Goal: Communication & Community: Answer question/provide support

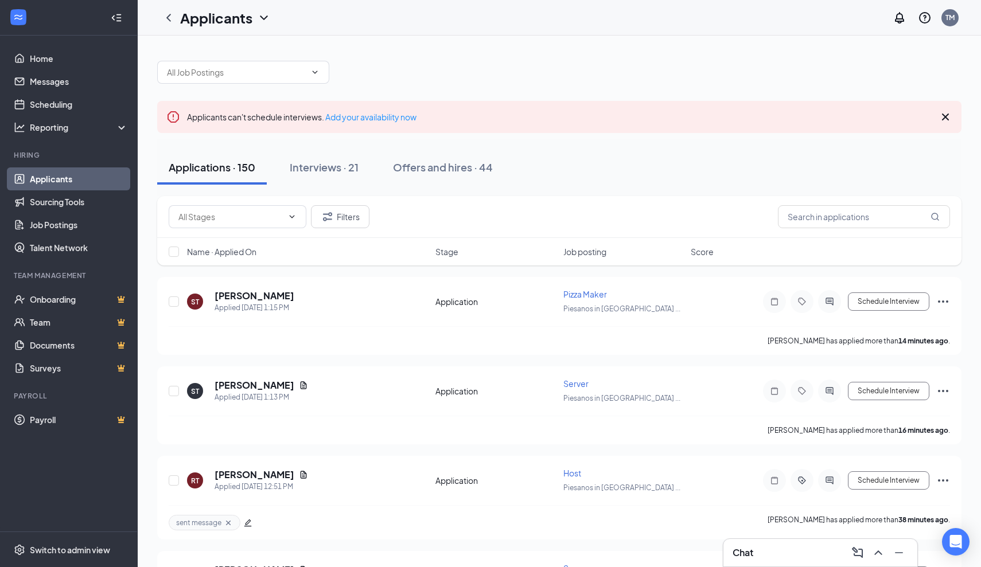
click at [814, 545] on div "Chat" at bounding box center [819, 553] width 175 height 18
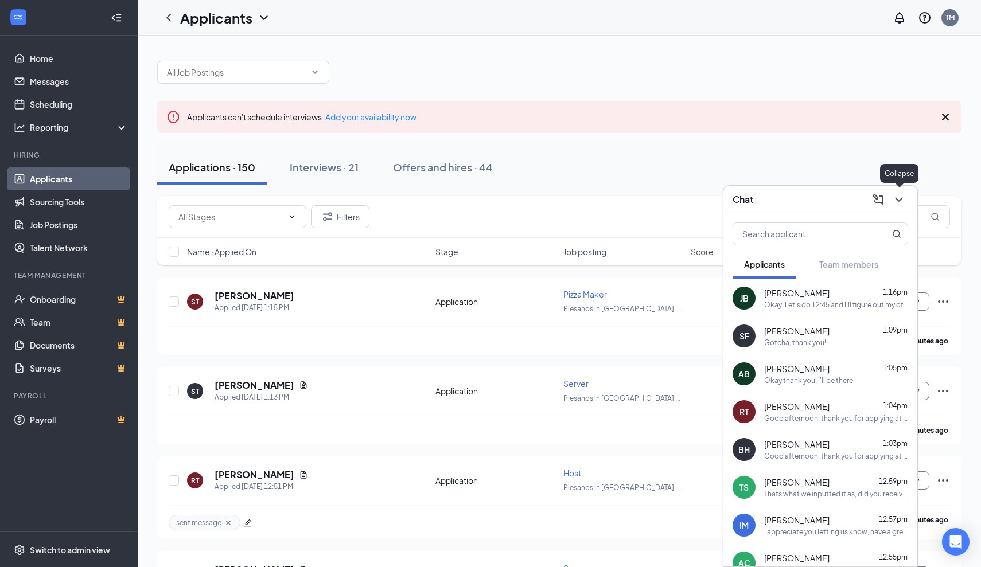
click at [899, 204] on icon "ChevronDown" at bounding box center [899, 200] width 14 height 14
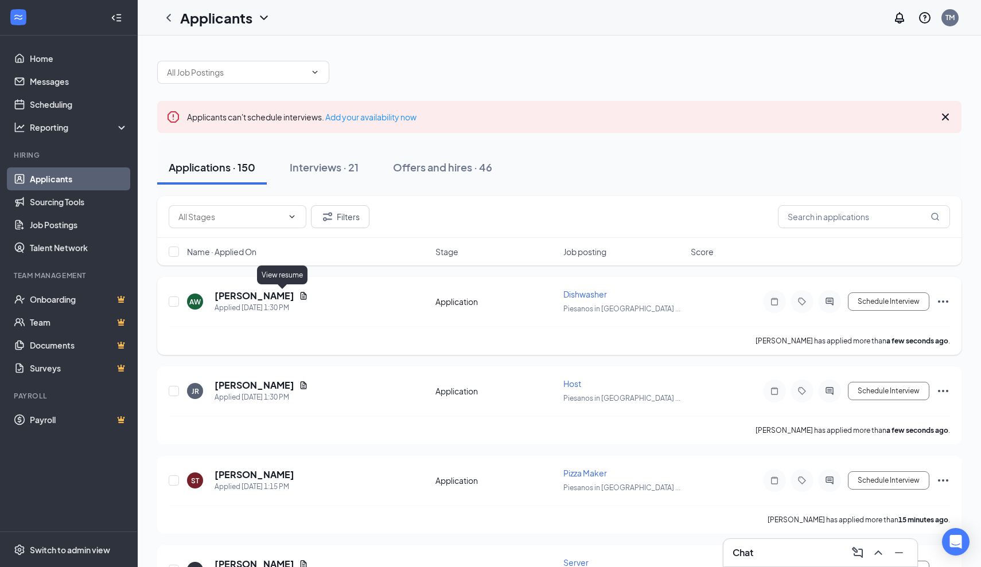
click at [301, 292] on icon "Document" at bounding box center [304, 295] width 6 height 7
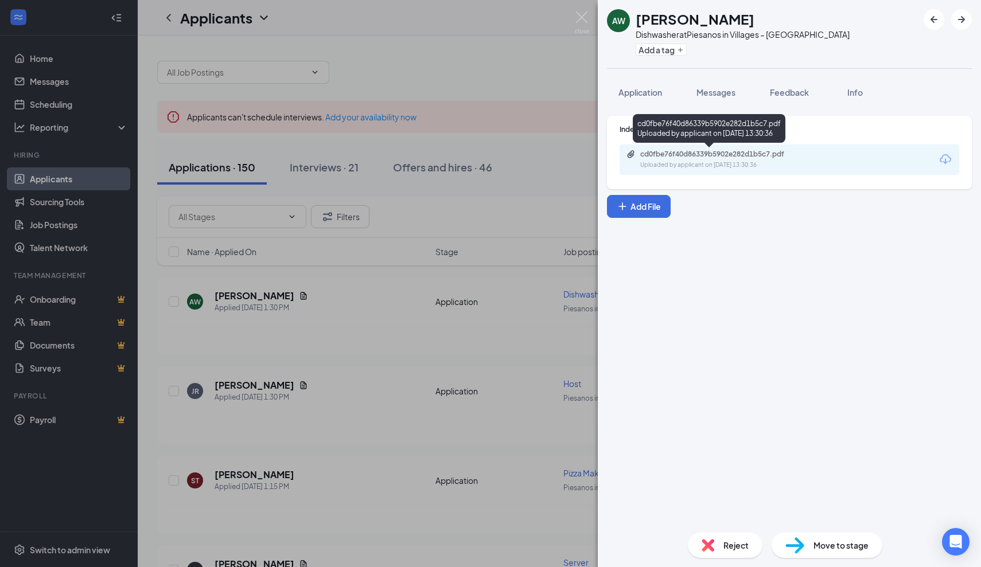
click at [728, 158] on div "cd0fbe76f40d86339b5902e282d1b5c7.pdf" at bounding box center [720, 154] width 161 height 9
click at [584, 20] on img at bounding box center [582, 22] width 14 height 22
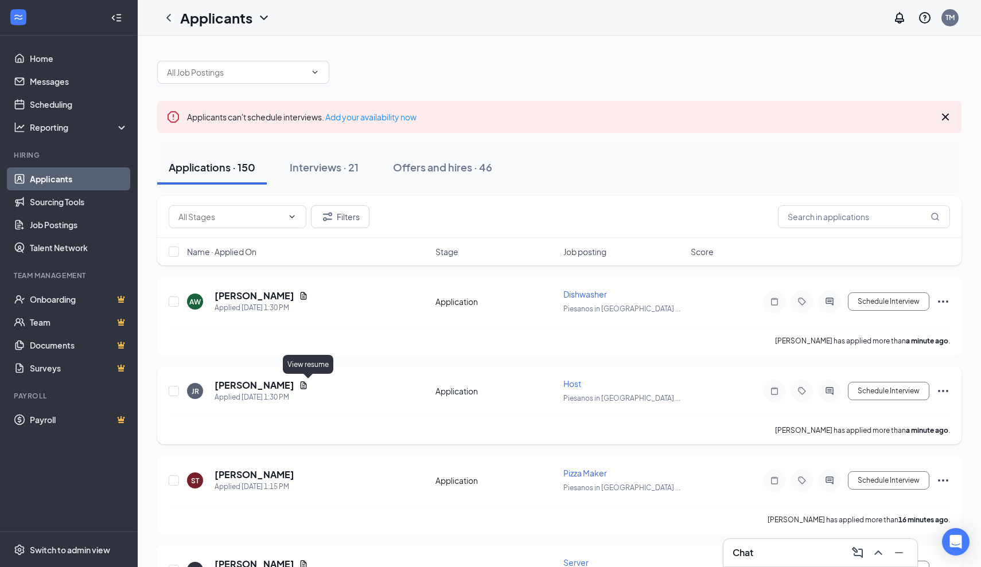
click at [307, 387] on icon "Document" at bounding box center [304, 384] width 6 height 7
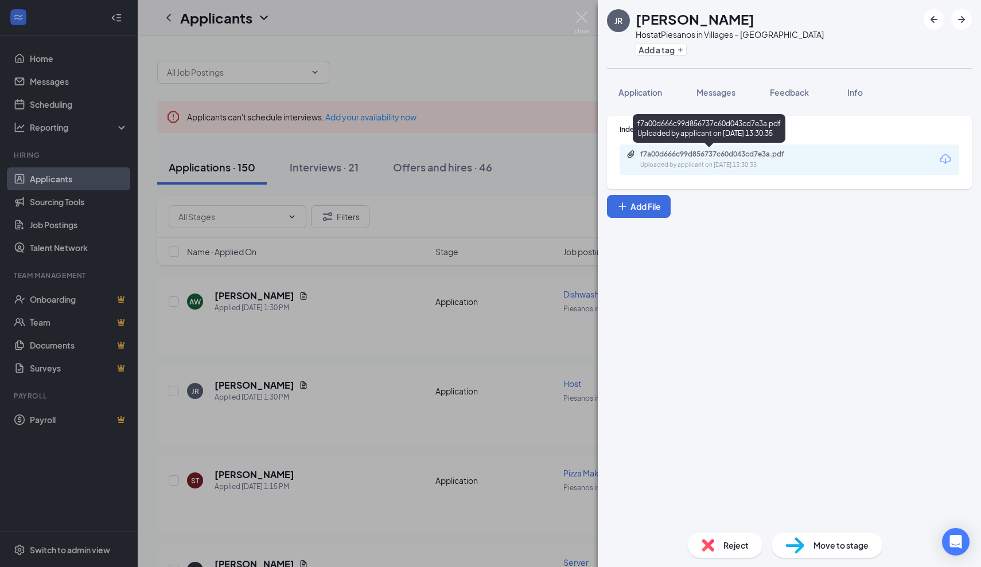
click at [695, 161] on div "Uploaded by applicant on Sep 15, 2025 at 13:30:35" at bounding box center [726, 165] width 172 height 9
drag, startPoint x: 724, startPoint y: 549, endPoint x: 590, endPoint y: 523, distance: 136.1
click at [590, 523] on div "JR Johnathan Rhaburn Host at Piesanos in Villages – Southern Trace Add a tag Ap…" at bounding box center [490, 283] width 981 height 567
click at [548, 514] on div "JR Johnathan Rhaburn Host at Piesanos in Villages – Southern Trace Add a tag Ap…" at bounding box center [490, 283] width 981 height 567
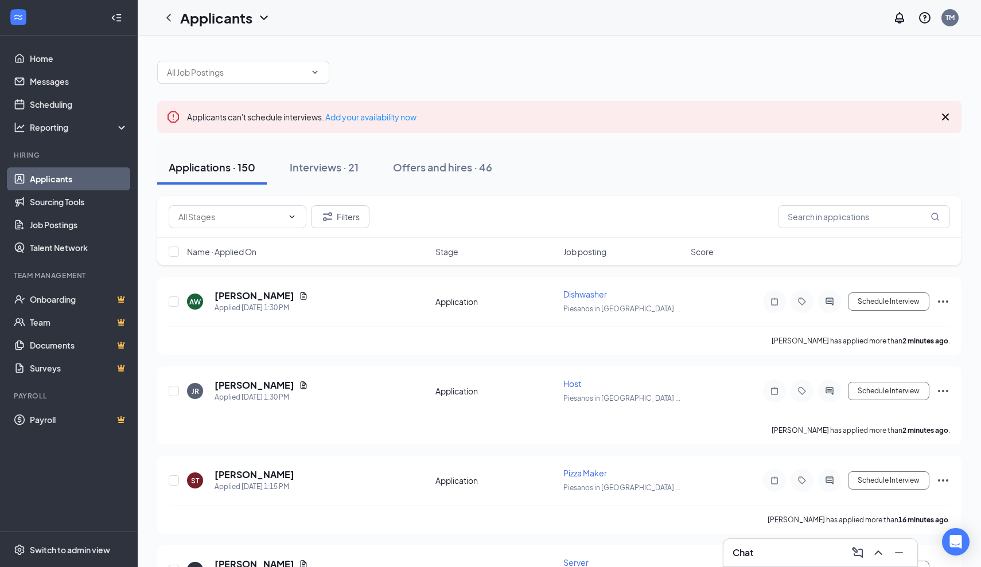
click at [946, 119] on icon "Cross" at bounding box center [945, 117] width 7 height 7
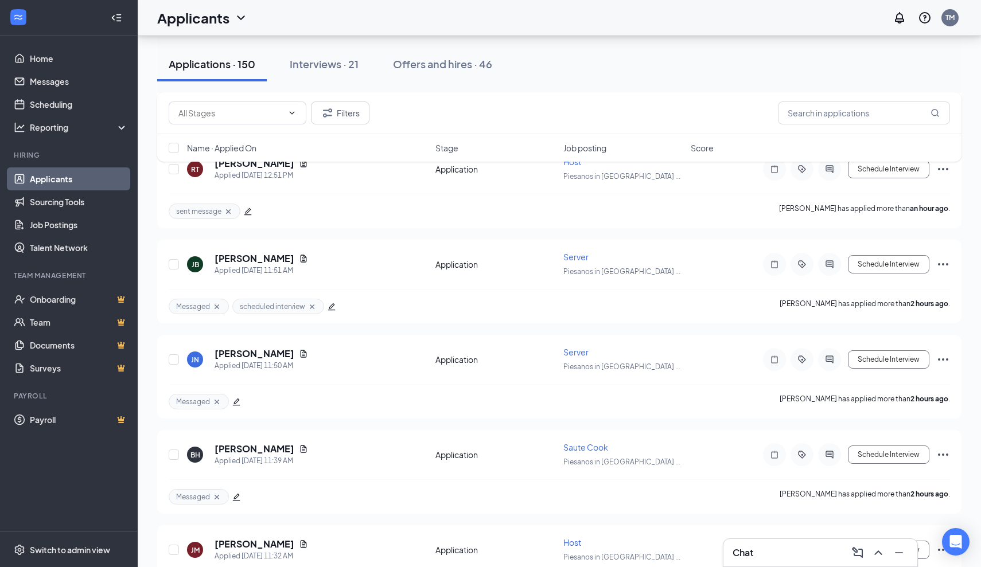
scroll to position [544, 0]
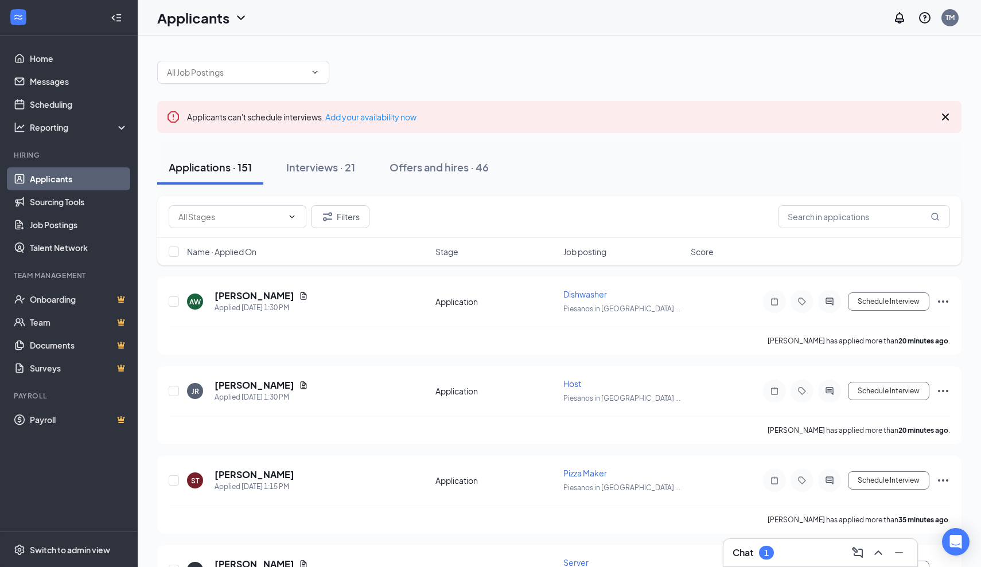
click at [793, 553] on div "Chat 1" at bounding box center [819, 553] width 175 height 18
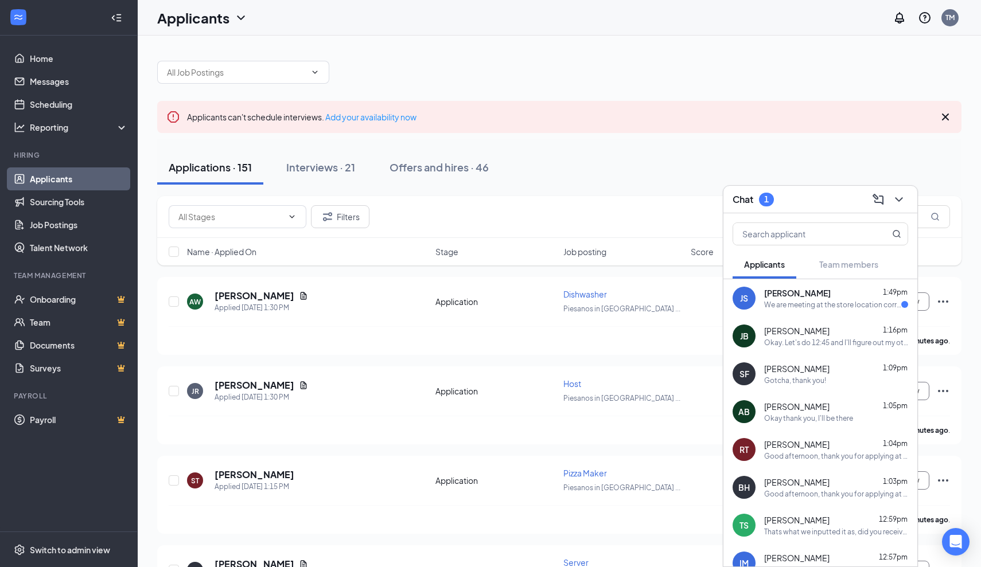
click at [771, 307] on div "We are meeting at the store location correct?" at bounding box center [832, 305] width 137 height 10
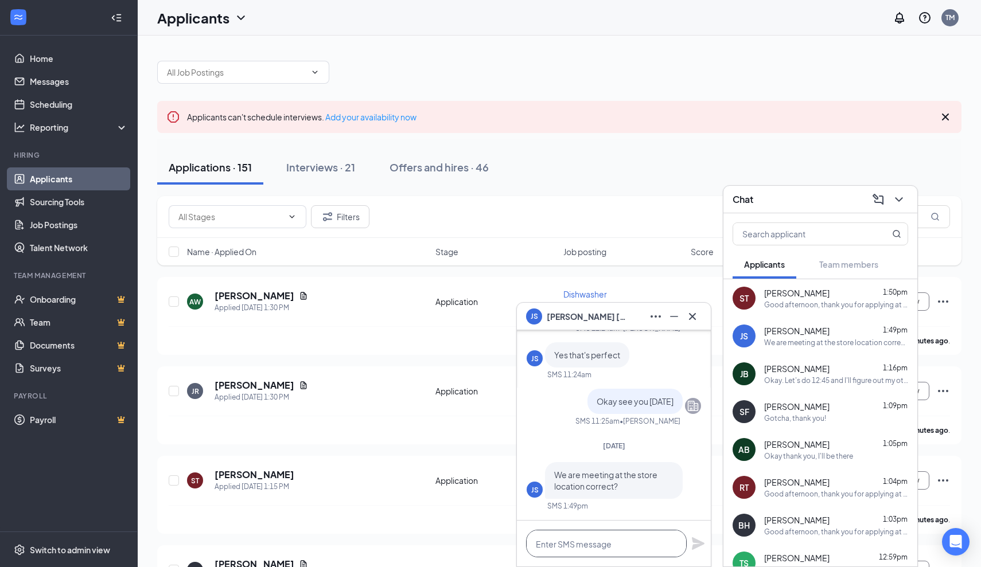
click at [626, 549] on textarea at bounding box center [606, 544] width 161 height 28
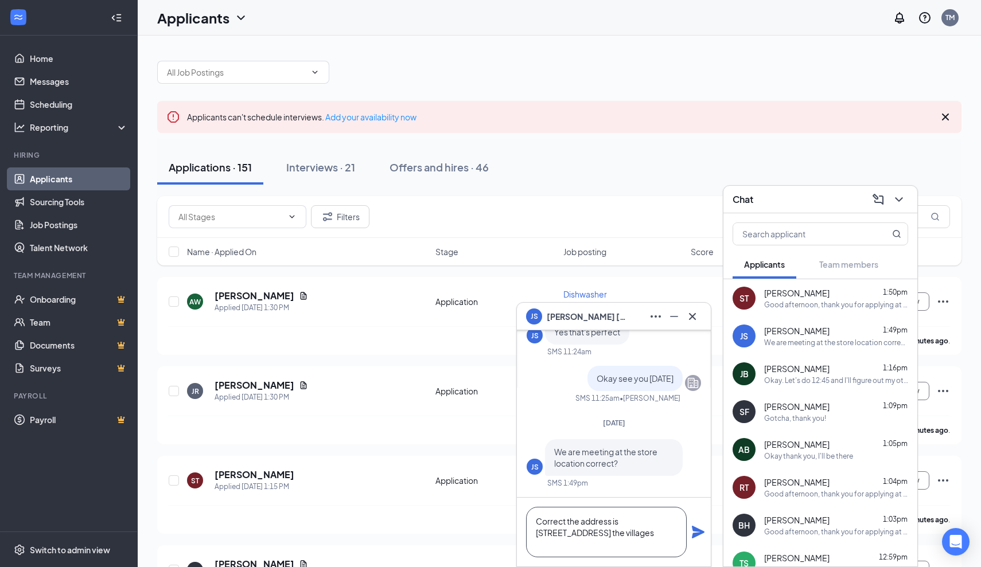
type textarea "Correct the address is 3539 wedgewood lane the villages"
click at [699, 528] on icon "Plane" at bounding box center [698, 532] width 14 height 14
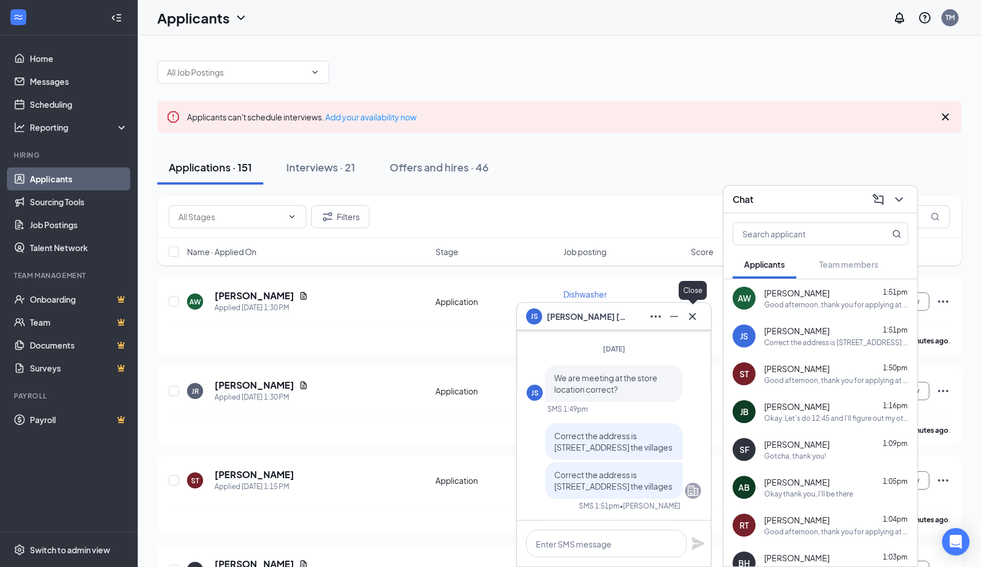
click at [695, 314] on icon "Cross" at bounding box center [692, 316] width 7 height 7
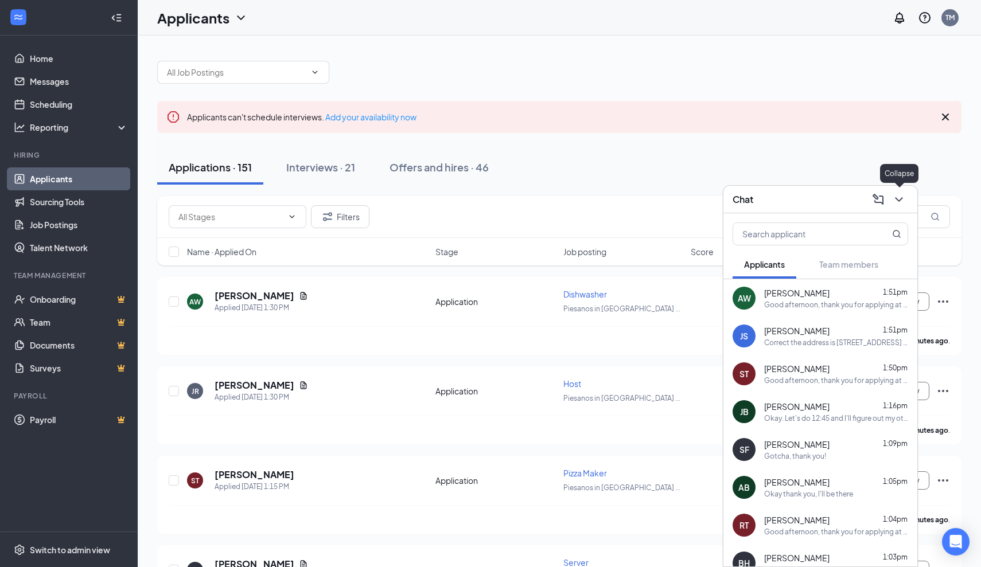
click at [896, 197] on icon "ChevronDown" at bounding box center [899, 200] width 14 height 14
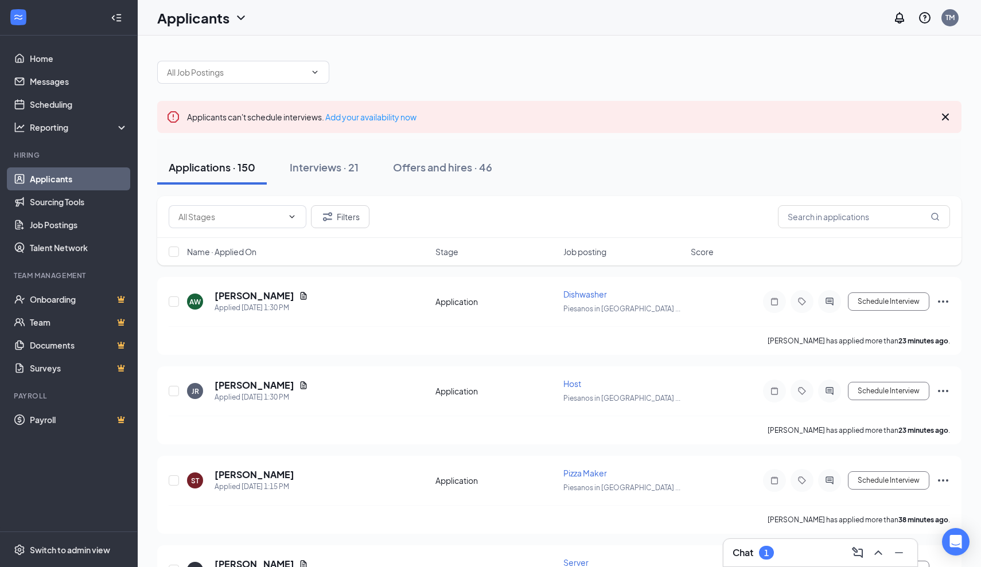
click at [801, 551] on div "Chat 1" at bounding box center [819, 553] width 175 height 18
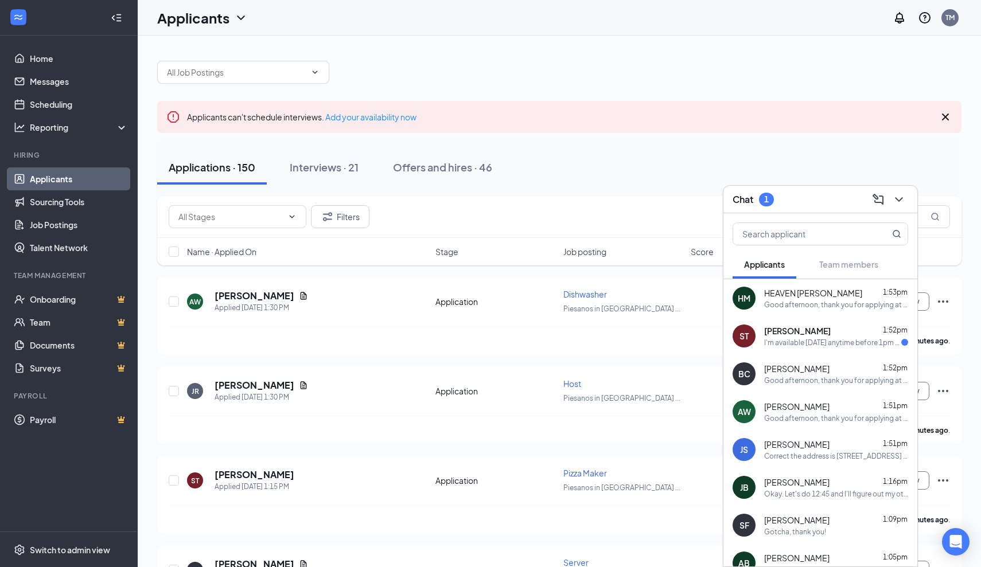
click at [783, 340] on div "I'm available tomorrow anytime before 1pm or Wednesday anytime, if none of thos…" at bounding box center [832, 343] width 137 height 10
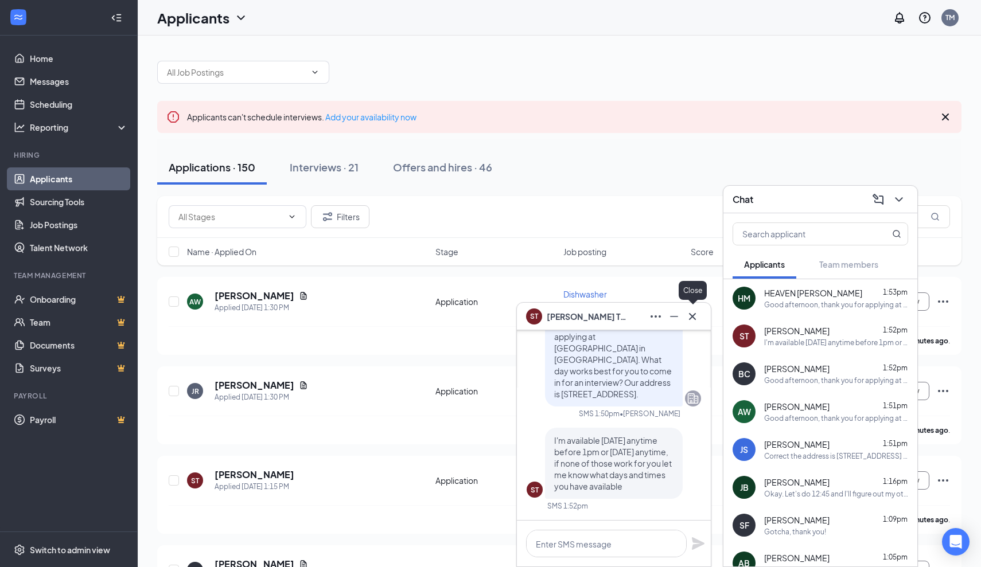
click at [696, 316] on icon "Cross" at bounding box center [692, 317] width 14 height 14
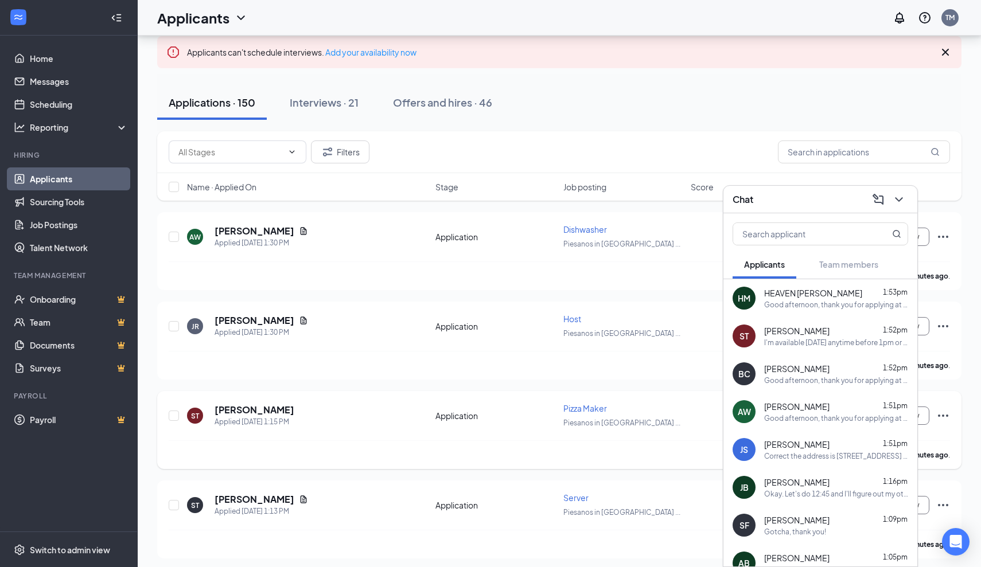
scroll to position [71, 0]
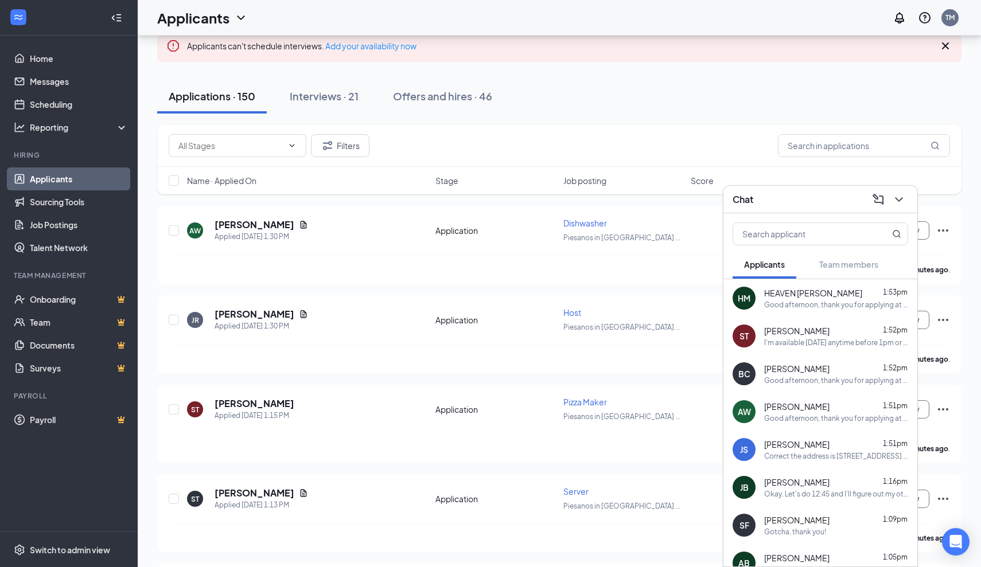
click at [787, 307] on div "Good afternoon, thank you for applying at [GEOGRAPHIC_DATA] in [GEOGRAPHIC_DATA…" at bounding box center [836, 305] width 144 height 10
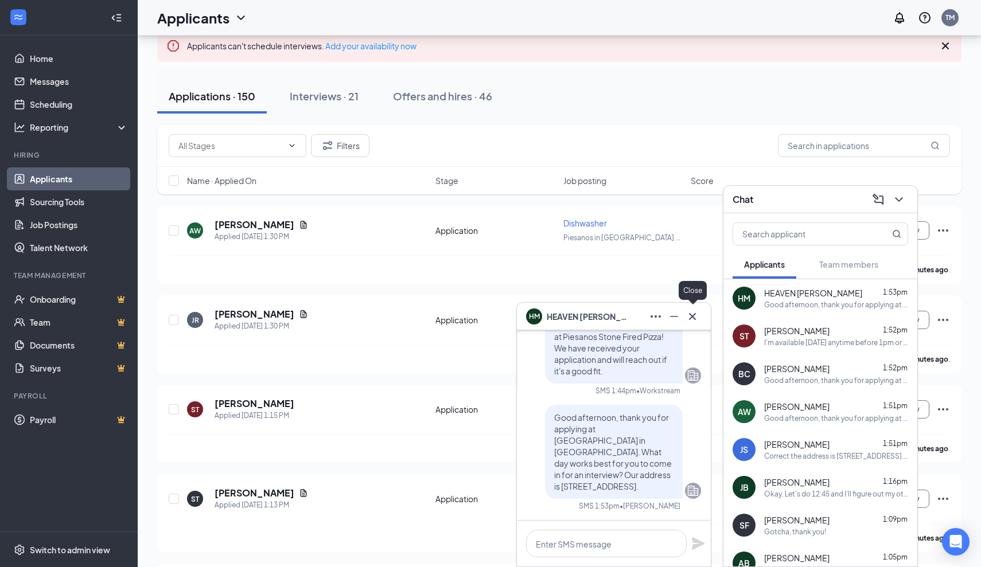
click at [697, 319] on icon "Cross" at bounding box center [692, 317] width 14 height 14
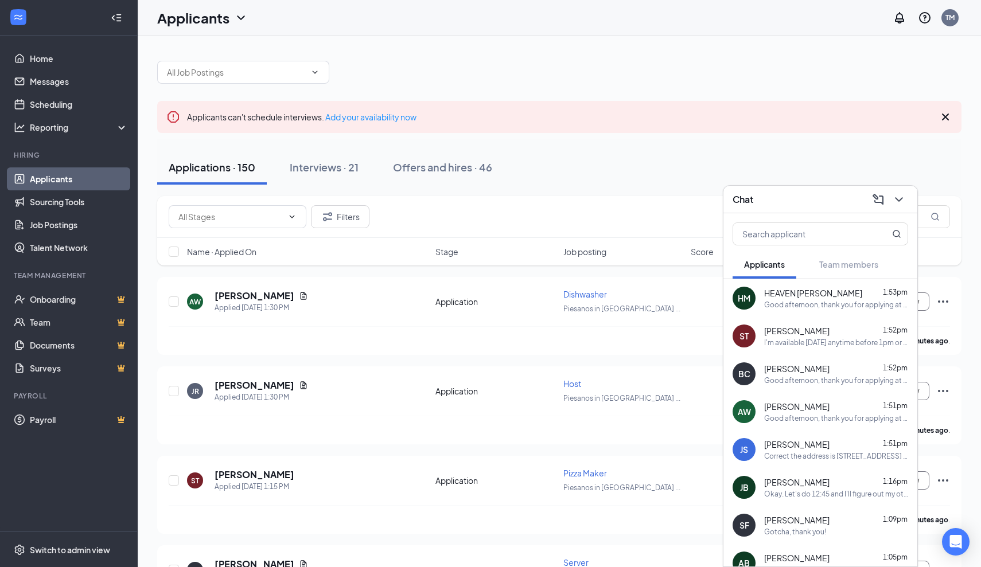
scroll to position [0, 0]
click at [897, 205] on icon "ChevronDown" at bounding box center [899, 200] width 14 height 14
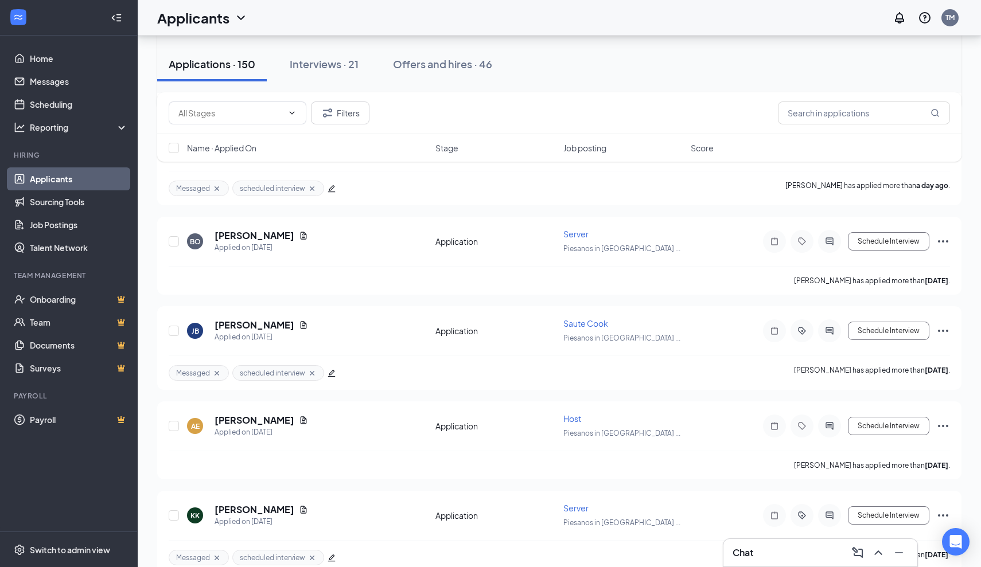
scroll to position [2698, 0]
click at [238, 19] on icon "ChevronDown" at bounding box center [241, 18] width 14 height 14
click at [208, 48] on link "Applicants" at bounding box center [226, 49] width 124 height 11
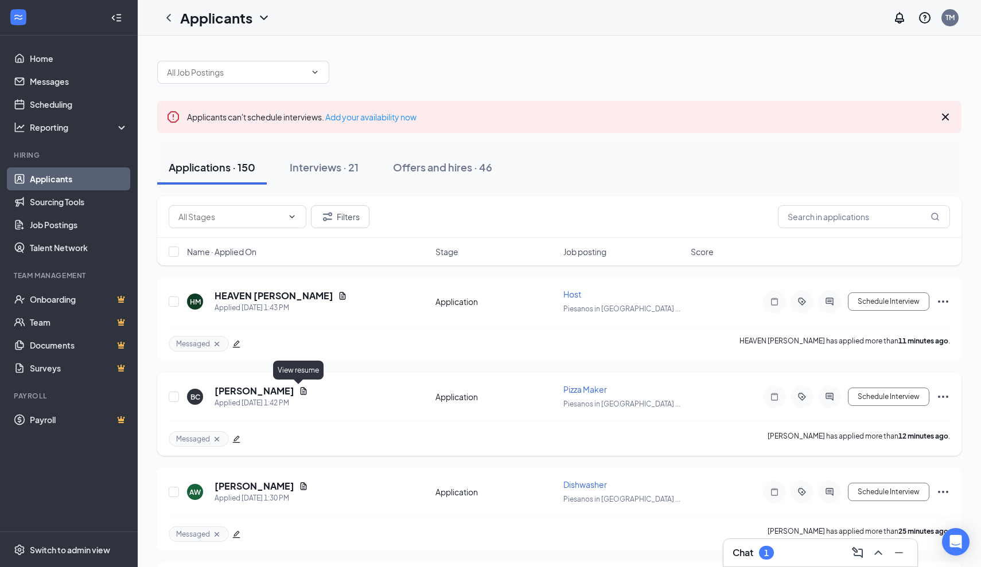
click at [299, 392] on icon "Document" at bounding box center [303, 391] width 9 height 9
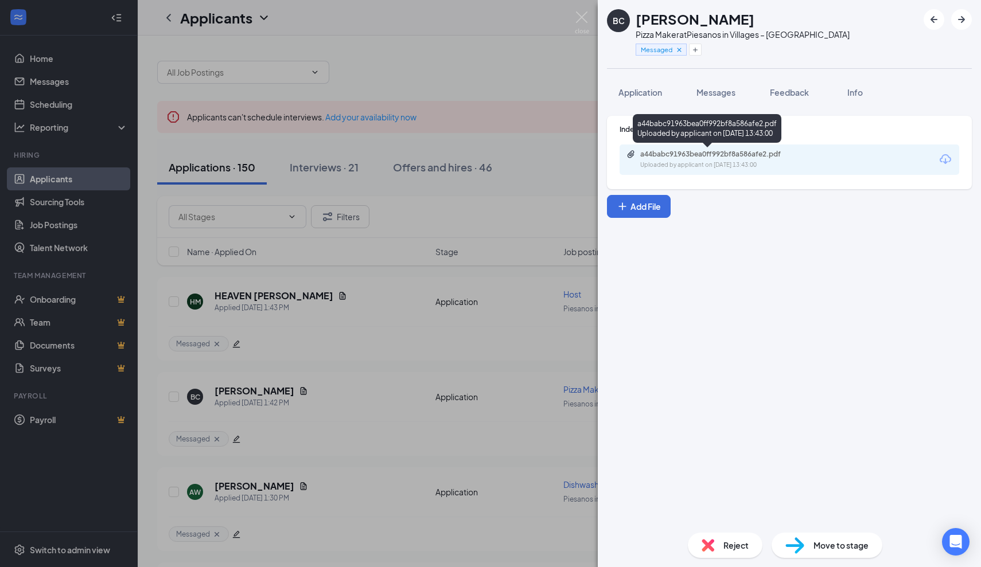
click at [717, 157] on div "a44babc91963bea0ff992bf8a586afe2.pdf" at bounding box center [720, 154] width 161 height 9
click at [580, 20] on img at bounding box center [582, 22] width 14 height 22
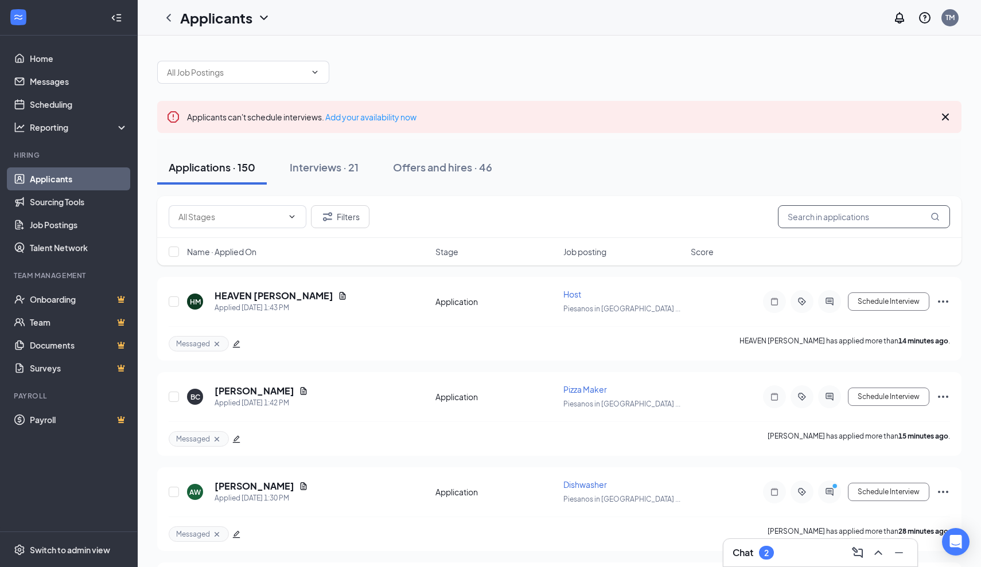
click at [809, 213] on input "text" at bounding box center [864, 216] width 172 height 23
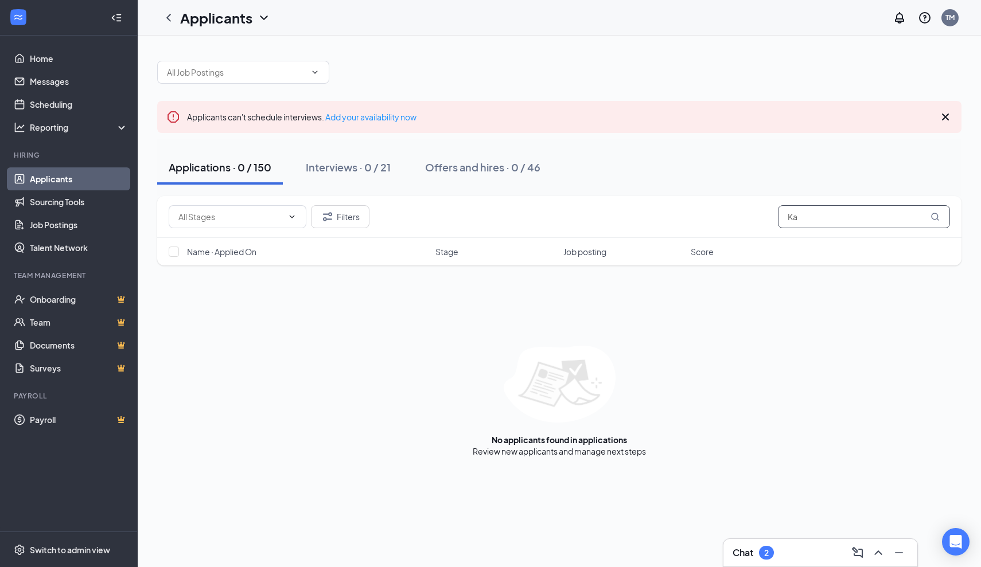
type input "K"
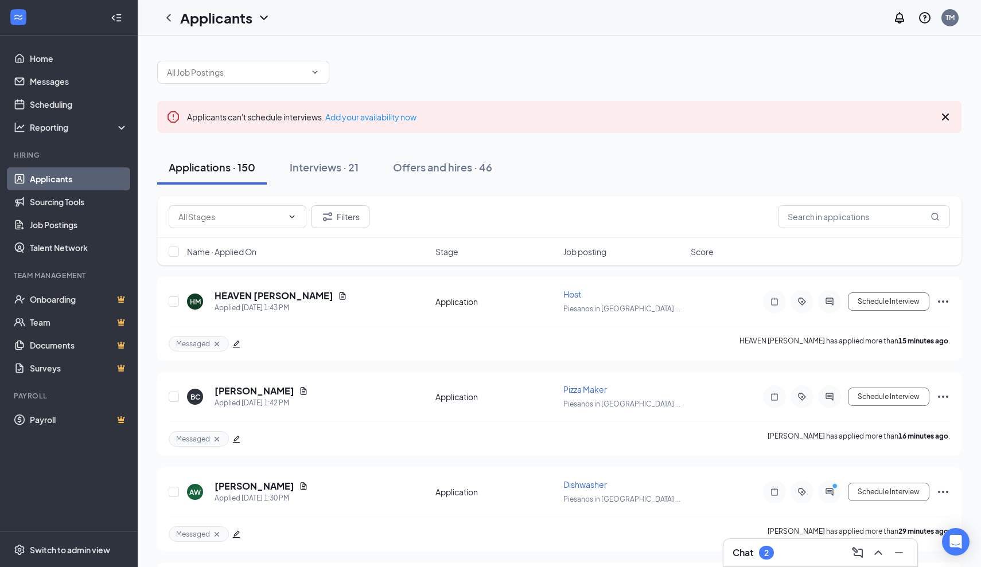
click at [799, 561] on div "Chat 2" at bounding box center [819, 553] width 175 height 18
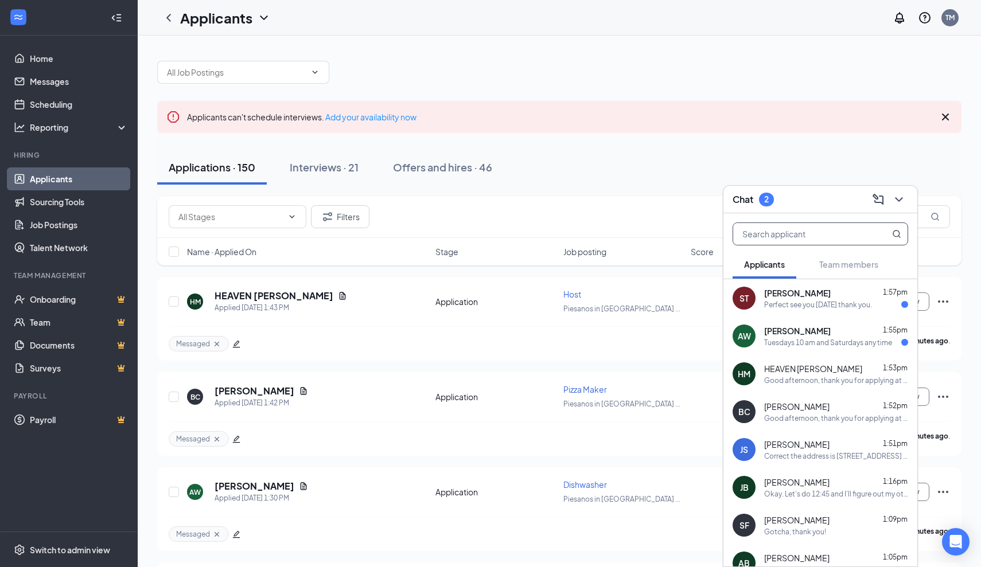
click at [802, 237] on input "text" at bounding box center [801, 234] width 136 height 22
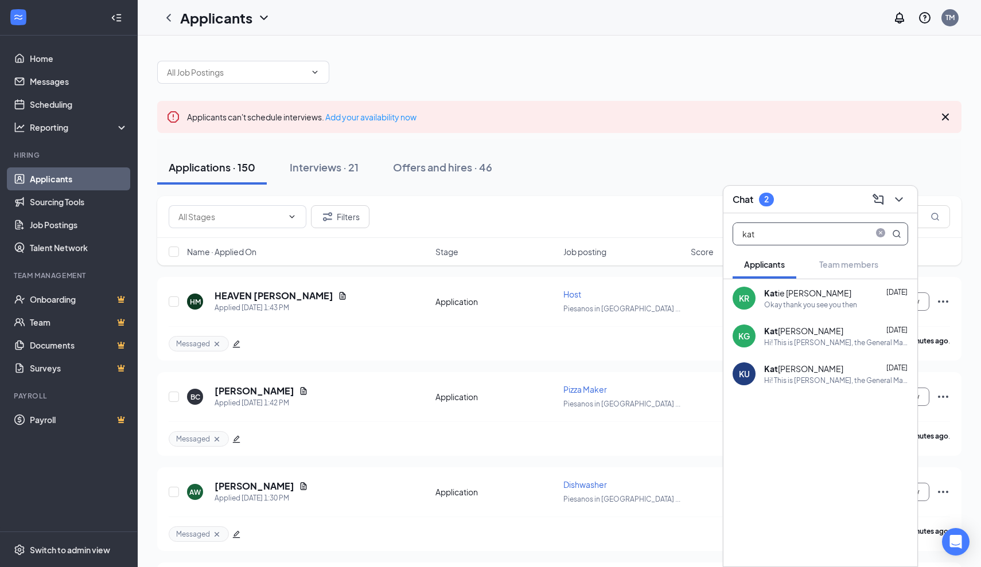
type input "kat"
click at [814, 305] on div "Okay thank you see you then" at bounding box center [810, 305] width 93 height 10
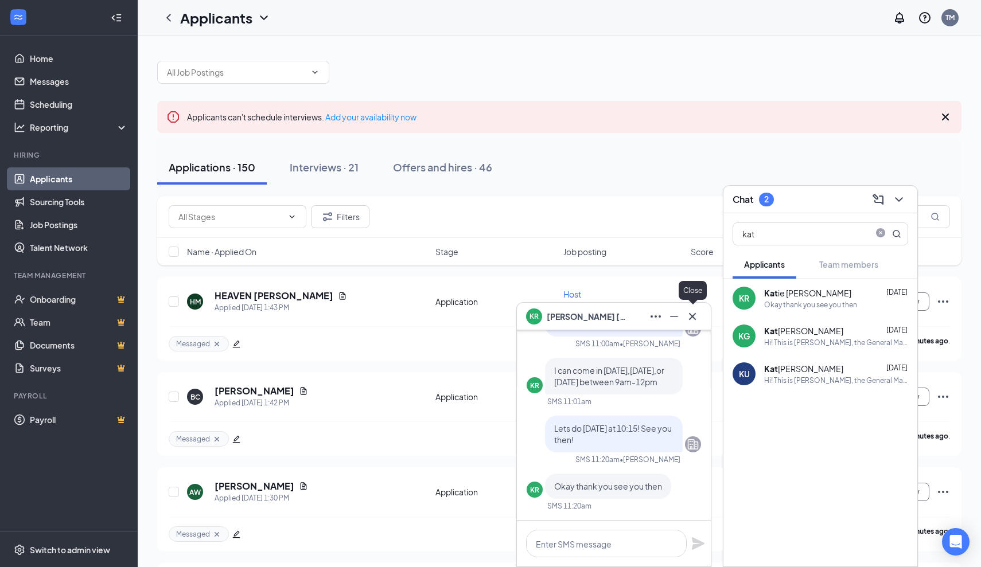
click at [690, 321] on icon "Cross" at bounding box center [692, 317] width 14 height 14
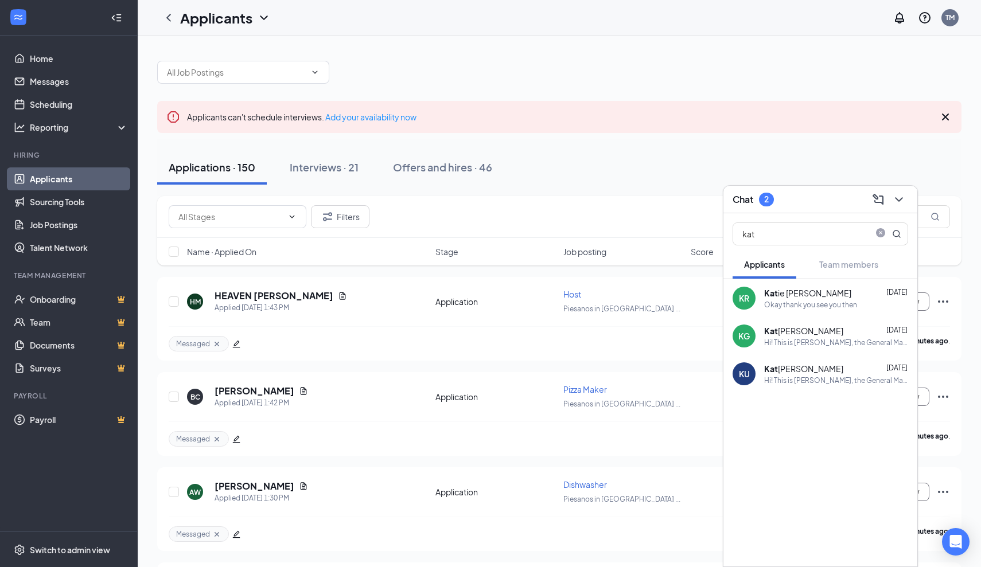
click at [784, 342] on div "Hi! This is Bobby, the General Manager of the New Piesanos Stone Fired Pizza, o…" at bounding box center [836, 343] width 144 height 10
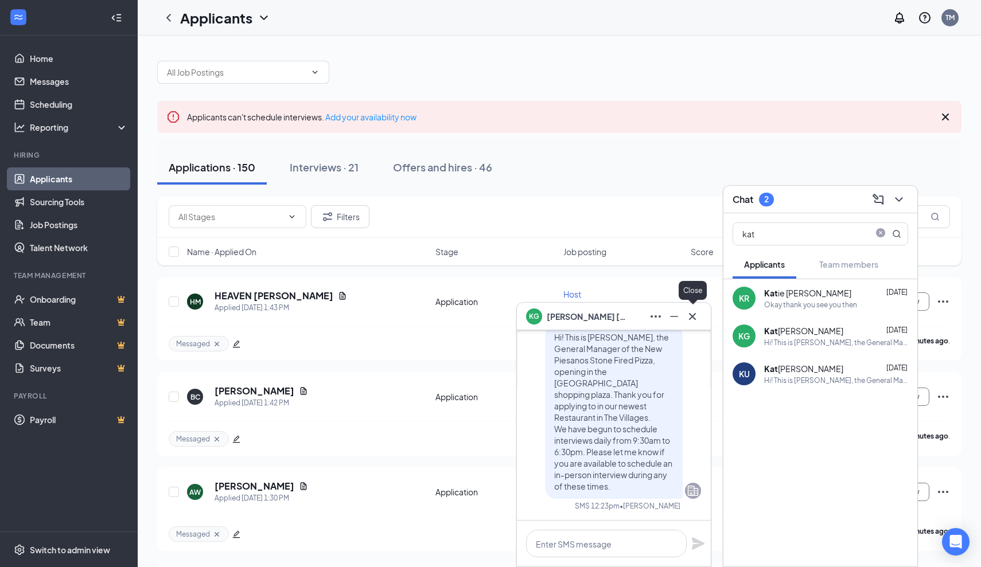
click at [693, 317] on icon "Cross" at bounding box center [692, 316] width 7 height 7
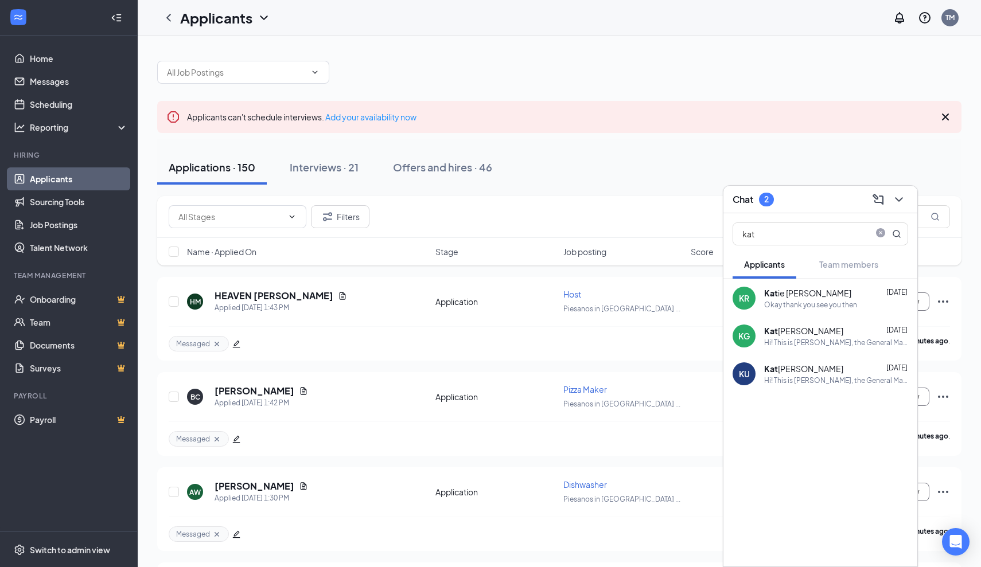
click at [815, 379] on div "Hi! This is Bobby, the General Manager of the New Piesanos Stone Fired Pizza, o…" at bounding box center [836, 381] width 144 height 10
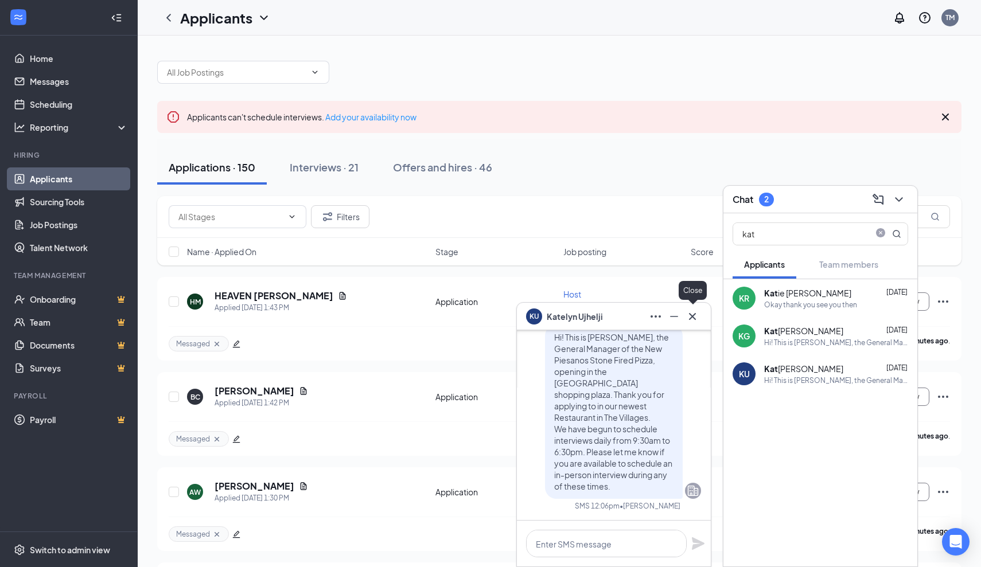
click at [693, 321] on icon "Cross" at bounding box center [692, 317] width 14 height 14
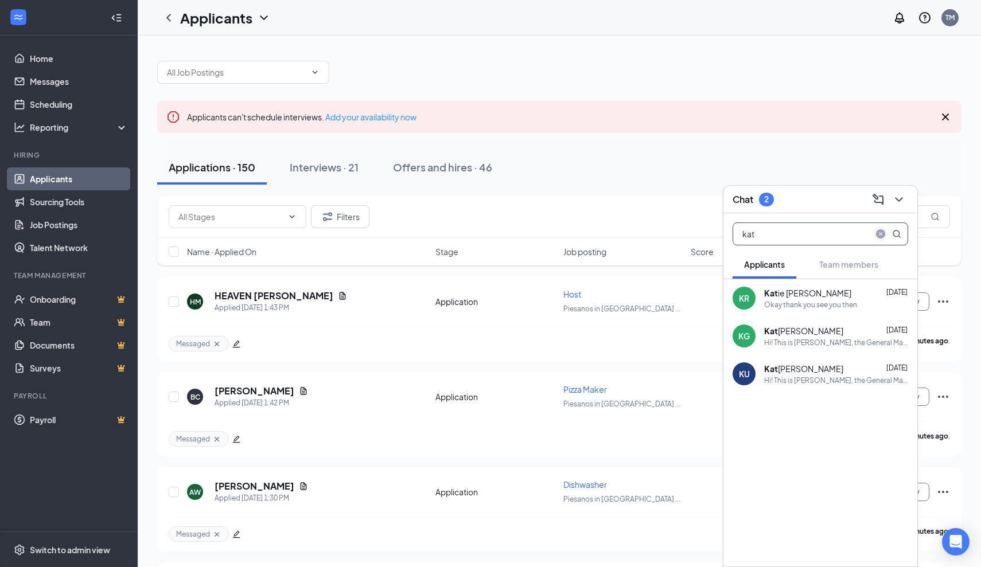
click at [880, 235] on icon "close-circle" at bounding box center [880, 233] width 9 height 9
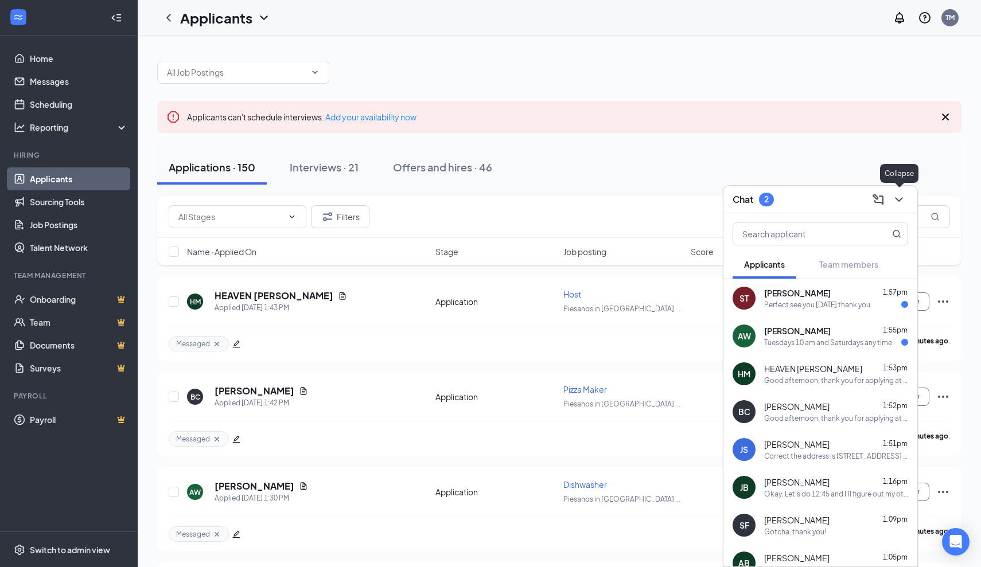
click at [897, 204] on icon "ChevronDown" at bounding box center [899, 200] width 14 height 14
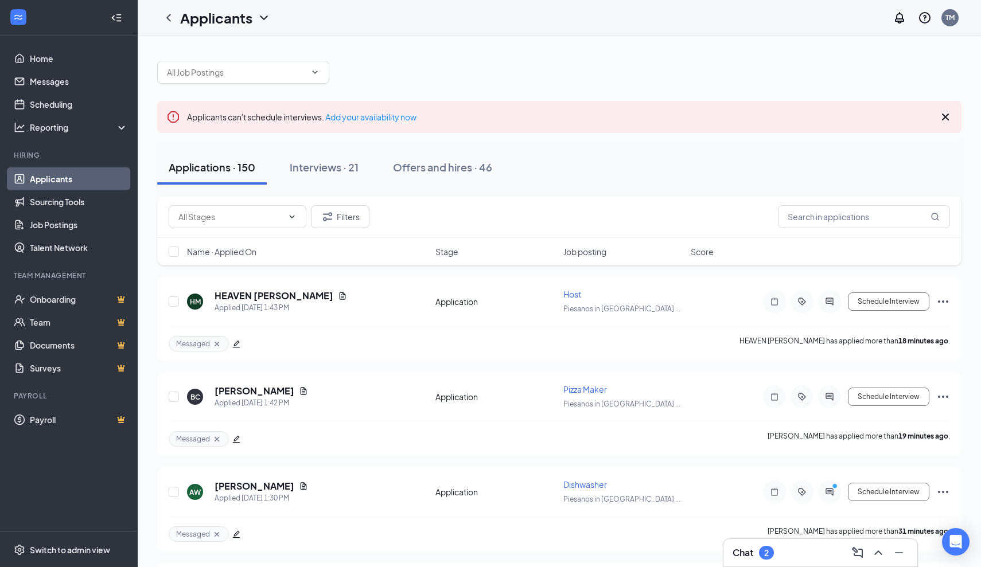
click at [804, 553] on div "Chat 2" at bounding box center [819, 553] width 175 height 18
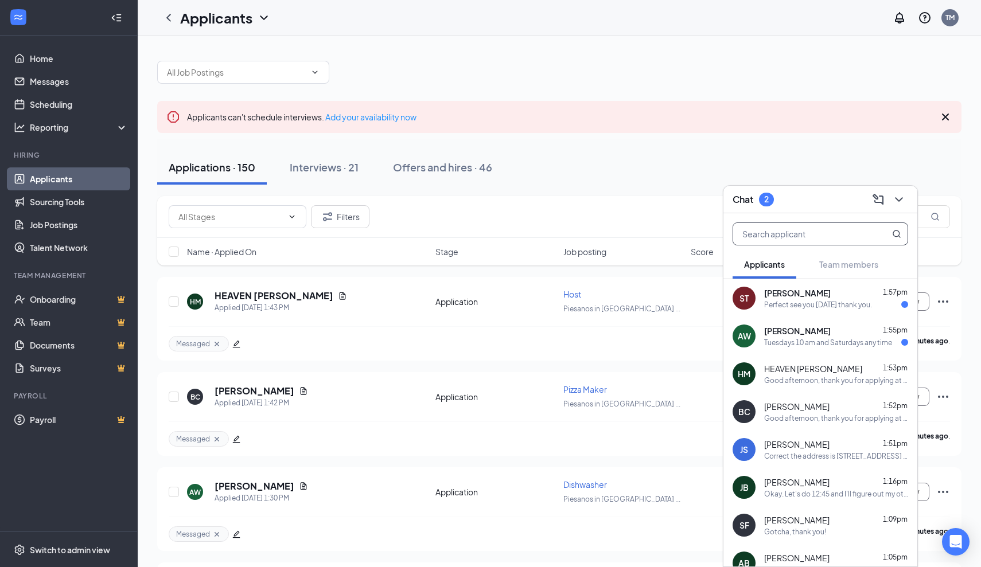
click at [796, 231] on input "text" at bounding box center [801, 234] width 136 height 22
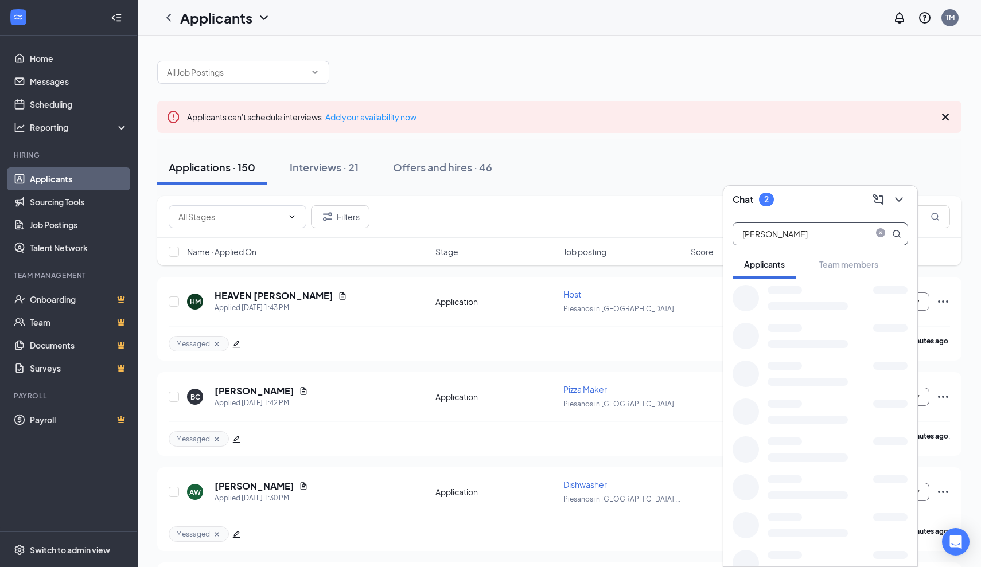
type input "katrina"
click at [878, 239] on span "close-circle" at bounding box center [880, 234] width 14 height 14
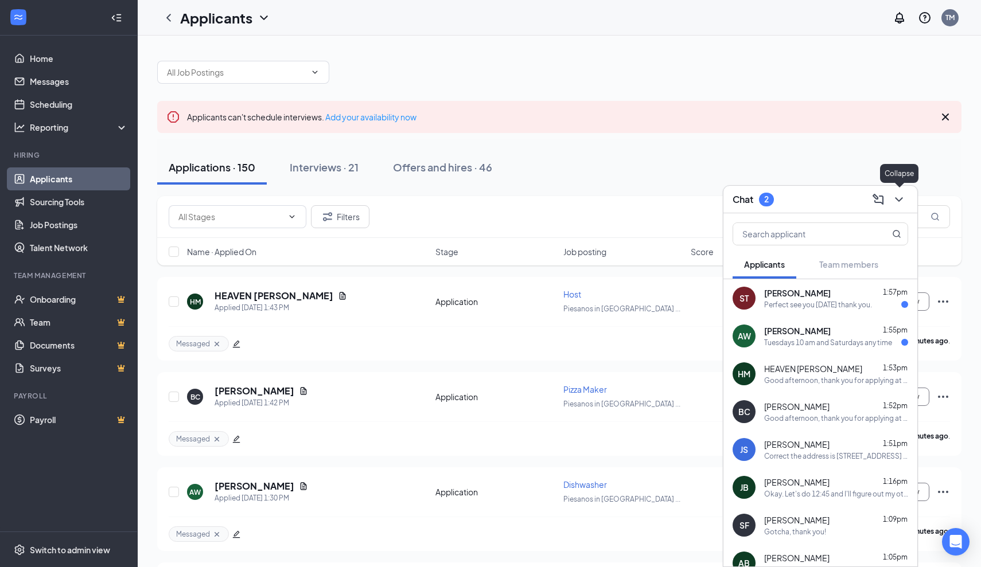
click at [895, 203] on icon "ChevronDown" at bounding box center [899, 200] width 14 height 14
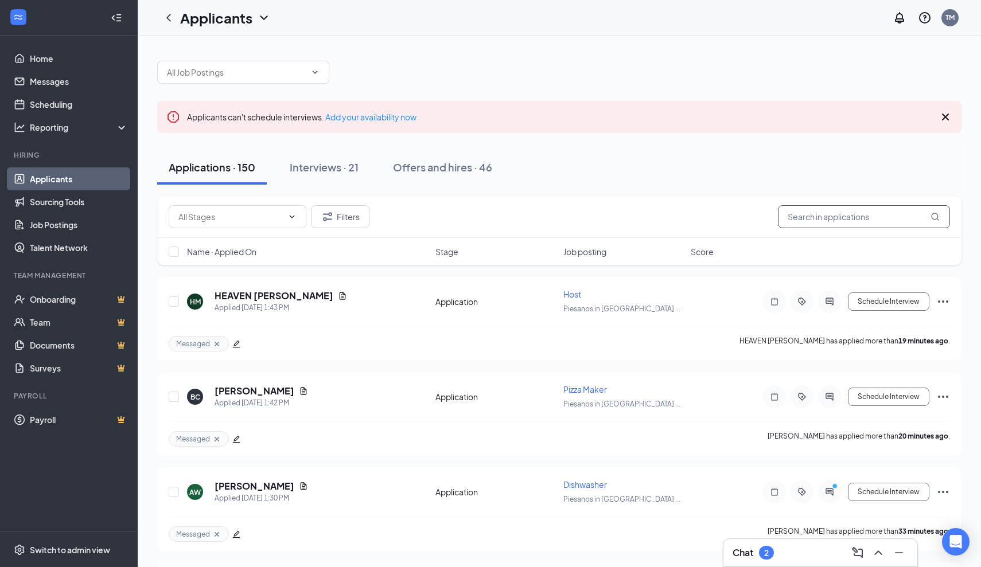
click at [803, 209] on input "text" at bounding box center [864, 216] width 172 height 23
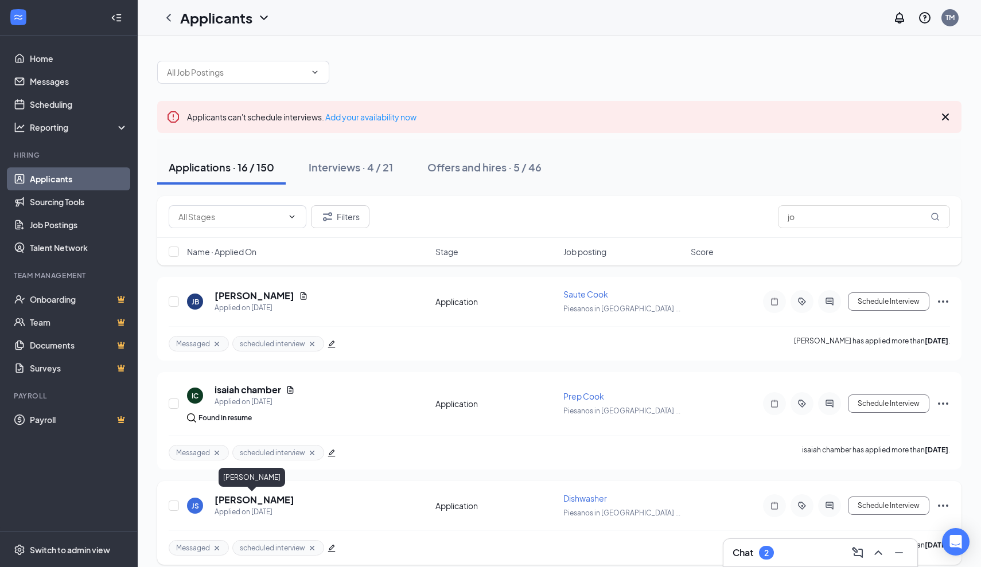
click at [276, 501] on h5 "Joseph Saylor" at bounding box center [254, 500] width 80 height 13
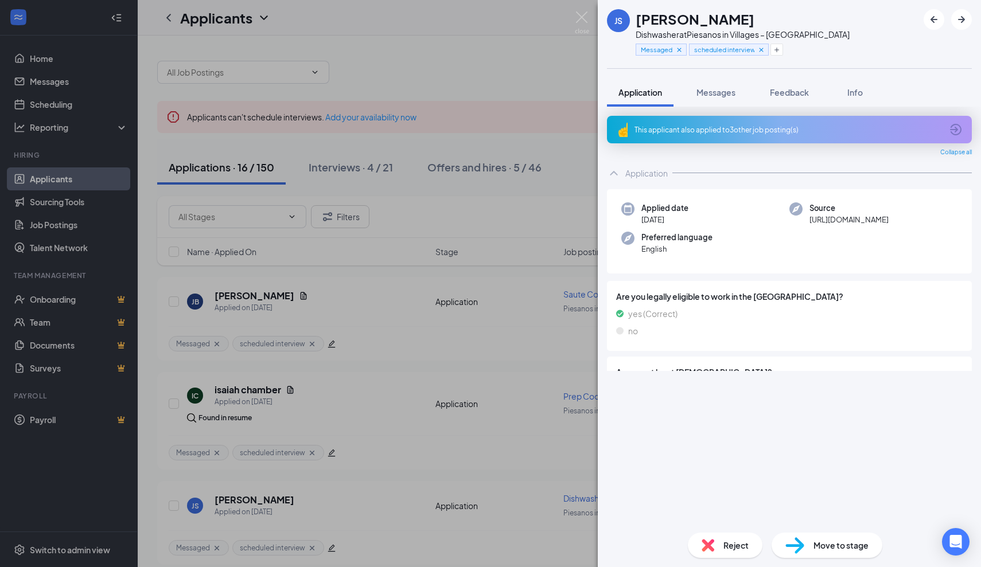
click at [306, 513] on div "JS Joseph Saylor Dishwasher at Piesanos in Villages – Southern Trace Messaged s…" at bounding box center [490, 283] width 981 height 567
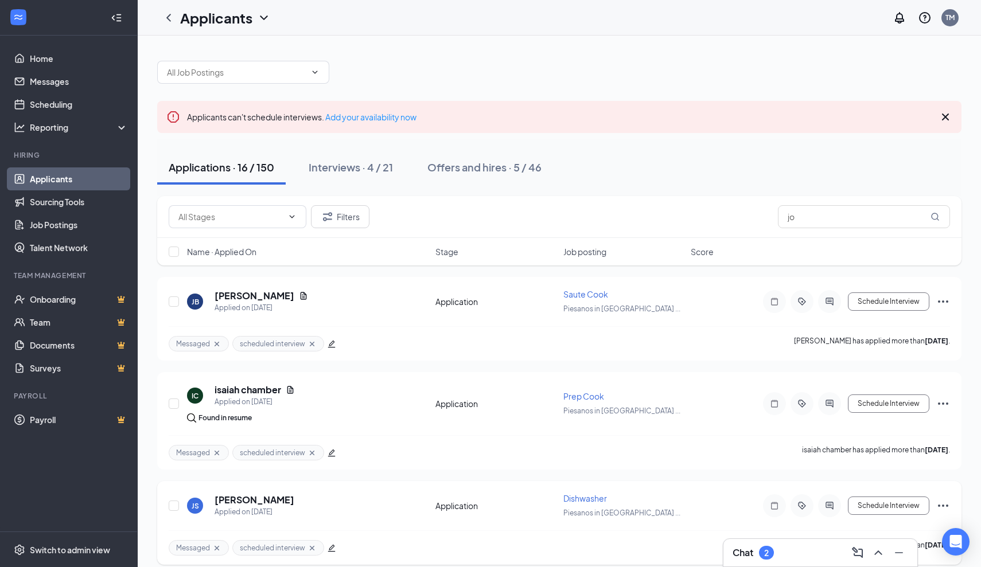
click at [291, 506] on div "JS Joseph Saylor Applied on Sep 13" at bounding box center [307, 506] width 241 height 24
click at [818, 220] on input "jo" at bounding box center [864, 216] width 172 height 23
type input "j"
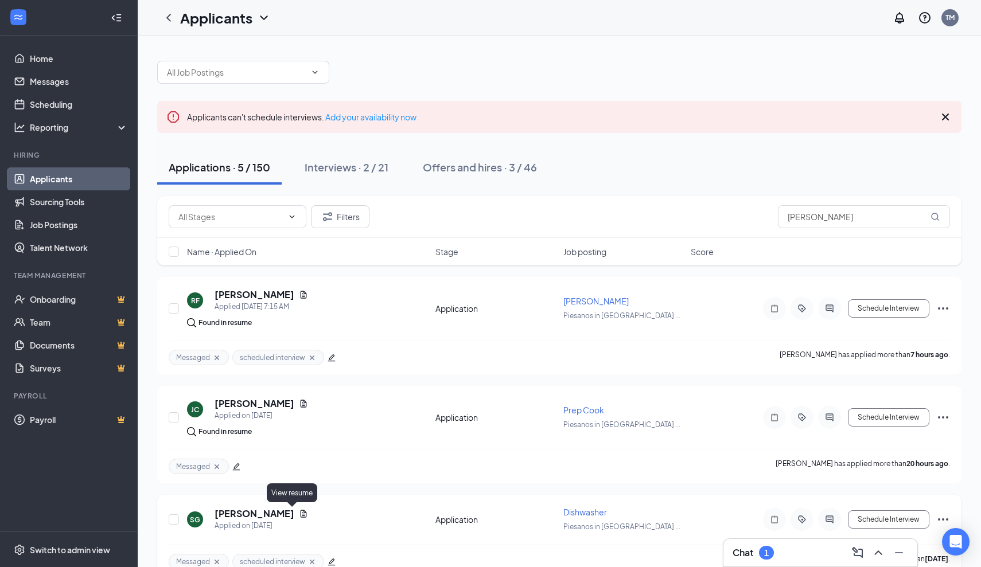
click at [301, 514] on icon "Document" at bounding box center [304, 513] width 6 height 7
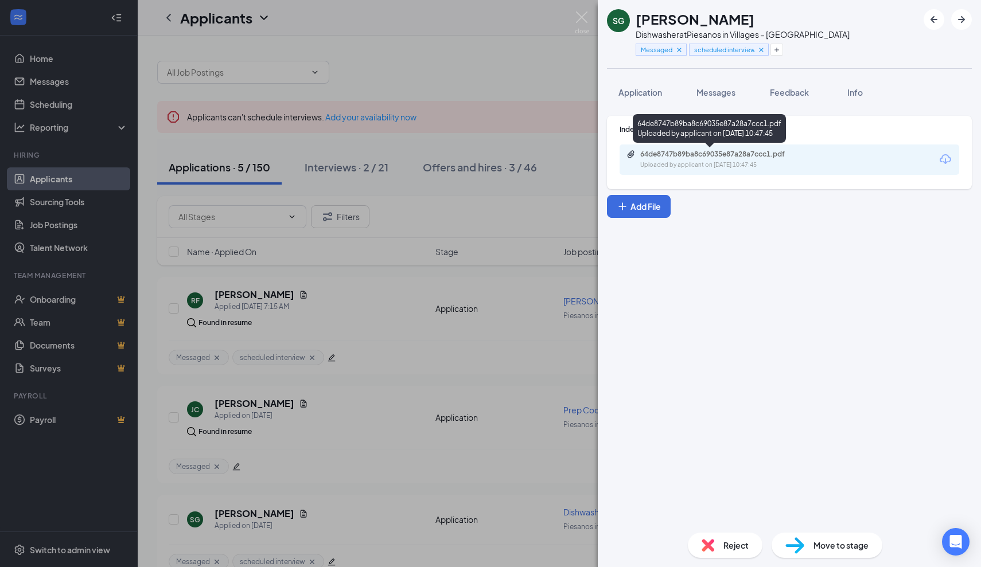
click at [751, 155] on div "64de8747b89ba8c69035e87a28a7ccc1.pdf" at bounding box center [720, 154] width 161 height 9
click at [580, 18] on img at bounding box center [582, 22] width 14 height 22
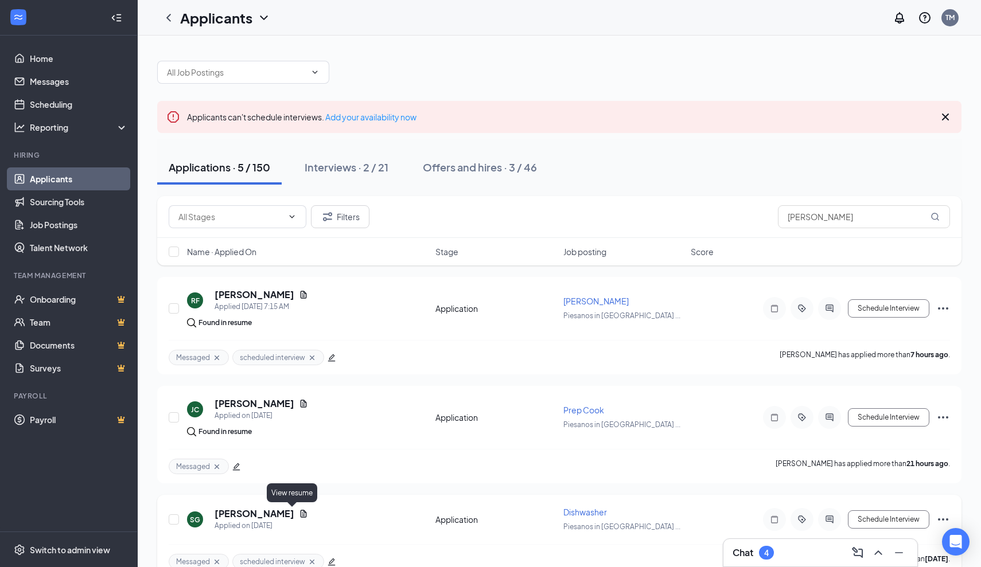
click at [301, 514] on icon "Document" at bounding box center [304, 513] width 6 height 7
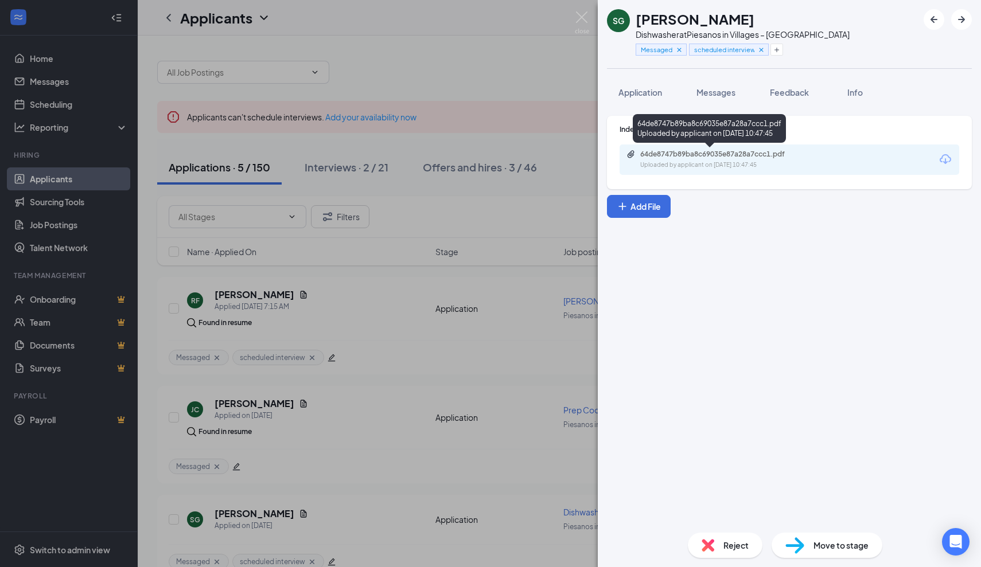
click at [680, 155] on div "64de8747b89ba8c69035e87a28a7ccc1.pdf" at bounding box center [720, 154] width 161 height 9
click at [584, 20] on img at bounding box center [582, 22] width 14 height 22
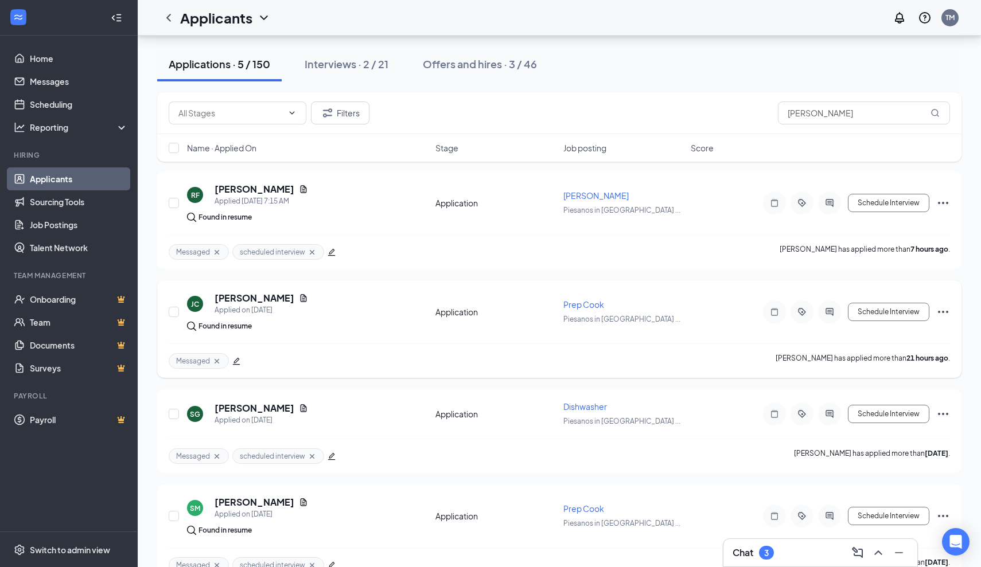
scroll to position [110, 0]
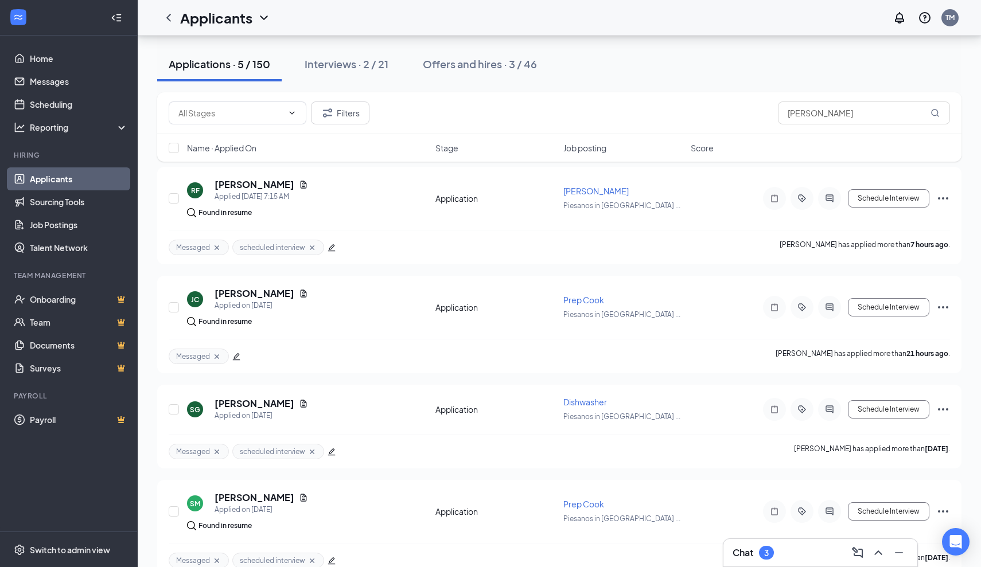
click at [784, 549] on div "Chat 3" at bounding box center [819, 553] width 175 height 18
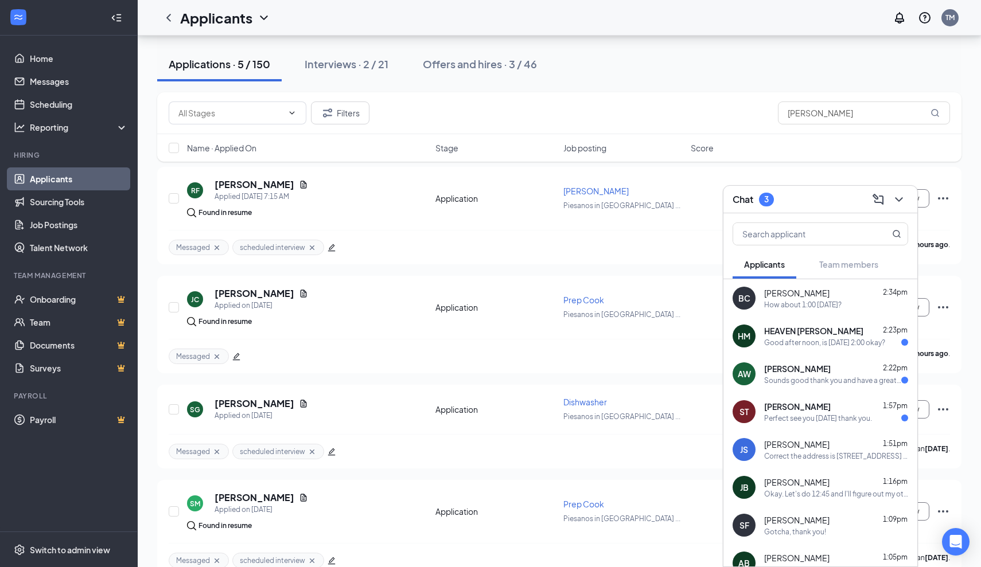
click at [809, 335] on span "HEAVEN MIKELL" at bounding box center [813, 330] width 99 height 11
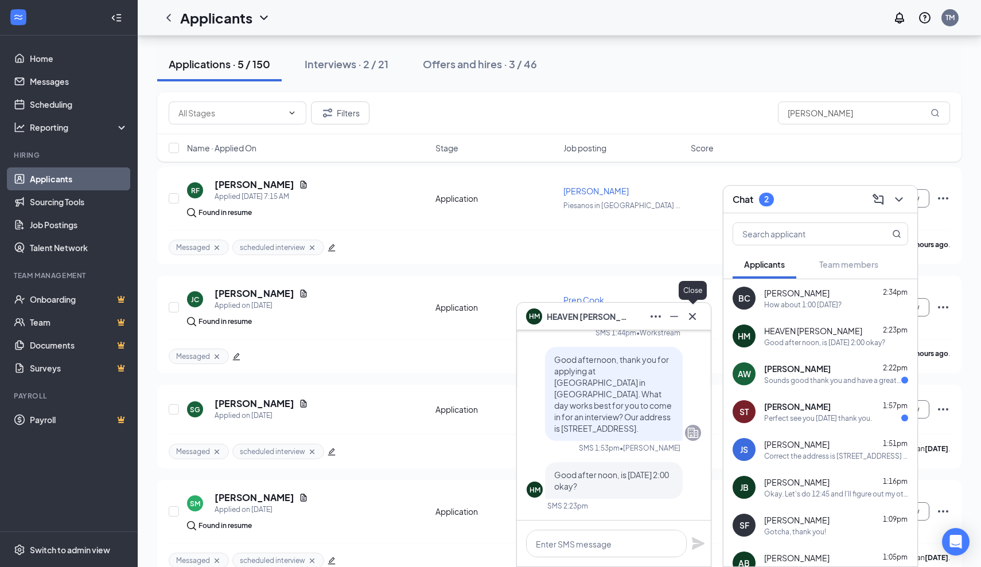
click at [692, 323] on icon "Cross" at bounding box center [692, 317] width 14 height 14
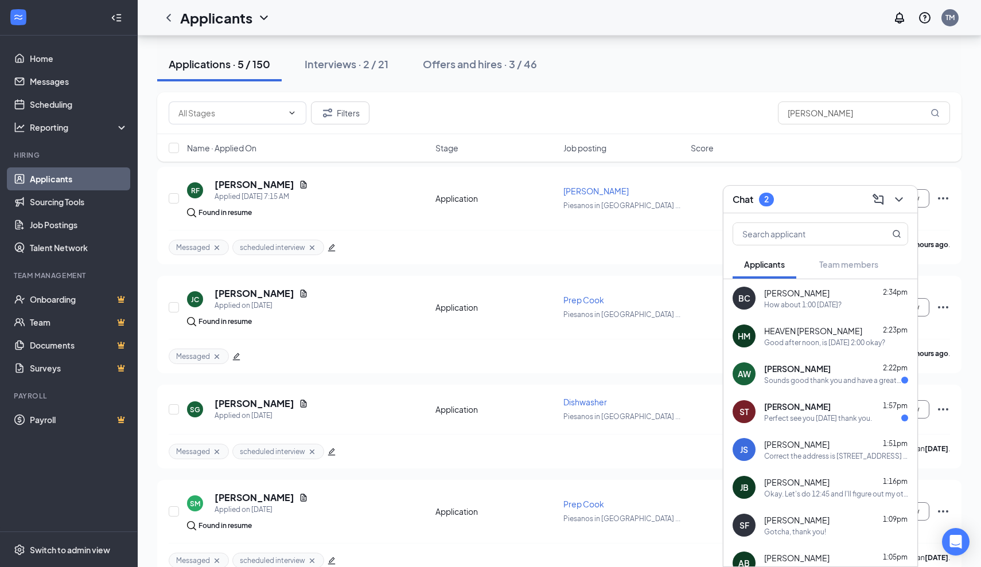
click at [835, 373] on div "Ashley Webb 2:22pm" at bounding box center [836, 368] width 144 height 11
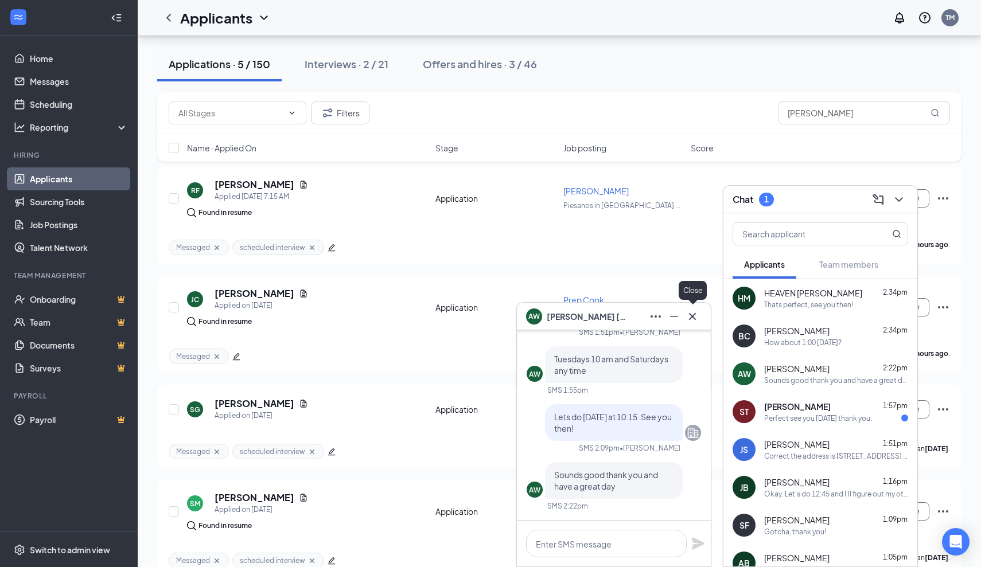
click at [696, 317] on icon "Cross" at bounding box center [692, 317] width 14 height 14
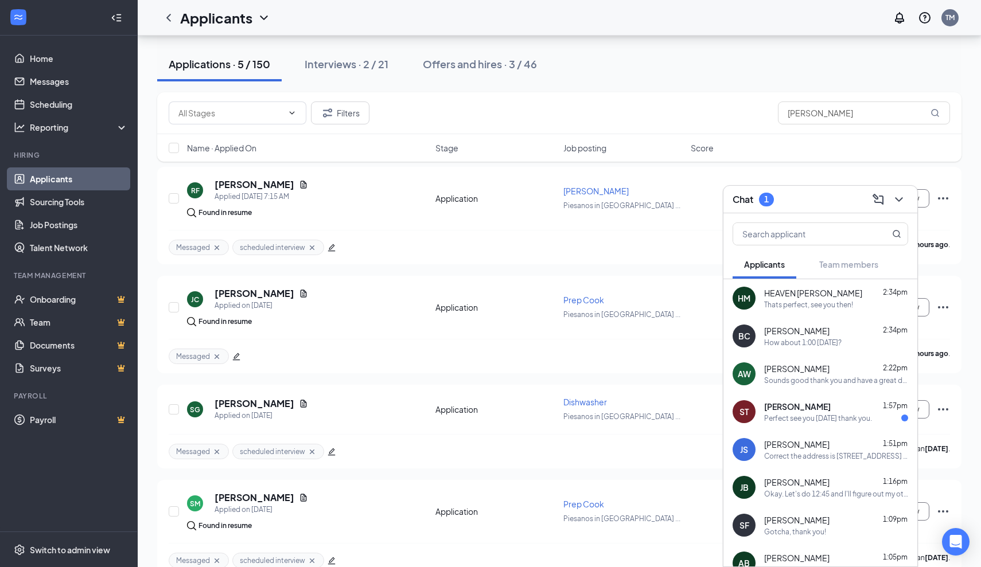
click at [802, 411] on span "Stephanie Tekverk" at bounding box center [797, 406] width 67 height 11
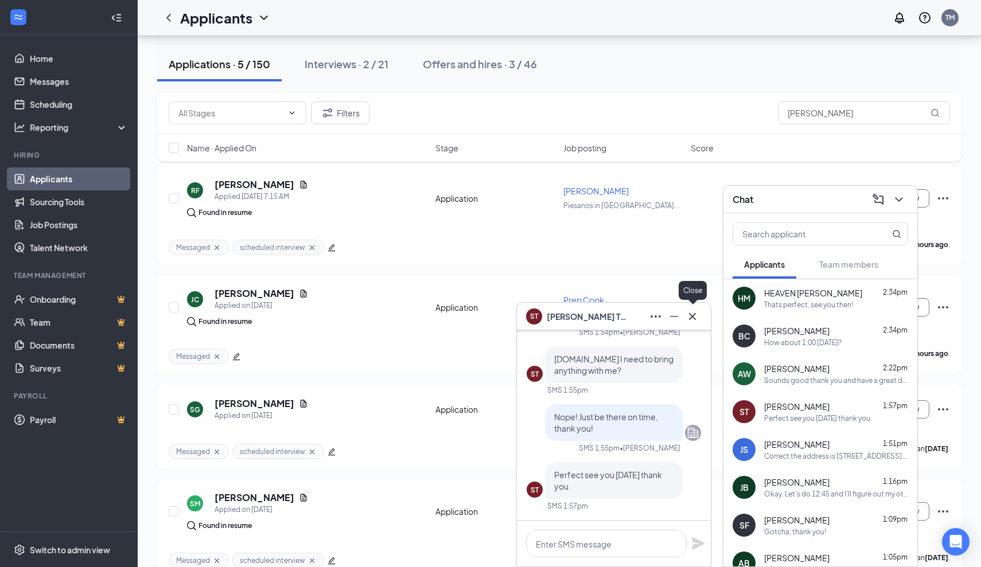
click at [695, 321] on icon "Cross" at bounding box center [692, 317] width 14 height 14
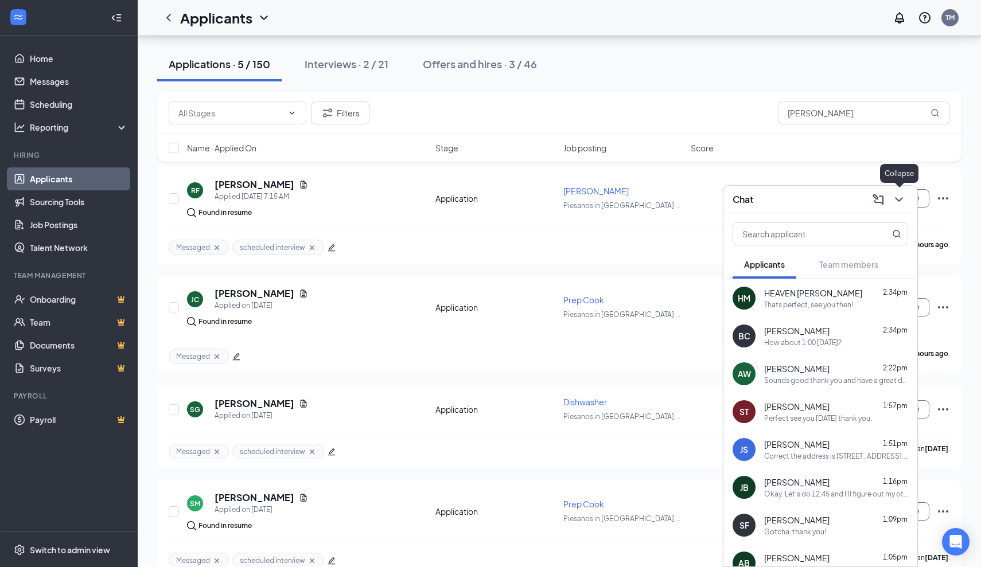
click at [898, 204] on icon "ChevronDown" at bounding box center [899, 200] width 14 height 14
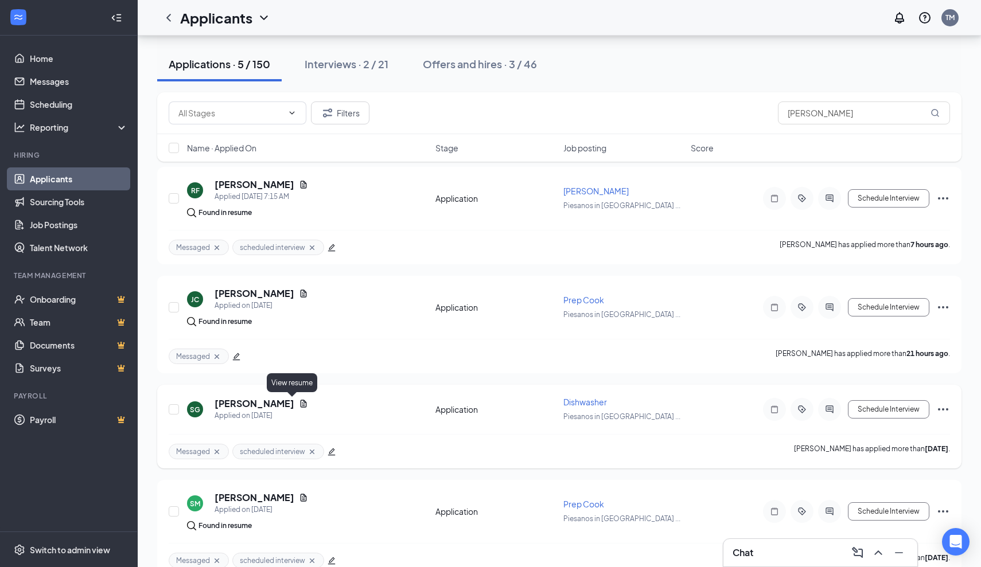
click at [299, 402] on icon "Document" at bounding box center [303, 403] width 9 height 9
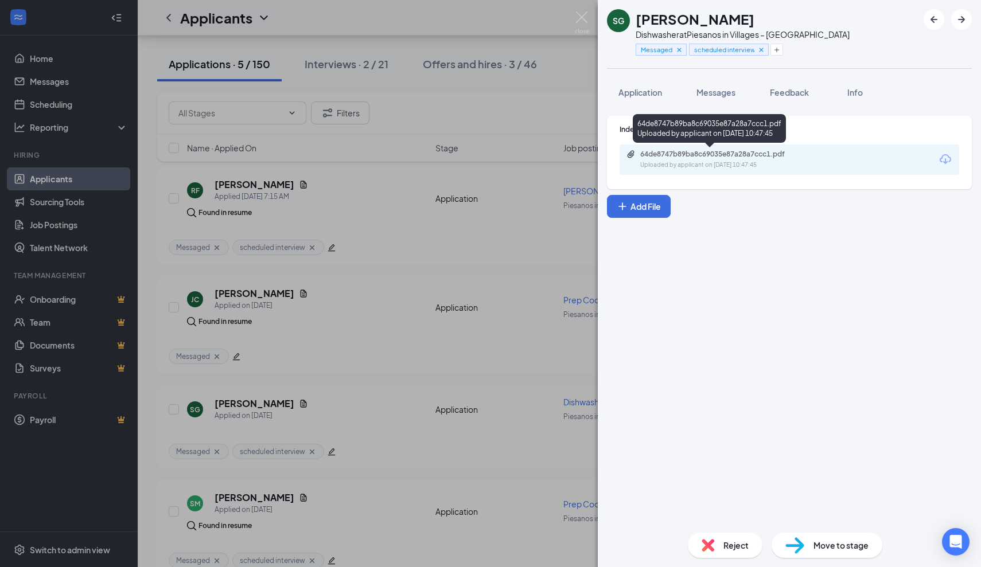
click at [734, 153] on div "64de8747b89ba8c69035e87a28a7ccc1.pdf" at bounding box center [720, 154] width 161 height 9
click at [584, 19] on img at bounding box center [582, 22] width 14 height 22
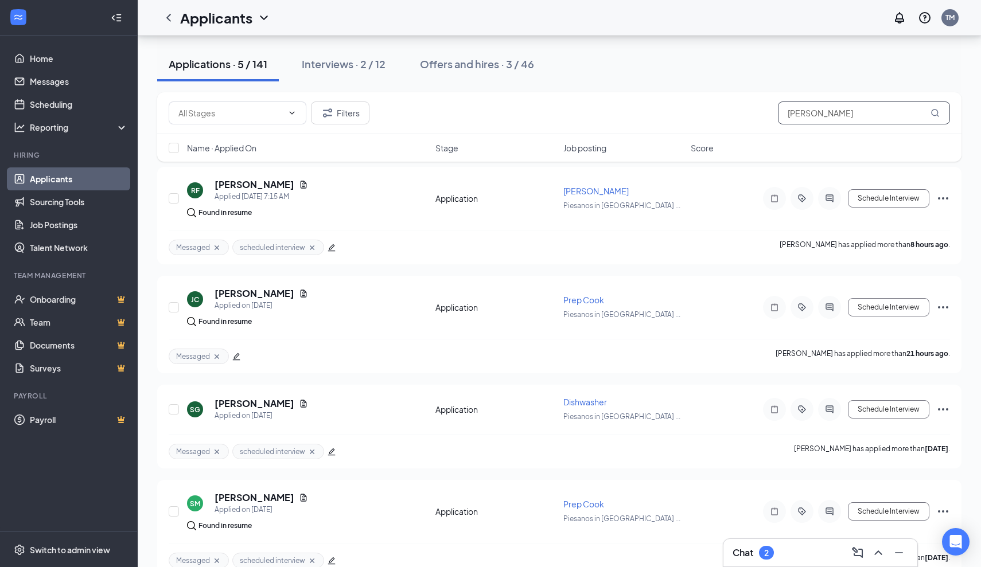
click at [837, 114] on input "sam" at bounding box center [864, 113] width 172 height 23
type input "s"
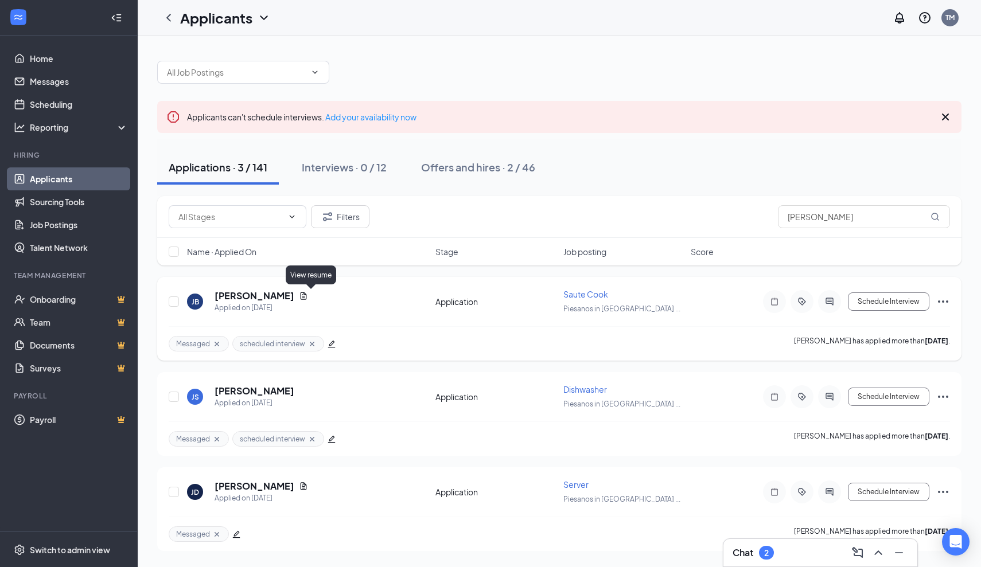
click at [307, 293] on icon "Document" at bounding box center [304, 295] width 6 height 7
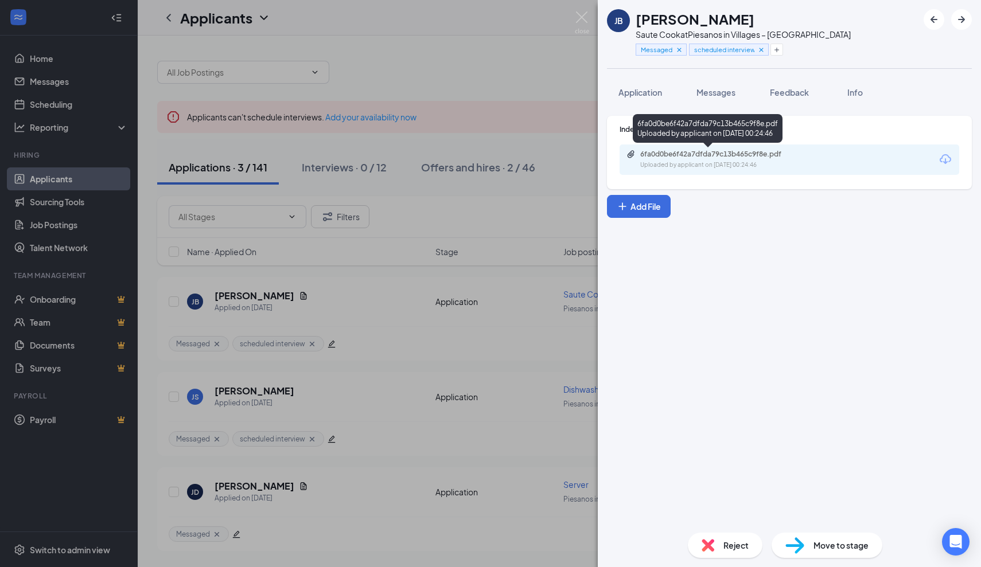
click at [710, 156] on div "6fa0d0be6f42a7dfda79c13b465c9f8e.pdf" at bounding box center [720, 154] width 161 height 9
click at [586, 21] on img at bounding box center [582, 22] width 14 height 22
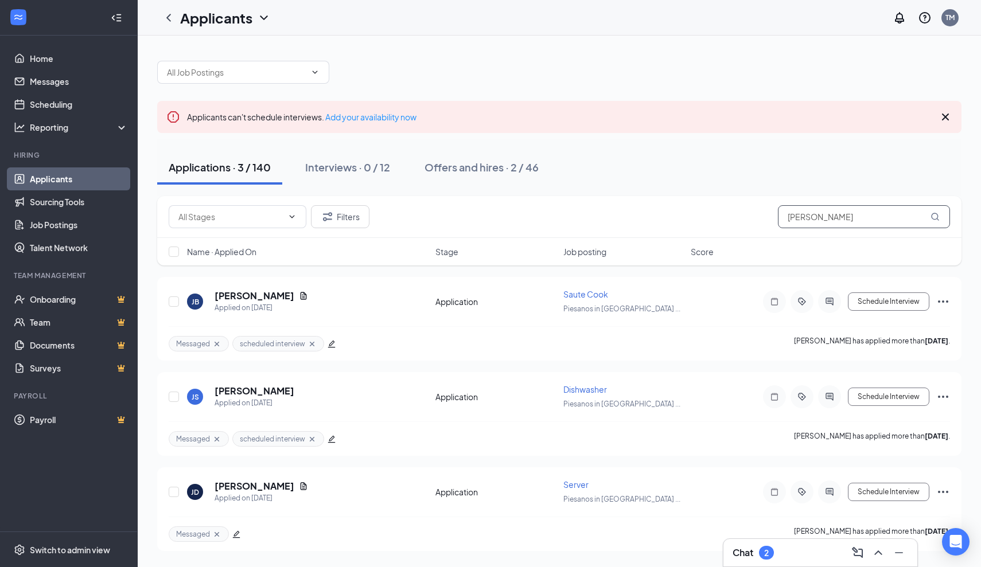
click at [851, 219] on input "Jos" at bounding box center [864, 216] width 172 height 23
type input "J"
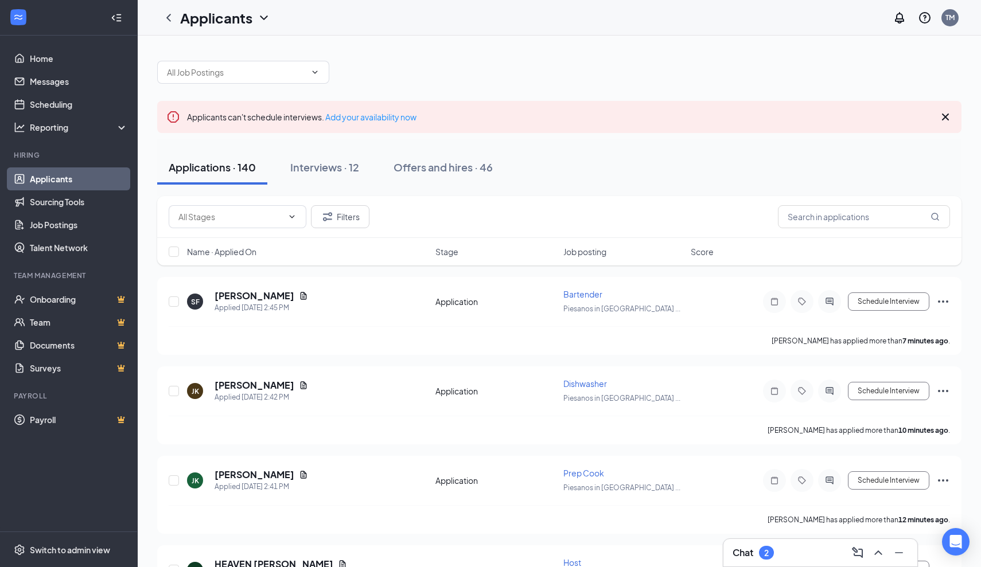
click at [801, 554] on div "Chat 2" at bounding box center [819, 553] width 175 height 18
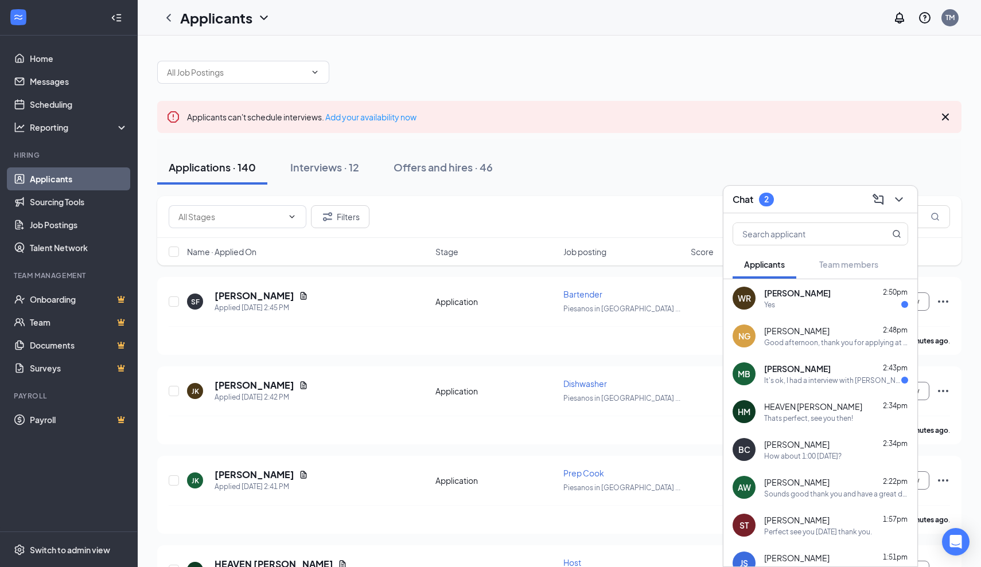
click at [799, 385] on div "MB MICHAEL BOWERS 2:43pm It's ok, I had a interview with Bobby. He said he'd le…" at bounding box center [820, 374] width 194 height 38
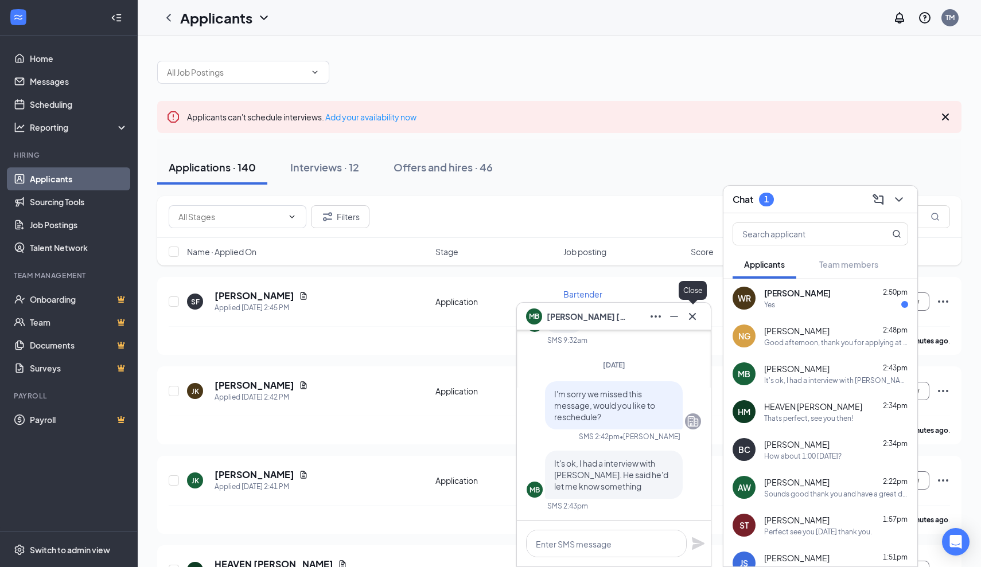
click at [690, 321] on icon "Cross" at bounding box center [692, 317] width 14 height 14
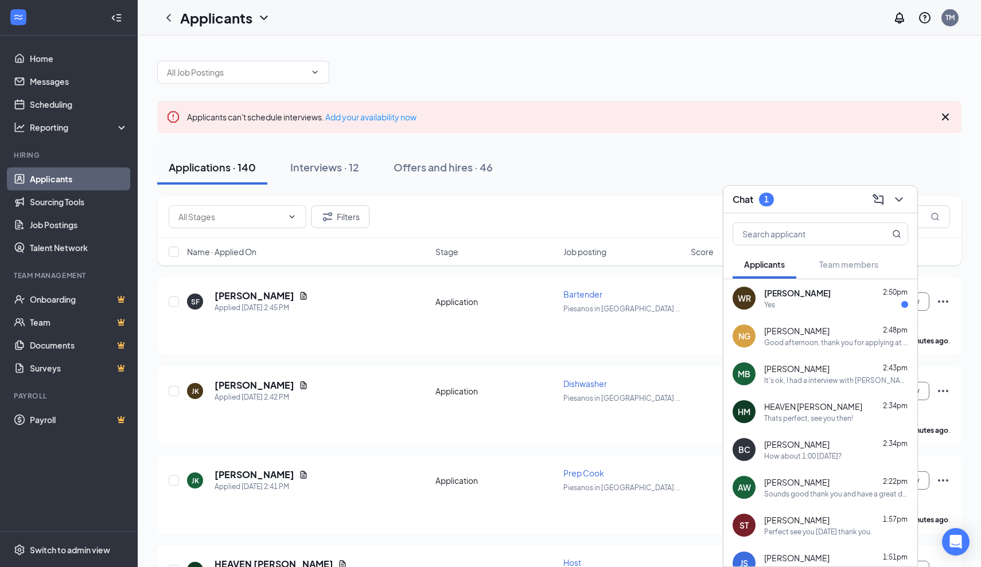
click at [842, 300] on div "Yes" at bounding box center [836, 305] width 144 height 10
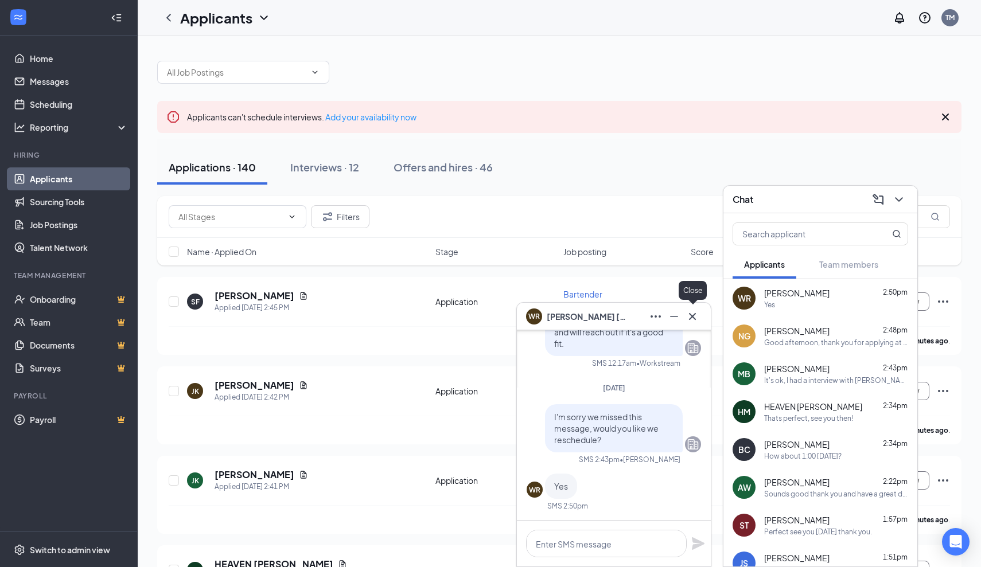
click at [695, 321] on icon "Cross" at bounding box center [692, 317] width 14 height 14
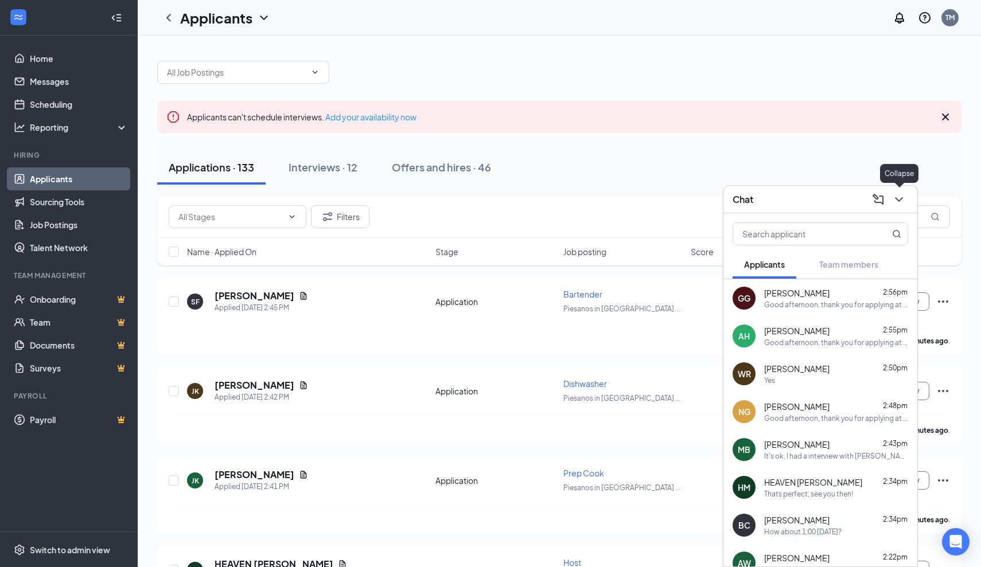
click at [898, 201] on icon "ChevronDown" at bounding box center [899, 200] width 14 height 14
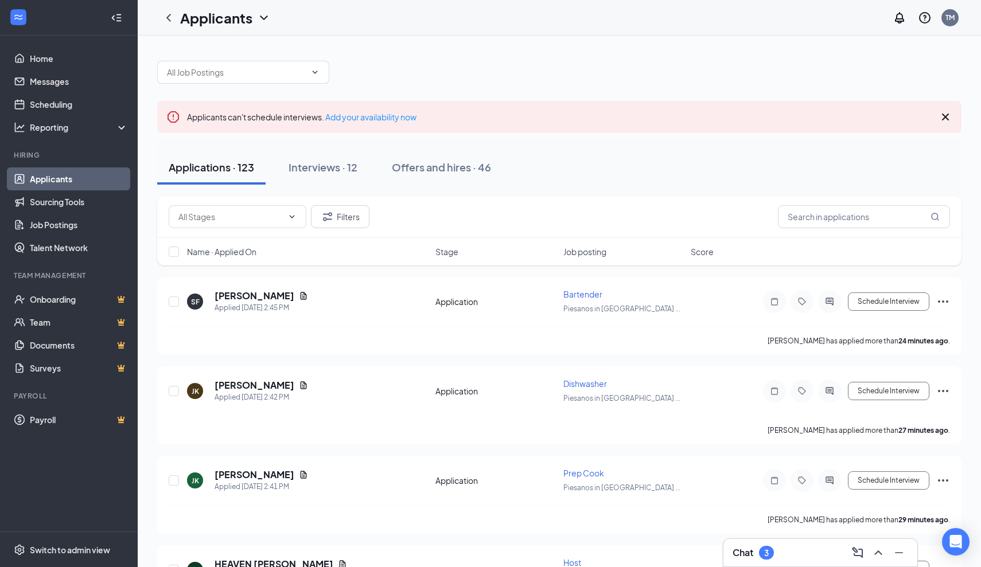
click at [786, 560] on div "Chat 3" at bounding box center [819, 553] width 175 height 18
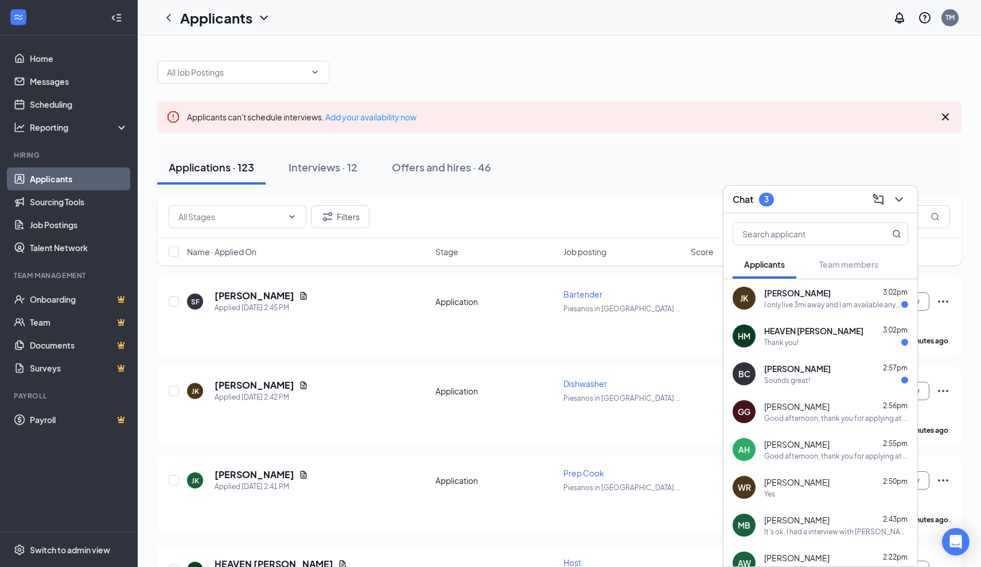
click at [772, 309] on div "I only live 3mi away and I am available anytime to talk or meet thank you for y…" at bounding box center [832, 305] width 137 height 10
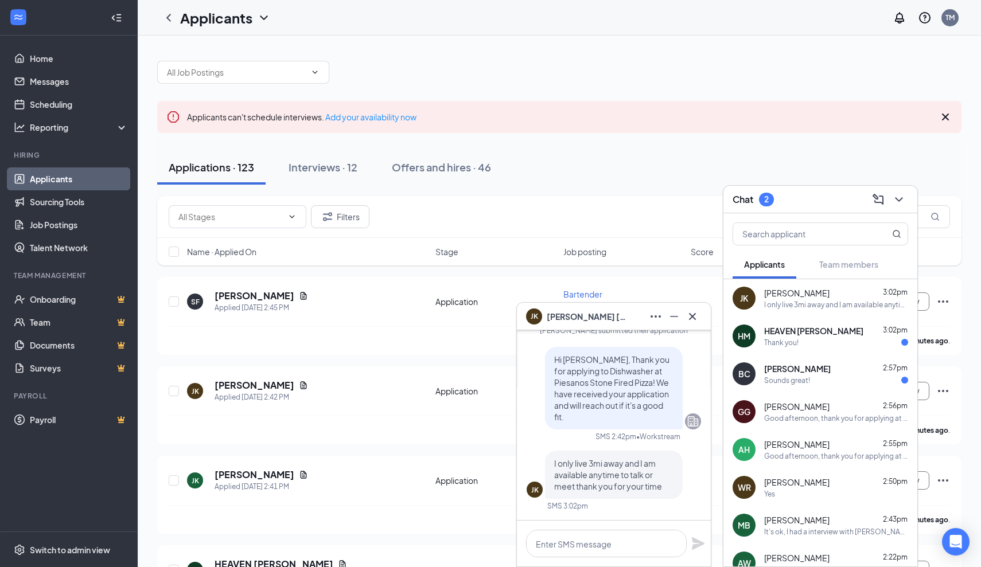
click at [780, 335] on span "HEAVEN [PERSON_NAME]" at bounding box center [813, 330] width 99 height 11
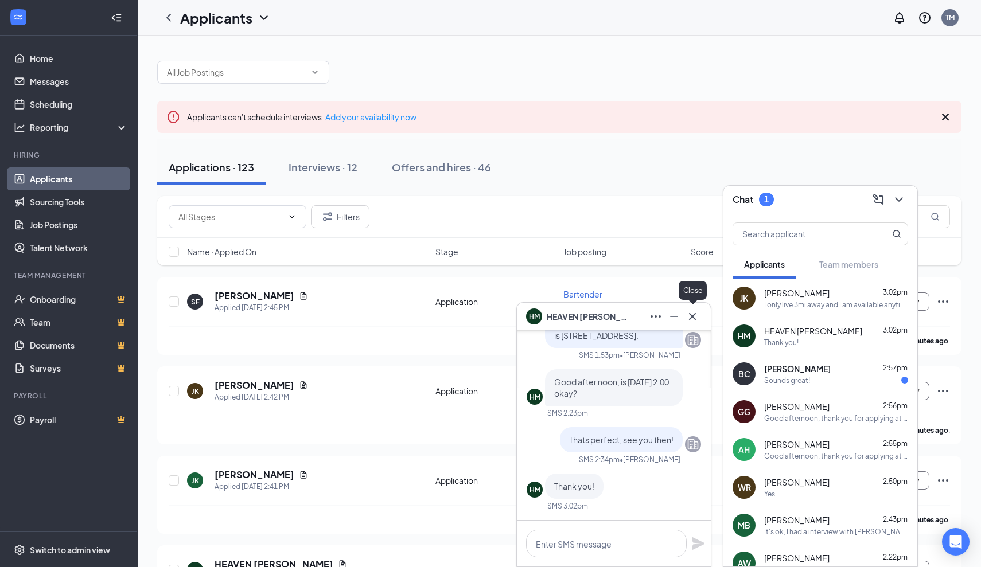
click at [690, 320] on icon "Cross" at bounding box center [692, 317] width 14 height 14
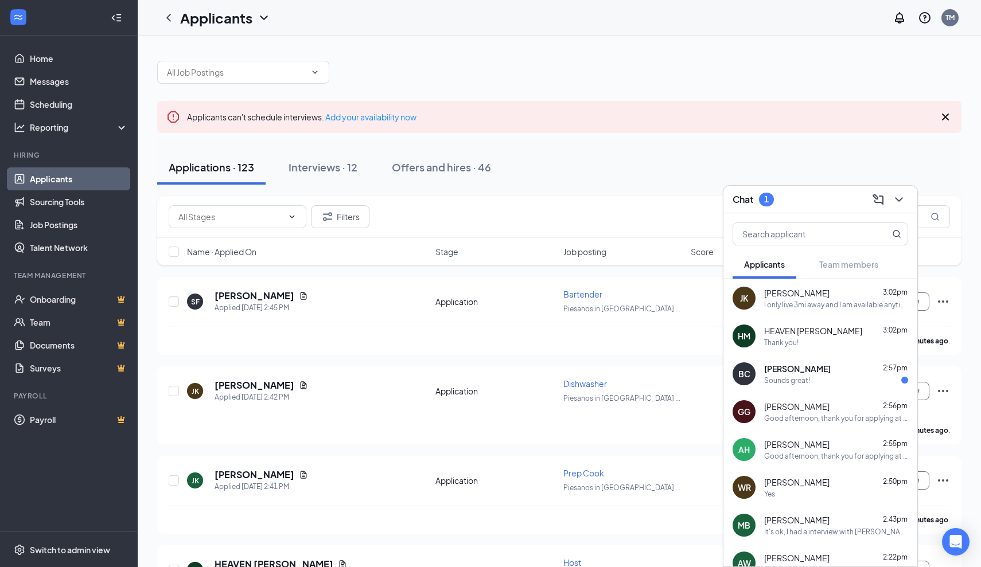
click at [787, 373] on span "[PERSON_NAME]" at bounding box center [797, 368] width 67 height 11
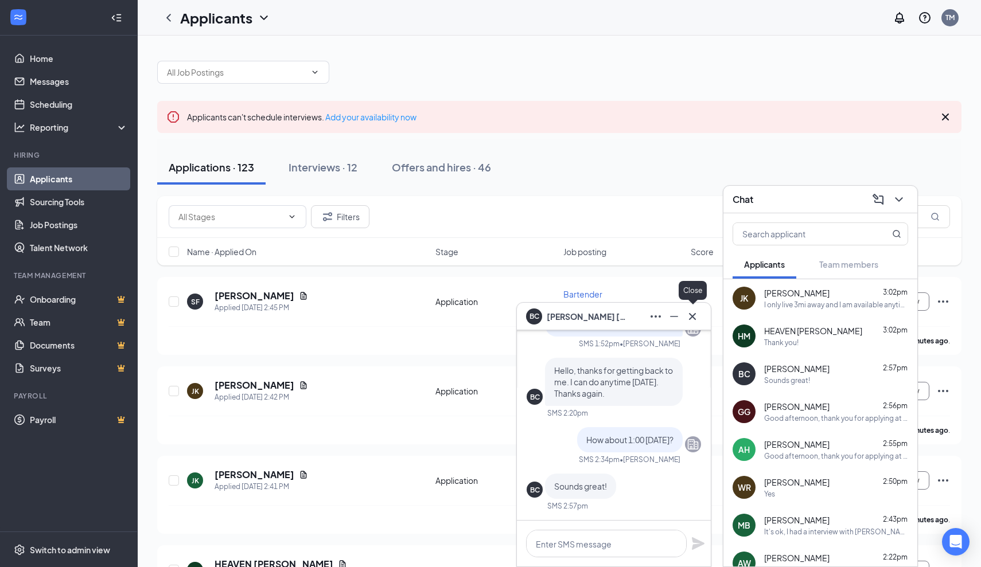
click at [695, 318] on icon "Cross" at bounding box center [692, 316] width 7 height 7
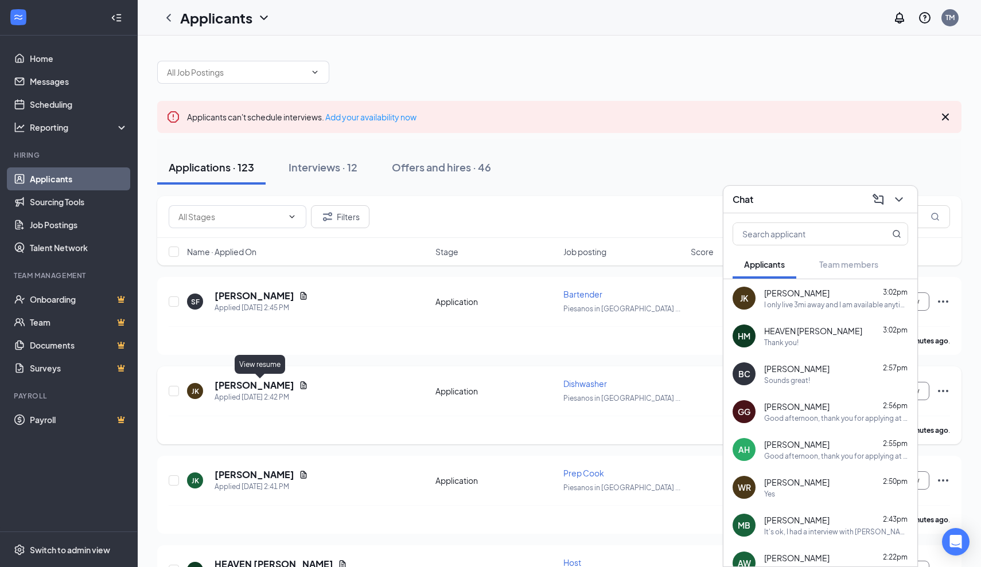
click at [299, 387] on icon "Document" at bounding box center [303, 385] width 9 height 9
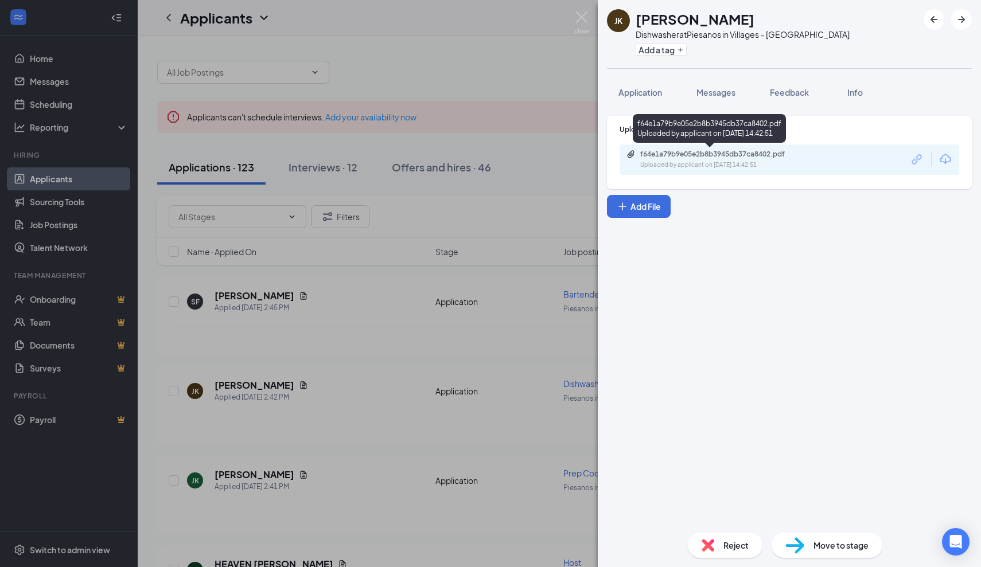
click at [666, 153] on div "f64e1a79b9e05e2b8b3945db37ca8402.pdf" at bounding box center [720, 154] width 161 height 9
click at [547, 96] on div "JK [PERSON_NAME] Dishwasher at [GEOGRAPHIC_DATA] in Villages – [GEOGRAPHIC_DATA…" at bounding box center [490, 283] width 981 height 567
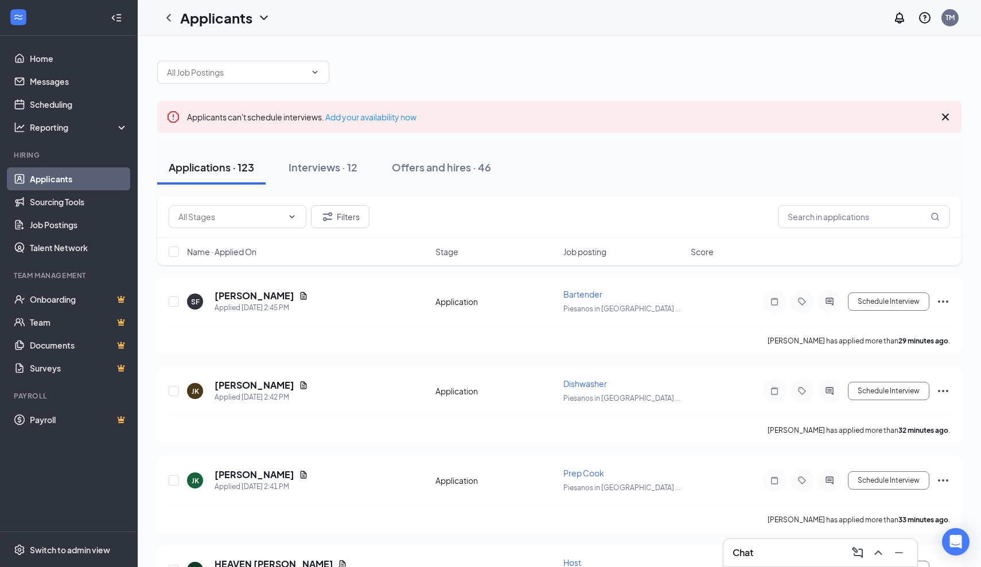
click at [945, 119] on icon "Cross" at bounding box center [945, 117] width 14 height 14
click at [794, 552] on div "Chat" at bounding box center [819, 553] width 175 height 18
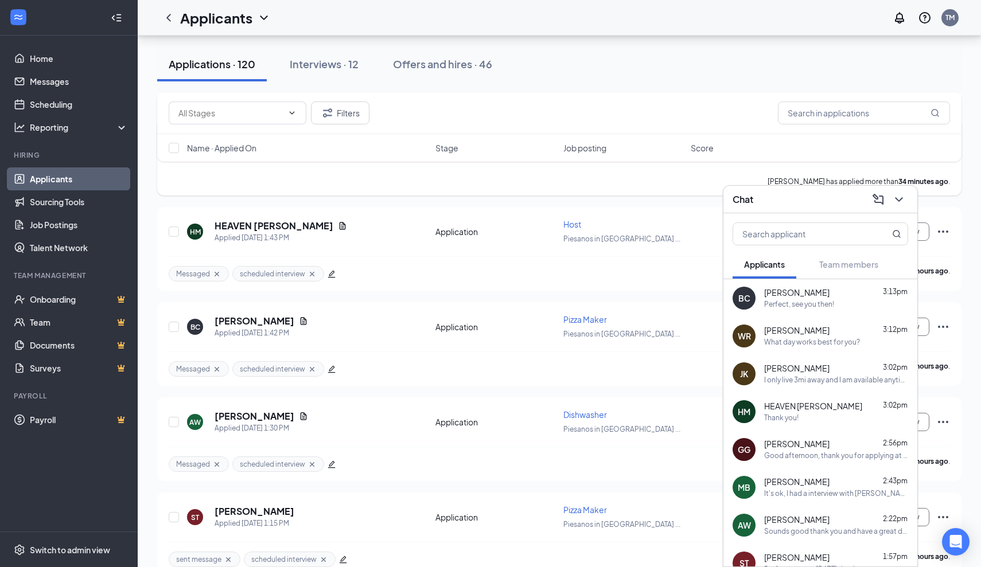
scroll to position [343, 0]
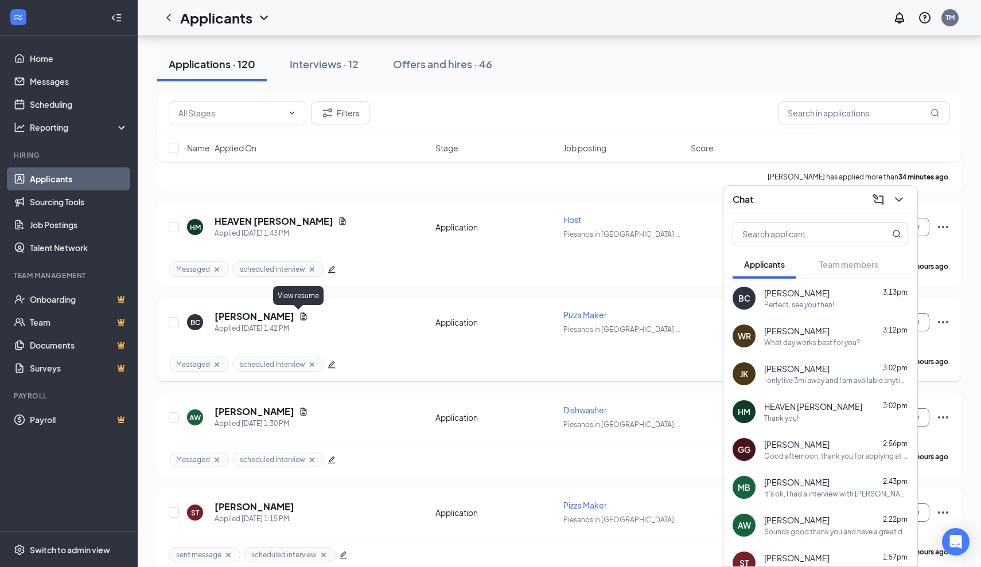
click at [302, 314] on icon "Document" at bounding box center [303, 316] width 9 height 9
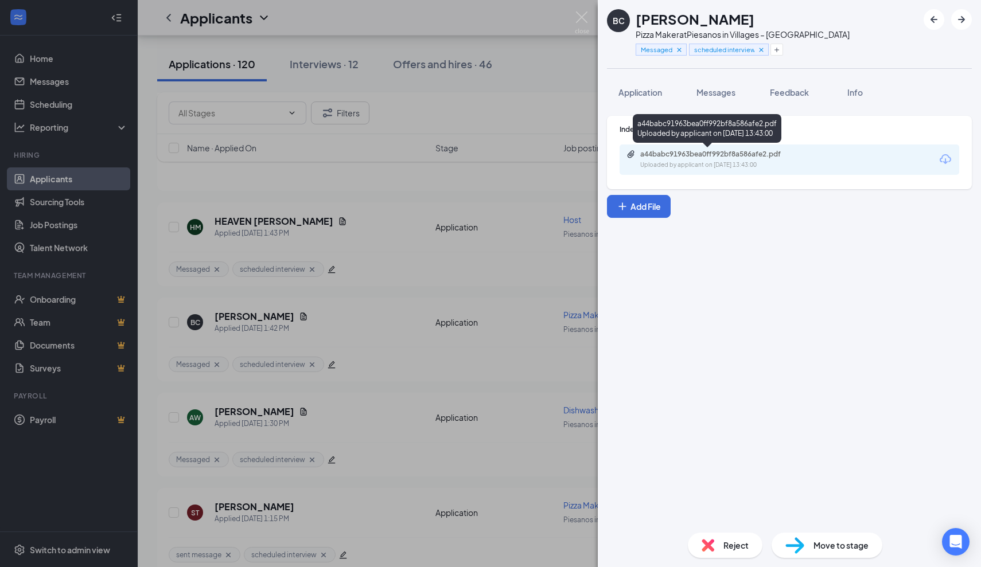
click at [669, 161] on div "Uploaded by applicant on [DATE] 13:43:00" at bounding box center [726, 165] width 172 height 9
click at [374, 475] on div "BC Brendan Coonce Pizza Maker at Piesanos in Villages – Southern Trace Messaged…" at bounding box center [490, 283] width 981 height 567
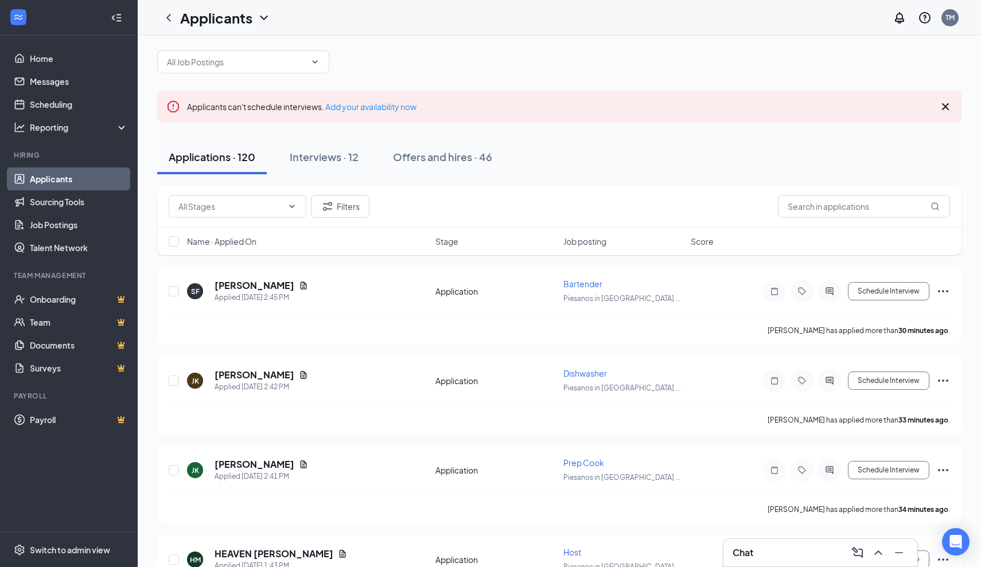
scroll to position [-2, 0]
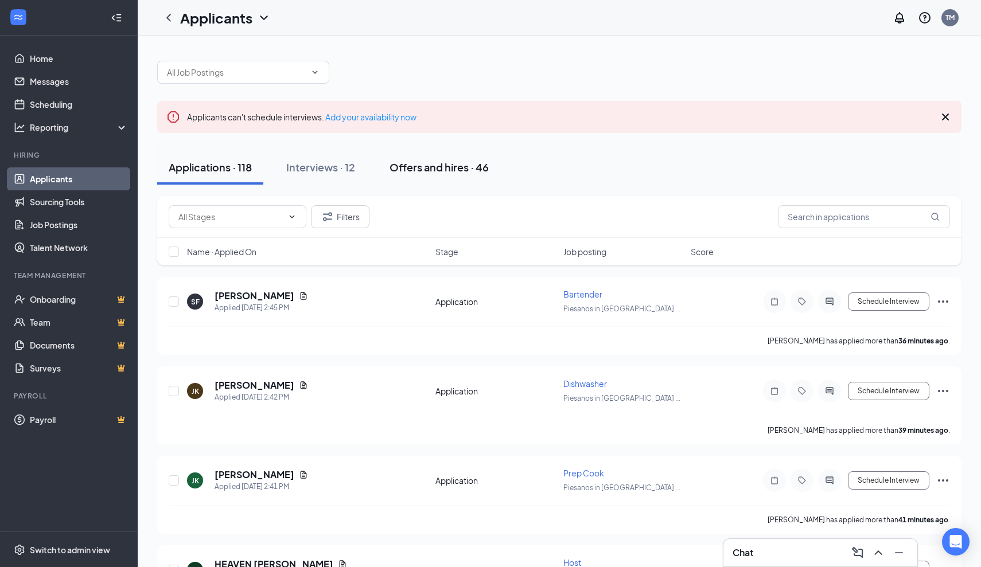
click at [448, 166] on div "Offers and hires · 46" at bounding box center [438, 167] width 99 height 14
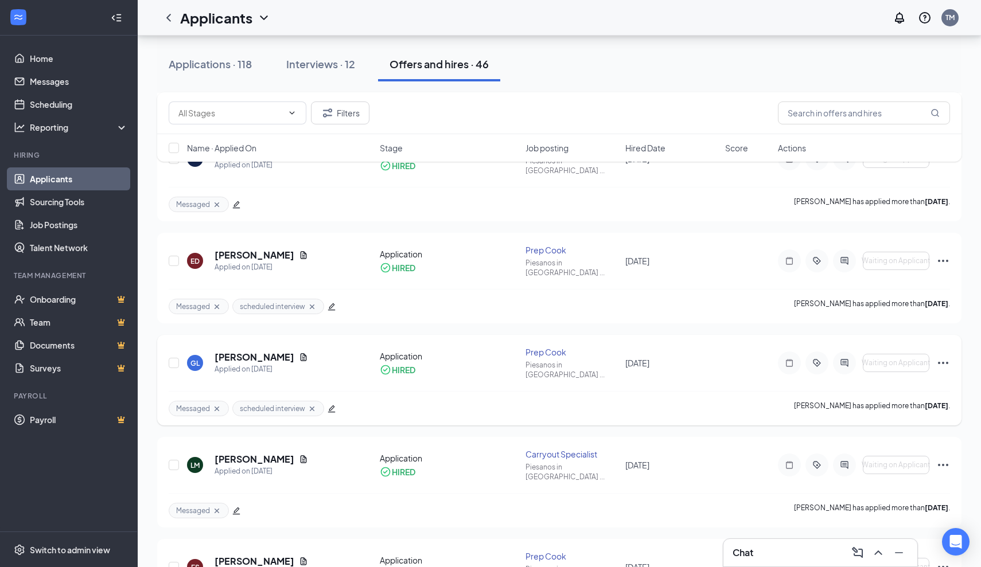
scroll to position [760, 0]
click at [220, 68] on div "Applications · 119" at bounding box center [210, 64] width 83 height 14
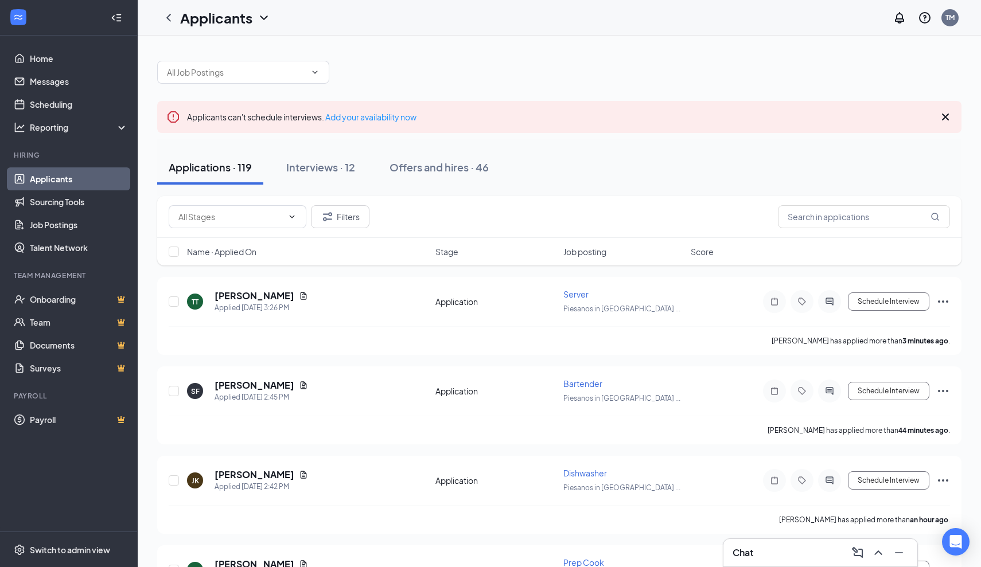
click at [949, 119] on icon "Cross" at bounding box center [945, 117] width 14 height 14
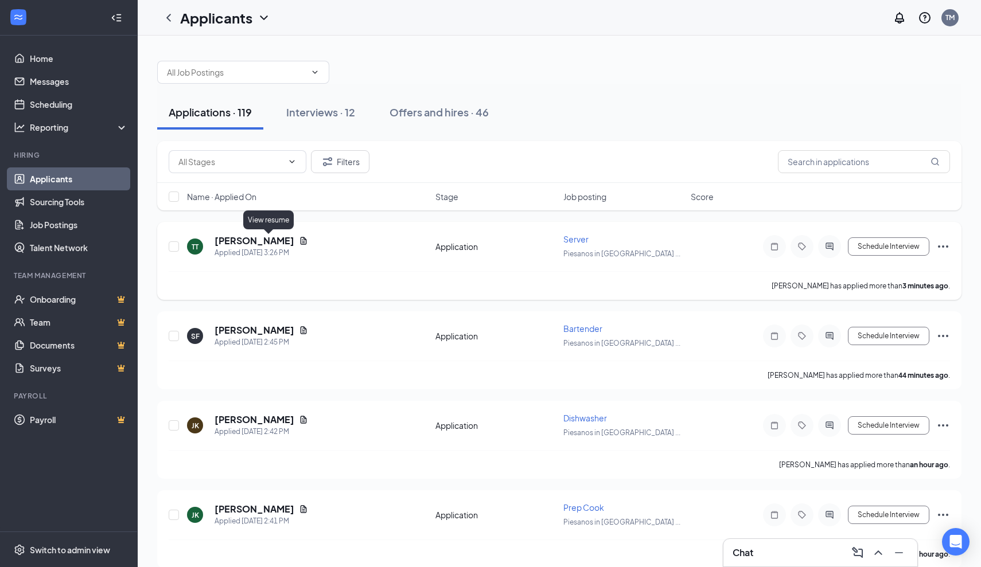
click at [301, 240] on icon "Document" at bounding box center [304, 240] width 6 height 7
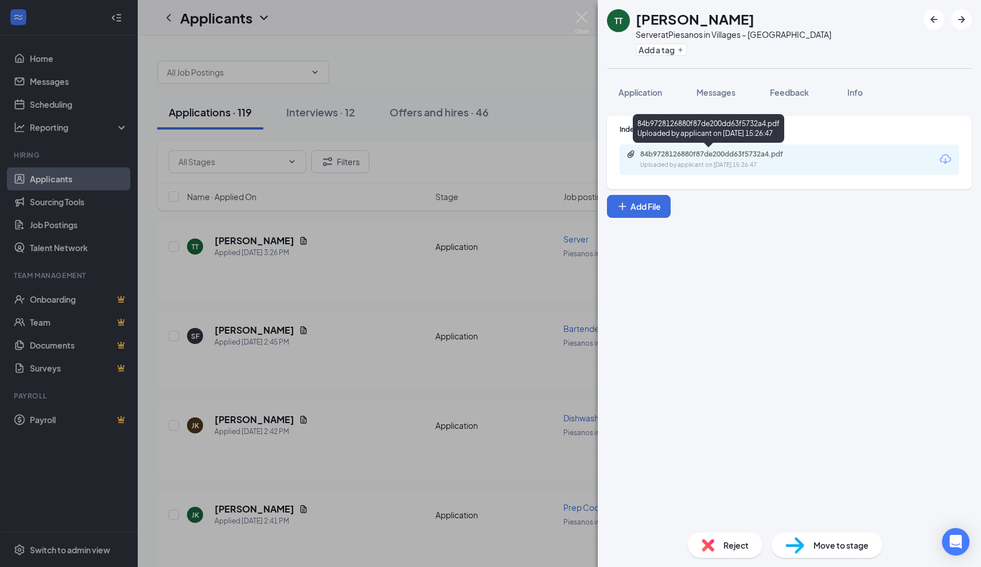
click at [751, 154] on div "84b9728126880f87de200dd63f5732a4.pdf" at bounding box center [720, 154] width 161 height 9
click at [584, 21] on img at bounding box center [582, 22] width 14 height 22
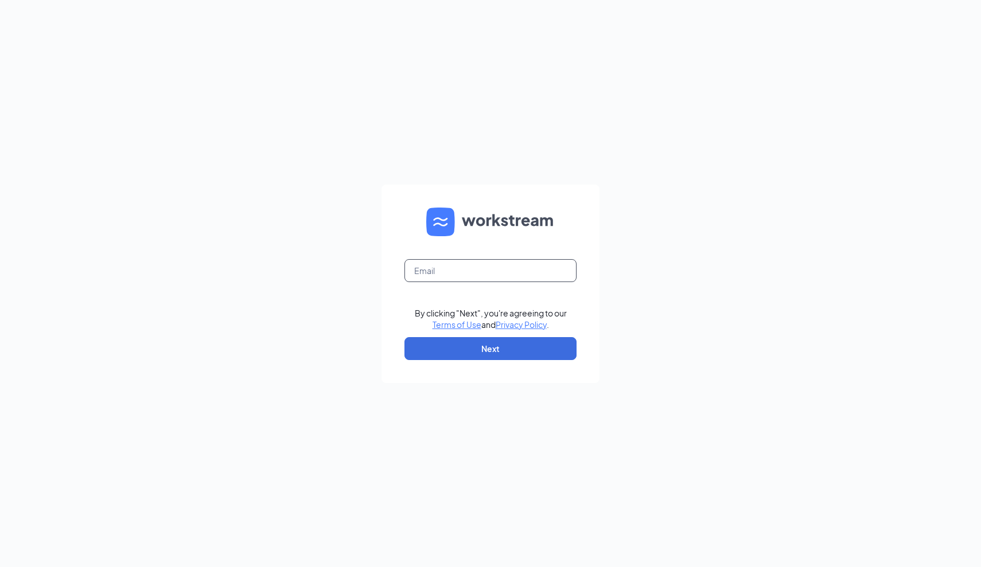
click at [549, 271] on input "text" at bounding box center [490, 270] width 172 height 23
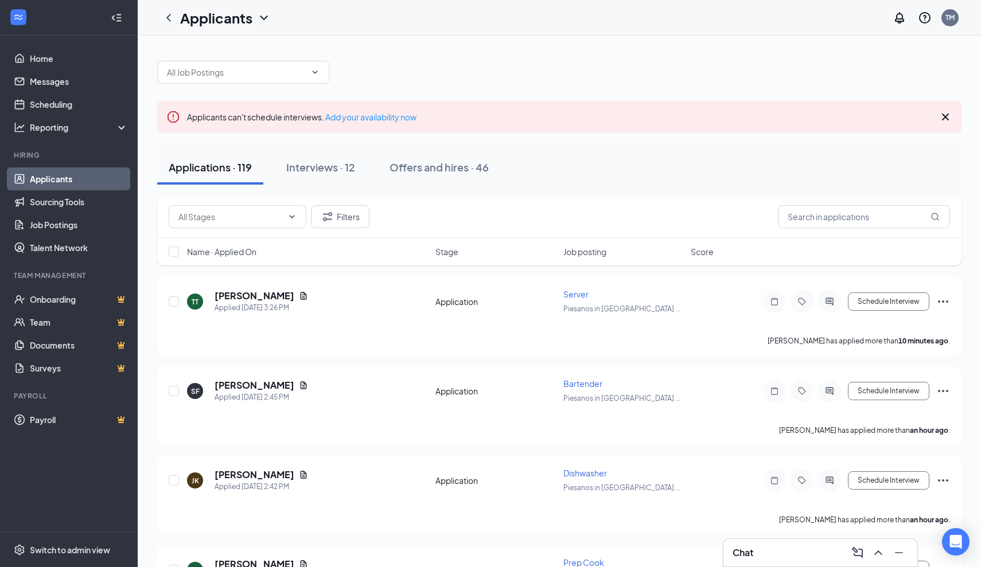
click at [807, 561] on div "Chat" at bounding box center [819, 553] width 175 height 18
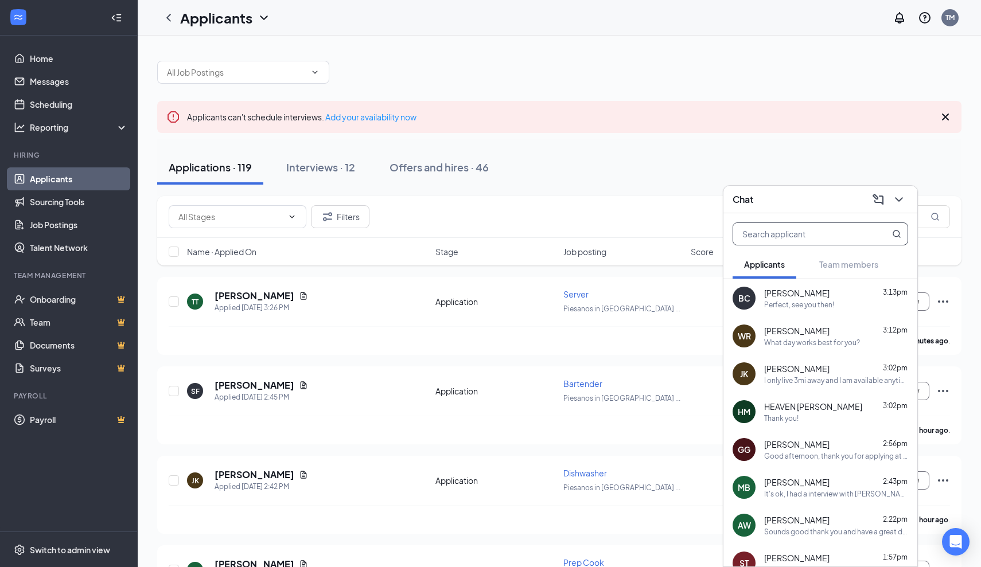
click at [811, 237] on input "text" at bounding box center [801, 234] width 136 height 22
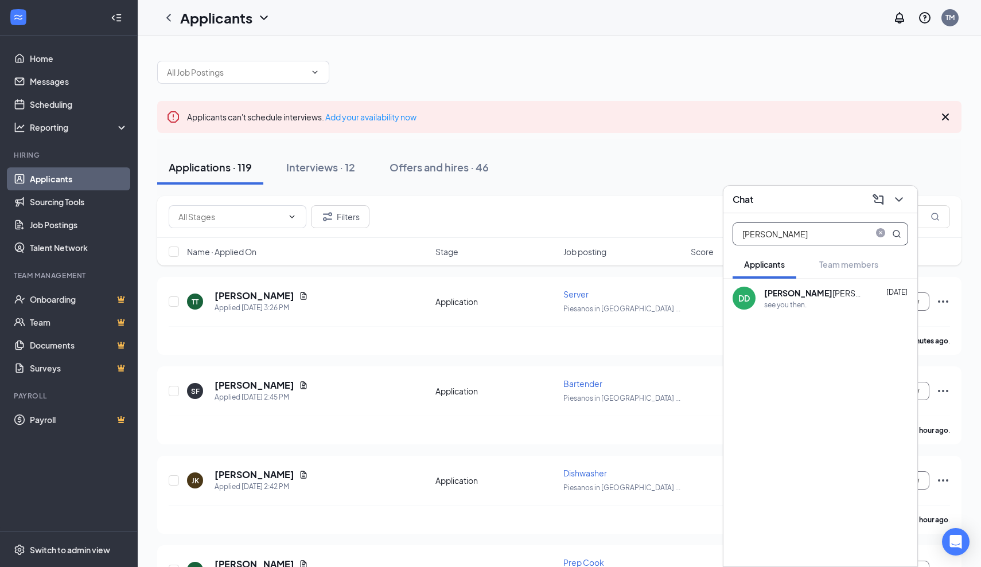
type input "Dalton"
click at [816, 290] on div "DALTON DOMBROWSKI" at bounding box center [815, 292] width 103 height 11
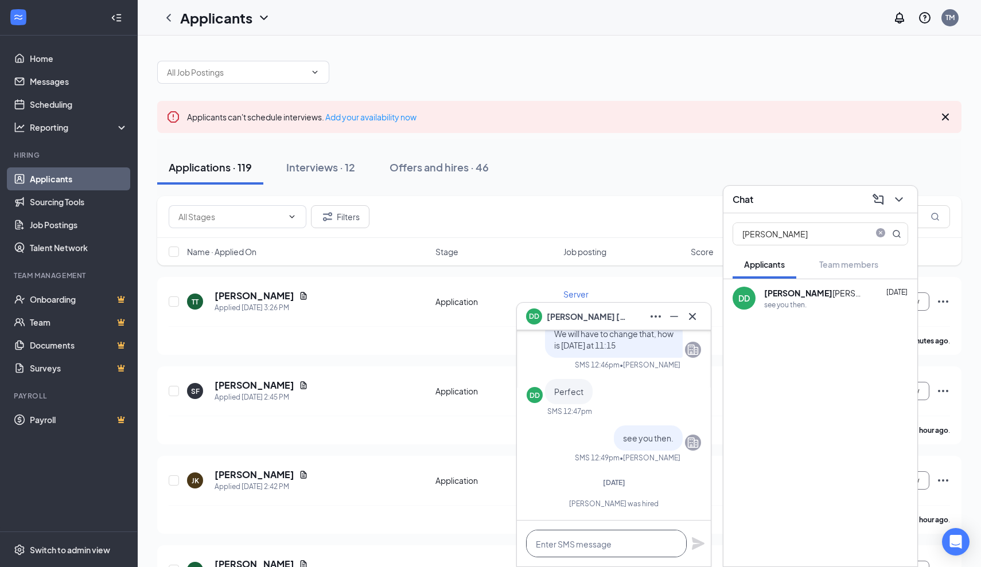
click at [625, 539] on textarea at bounding box center [606, 544] width 161 height 28
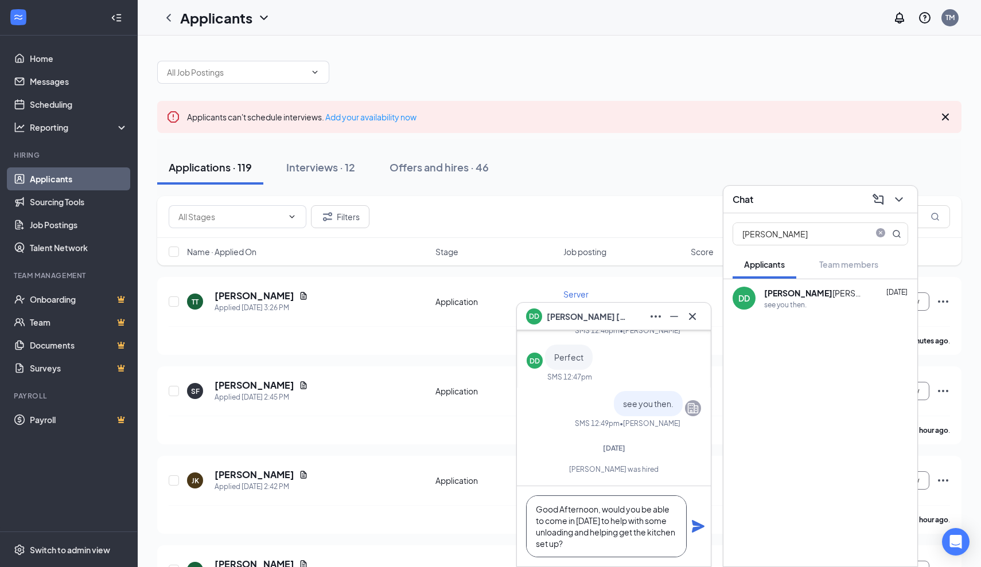
type textarea "Good Afternoon, would you be able to come in on Monday the 22nd to help with so…"
click at [697, 528] on icon "Plane" at bounding box center [698, 526] width 13 height 13
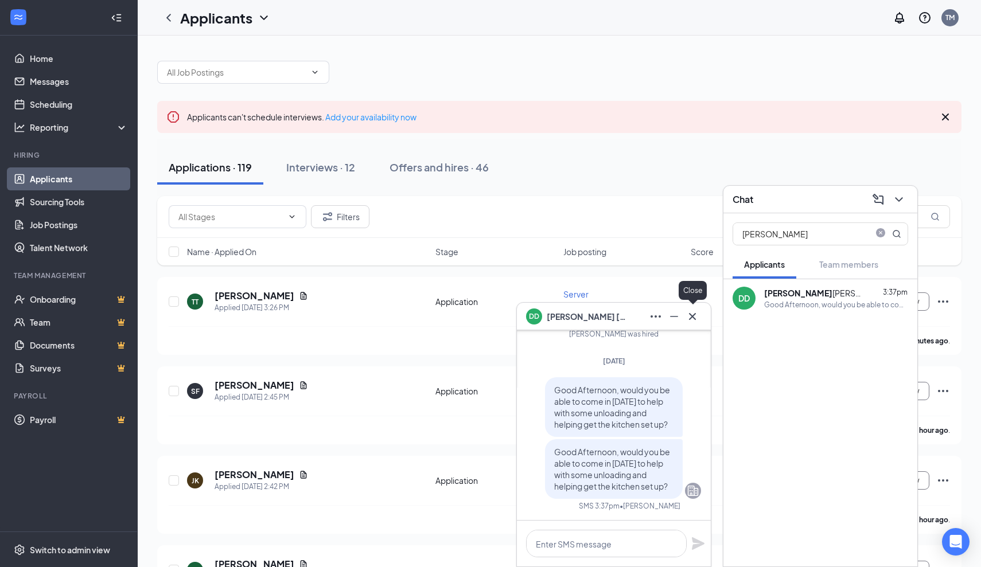
click at [696, 315] on icon "Cross" at bounding box center [692, 317] width 14 height 14
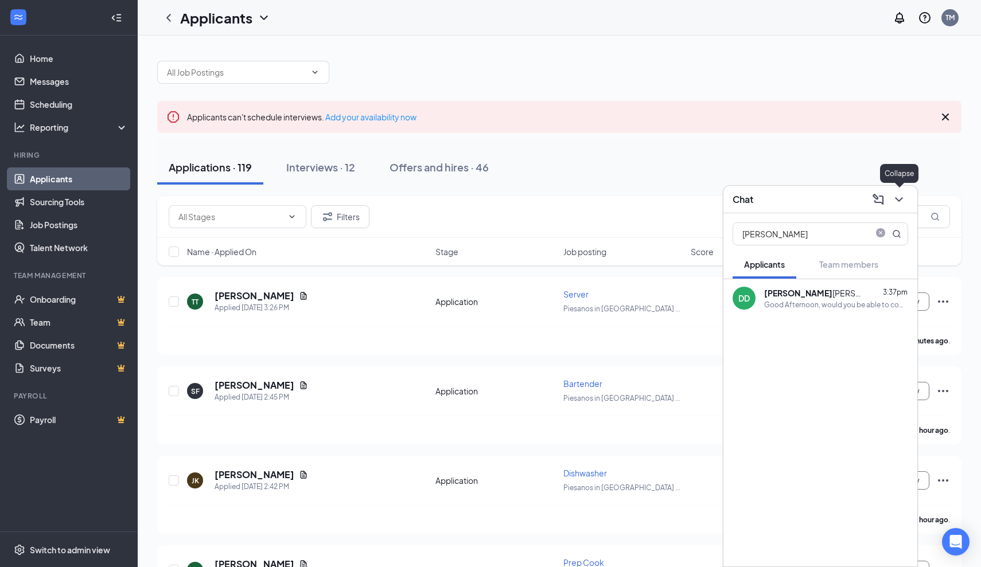
click at [897, 202] on icon "ChevronDown" at bounding box center [899, 200] width 14 height 14
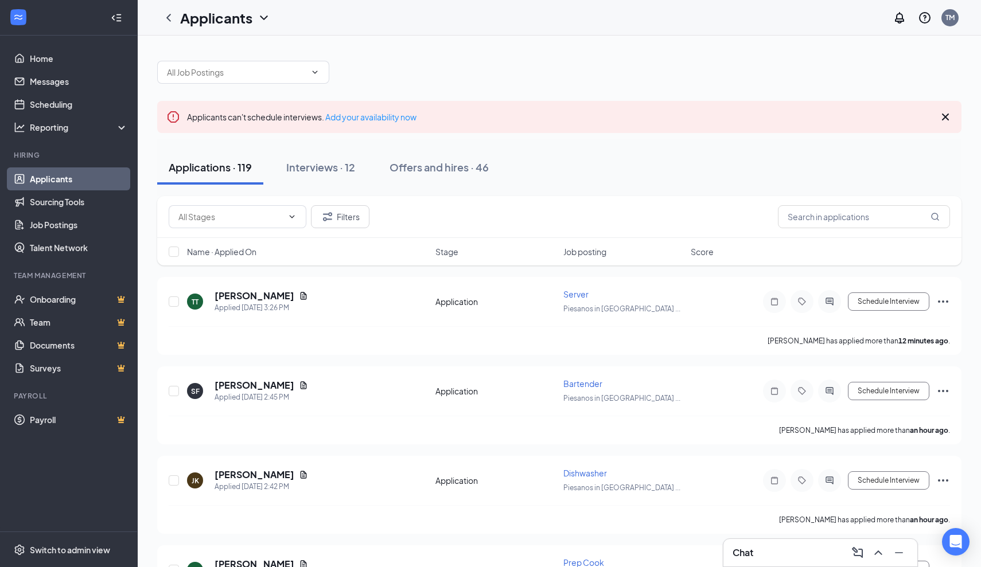
click at [792, 559] on div "Chat" at bounding box center [819, 553] width 175 height 18
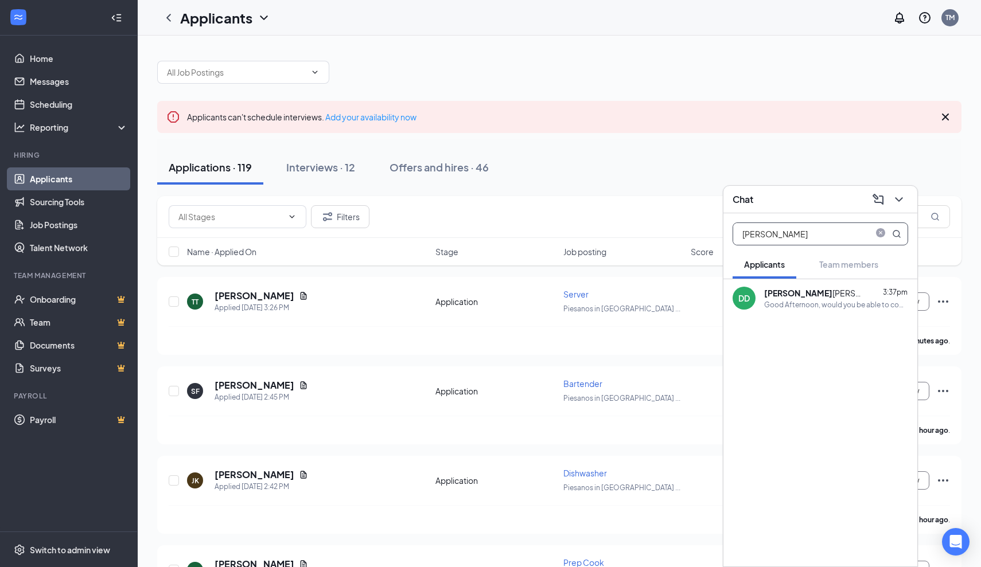
click at [779, 234] on input "Dalton" at bounding box center [801, 234] width 136 height 22
type input "D"
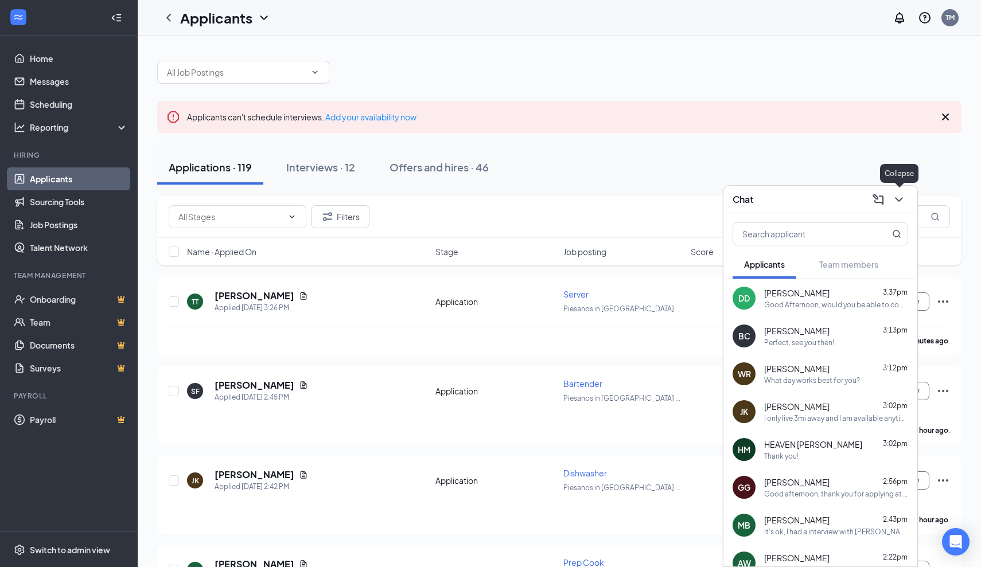
click at [903, 198] on icon "ChevronDown" at bounding box center [899, 200] width 14 height 14
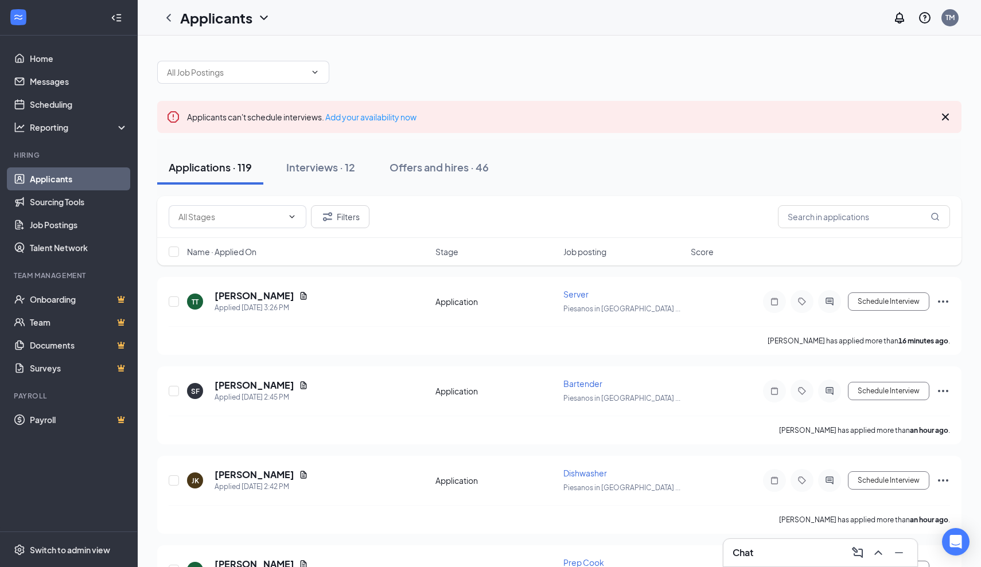
click at [817, 563] on div "Chat" at bounding box center [820, 553] width 194 height 28
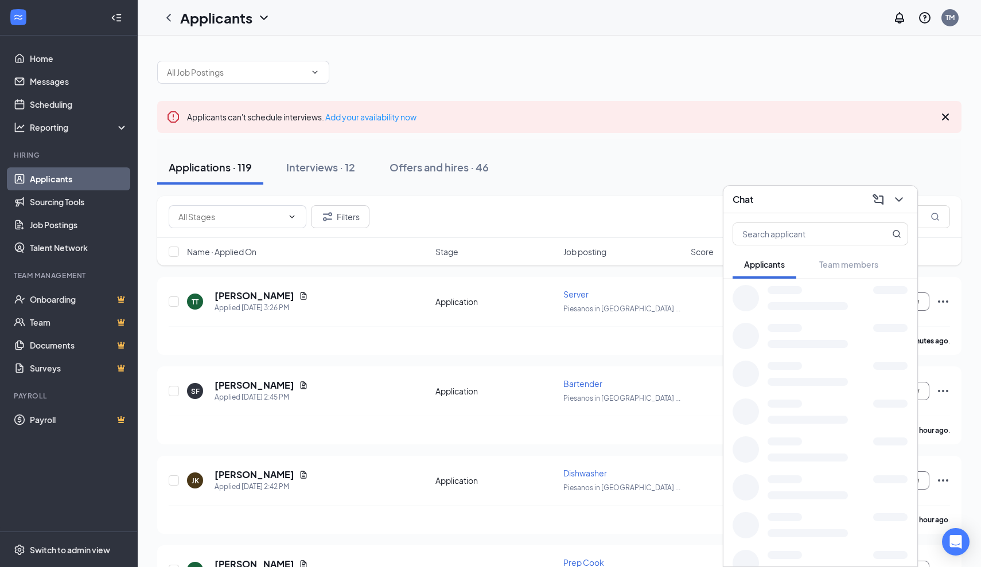
scroll to position [6, 0]
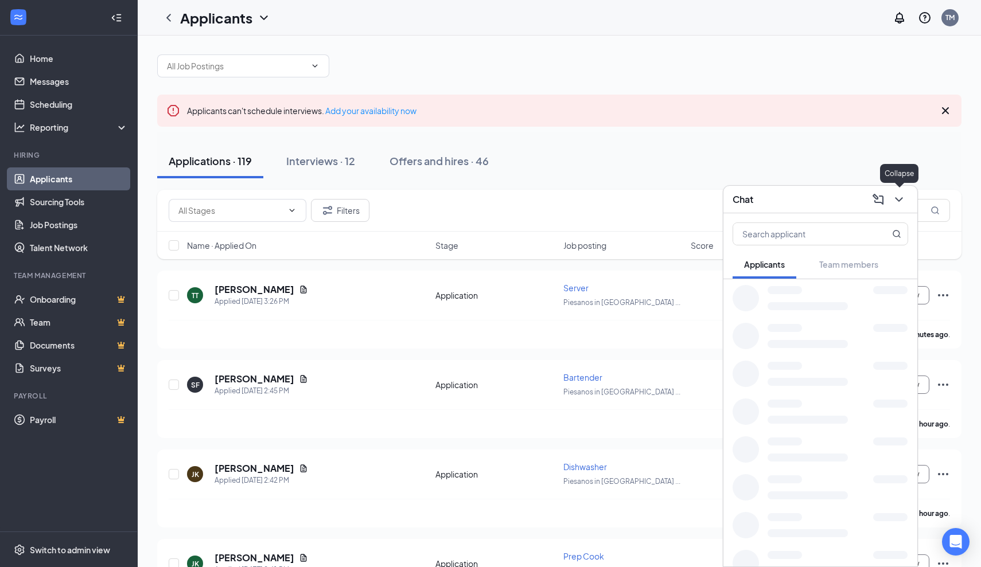
click at [899, 202] on icon "ChevronDown" at bounding box center [899, 200] width 14 height 14
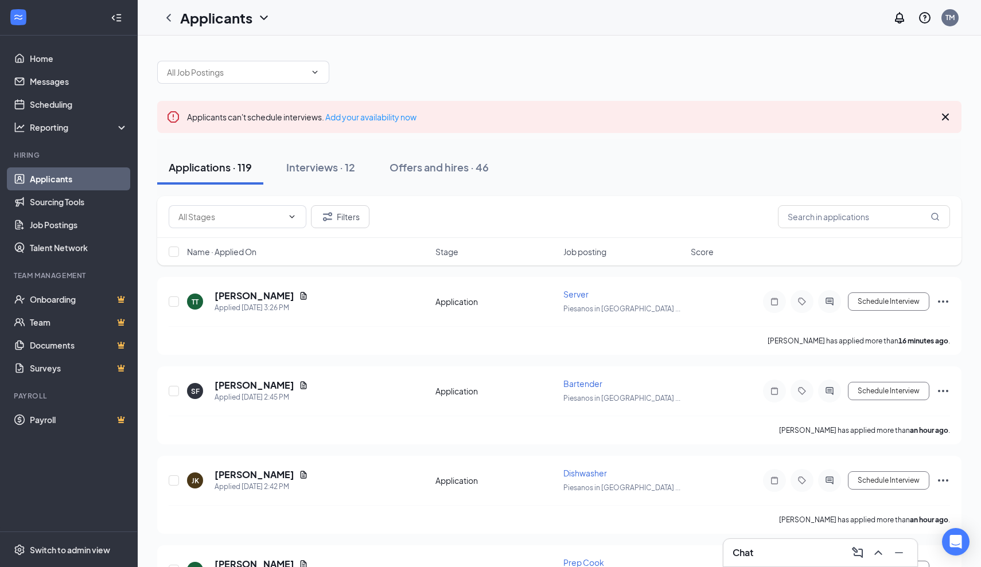
click at [806, 553] on div "Chat" at bounding box center [819, 553] width 175 height 18
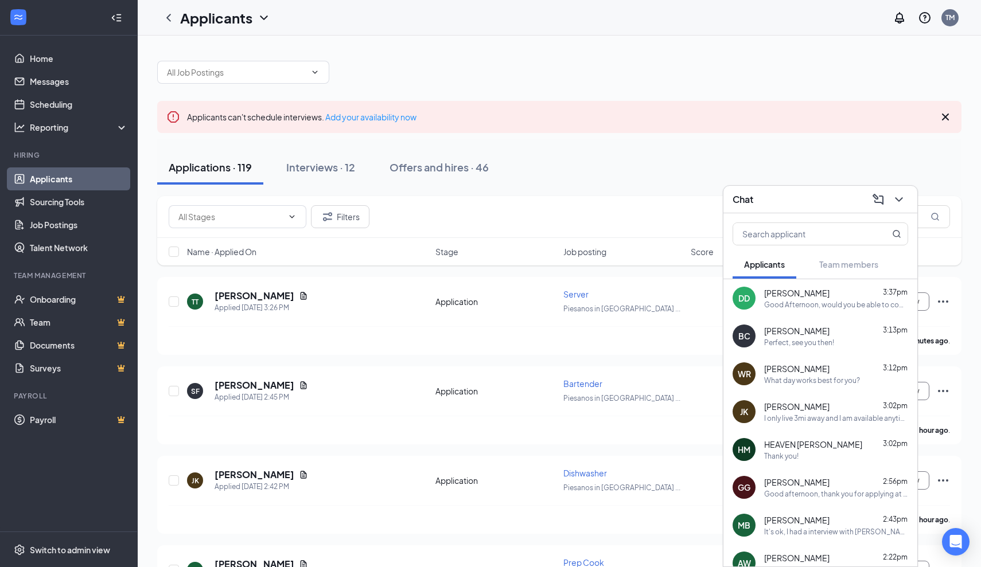
click at [621, 159] on div "Applications · 119 Interviews · 12 Offers and hires · 46" at bounding box center [559, 167] width 804 height 34
click at [954, 122] on div "Applicants can't schedule interviews. Add your availability now" at bounding box center [559, 117] width 804 height 32
click at [945, 114] on icon "Cross" at bounding box center [945, 117] width 14 height 14
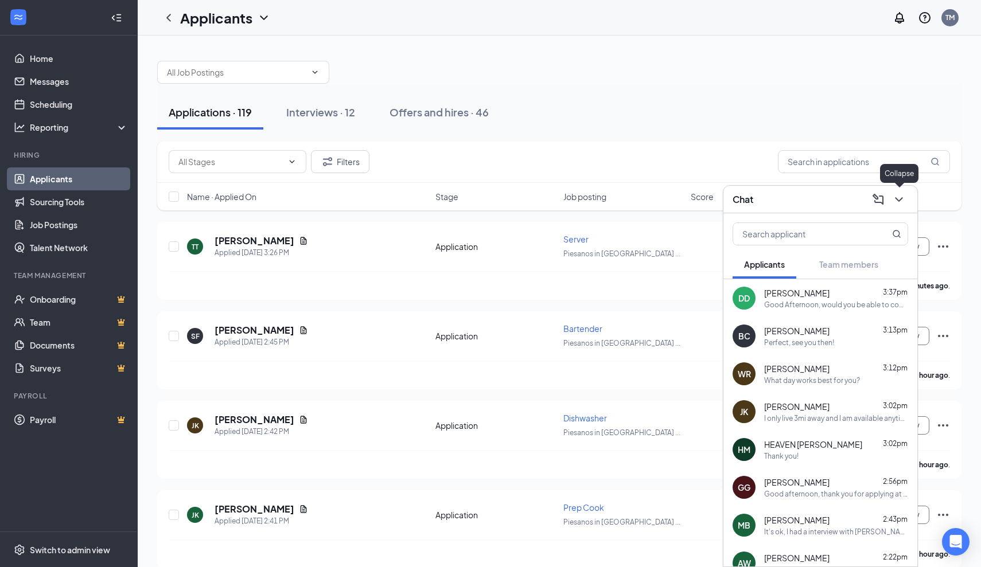
click at [897, 205] on icon "ChevronDown" at bounding box center [899, 200] width 14 height 14
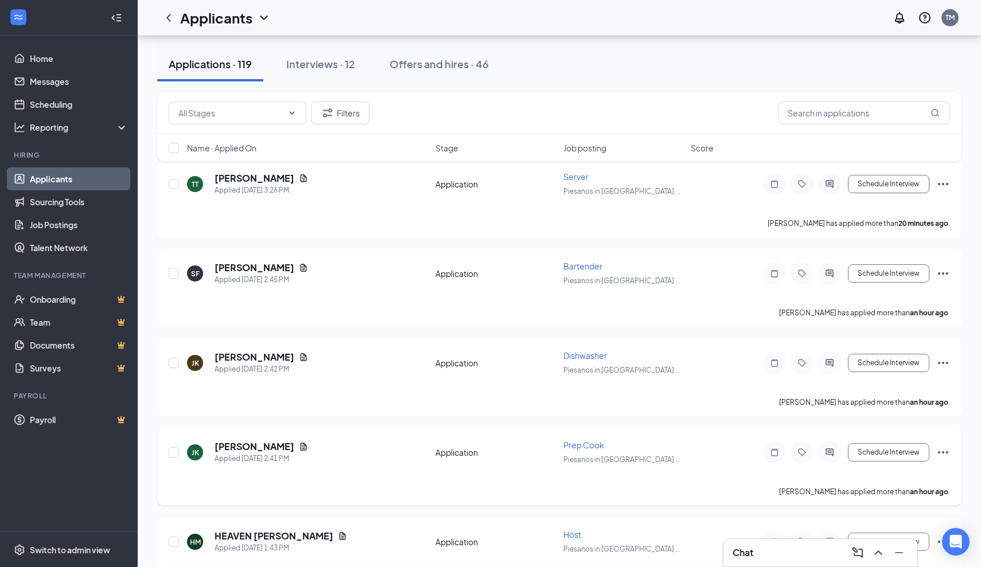
scroll to position [123, 0]
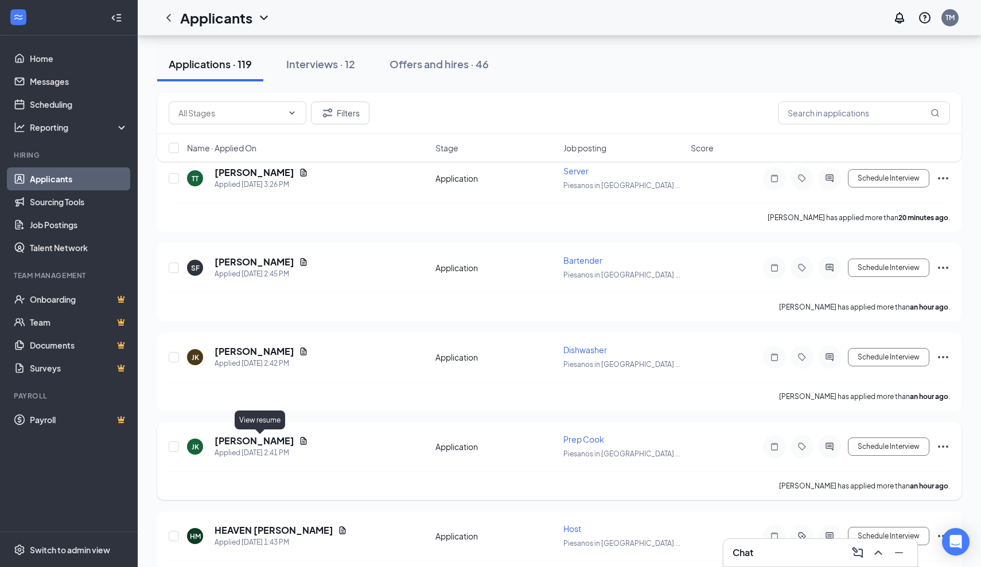
click at [301, 443] on icon "Document" at bounding box center [304, 440] width 6 height 7
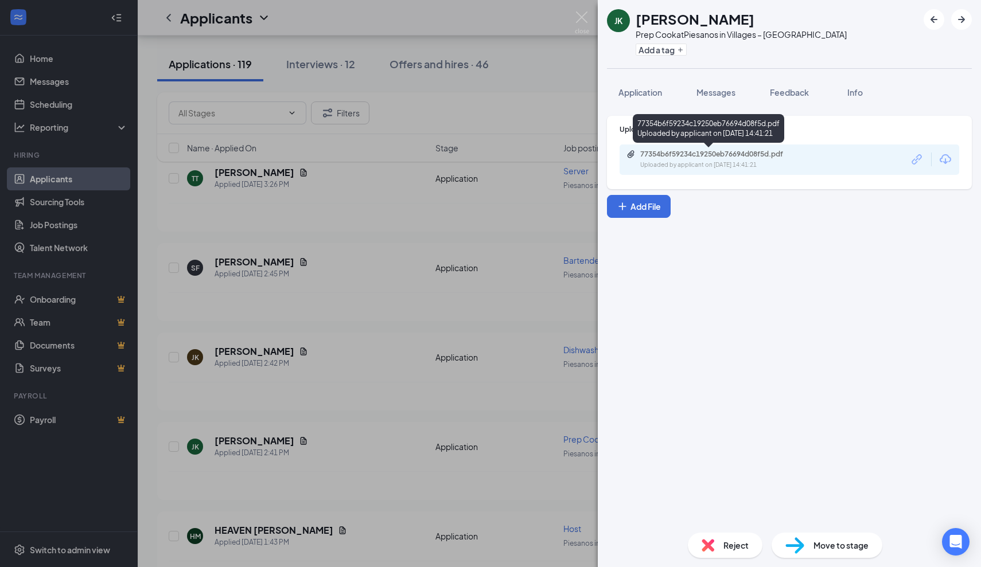
click at [755, 157] on div "77354b6f59234c19250eb76694d08f5d.pdf" at bounding box center [720, 154] width 161 height 9
click at [313, 367] on div "JK [PERSON_NAME] Prep Cook at [GEOGRAPHIC_DATA] in Villages – [GEOGRAPHIC_DATA]…" at bounding box center [490, 283] width 981 height 567
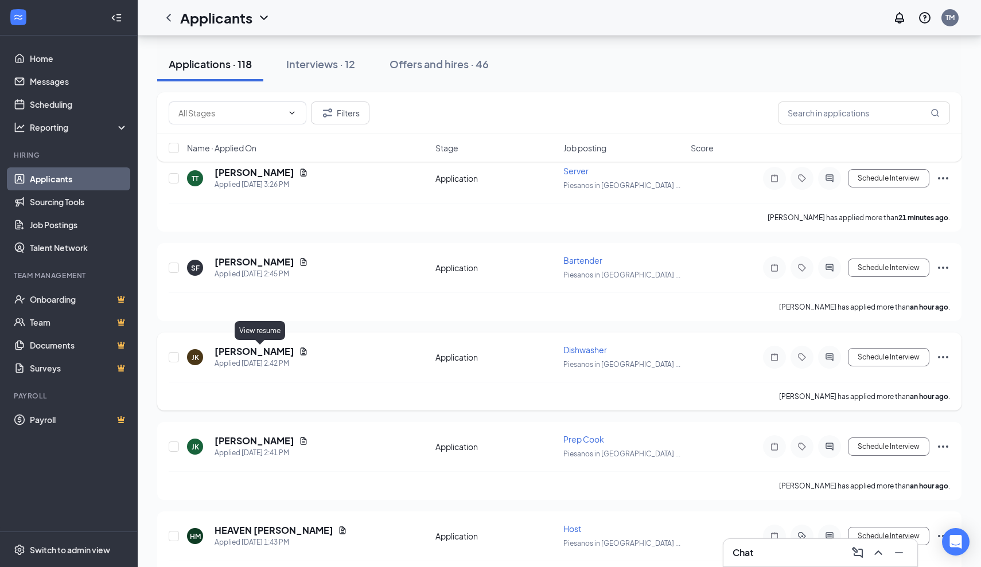
click at [299, 353] on icon "Document" at bounding box center [303, 351] width 9 height 9
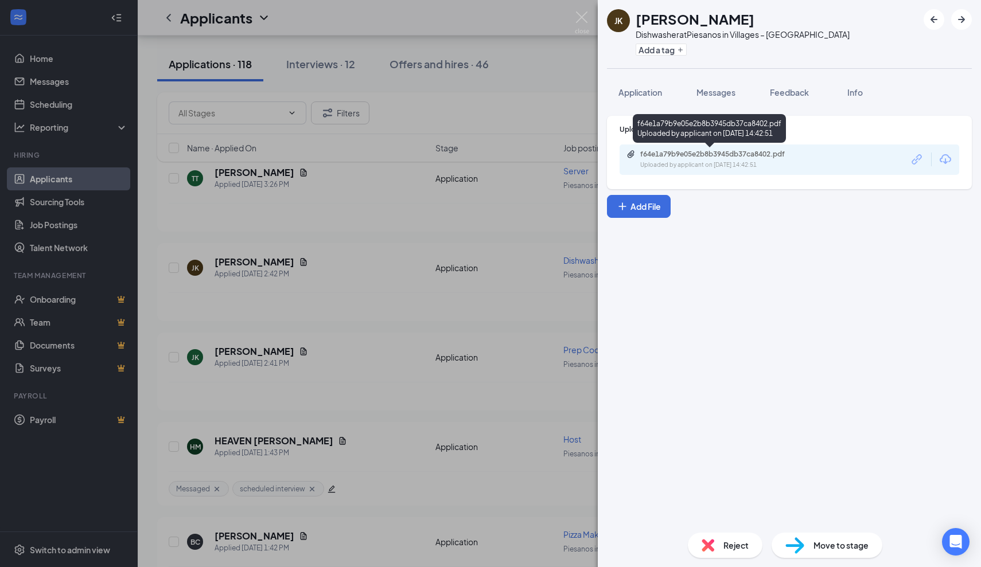
click at [746, 162] on div "Uploaded by applicant on Sep 15, 2025 at 14:42:51" at bounding box center [726, 165] width 172 height 9
click at [344, 242] on div "JK Jeff Kipf Dishwasher at Piesanos in Villages – Southern Trace Add a tag Appl…" at bounding box center [490, 283] width 981 height 567
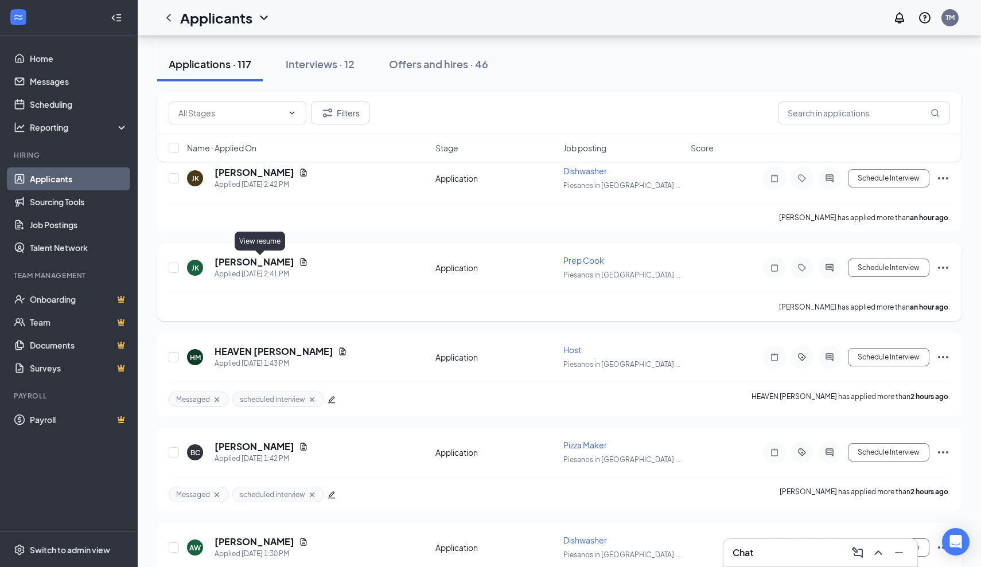
click at [299, 265] on icon "Document" at bounding box center [303, 262] width 9 height 9
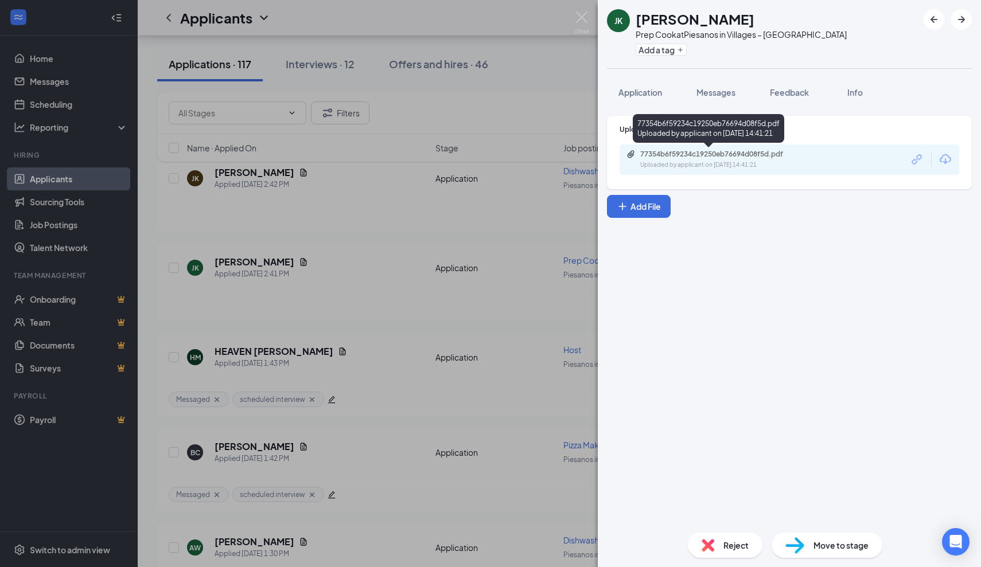
click at [718, 155] on div "77354b6f59234c19250eb76694d08f5d.pdf" at bounding box center [720, 154] width 161 height 9
click at [582, 21] on img at bounding box center [582, 22] width 14 height 22
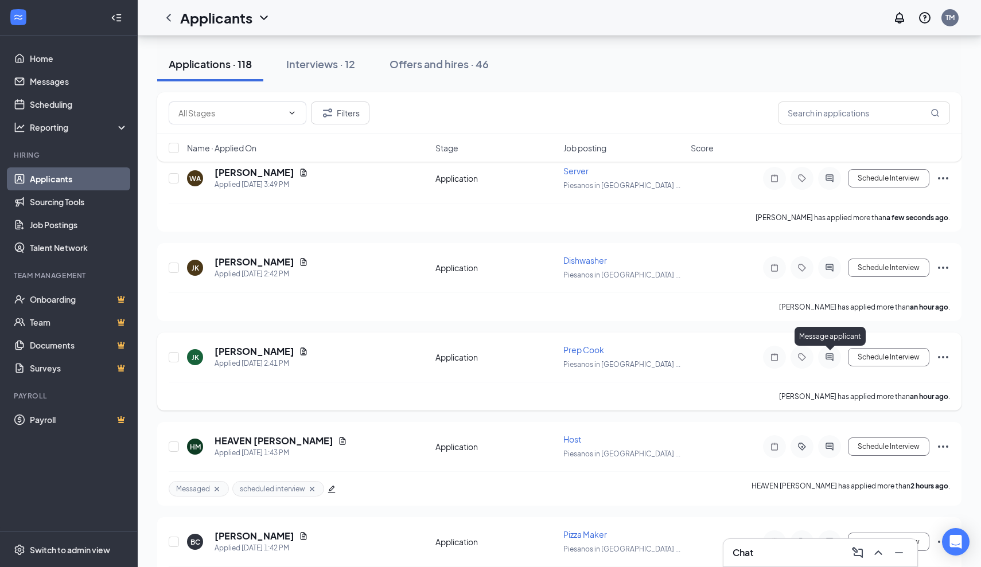
click at [833, 361] on icon "ActiveChat" at bounding box center [829, 357] width 14 height 9
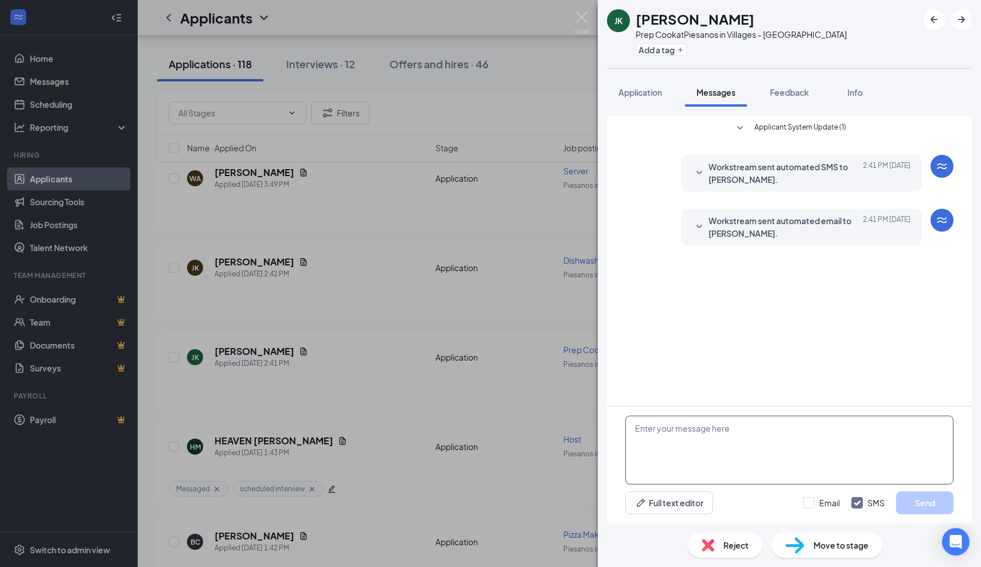
click at [750, 452] on textarea at bounding box center [789, 450] width 328 height 69
type textarea "Good afternoon Thank you for applying at Piesano's Southern Trace when would be…"
click at [921, 504] on button "Send" at bounding box center [924, 502] width 57 height 23
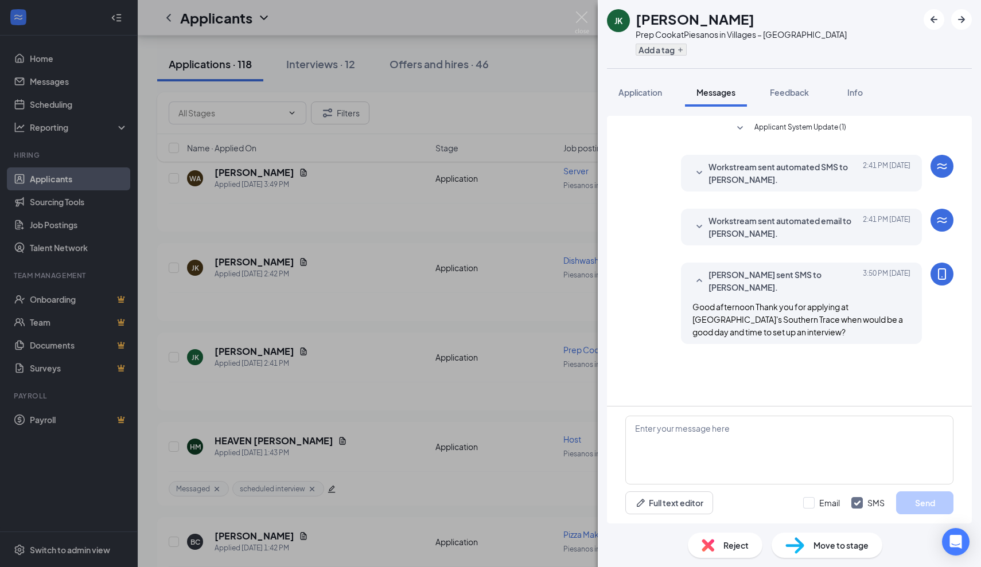
click at [682, 49] on icon "Plus" at bounding box center [680, 49] width 7 height 7
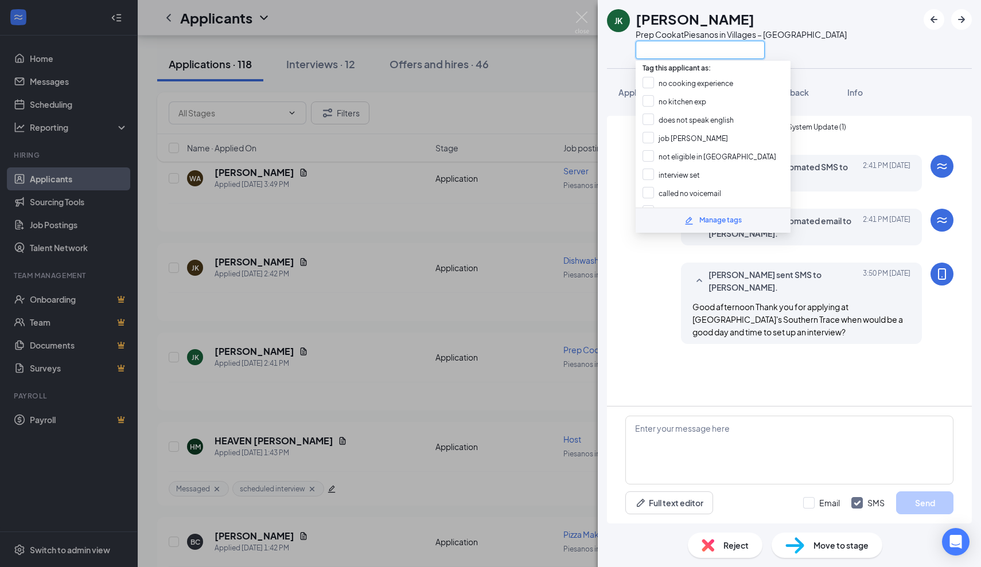
click at [662, 50] on input "text" at bounding box center [699, 50] width 129 height 18
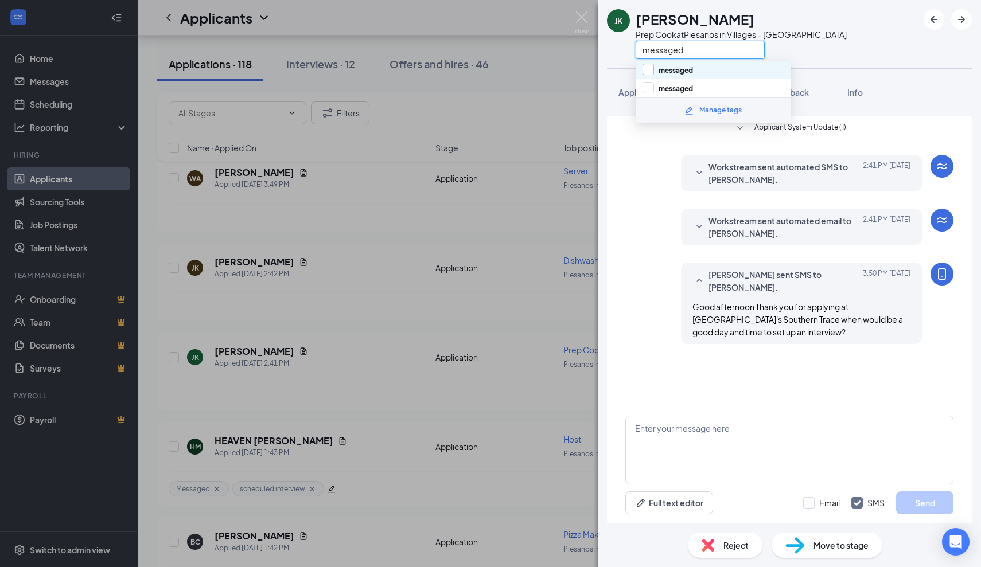
type input "messaged"
click at [646, 67] on input "messaged" at bounding box center [667, 70] width 50 height 13
checkbox input "true"
click at [569, 94] on div "JK Jeff Kipf Prep Cook at Piesanos in Villages – Southern Trace messaged Applic…" at bounding box center [490, 283] width 981 height 567
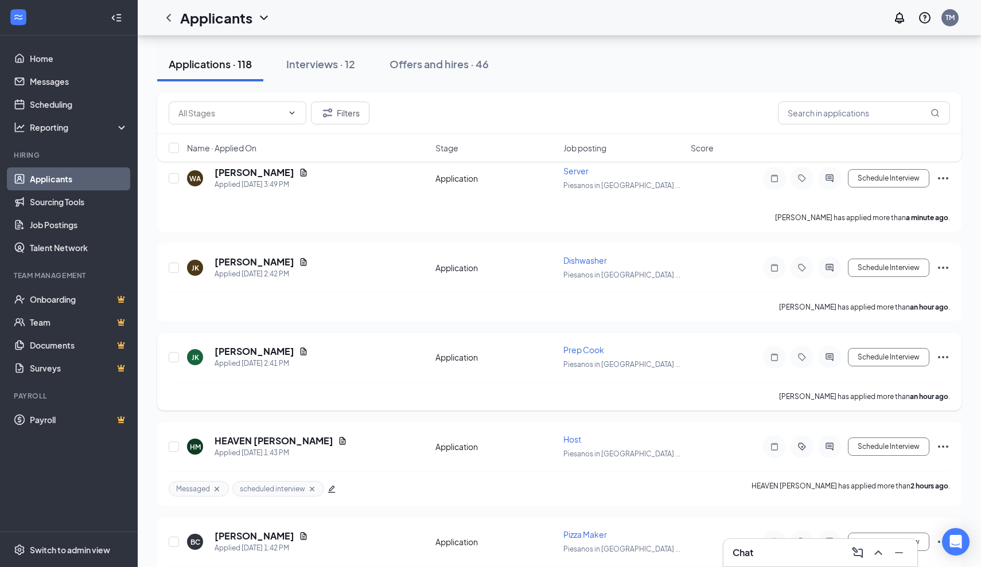
click at [684, 341] on div "JK Jeff Kipf Applied Today 2:41 PM Application Prep Cook Piesanos in Villag ...…" at bounding box center [559, 372] width 804 height 78
click at [803, 356] on icon "Tag" at bounding box center [801, 356] width 7 height 7
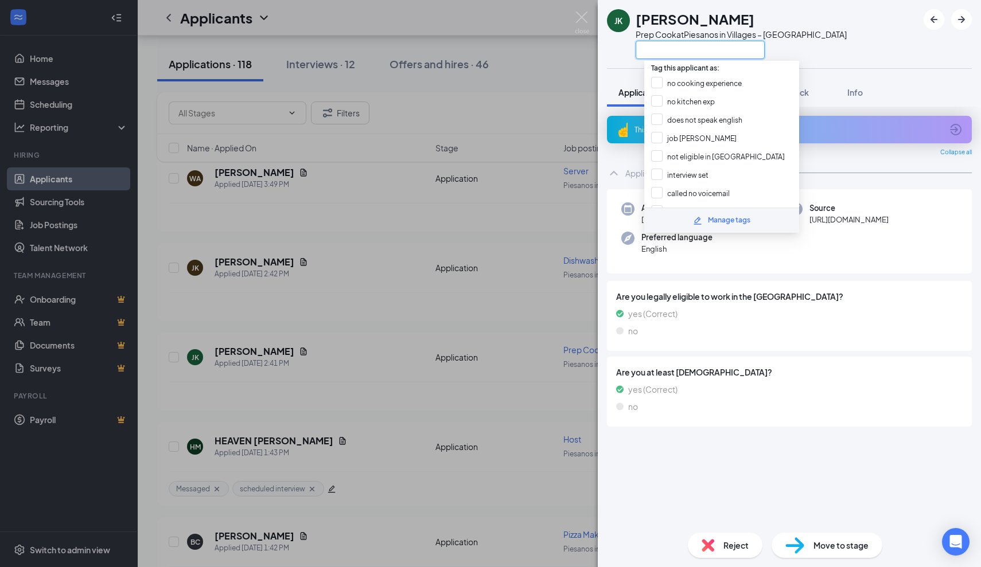
click at [713, 51] on input "text" at bounding box center [699, 50] width 129 height 18
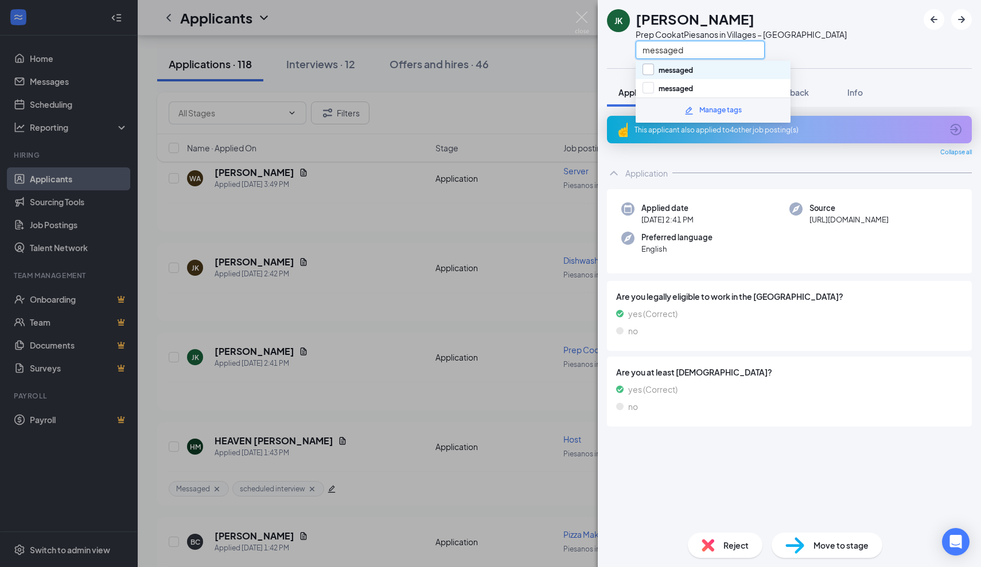
type input "messaged"
click at [651, 67] on div at bounding box center [647, 69] width 11 height 11
click at [651, 67] on input "messaged" at bounding box center [667, 70] width 50 height 13
click at [641, 67] on div "messaged" at bounding box center [712, 70] width 155 height 18
checkbox input "true"
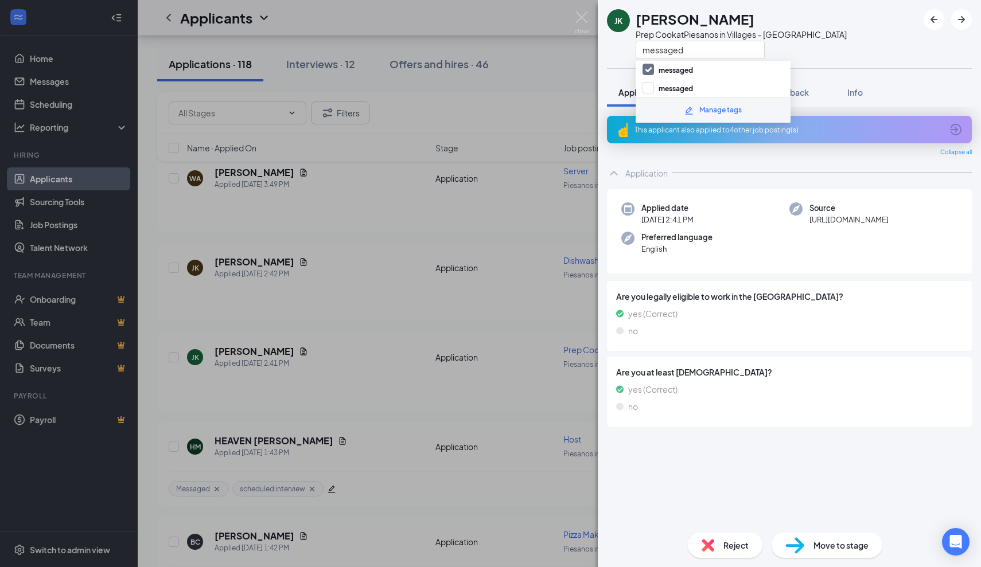
click at [619, 70] on div "JK Jeff Kipf Prep Cook at Piesanos in Villages – Southern Trace messaged Applic…" at bounding box center [789, 283] width 383 height 567
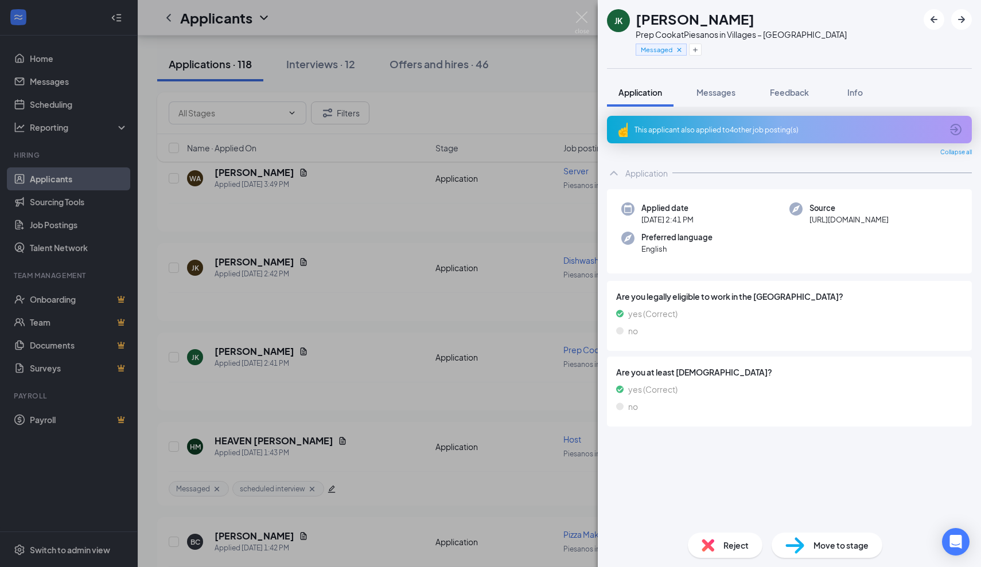
click at [556, 79] on div "JK Jeff Kipf Prep Cook at Piesanos in Villages – Southern Trace Messaged Applic…" at bounding box center [490, 283] width 981 height 567
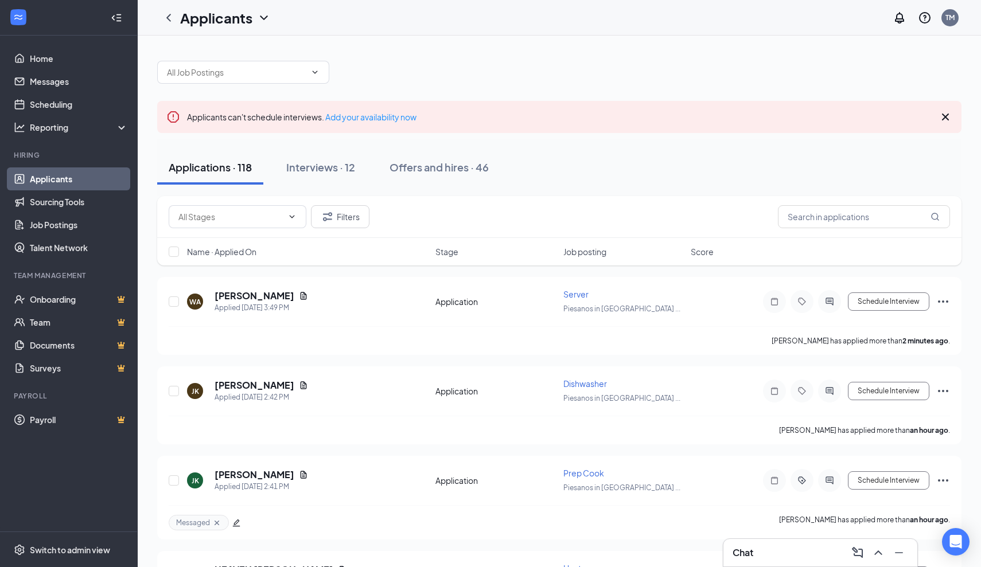
click at [937, 116] on div "Applicants can't schedule interviews. Add your availability now" at bounding box center [559, 117] width 804 height 32
click at [945, 116] on icon "Cross" at bounding box center [945, 117] width 7 height 7
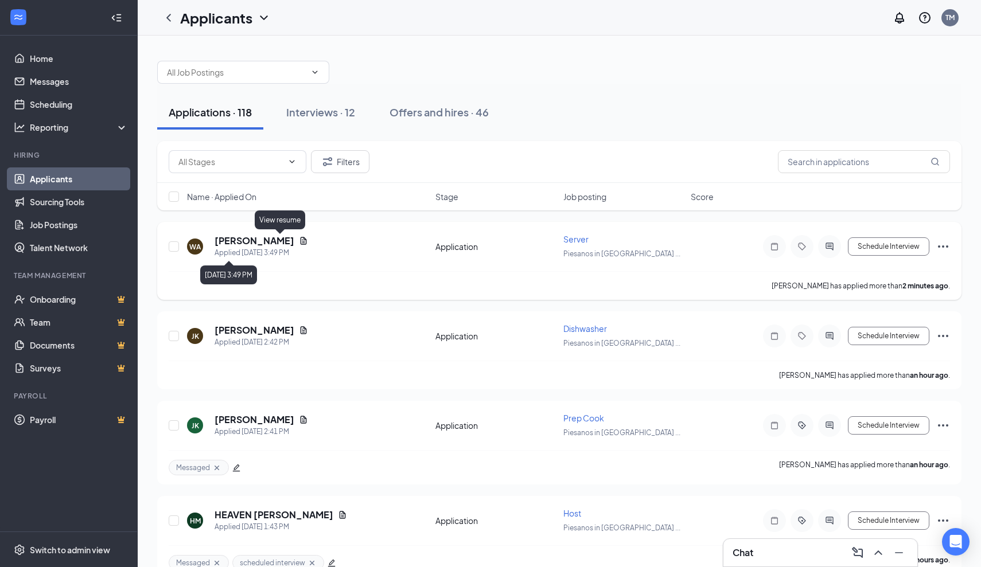
click at [301, 244] on icon "Document" at bounding box center [304, 240] width 6 height 7
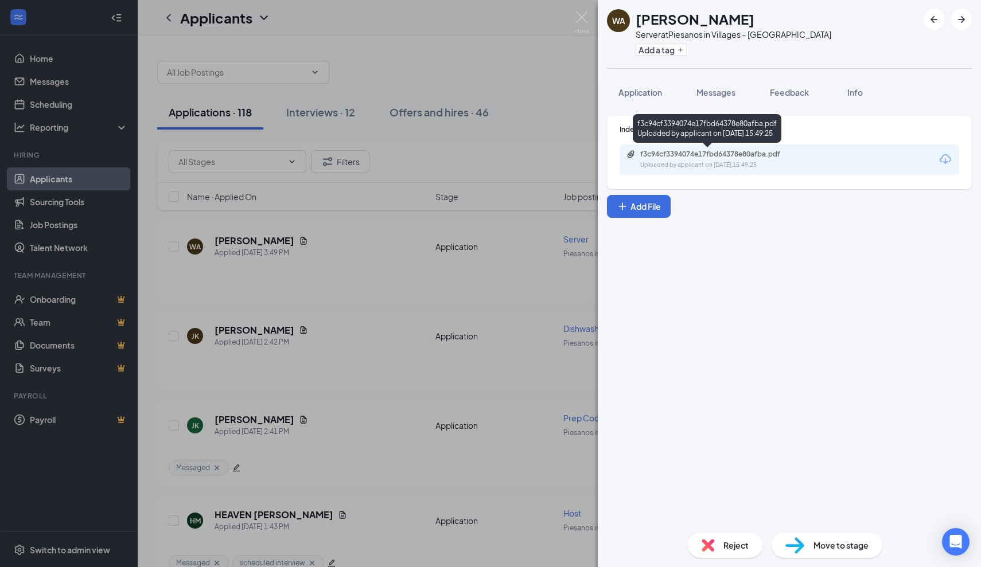
click at [676, 155] on div "f3c94cf3394074e17fbd64378e80afba.pdf" at bounding box center [720, 154] width 161 height 9
click at [735, 544] on span "Reject" at bounding box center [735, 545] width 25 height 13
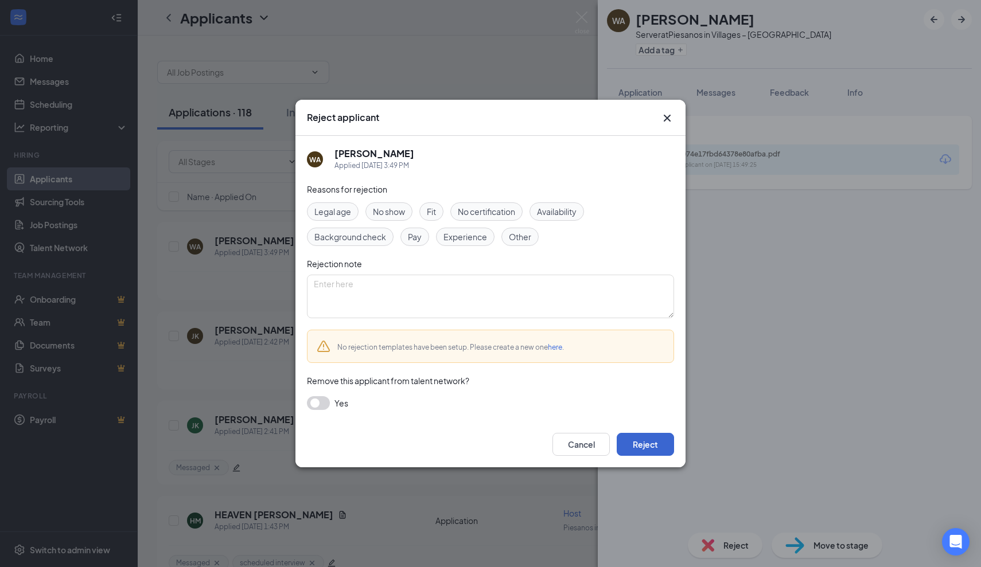
click at [653, 446] on button "Reject" at bounding box center [645, 444] width 57 height 23
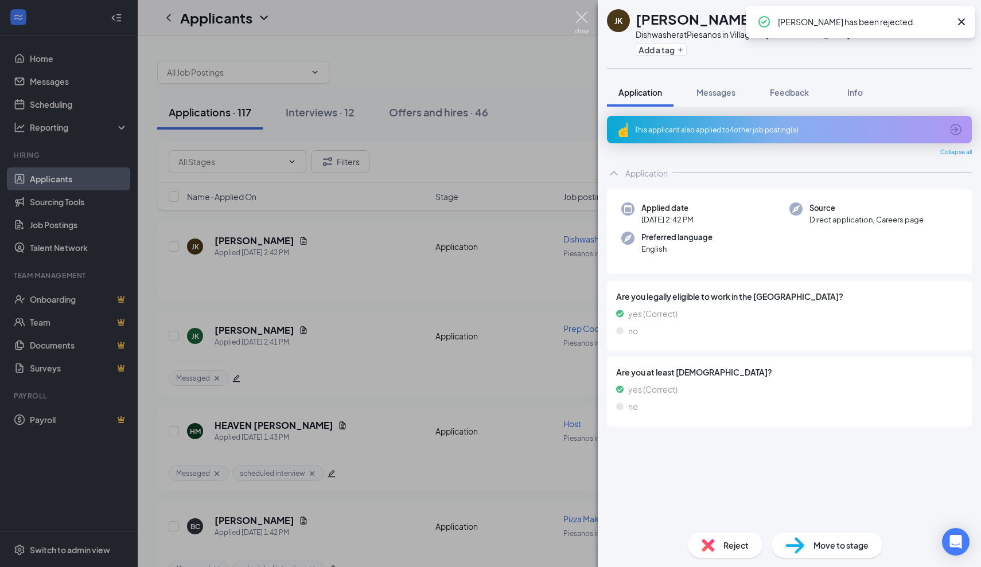
click at [582, 15] on img at bounding box center [582, 22] width 14 height 22
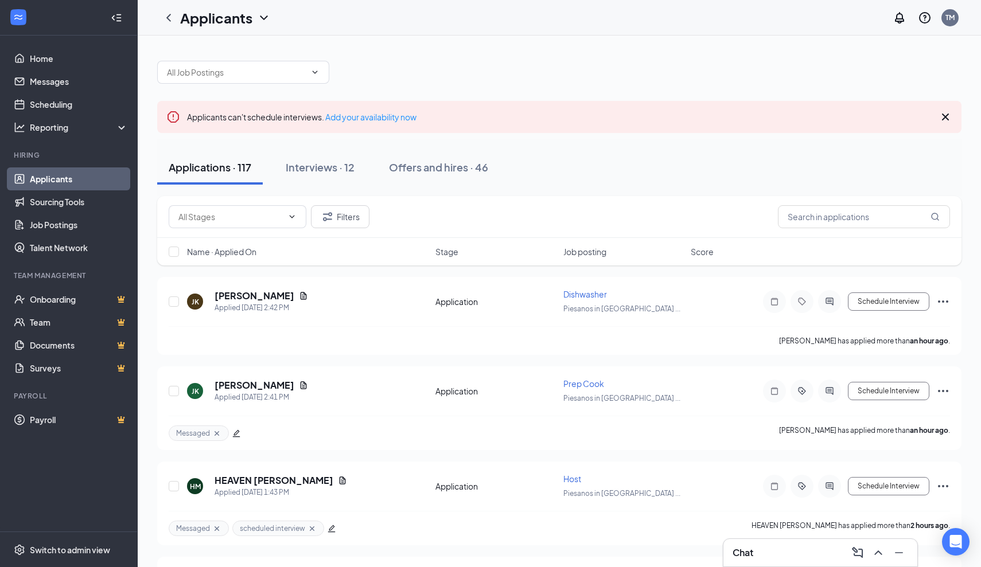
click at [786, 549] on div "Chat" at bounding box center [819, 553] width 175 height 18
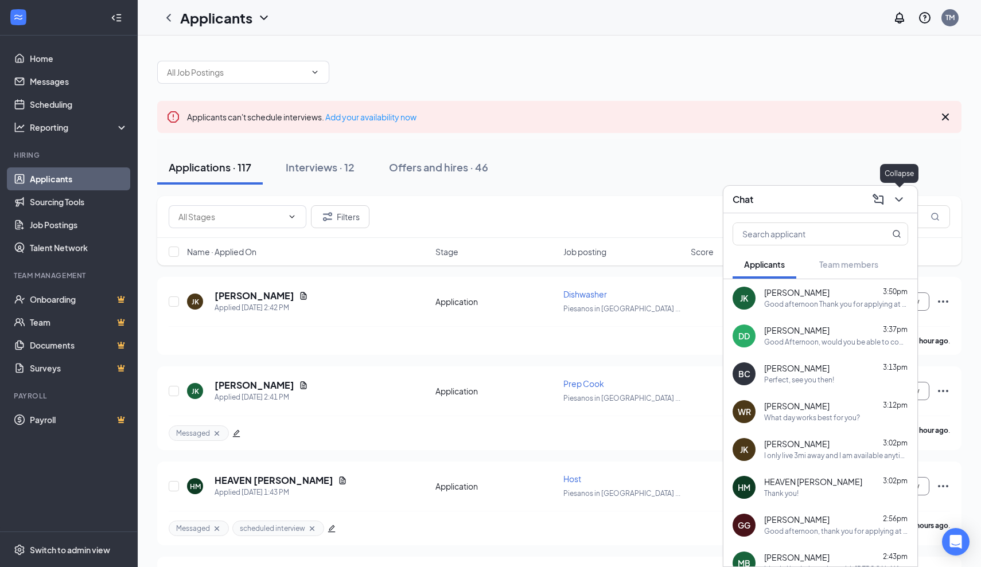
click at [899, 200] on icon "ChevronDown" at bounding box center [898, 199] width 7 height 5
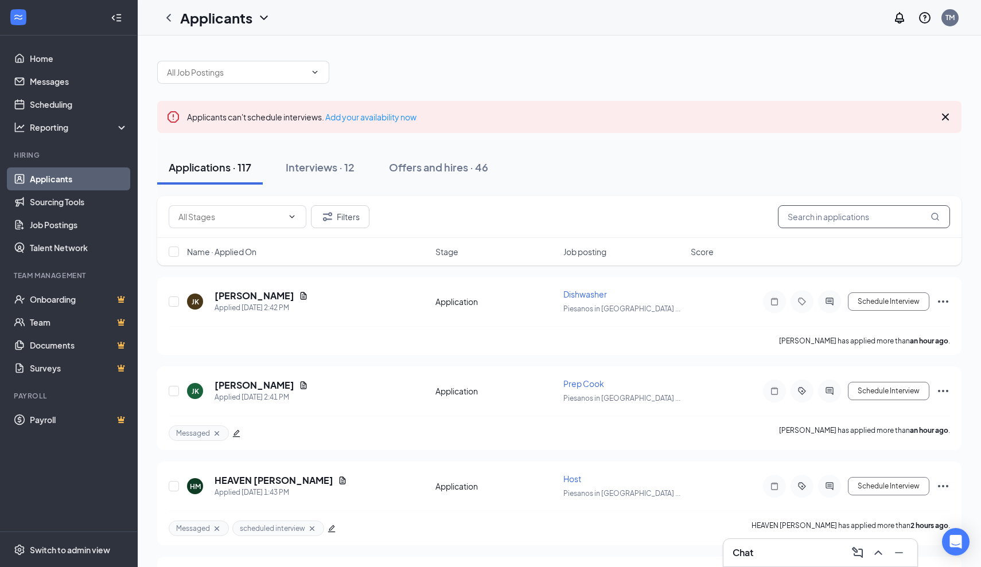
click at [851, 221] on input "text" at bounding box center [864, 216] width 172 height 23
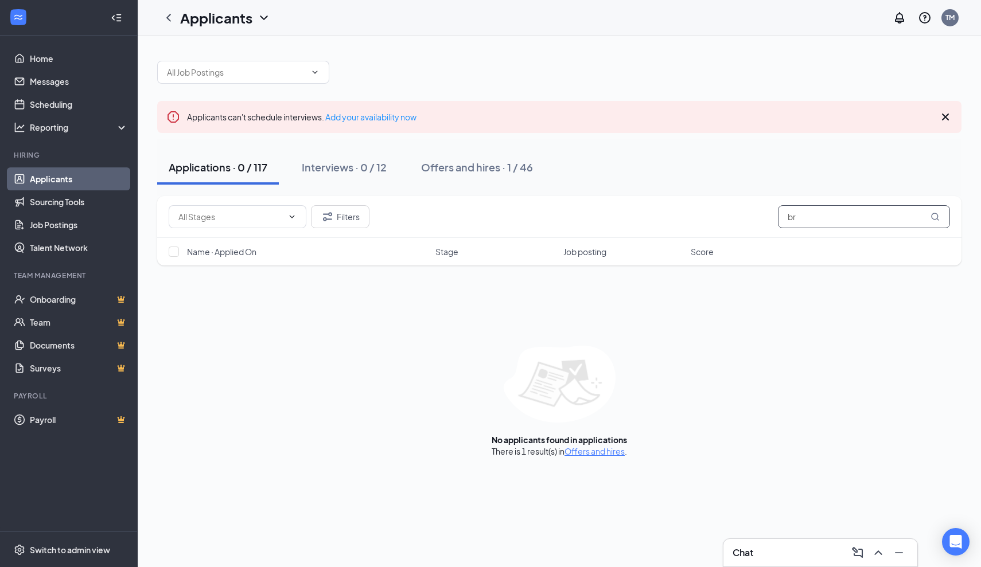
type input "b"
type input "s"
type input "brittany silks"
click at [598, 453] on link "Offers and hires" at bounding box center [594, 451] width 60 height 10
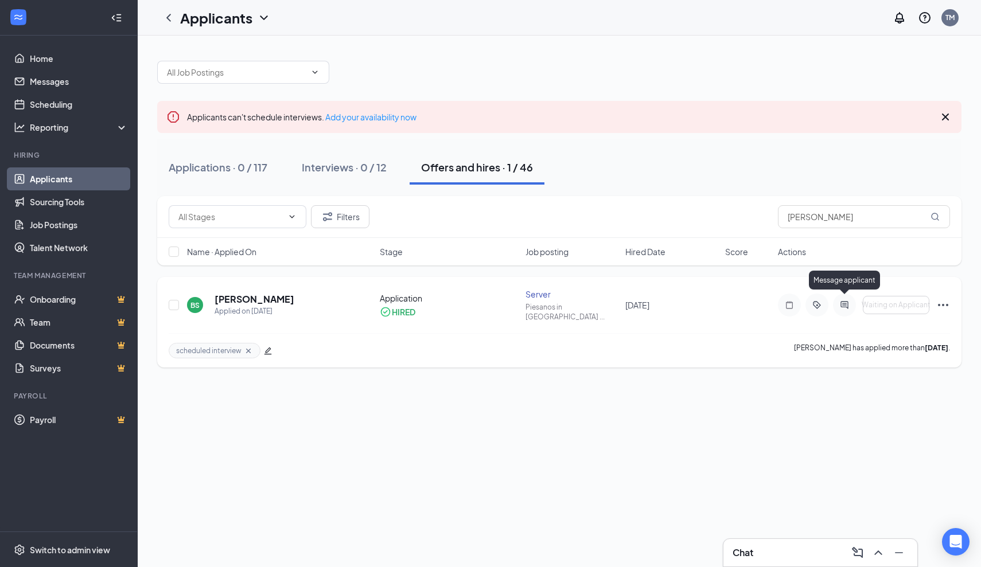
click at [846, 301] on icon "ActiveChat" at bounding box center [844, 305] width 14 height 9
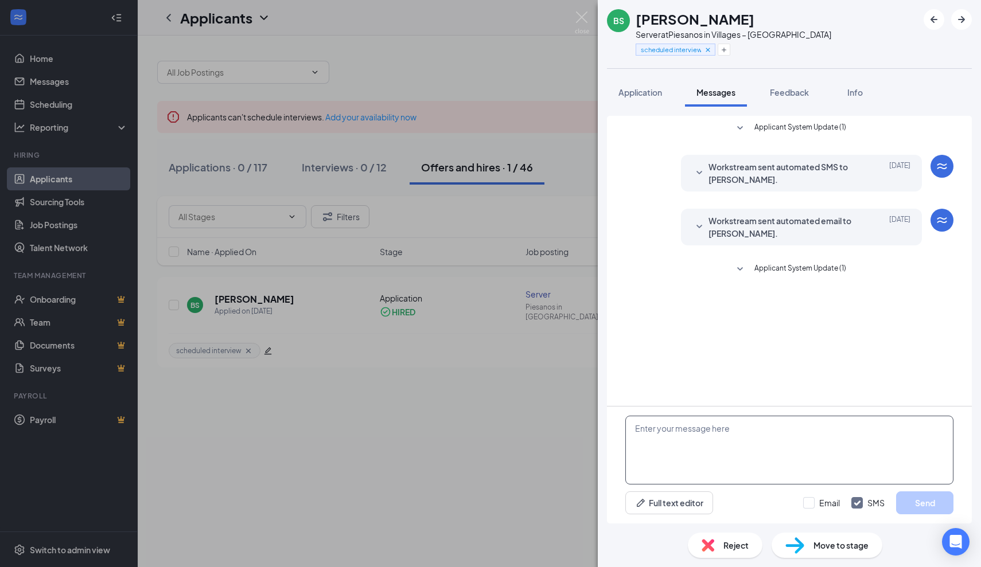
click at [720, 442] on textarea at bounding box center [789, 450] width 328 height 69
type textarea "G"
click at [716, 434] on textarea at bounding box center [789, 450] width 328 height 69
click at [583, 24] on img at bounding box center [582, 22] width 14 height 22
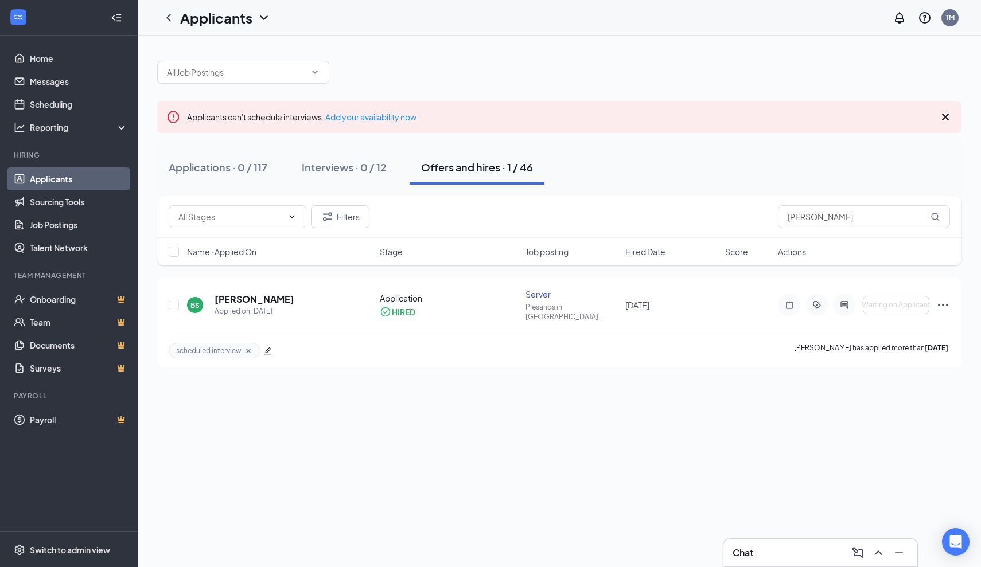
click at [798, 547] on div "Chat" at bounding box center [819, 553] width 175 height 18
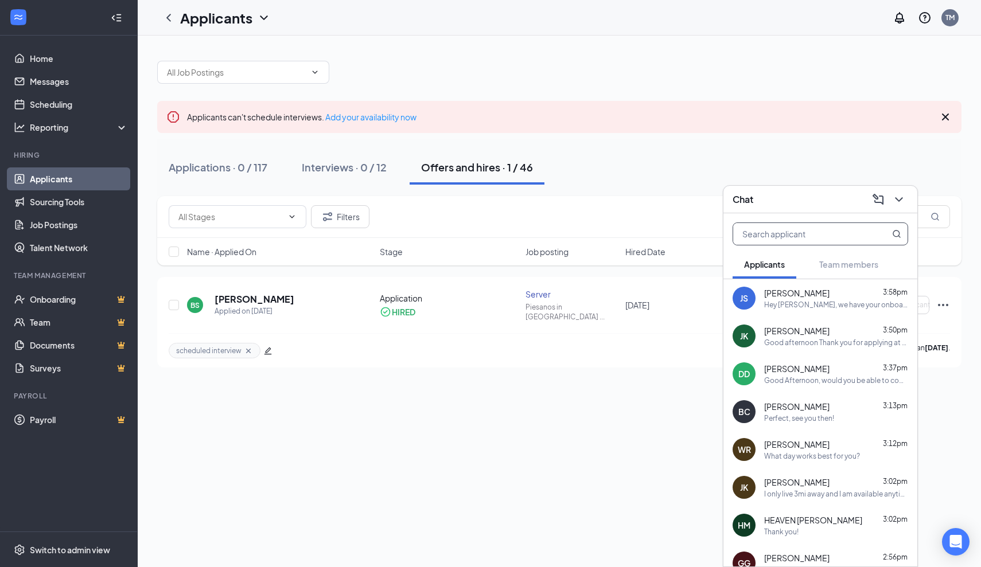
click at [761, 236] on input "text" at bounding box center [801, 234] width 136 height 22
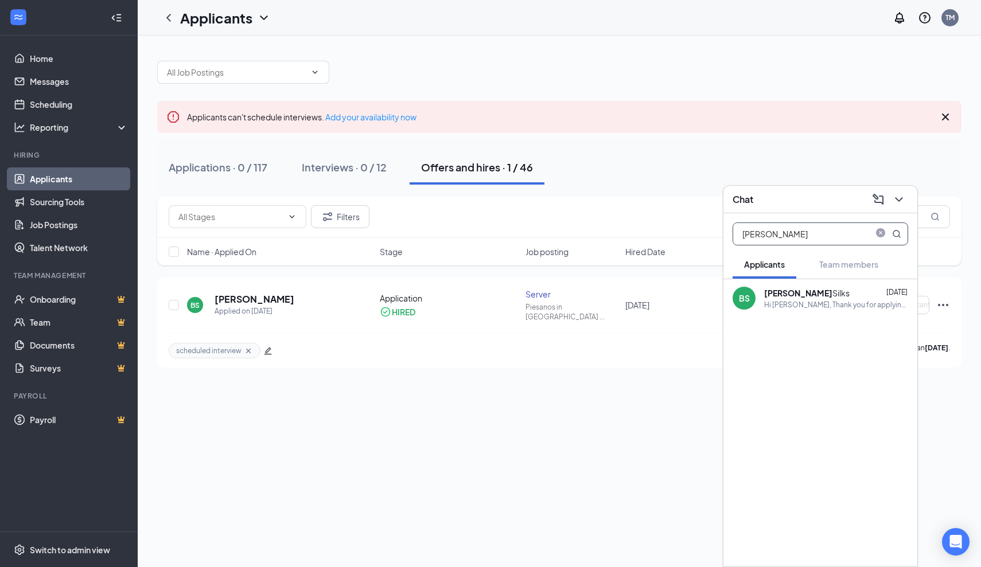
type input "brittany"
click at [801, 306] on div "Hi Brittany Silks, Thank you for applying to Server at Piesanos Stone Fired Piz…" at bounding box center [836, 305] width 144 height 10
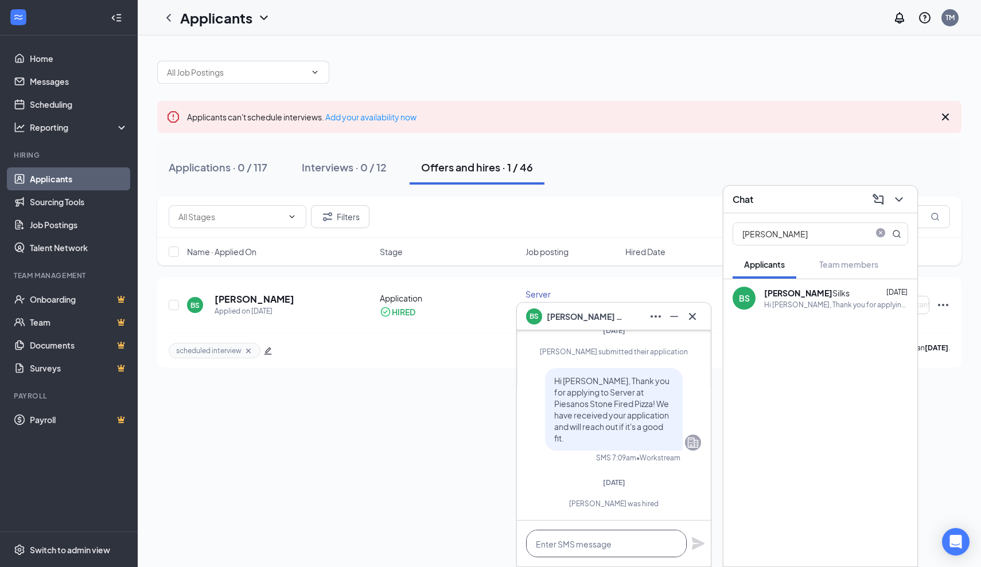
click at [628, 549] on textarea at bounding box center [606, 544] width 161 height 28
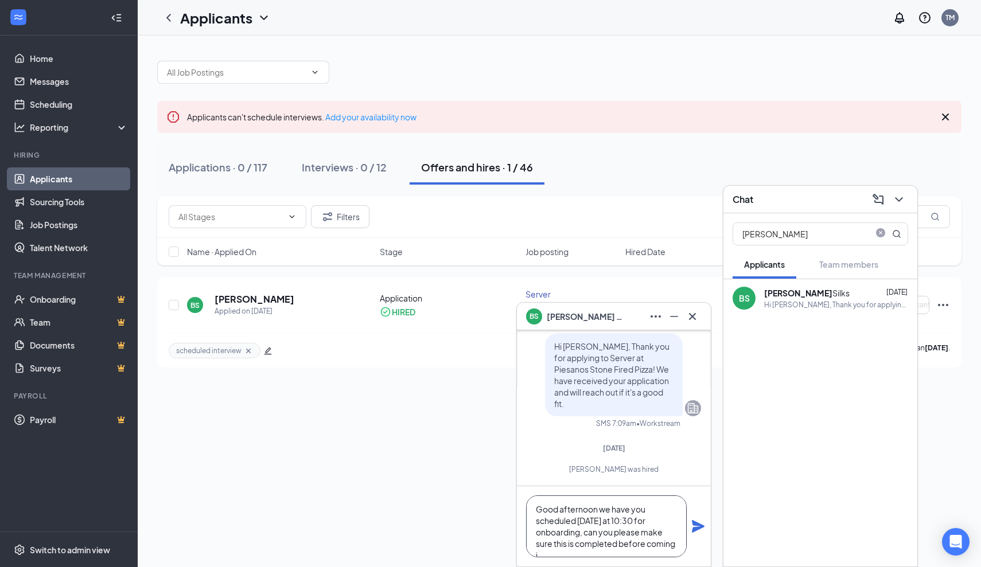
scroll to position [12, 0]
type textarea "Good afternoon we have you scheduled tomorrow at 10:30 for onboarding, can you …"
click at [697, 525] on icon "Plane" at bounding box center [698, 526] width 13 height 13
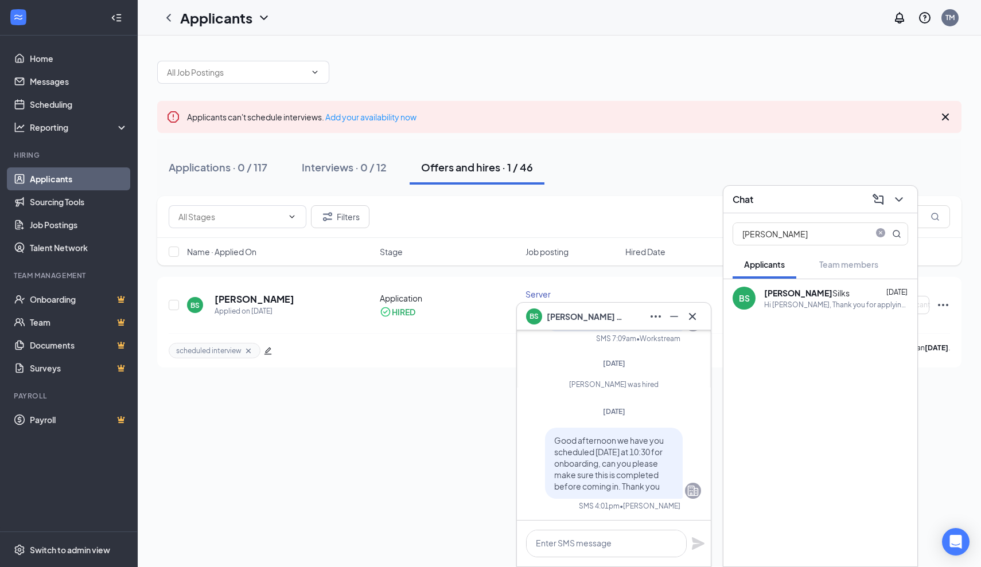
scroll to position [0, 0]
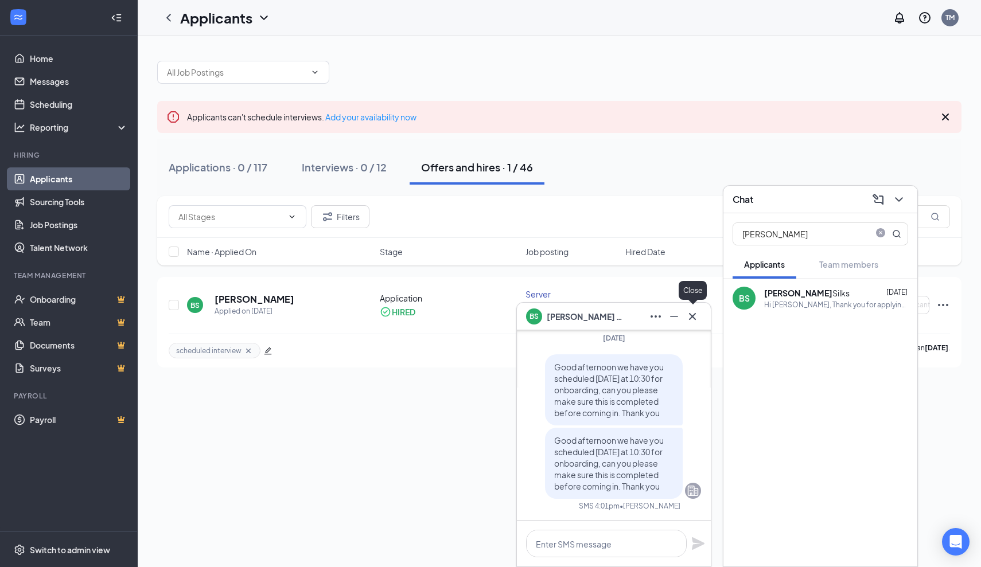
click at [690, 319] on icon "Cross" at bounding box center [692, 316] width 7 height 7
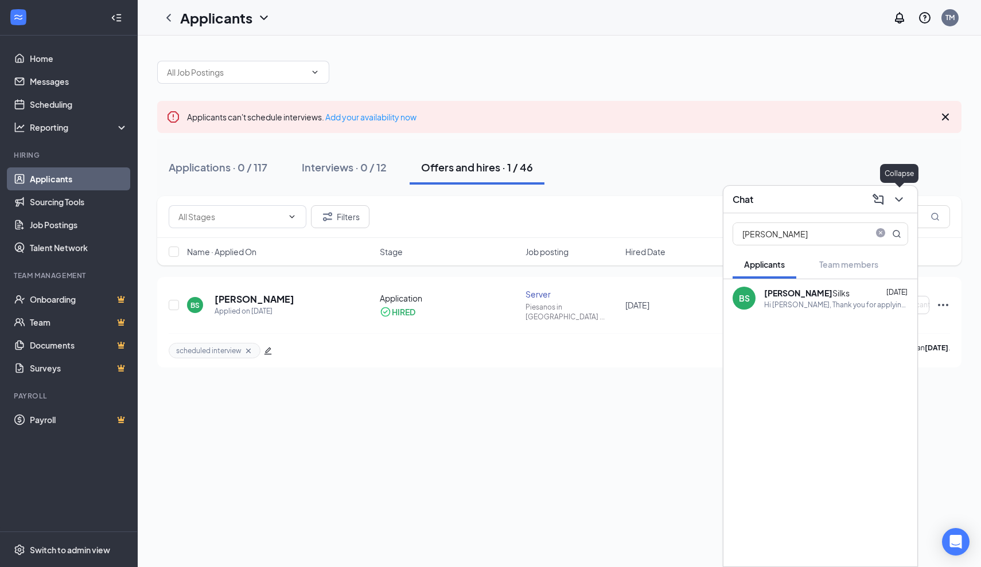
click at [895, 202] on icon "ChevronDown" at bounding box center [899, 200] width 14 height 14
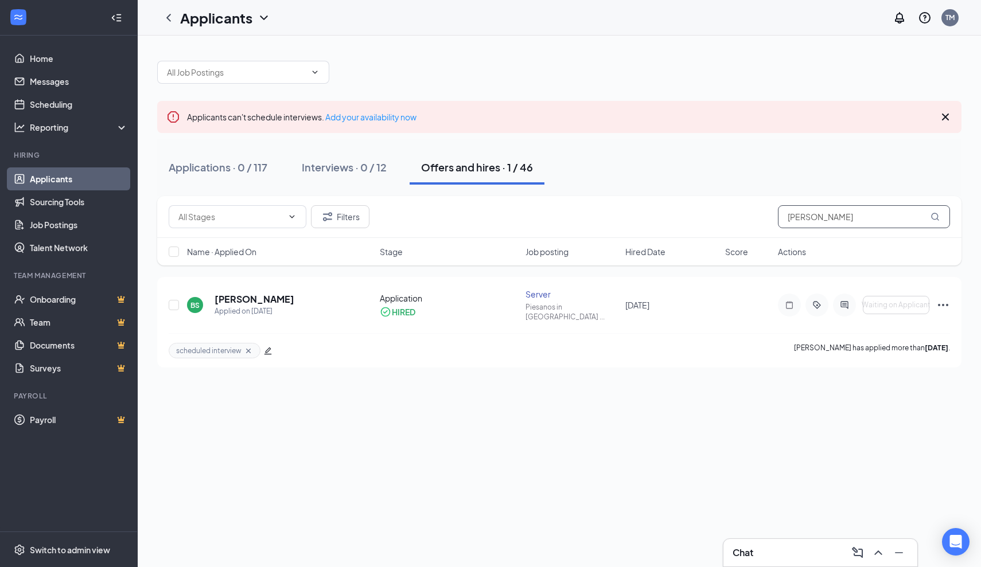
click at [833, 222] on input "brittany silks" at bounding box center [864, 216] width 172 height 23
type input "b"
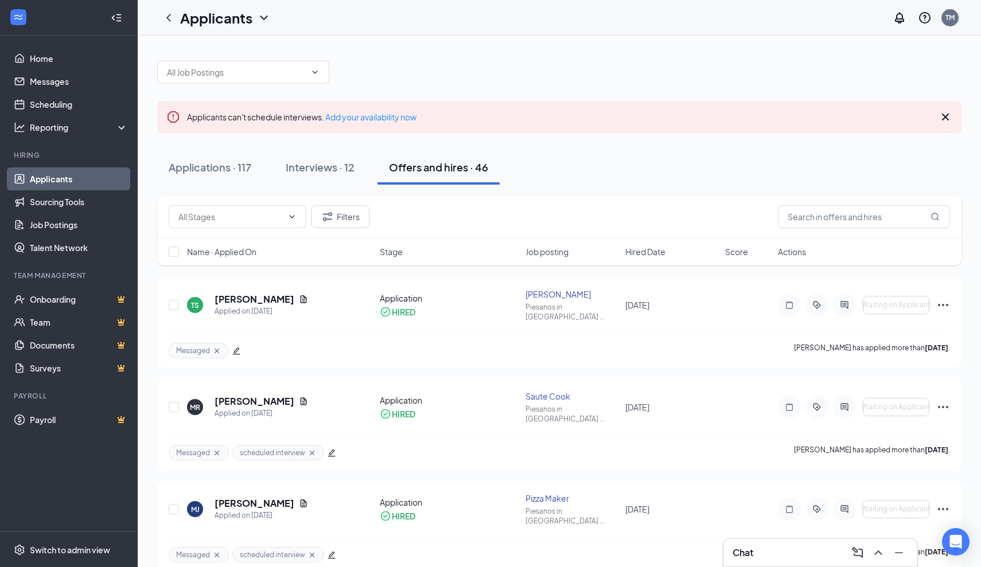
click at [806, 553] on div "Chat" at bounding box center [819, 553] width 175 height 18
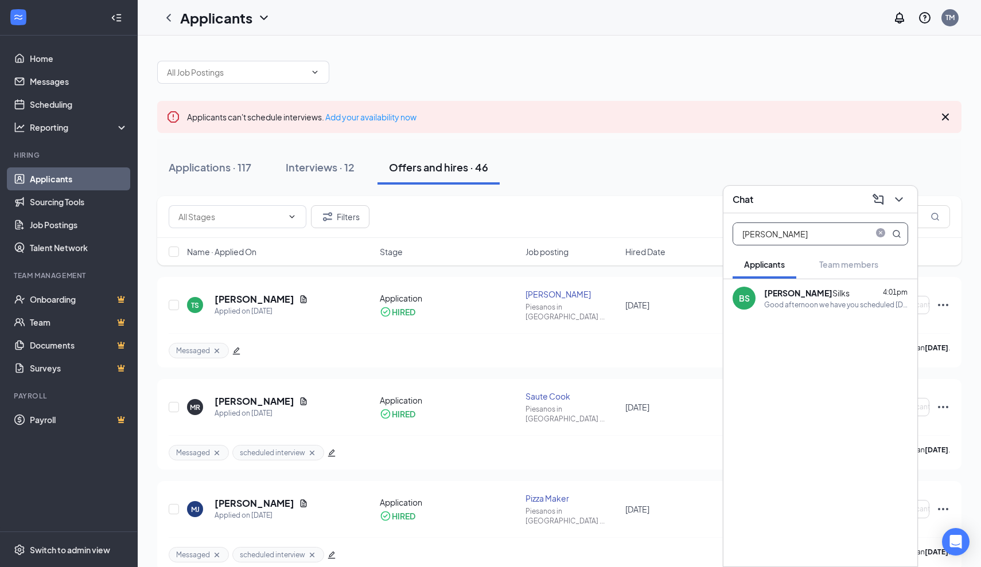
click at [815, 229] on input "brittany" at bounding box center [801, 234] width 136 height 22
type input "b"
type input "Eil"
click at [807, 301] on div "Great! I look forward to seeing you tomorrow at 10am!" at bounding box center [836, 305] width 144 height 10
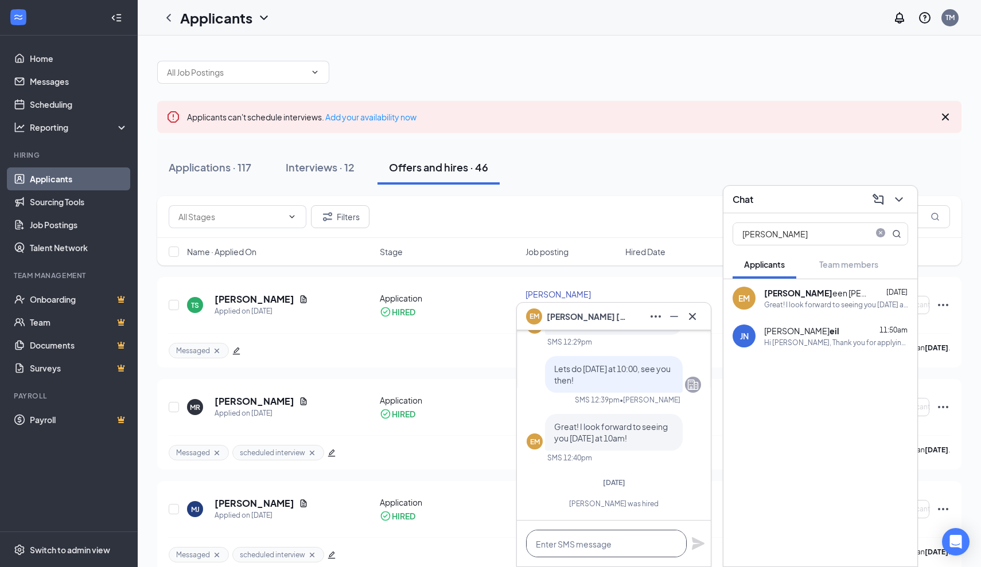
click at [634, 543] on textarea at bounding box center [606, 544] width 161 height 28
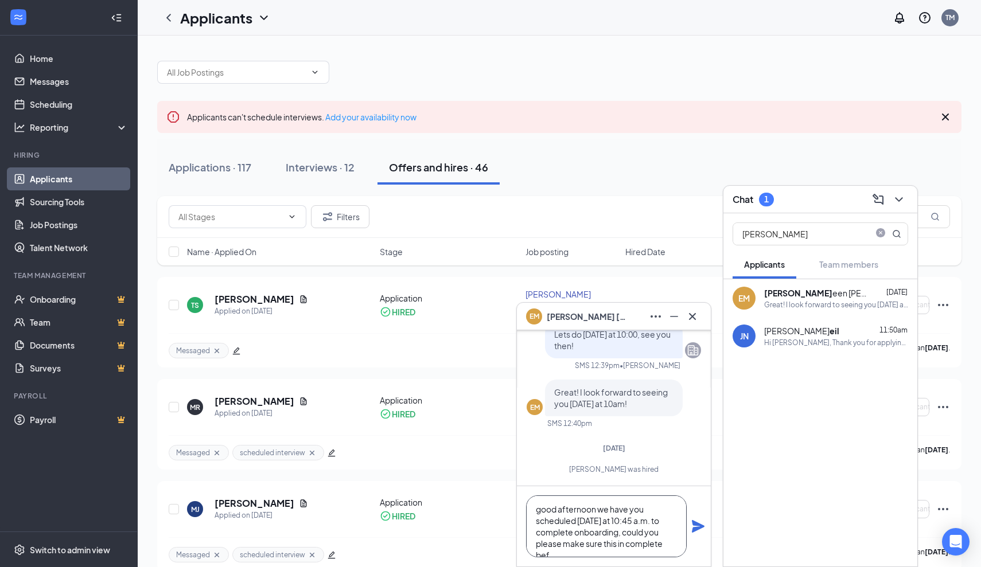
scroll to position [12, 0]
type textarea "good afternoon we have you scheduled tomorrow at 10:45 a.m. to complete onboard…"
click at [698, 528] on icon "Plane" at bounding box center [698, 526] width 13 height 13
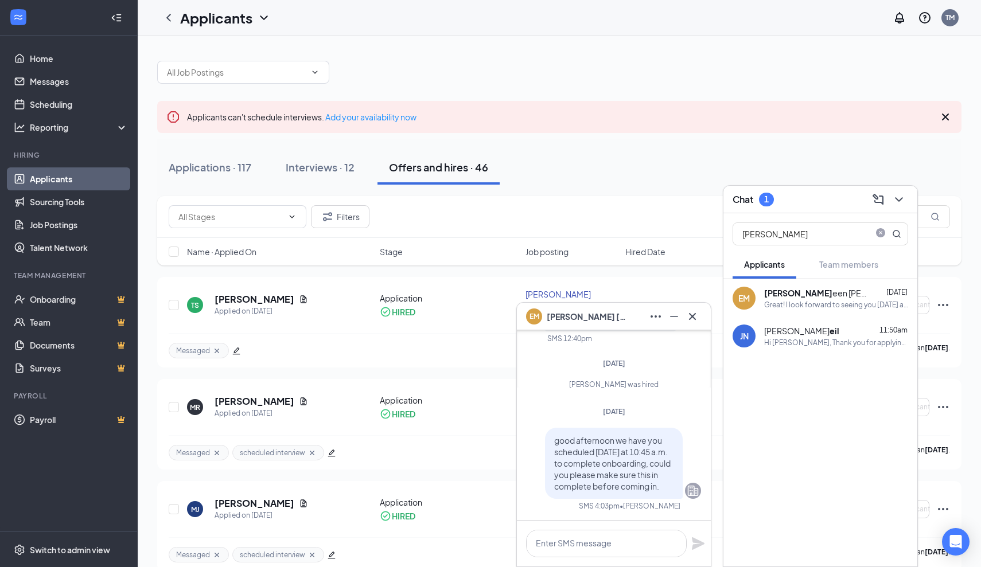
scroll to position [0, 0]
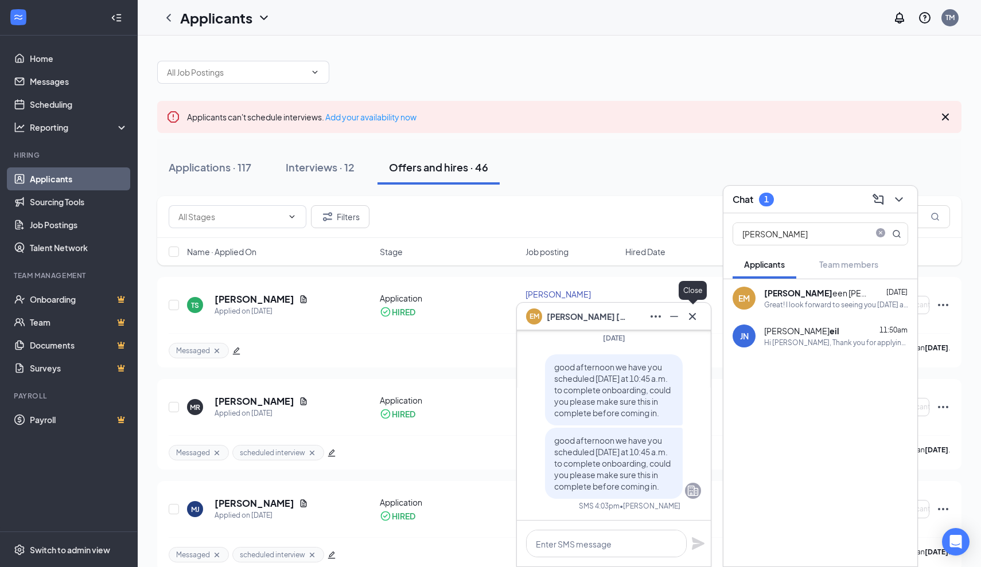
click at [693, 319] on icon "Cross" at bounding box center [692, 317] width 14 height 14
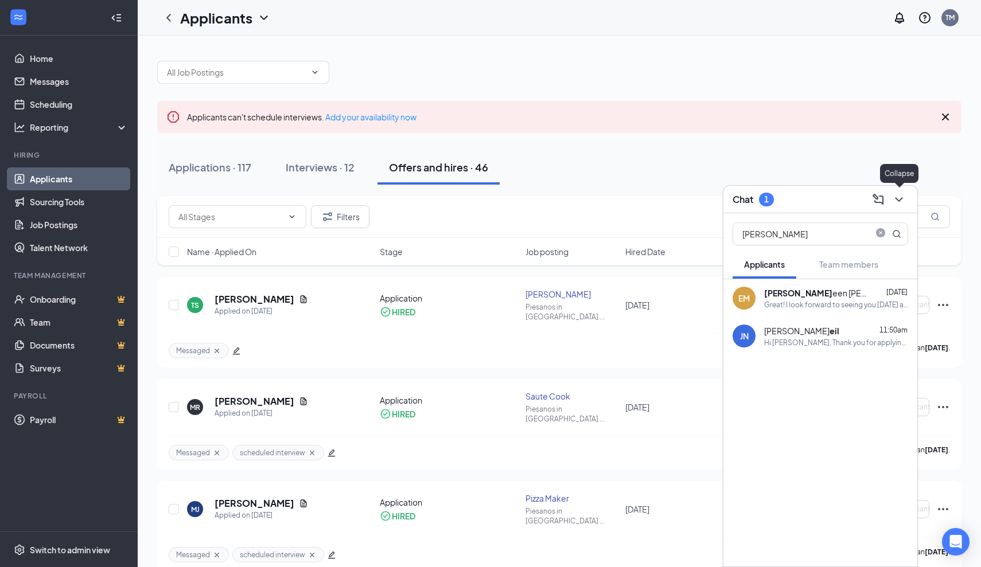
click at [899, 202] on icon "ChevronDown" at bounding box center [899, 200] width 14 height 14
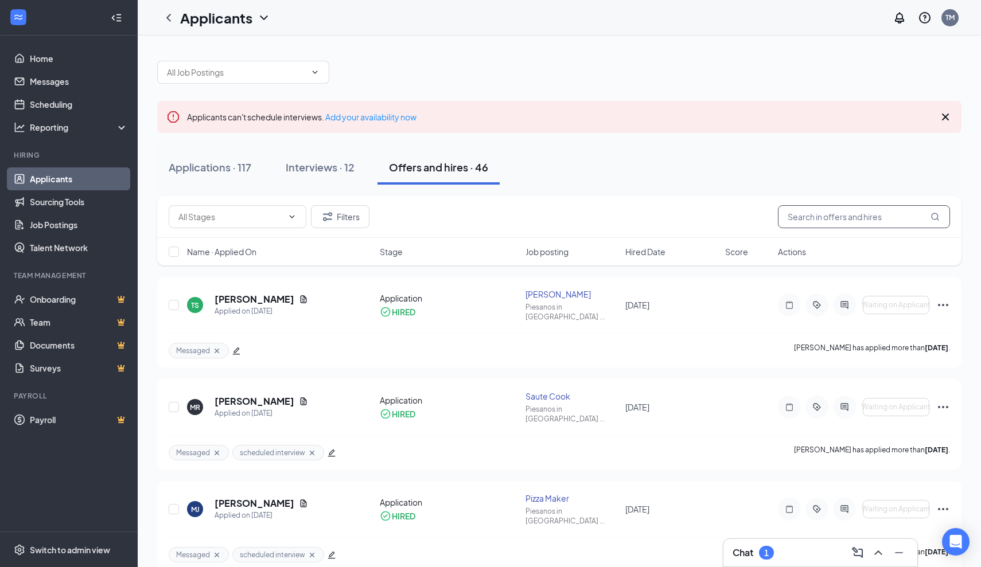
click at [838, 218] on input "text" at bounding box center [864, 216] width 172 height 23
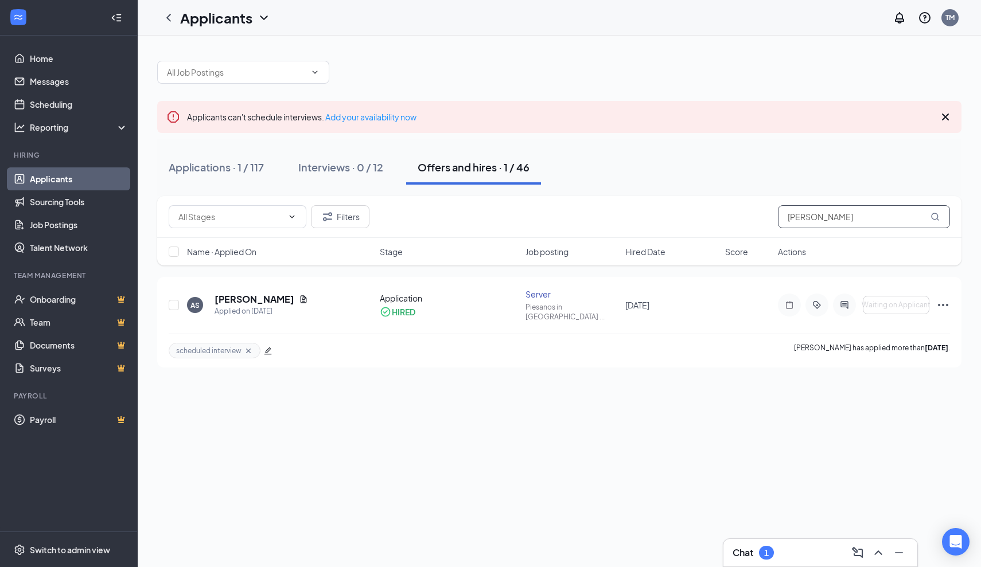
type input "Ashley"
drag, startPoint x: 829, startPoint y: 231, endPoint x: 844, endPoint y: 303, distance: 73.8
click at [844, 303] on icon "ActiveChat" at bounding box center [843, 304] width 7 height 7
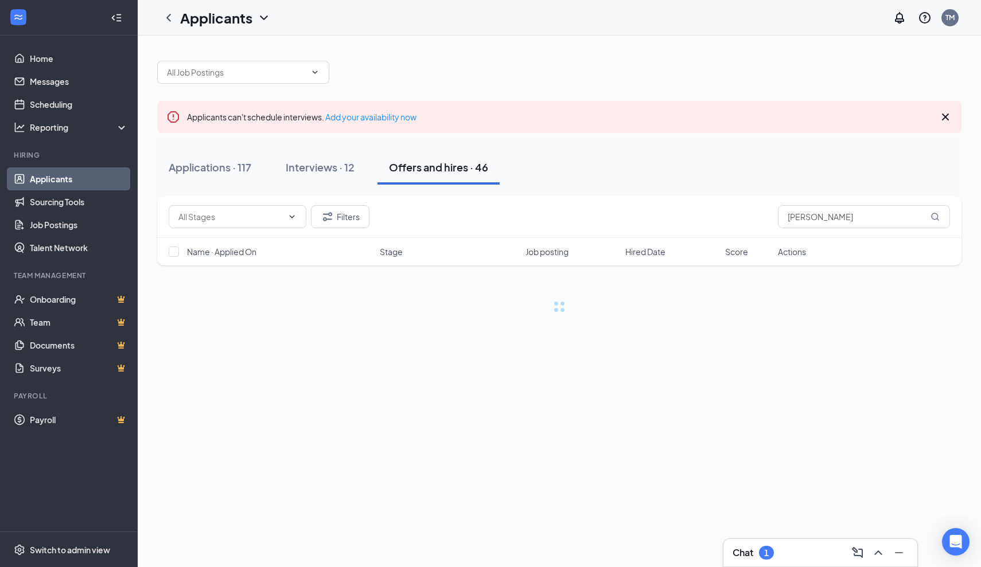
click at [810, 543] on div "Chat 1" at bounding box center [820, 553] width 194 height 28
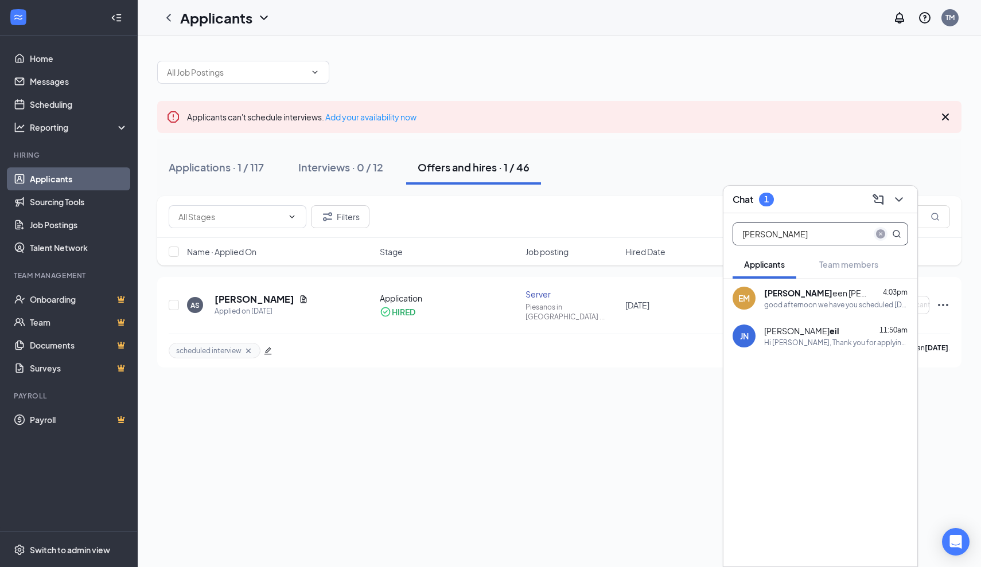
click at [882, 232] on icon "close-circle" at bounding box center [880, 233] width 9 height 9
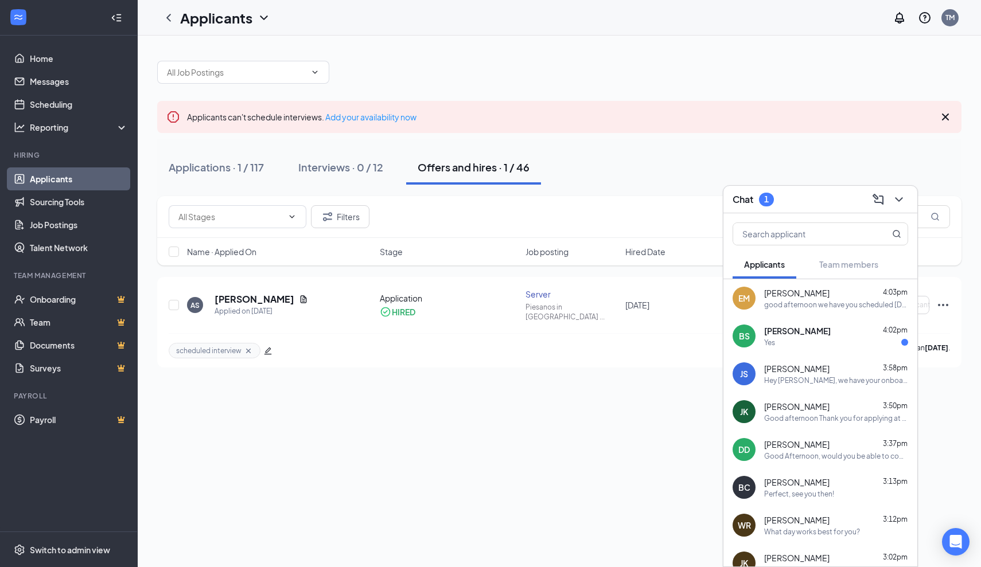
click at [845, 339] on div "Yes" at bounding box center [836, 343] width 144 height 10
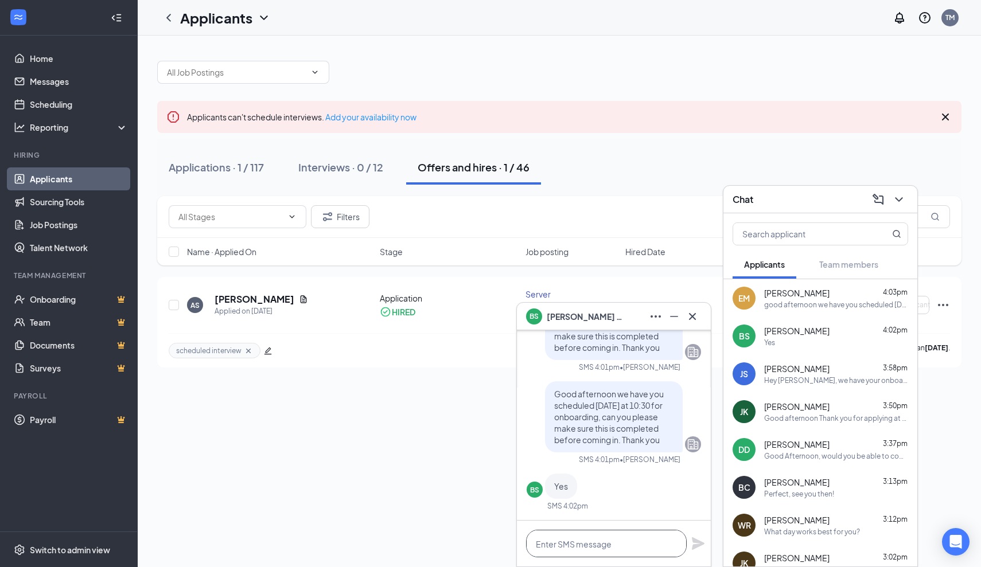
click at [620, 552] on textarea at bounding box center [606, 544] width 161 height 28
type textarea "Thank you so much"
click at [698, 541] on icon "Plane" at bounding box center [698, 543] width 13 height 13
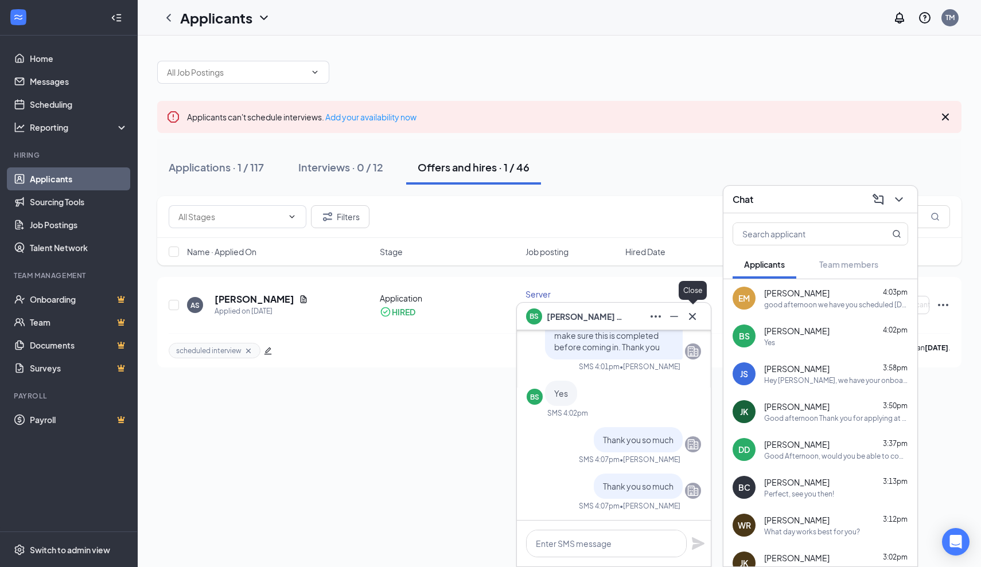
click at [695, 317] on icon "Cross" at bounding box center [692, 317] width 14 height 14
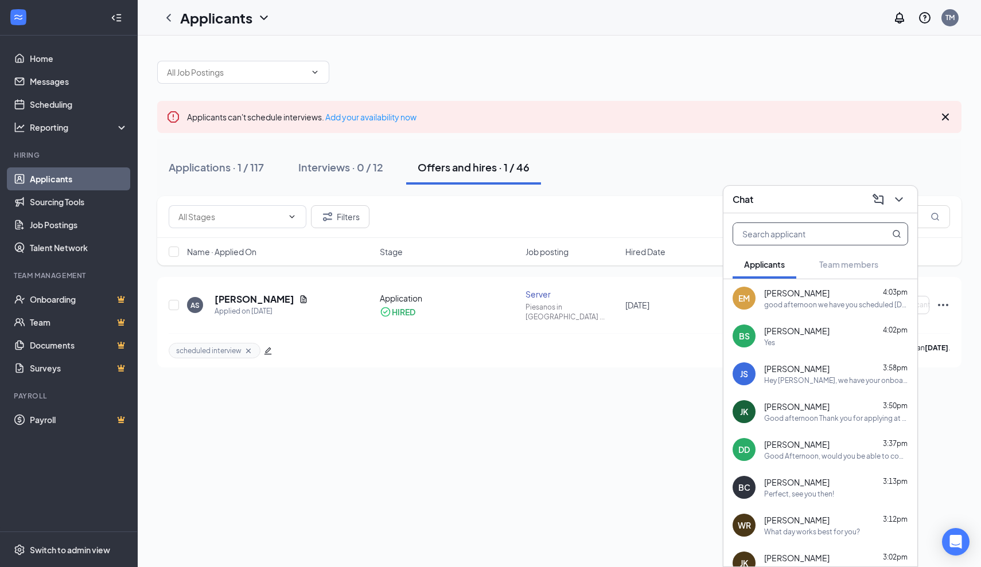
click at [813, 239] on input "text" at bounding box center [801, 234] width 136 height 22
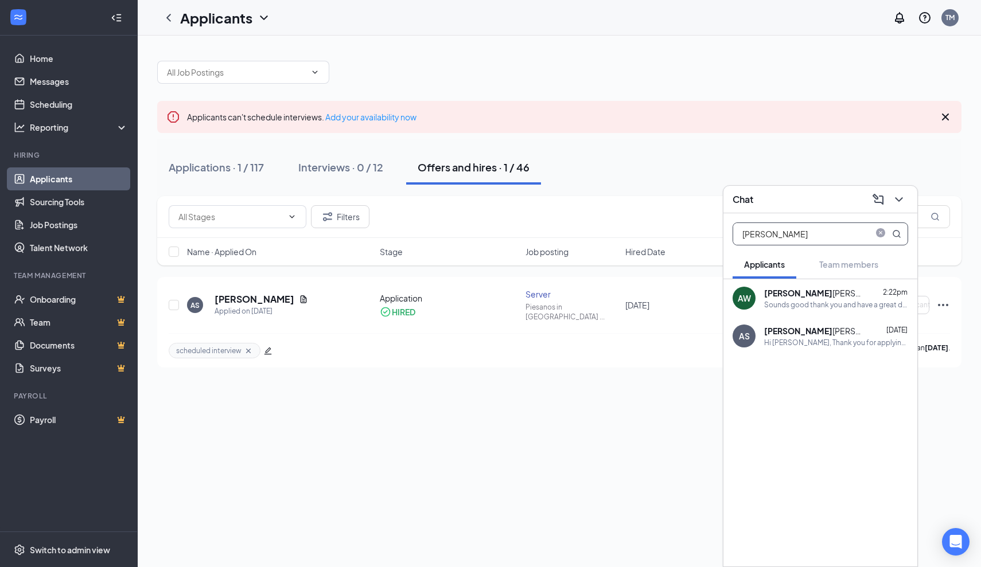
type input "Ashley"
drag, startPoint x: 813, startPoint y: 239, endPoint x: 812, endPoint y: 340, distance: 100.9
click at [812, 340] on div "Hi Ashley Stanley, Thank you for applying to Server at Piesanos Stone Fired Piz…" at bounding box center [836, 343] width 144 height 10
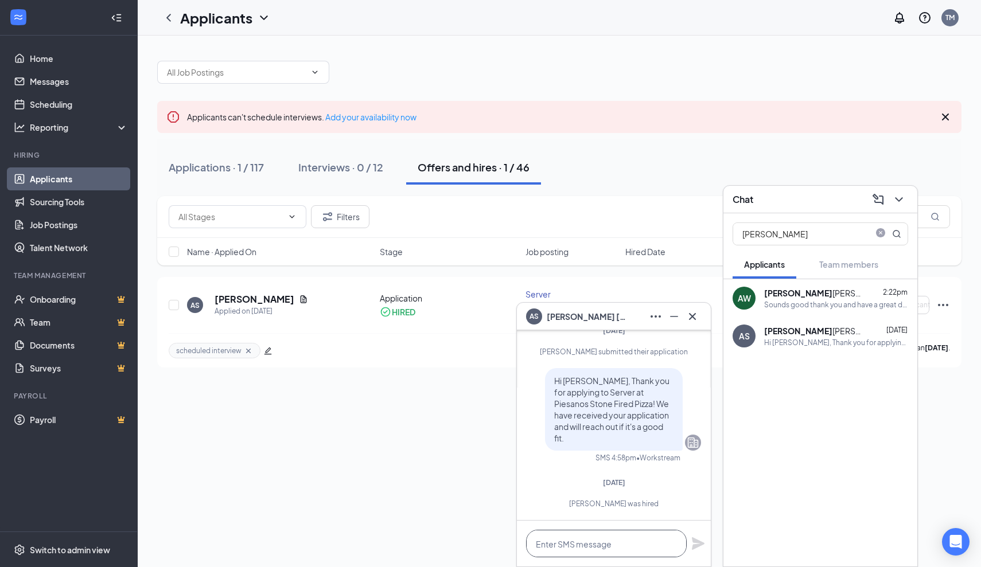
click at [593, 535] on textarea at bounding box center [606, 544] width 161 height 28
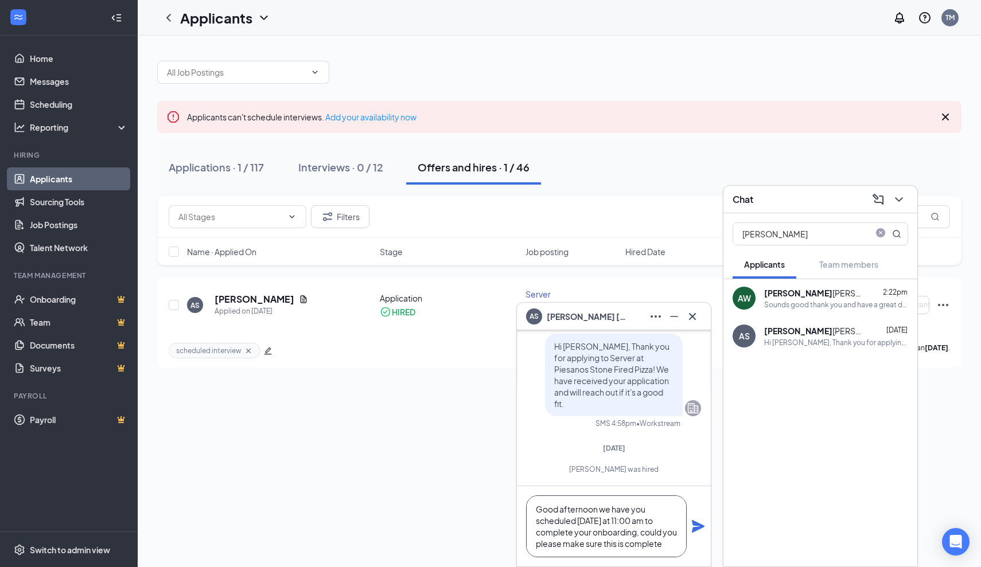
scroll to position [12, 0]
type textarea "Good afternoon we have you scheduled tomorrow at 11:00 am to complete your onbo…"
click at [696, 527] on icon "Plane" at bounding box center [698, 526] width 13 height 13
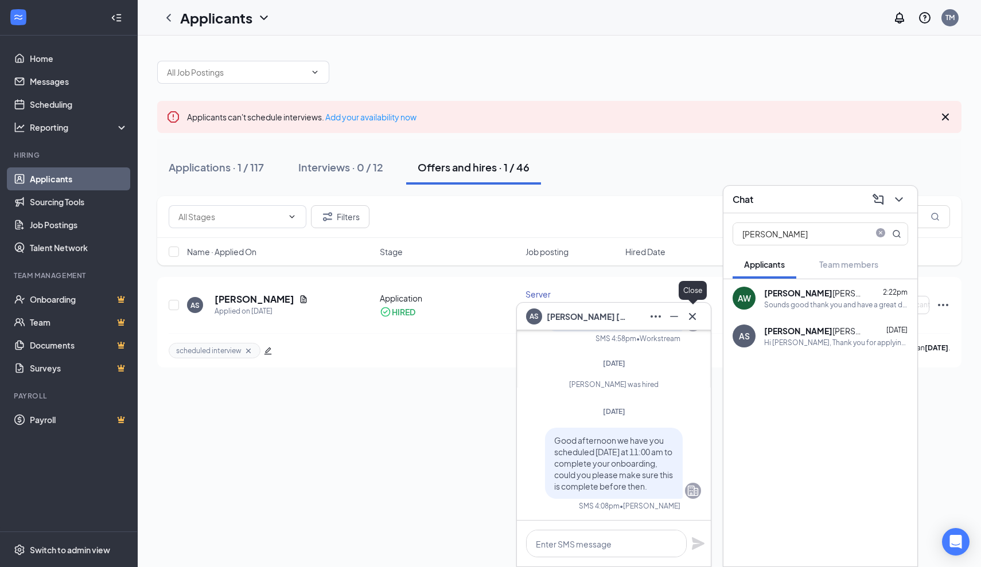
click at [694, 320] on icon "Cross" at bounding box center [692, 317] width 14 height 14
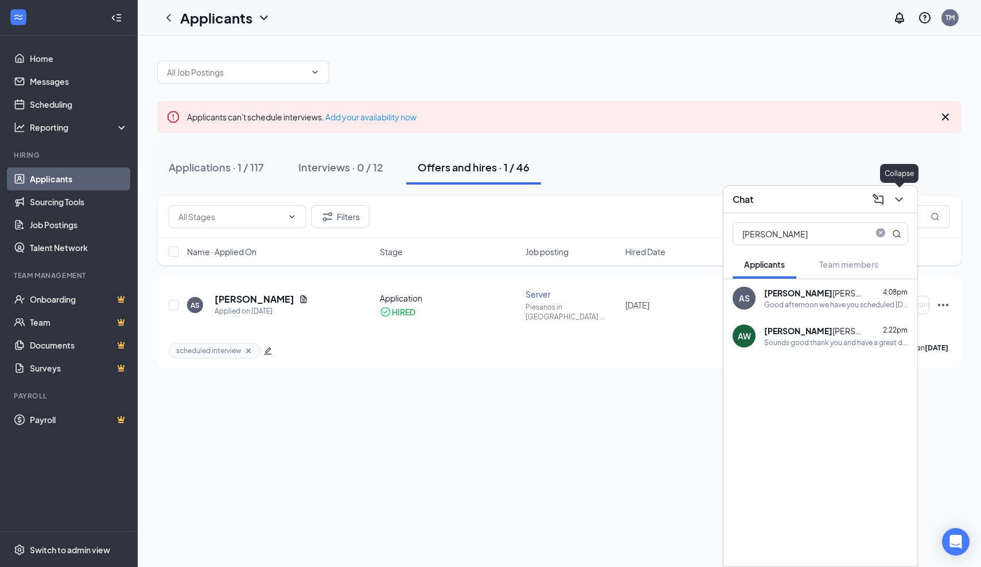
click at [901, 198] on icon "ChevronDown" at bounding box center [898, 199] width 7 height 5
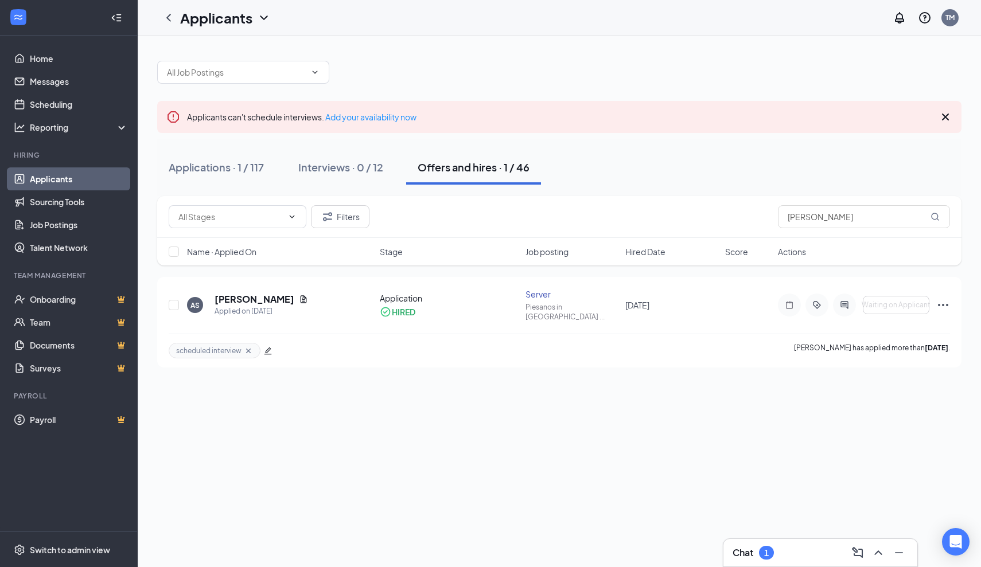
click at [813, 551] on div "Chat 1" at bounding box center [819, 553] width 175 height 18
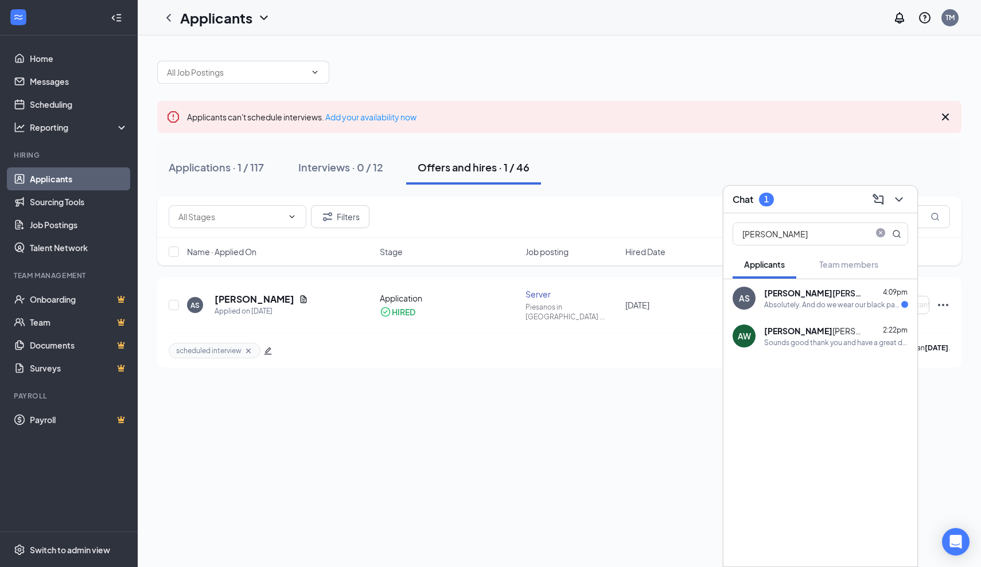
click at [825, 305] on div "Absolutely. And do we wear our black pants black shirt tomorrow" at bounding box center [832, 305] width 137 height 10
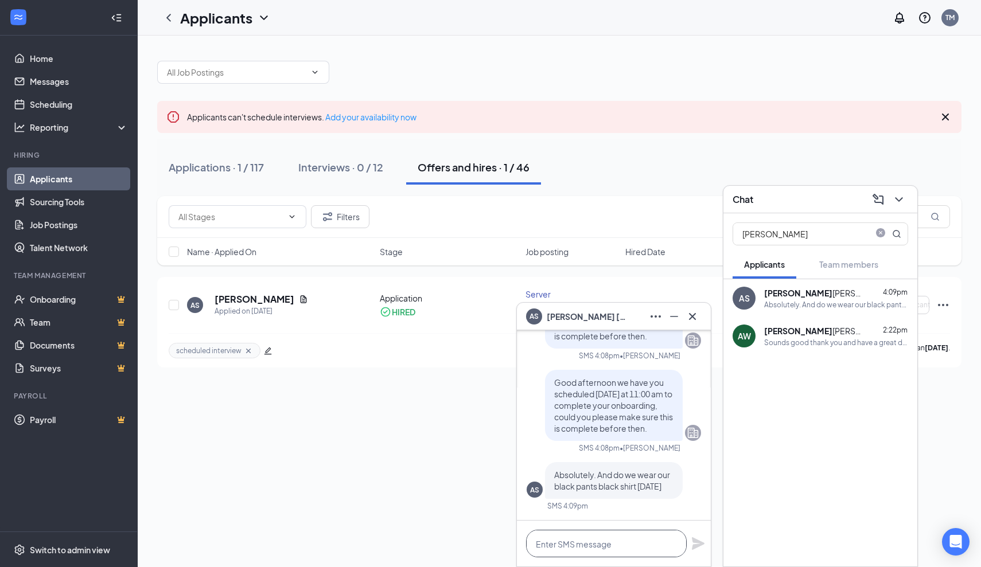
click at [579, 542] on textarea at bounding box center [606, 544] width 161 height 28
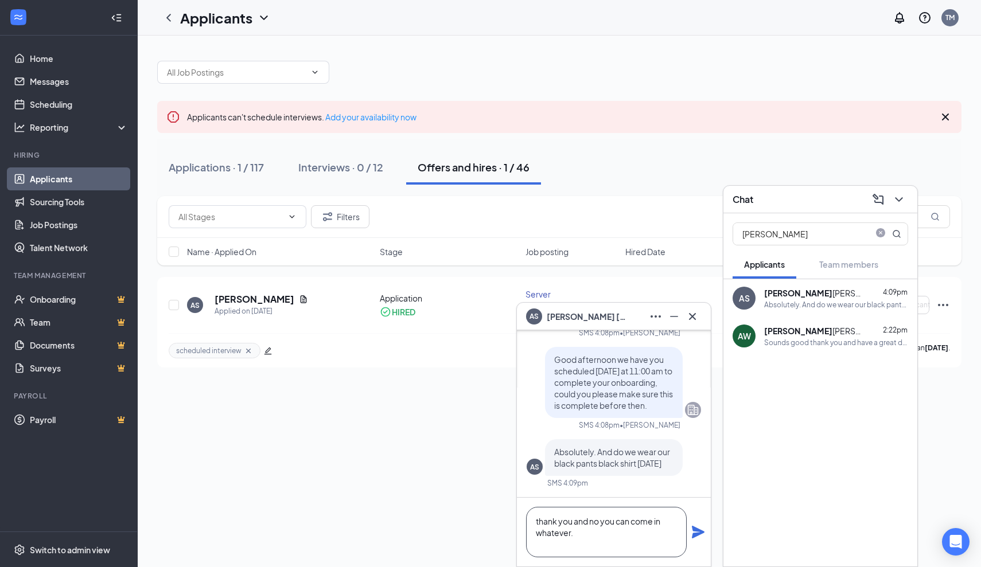
type textarea "thank you and no you can come in whatever."
click at [700, 533] on icon "Plane" at bounding box center [698, 532] width 13 height 13
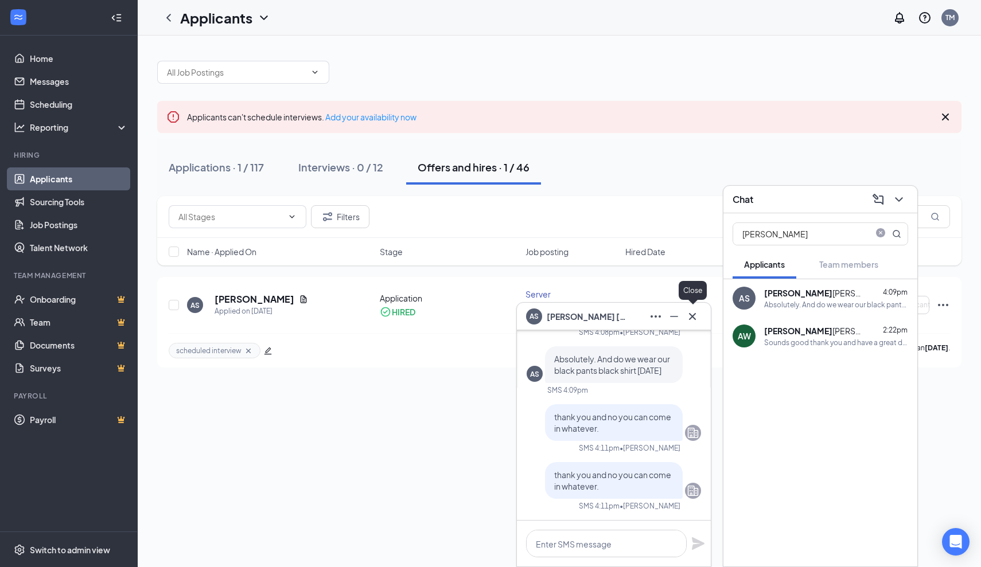
click at [695, 317] on icon "Cross" at bounding box center [692, 317] width 14 height 14
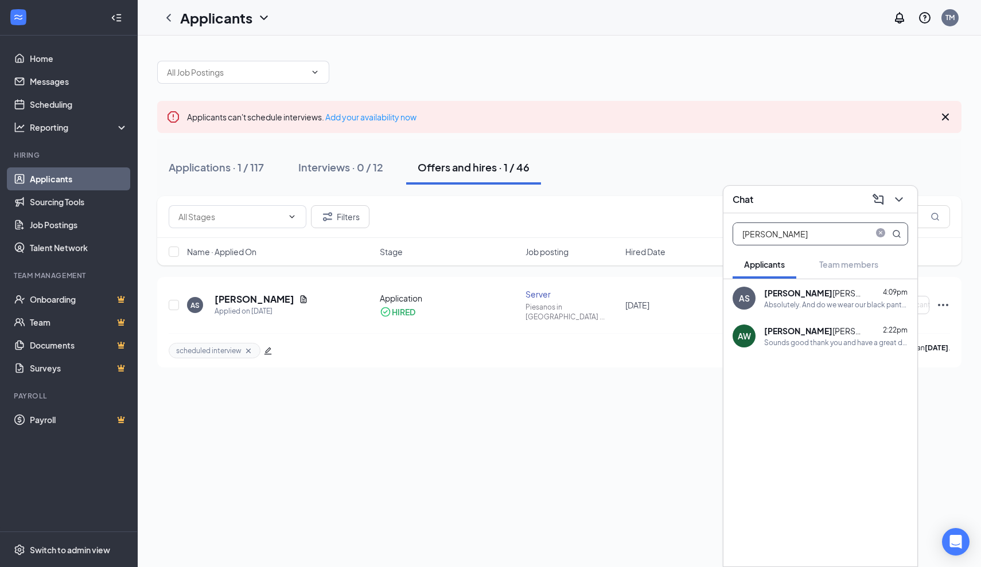
click at [782, 236] on input "Ashley" at bounding box center [801, 234] width 136 height 22
click at [880, 236] on icon "close-circle" at bounding box center [880, 233] width 9 height 9
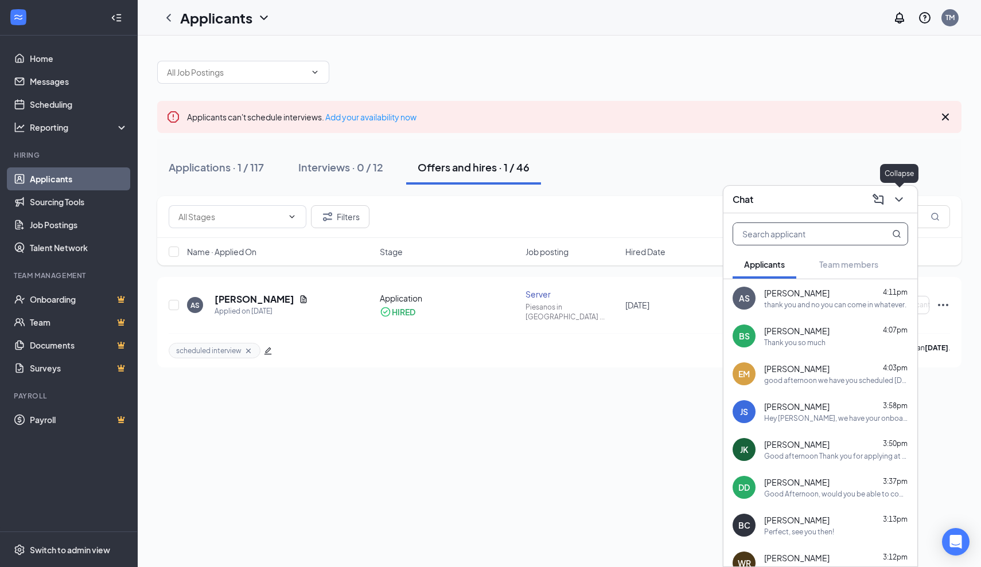
click at [895, 197] on icon "ChevronDown" at bounding box center [899, 200] width 14 height 14
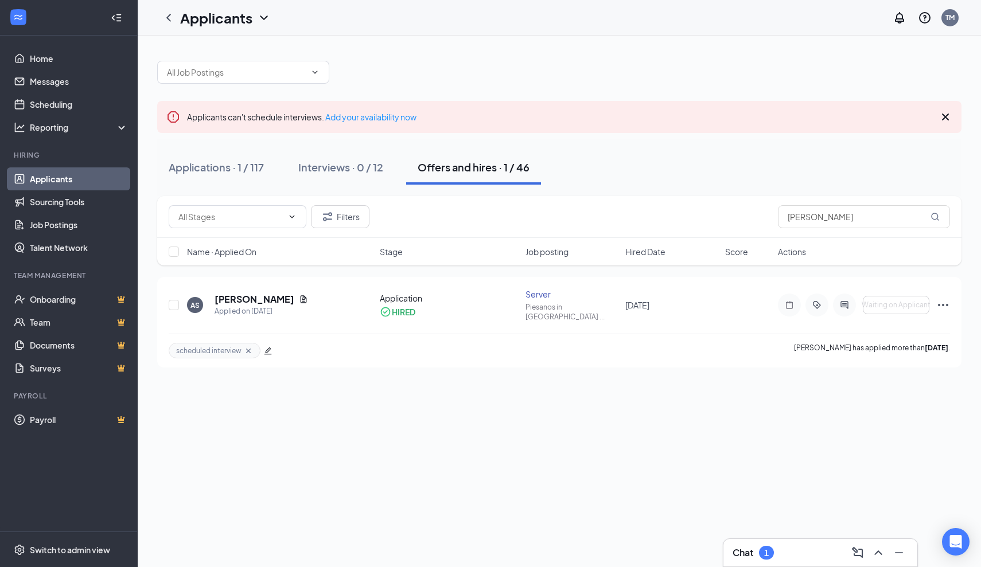
click at [815, 554] on div "Chat 1" at bounding box center [819, 553] width 175 height 18
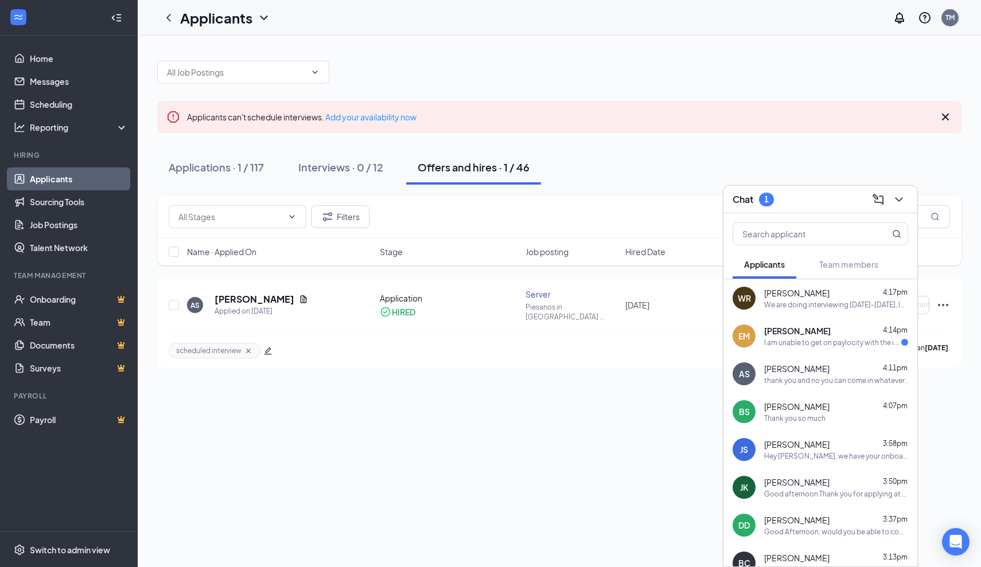
click at [767, 341] on div "I am unable to get on paylocity with the information I received" at bounding box center [832, 343] width 137 height 10
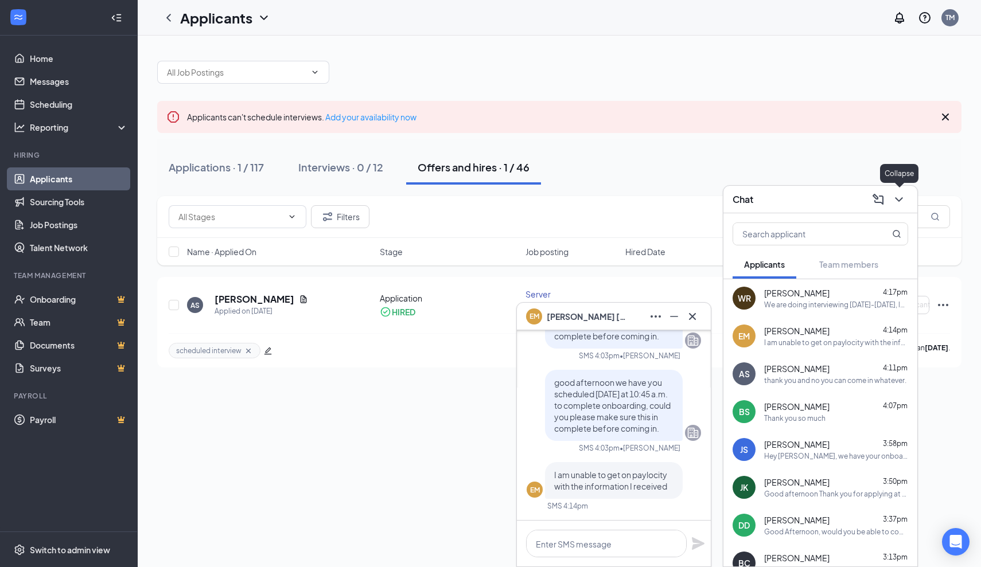
click at [902, 198] on icon "ChevronDown" at bounding box center [898, 199] width 7 height 5
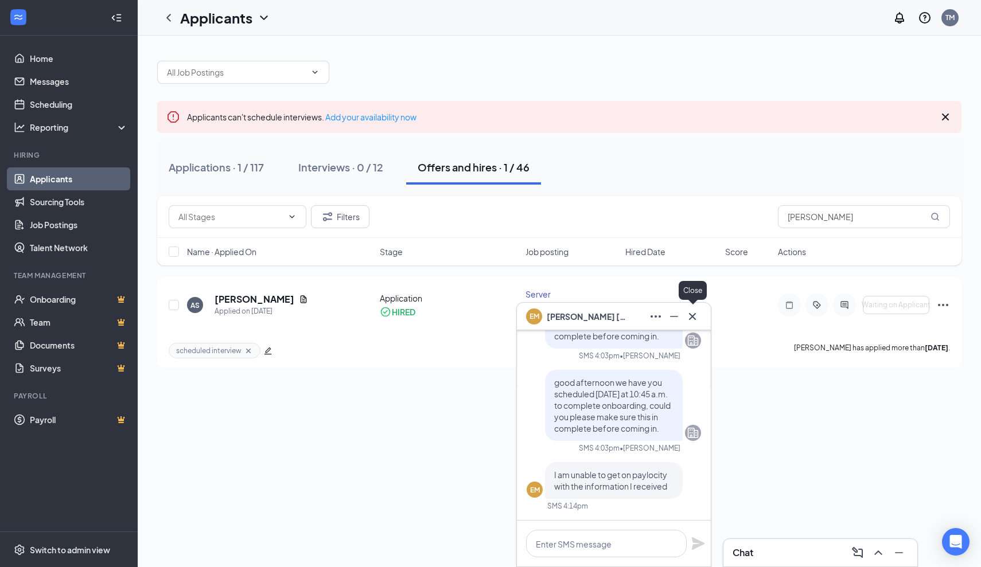
click at [695, 316] on icon "Cross" at bounding box center [692, 317] width 14 height 14
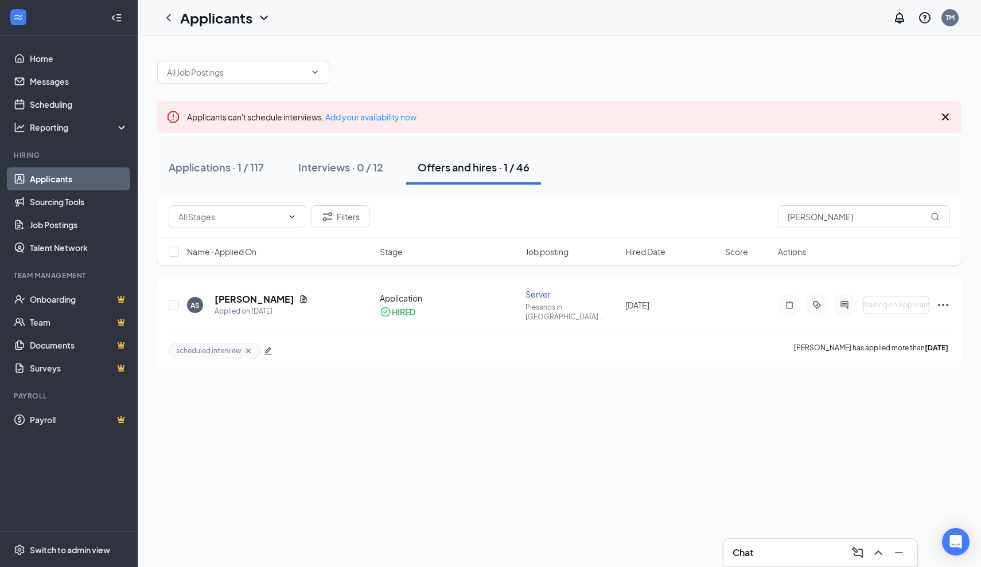
click at [240, 15] on h1 "Applicants" at bounding box center [216, 17] width 72 height 19
click at [212, 54] on link "Applicants" at bounding box center [249, 49] width 124 height 11
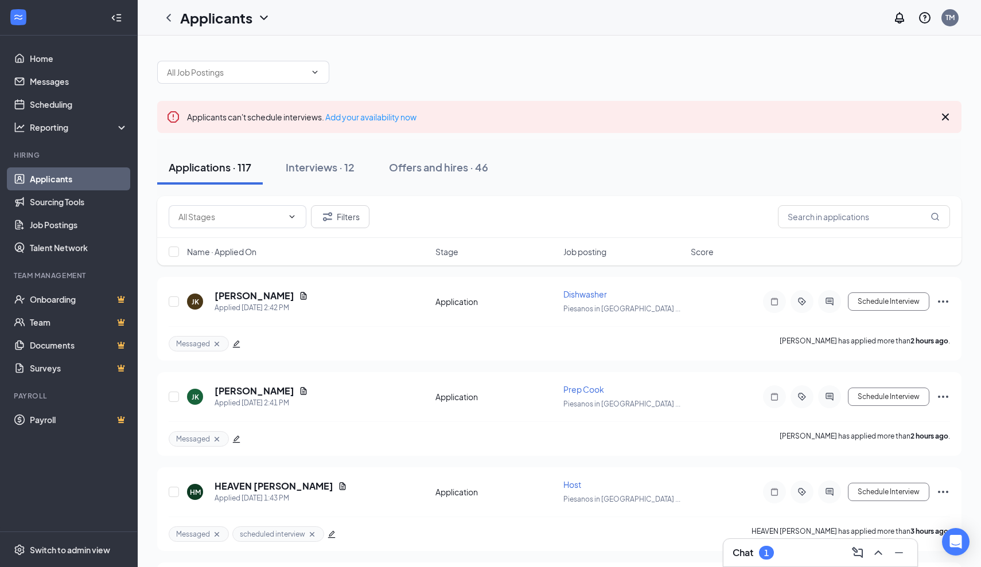
click at [795, 549] on div "Chat 1" at bounding box center [819, 553] width 175 height 18
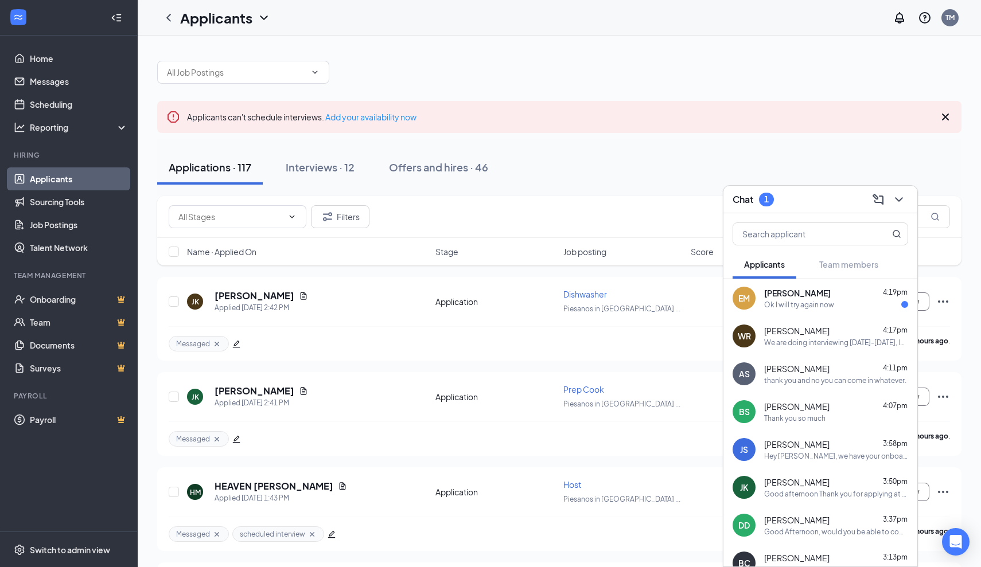
click at [797, 305] on div "Ok I will try again now" at bounding box center [799, 305] width 70 height 10
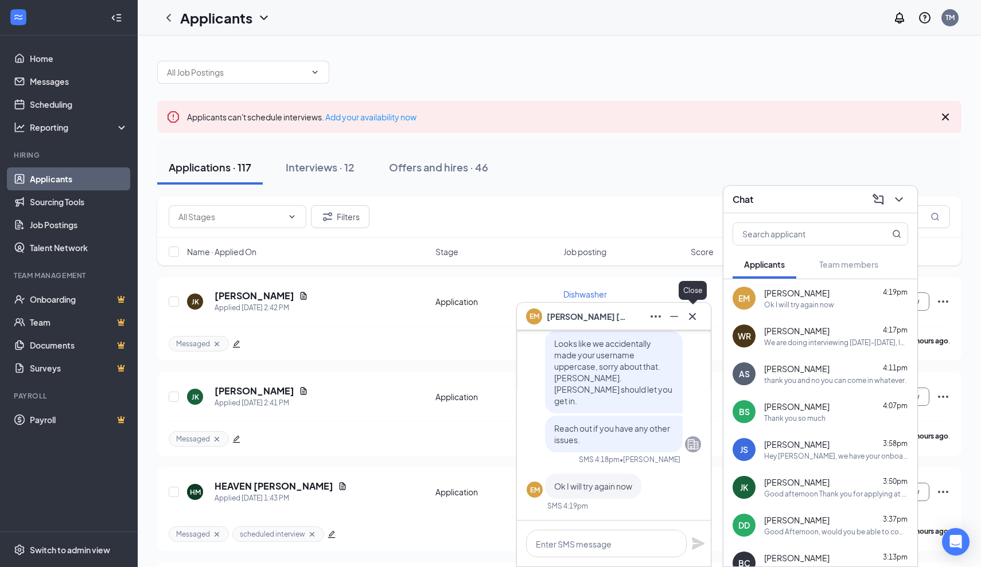
click at [697, 321] on icon "Cross" at bounding box center [692, 317] width 14 height 14
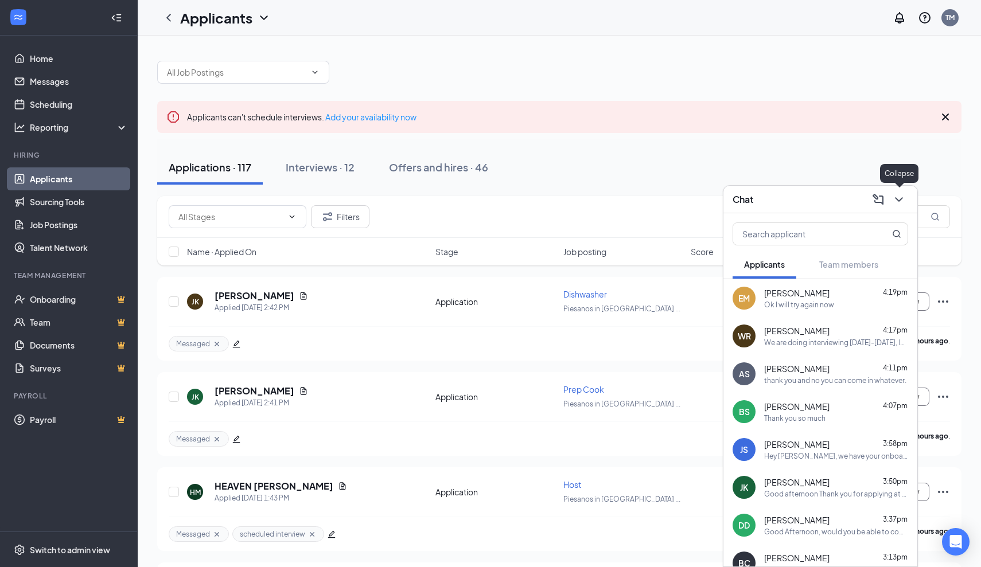
click at [895, 203] on icon "ChevronDown" at bounding box center [899, 200] width 14 height 14
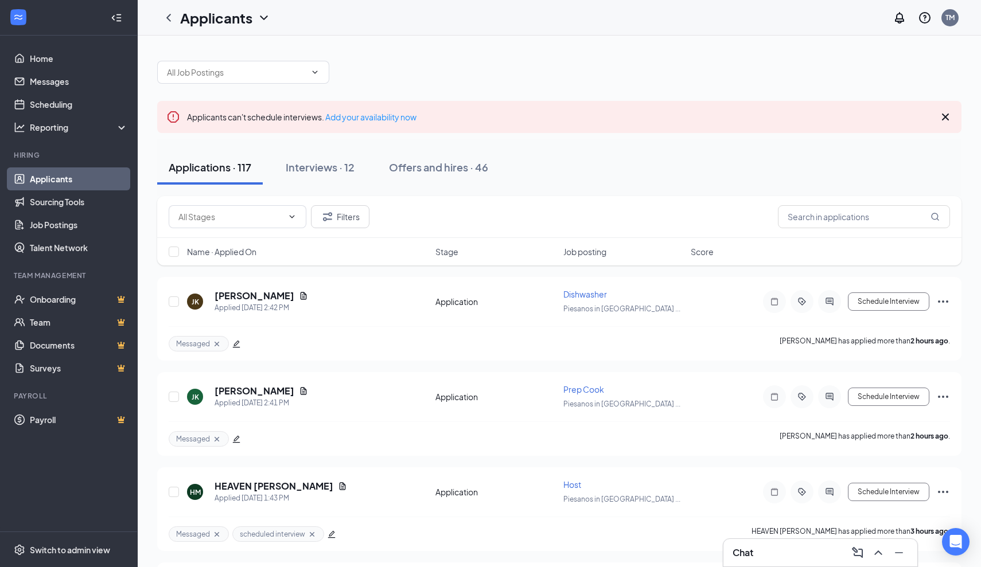
click at [732, 83] on div at bounding box center [559, 66] width 804 height 34
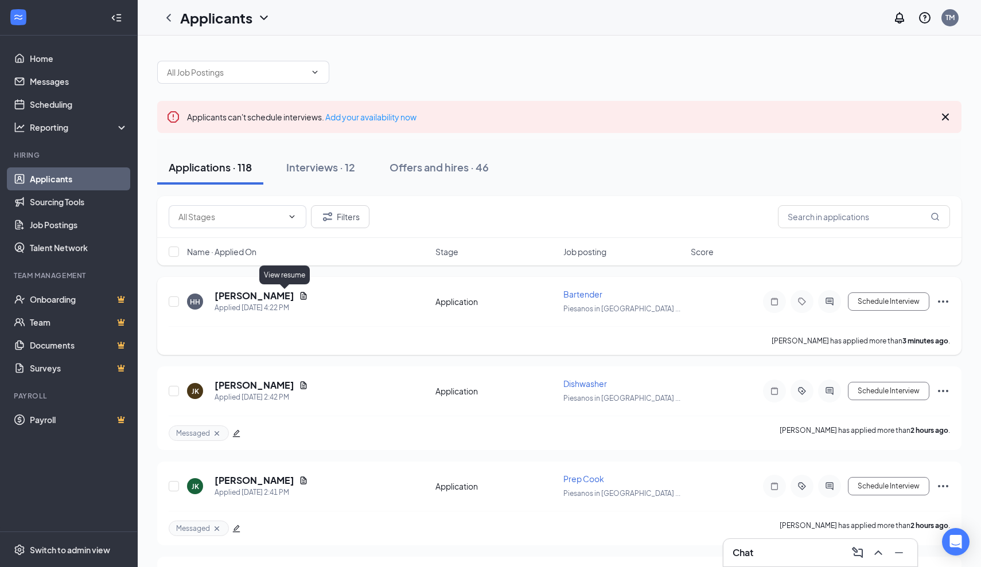
click at [301, 297] on icon "Document" at bounding box center [304, 295] width 6 height 7
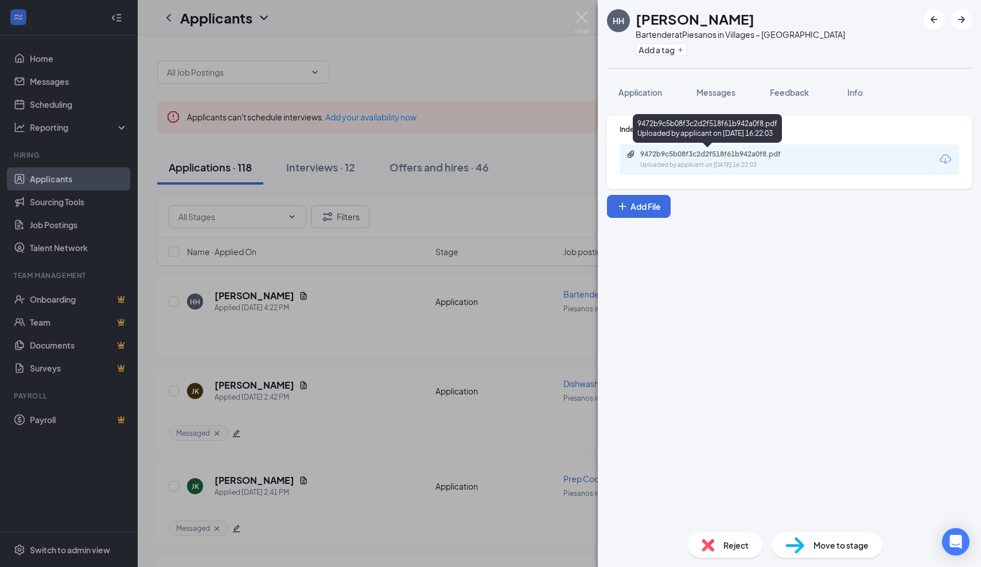
click at [693, 158] on div "9472b9c5b08f3c2d2f518f61b942a0f8.pdf" at bounding box center [720, 154] width 161 height 9
click at [582, 18] on img at bounding box center [582, 22] width 14 height 22
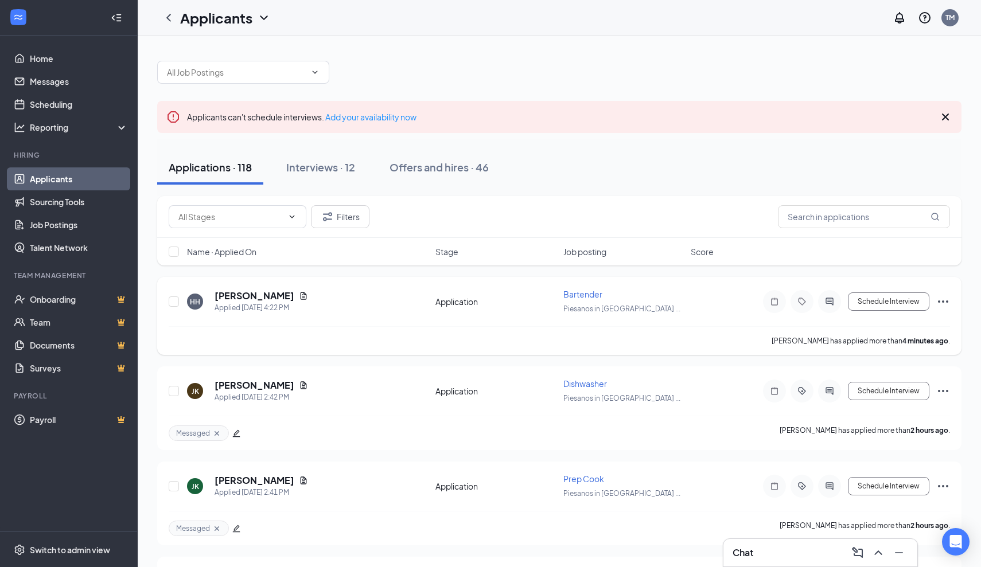
click at [942, 303] on icon "Ellipses" at bounding box center [943, 302] width 14 height 14
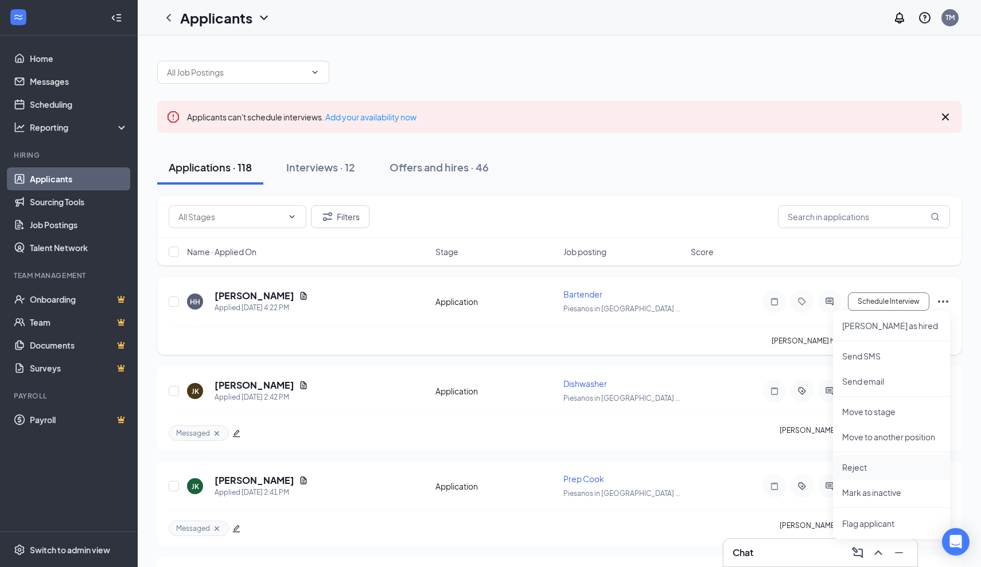
click at [859, 469] on p "Reject" at bounding box center [891, 467] width 99 height 11
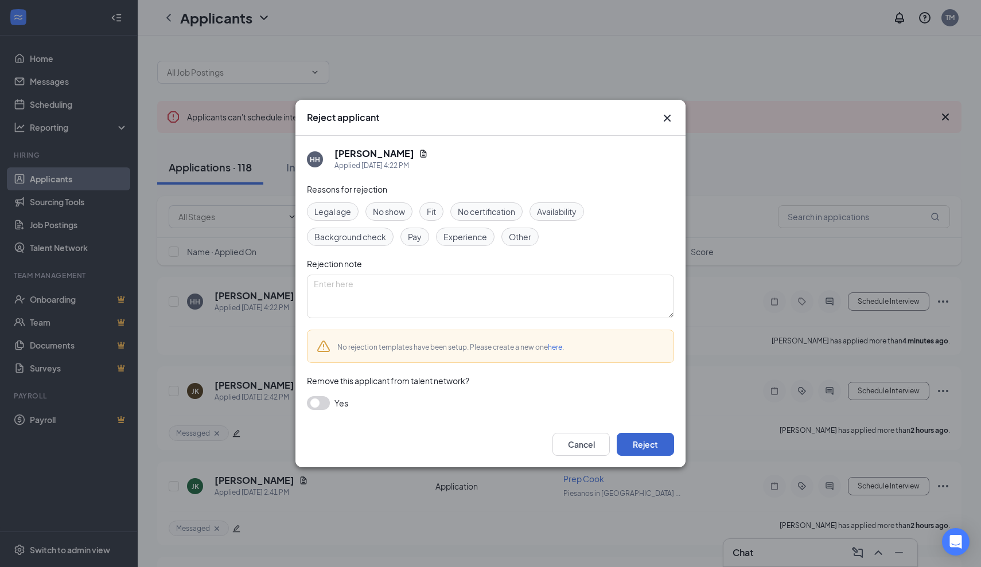
click at [645, 444] on button "Reject" at bounding box center [645, 444] width 57 height 23
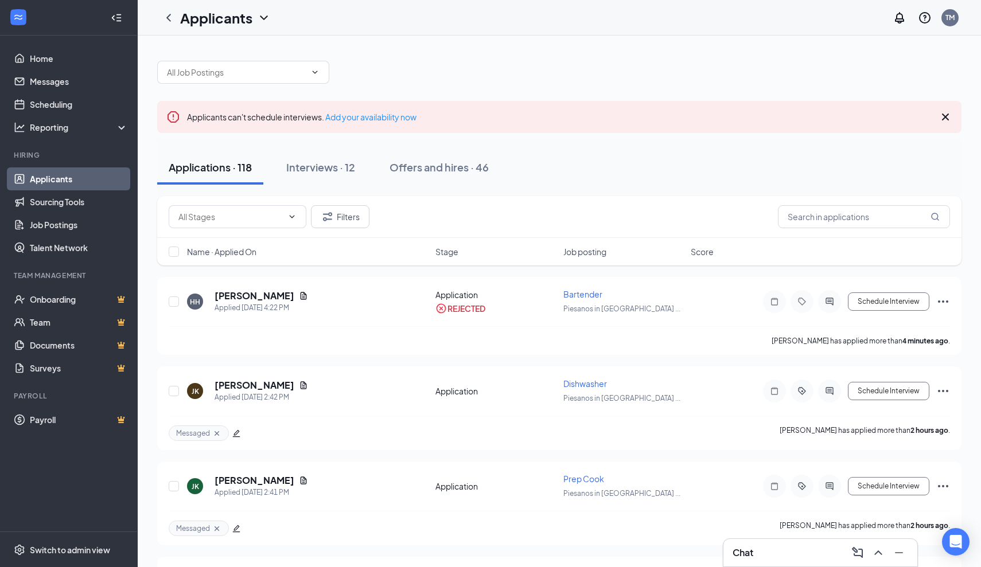
click at [950, 119] on icon "Cross" at bounding box center [945, 117] width 14 height 14
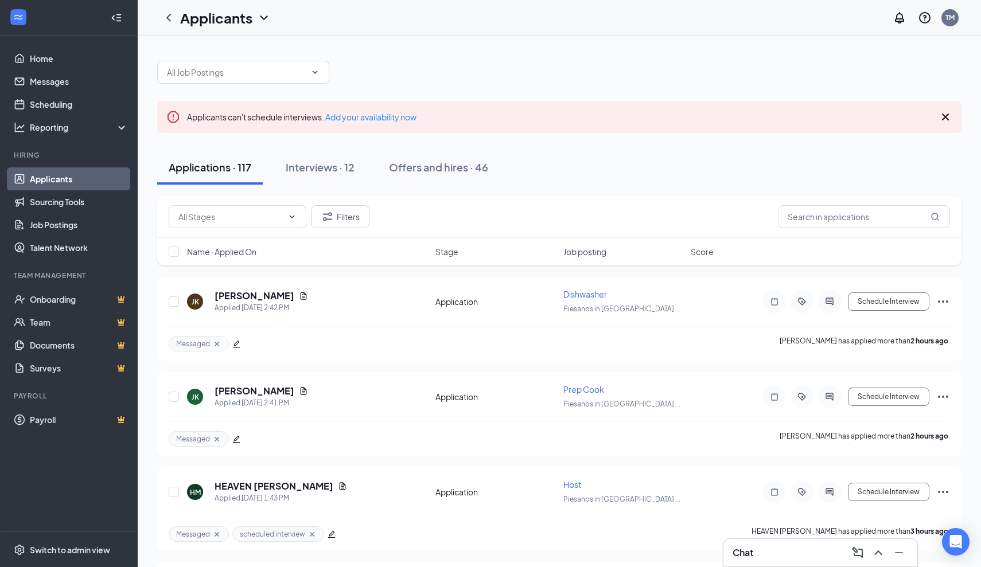
click at [812, 552] on div "Chat" at bounding box center [819, 553] width 175 height 18
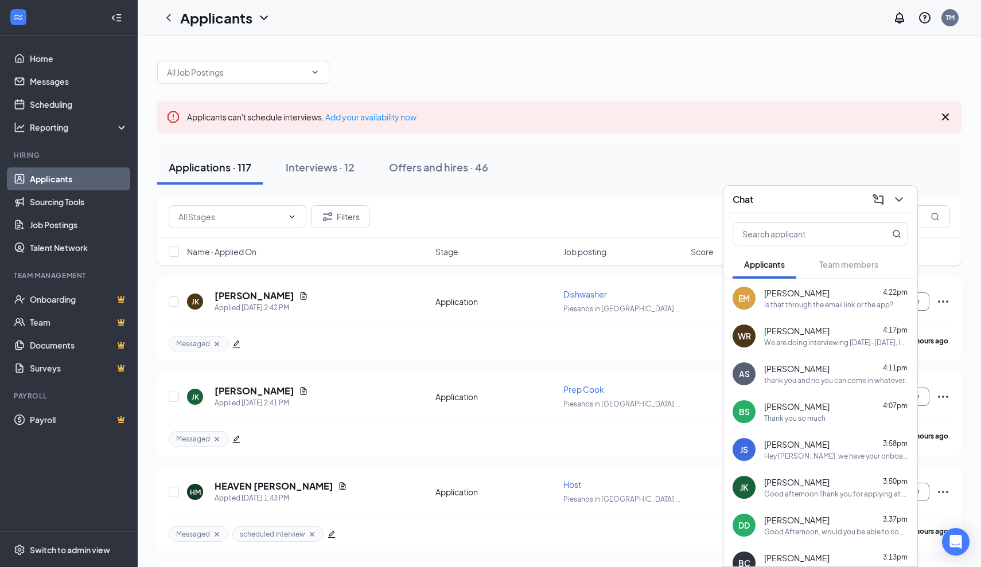
click at [805, 311] on div "EM [PERSON_NAME] 4:22pm Is that through the email link or the app?" at bounding box center [820, 298] width 194 height 38
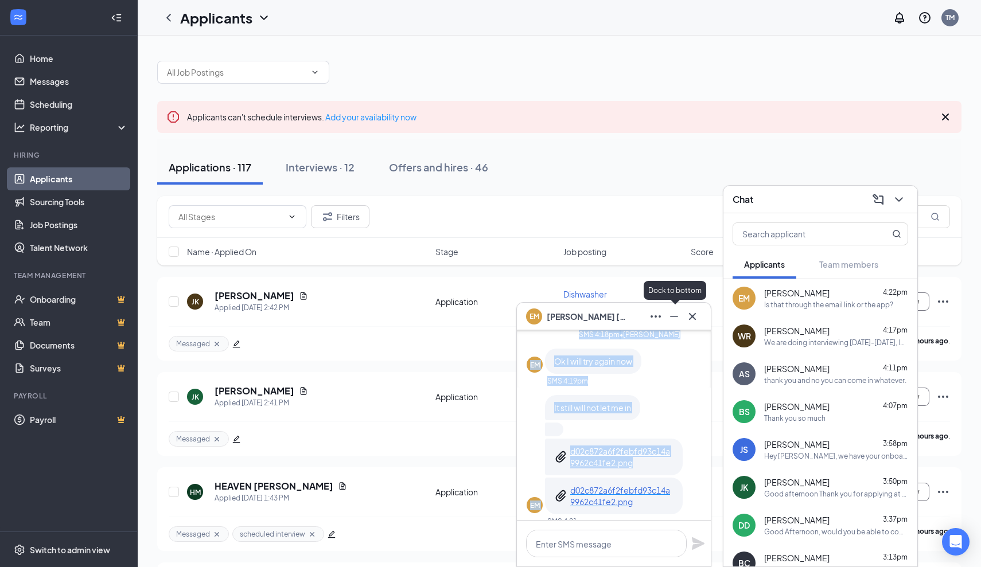
scroll to position [-102, 0]
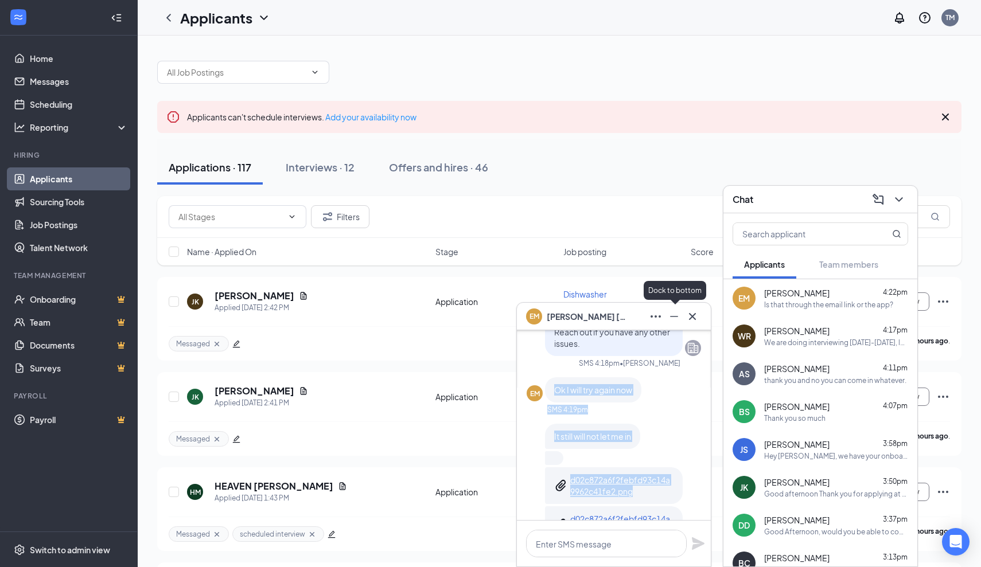
drag, startPoint x: 690, startPoint y: 391, endPoint x: 688, endPoint y: 384, distance: 7.7
click at [688, 384] on div "good afternoon we have you scheduled [DATE] at 10:45 a.m. to complete onboardin…" at bounding box center [613, 307] width 174 height 630
click at [686, 385] on div "EM Ok I will try again now" at bounding box center [613, 389] width 174 height 25
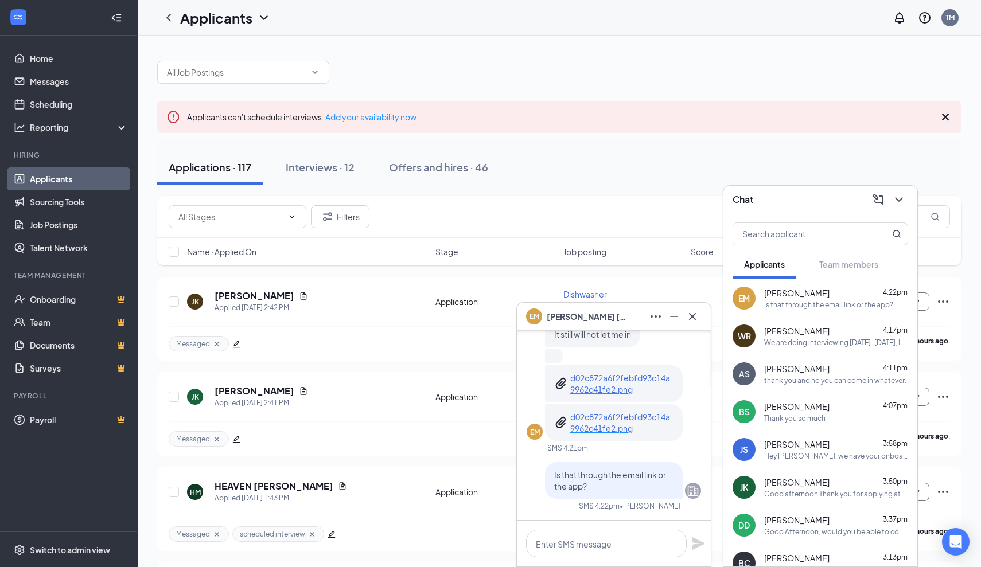
scroll to position [0, 0]
click at [695, 316] on icon "Cross" at bounding box center [692, 317] width 14 height 14
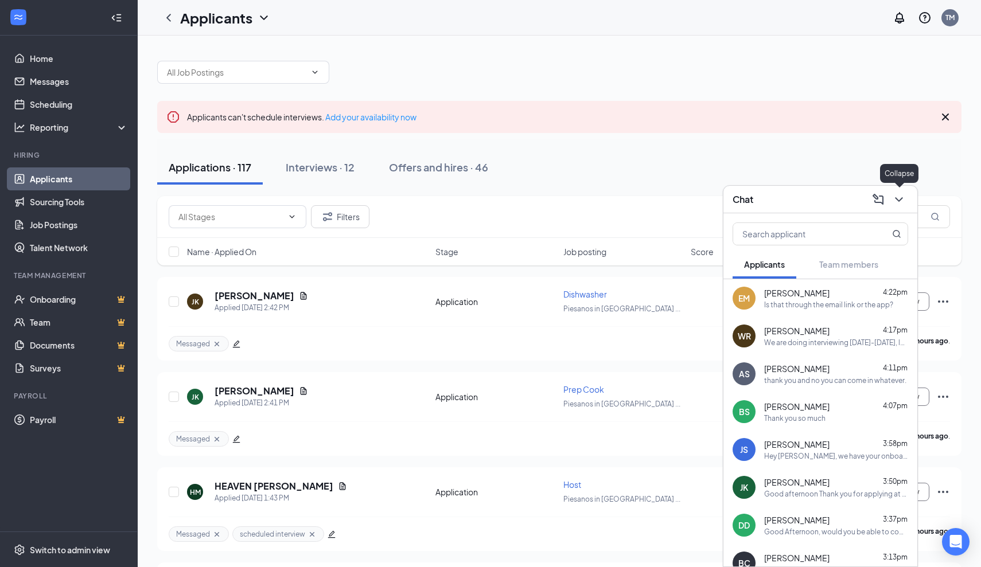
click at [899, 200] on icon "ChevronDown" at bounding box center [899, 200] width 14 height 14
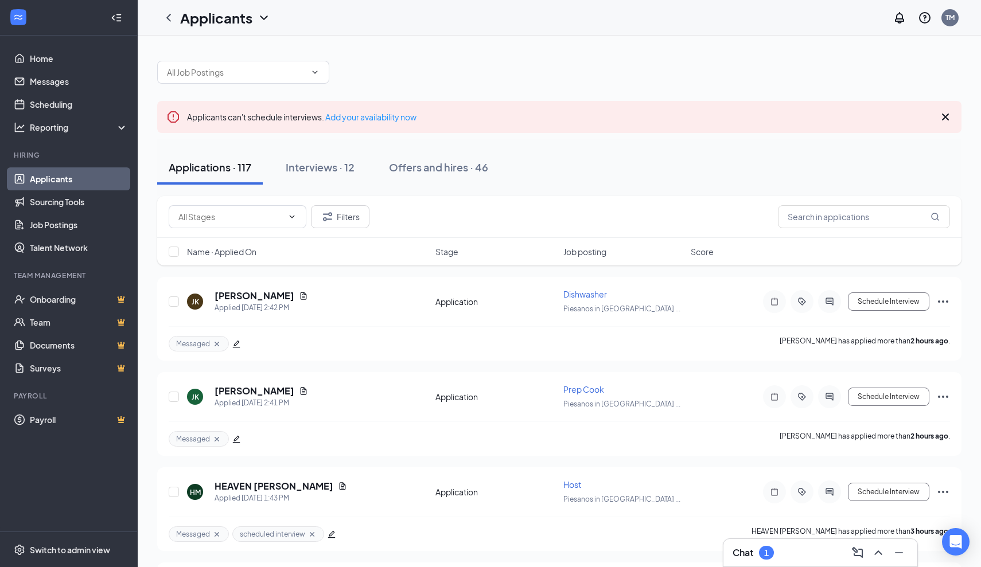
click at [792, 556] on div "Chat 1" at bounding box center [819, 553] width 175 height 18
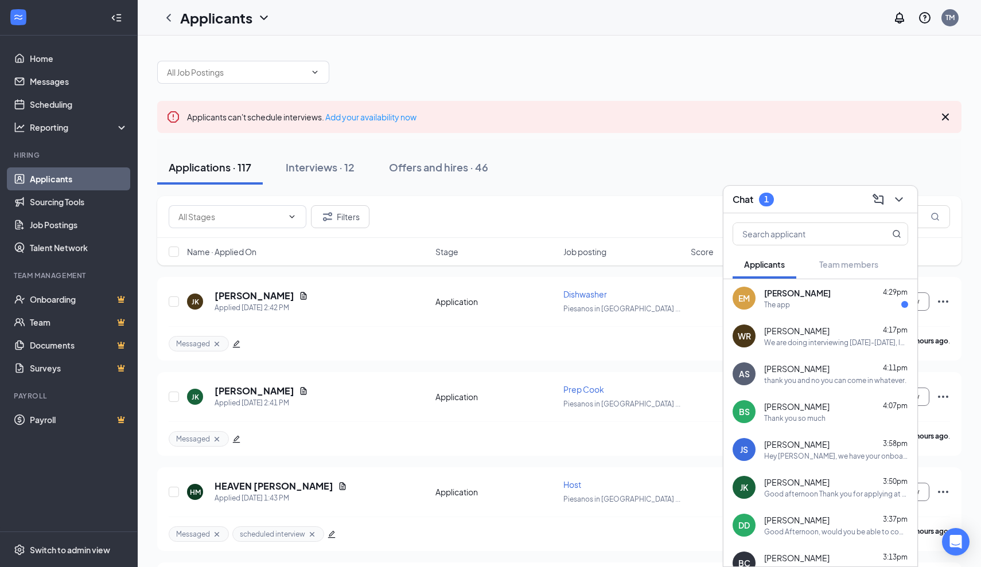
click at [797, 303] on div "The app" at bounding box center [836, 305] width 144 height 10
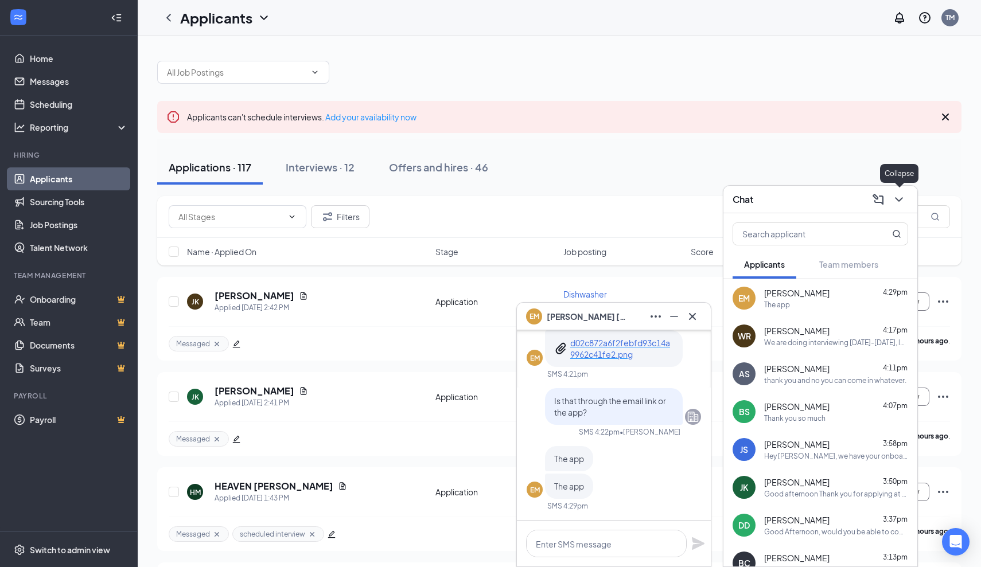
click at [899, 200] on icon "ChevronDown" at bounding box center [899, 200] width 14 height 14
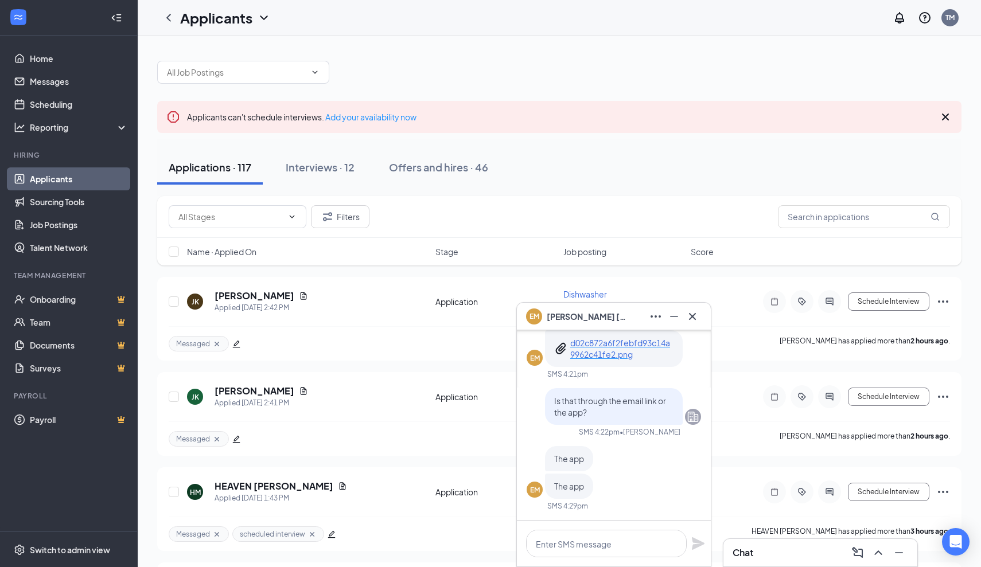
click at [796, 555] on div "Chat" at bounding box center [819, 553] width 175 height 18
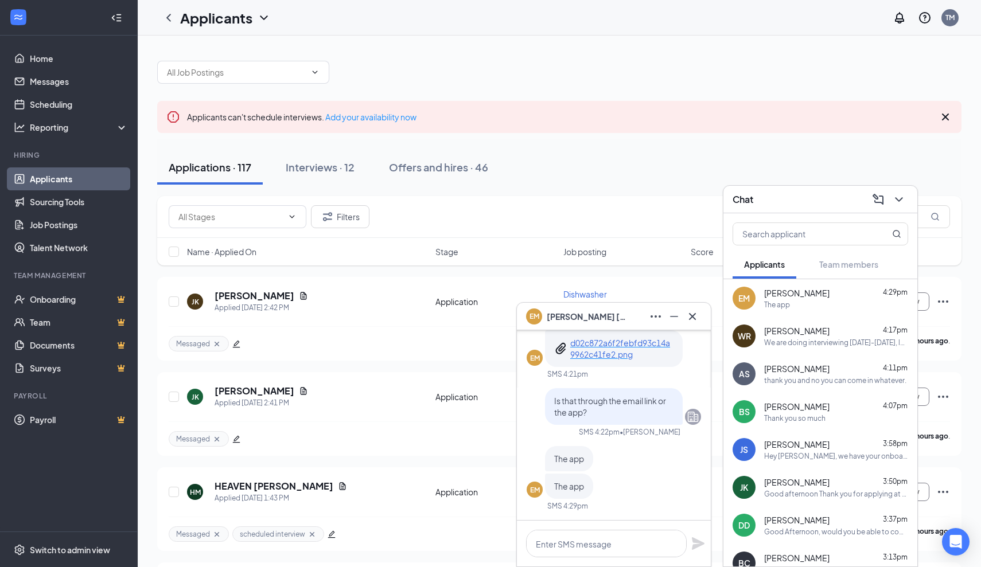
click at [813, 341] on div "We are doing interviewing [DATE]-[DATE], let me know what day works best for yo…" at bounding box center [836, 343] width 144 height 10
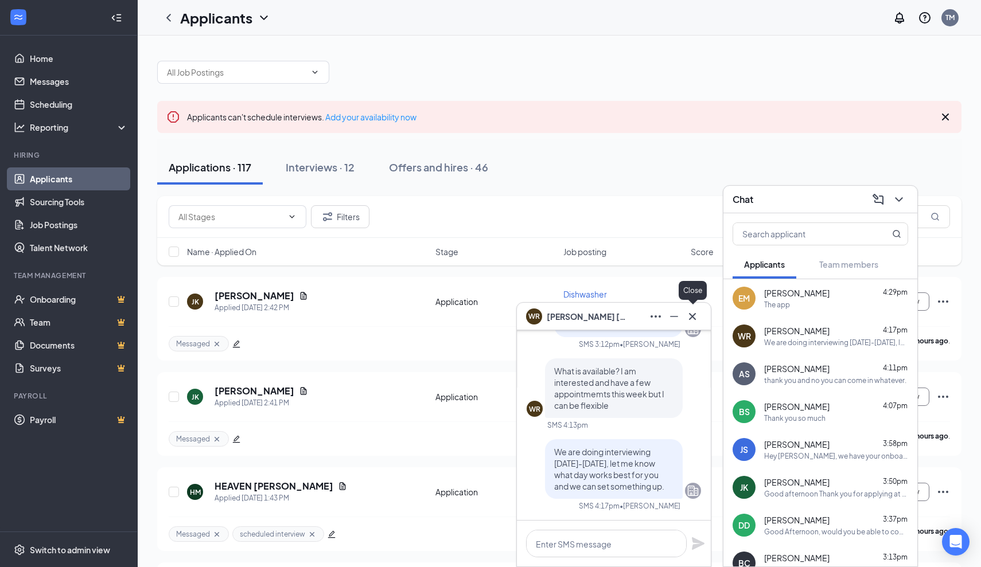
click at [696, 317] on icon "Cross" at bounding box center [692, 317] width 14 height 14
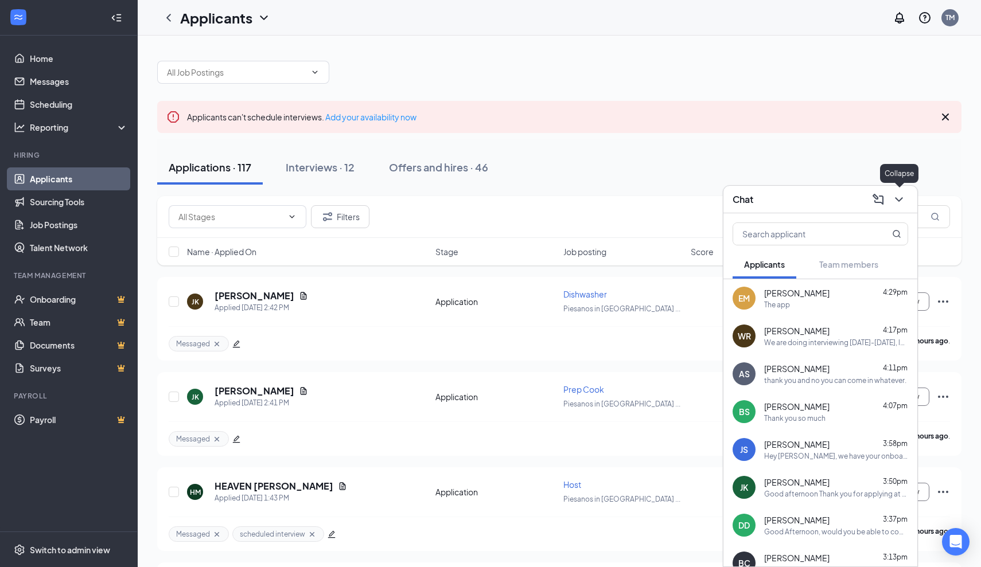
click at [903, 202] on icon "ChevronDown" at bounding box center [899, 200] width 14 height 14
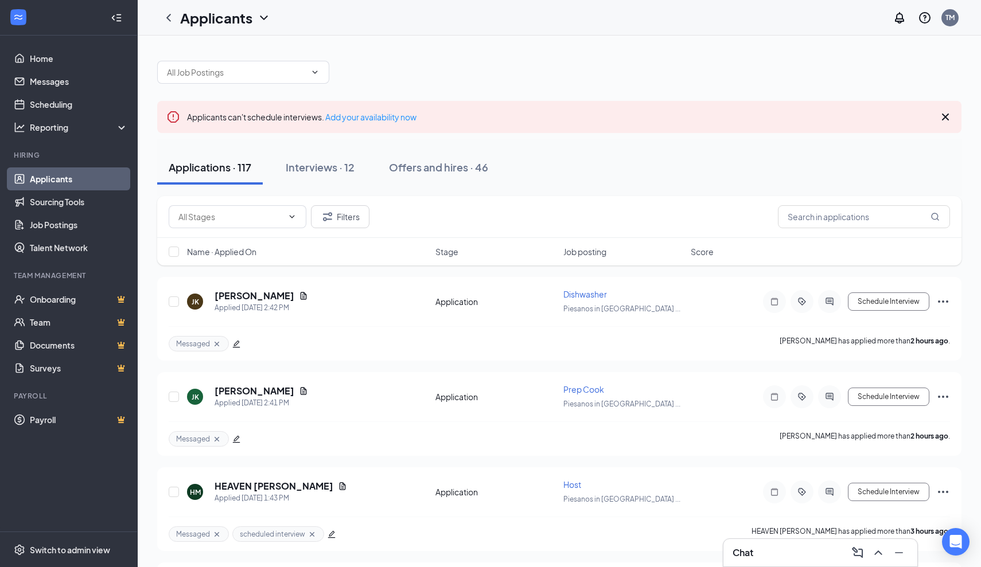
click at [794, 555] on div "Chat" at bounding box center [819, 553] width 175 height 18
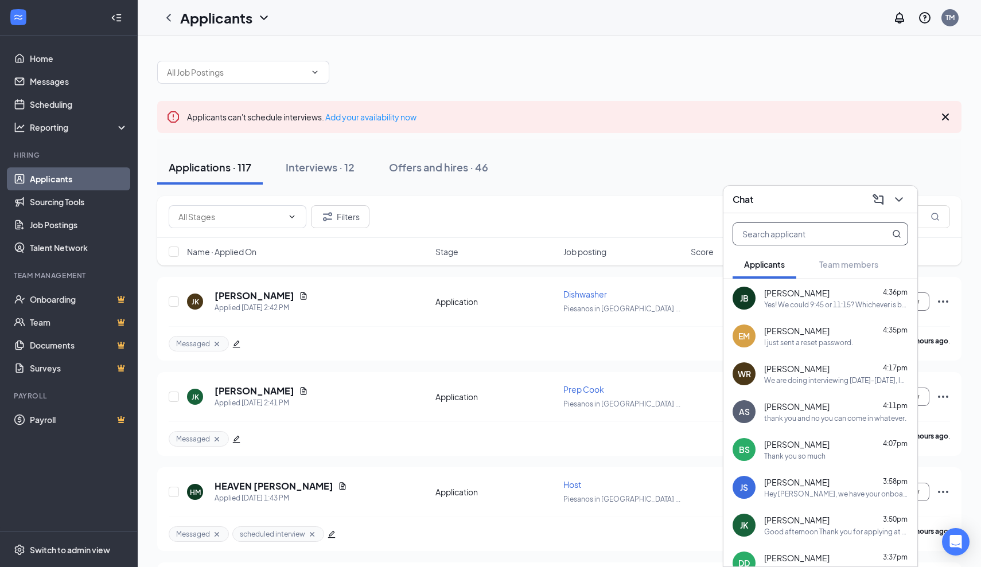
click at [787, 235] on input "text" at bounding box center [801, 234] width 136 height 22
click at [682, 169] on div "Applications · 117 Interviews · 12 Offers and hires · 46" at bounding box center [559, 167] width 804 height 34
click at [902, 200] on icon "ChevronDown" at bounding box center [899, 200] width 14 height 14
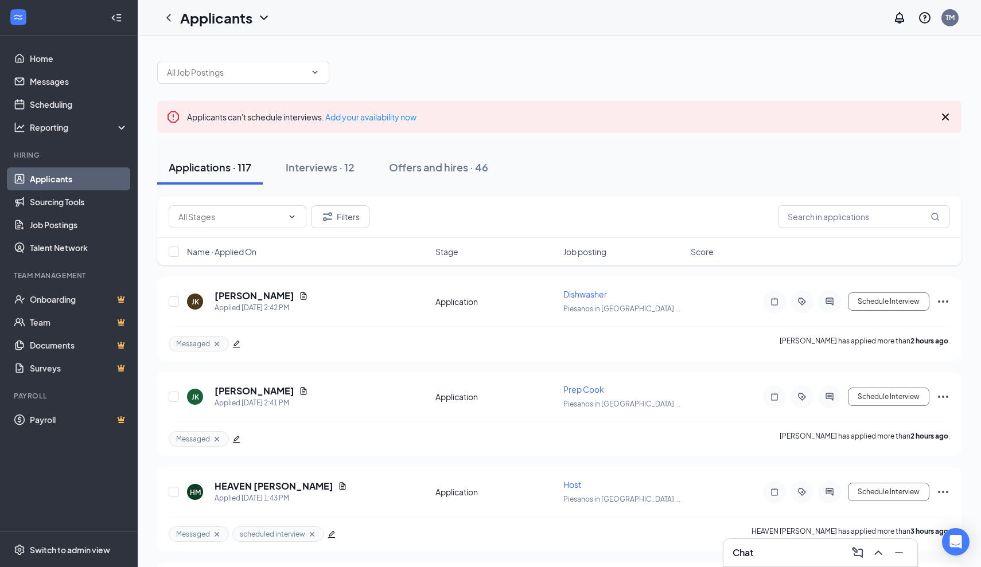
click at [945, 119] on icon "Cross" at bounding box center [945, 117] width 14 height 14
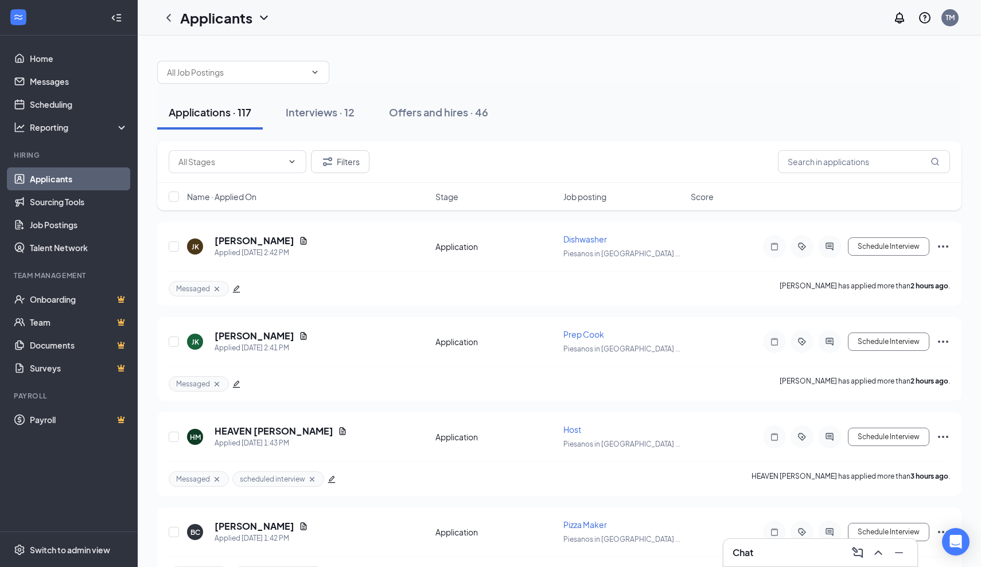
click at [799, 544] on div "Chat" at bounding box center [819, 553] width 175 height 18
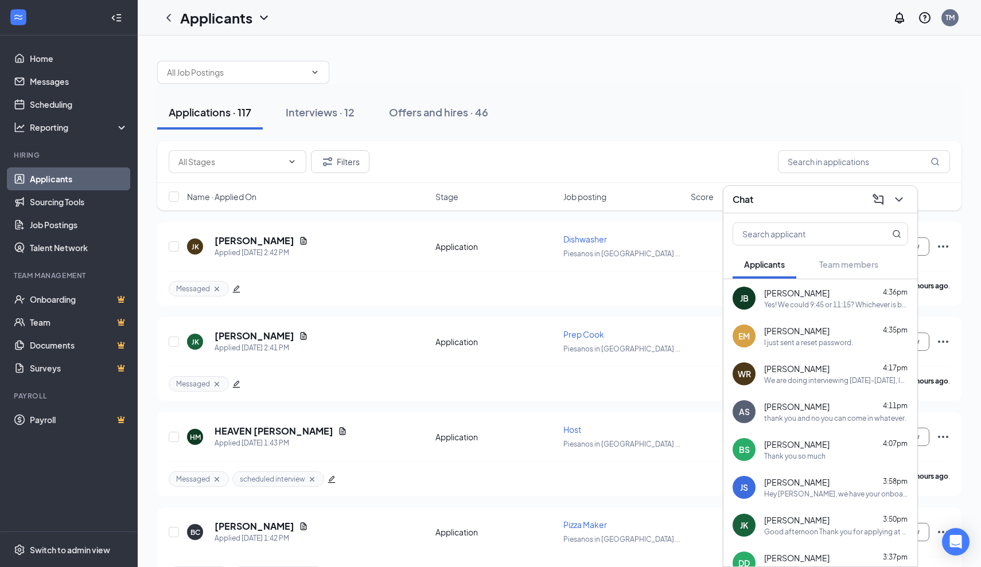
click at [748, 155] on div "Filters" at bounding box center [559, 161] width 781 height 23
click at [896, 201] on icon "ChevronDown" at bounding box center [899, 200] width 14 height 14
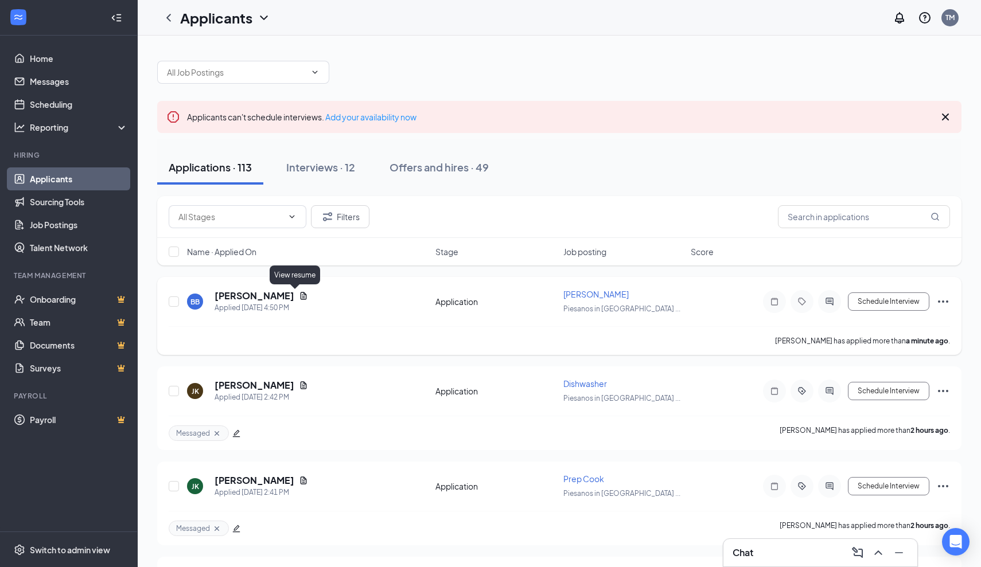
click at [299, 298] on icon "Document" at bounding box center [303, 295] width 9 height 9
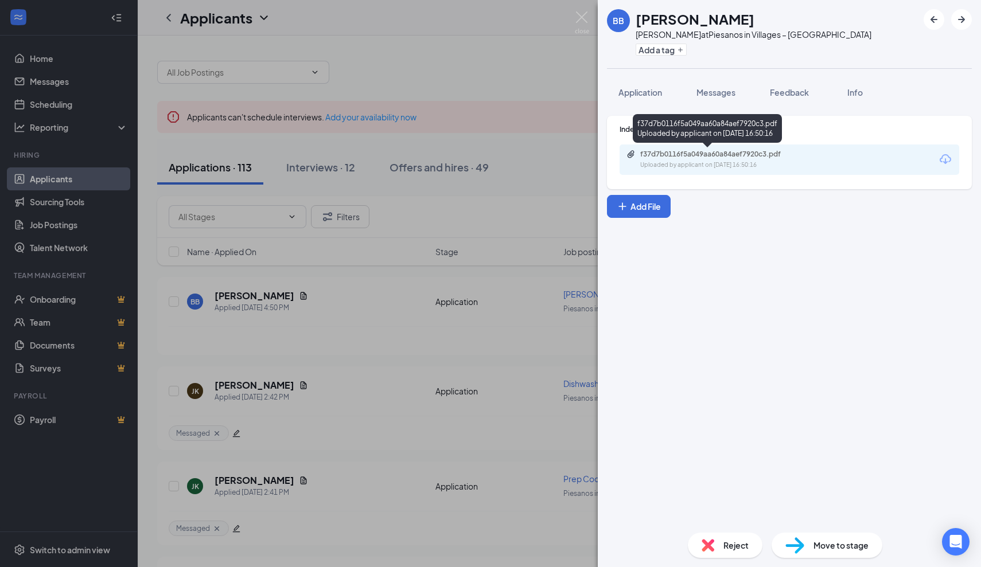
click at [662, 158] on div "f37d7b0116f5a049aa60a84aef7920c3.pdf" at bounding box center [720, 154] width 161 height 9
click at [584, 23] on img at bounding box center [582, 22] width 14 height 22
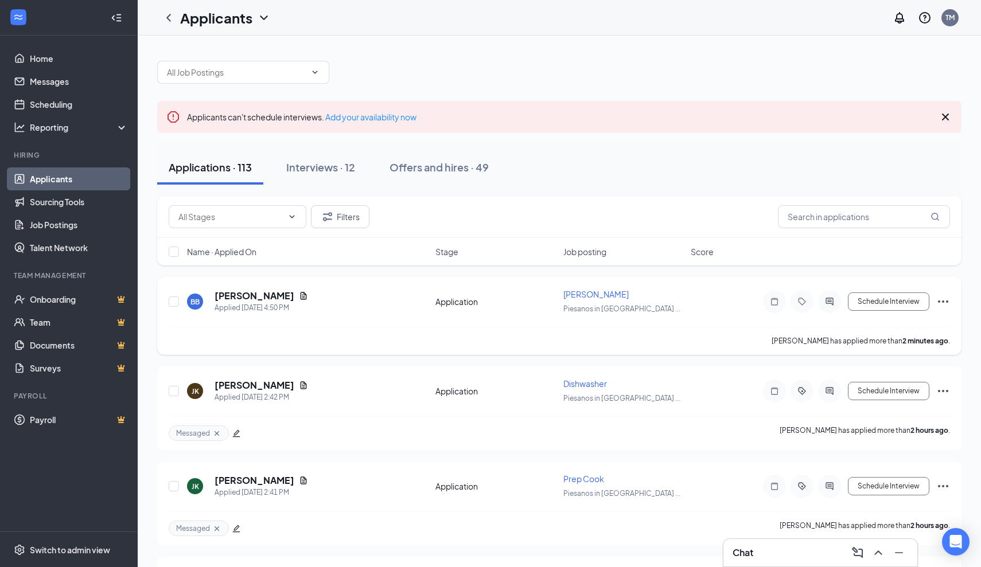
click at [940, 298] on icon "Ellipses" at bounding box center [943, 302] width 14 height 14
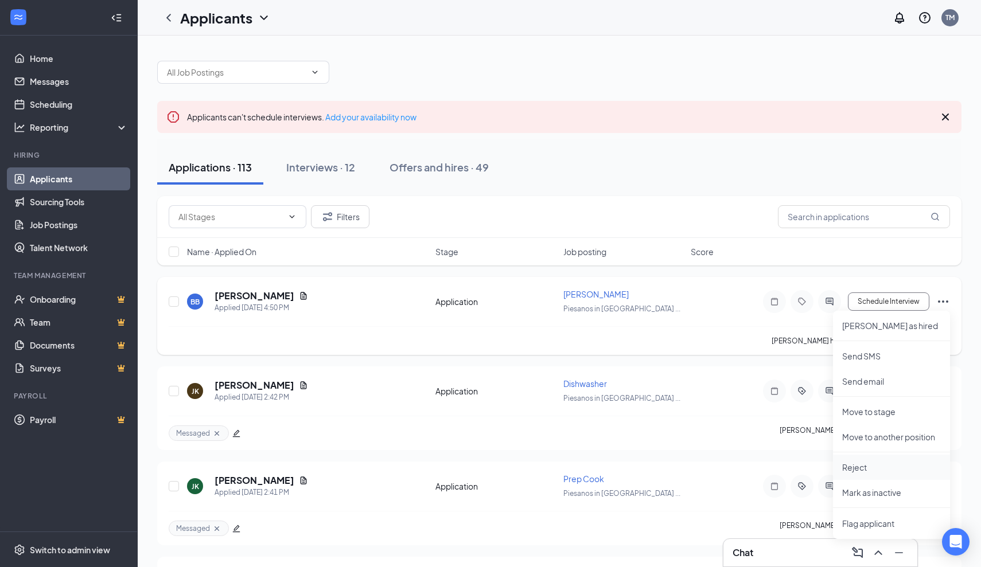
click at [859, 469] on p "Reject" at bounding box center [891, 467] width 99 height 11
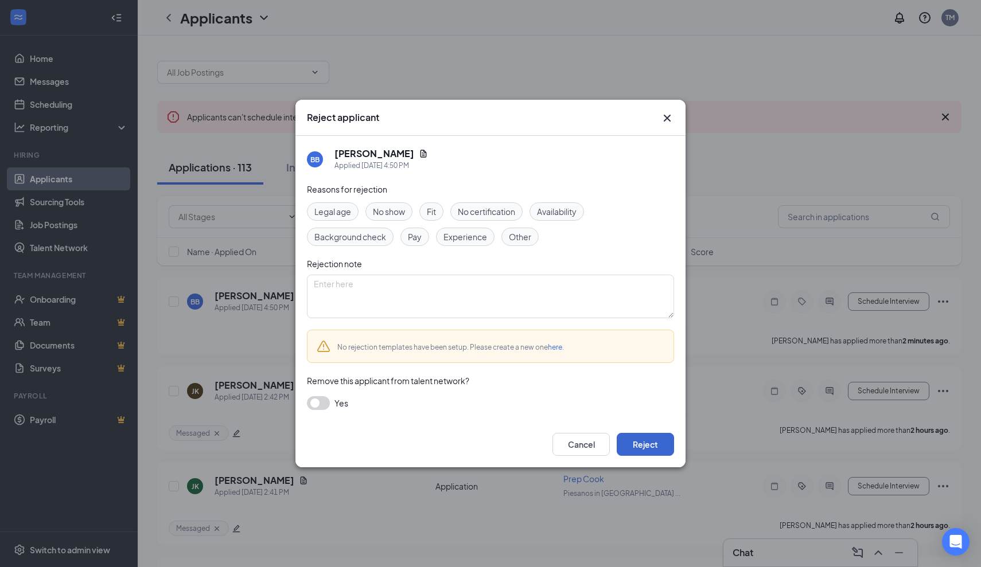
click at [650, 444] on button "Reject" at bounding box center [645, 444] width 57 height 23
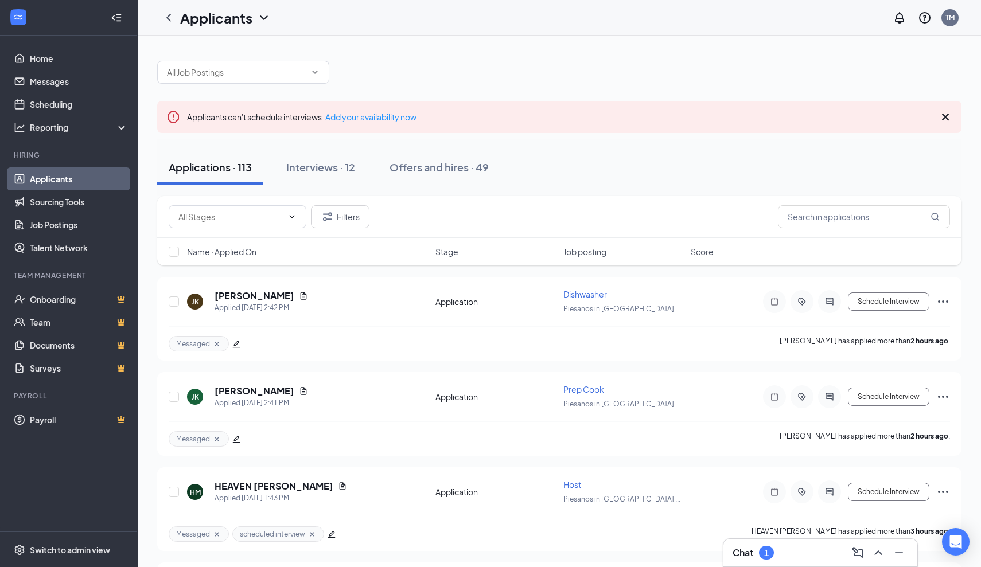
click at [769, 559] on div "1" at bounding box center [766, 553] width 15 height 14
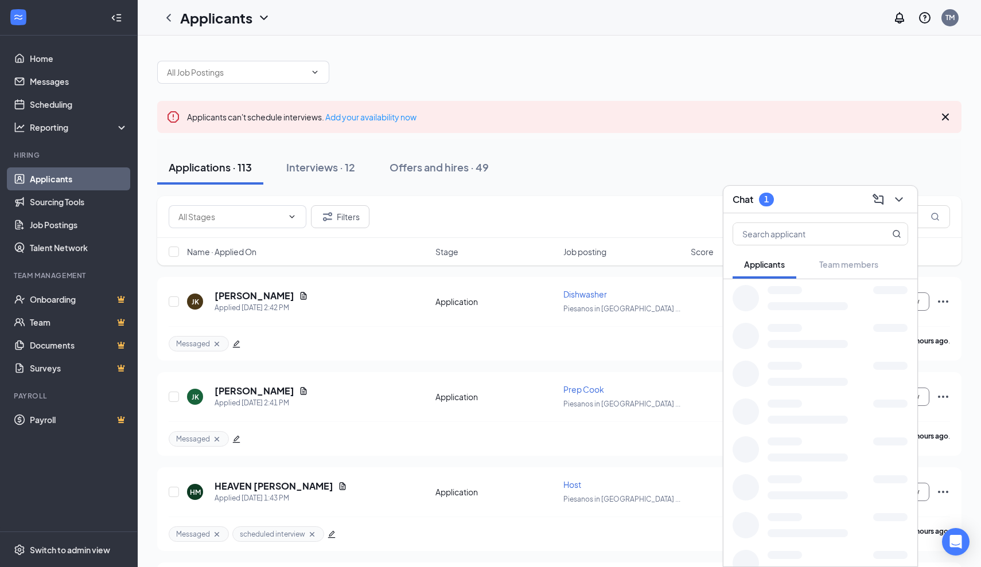
scroll to position [1, 0]
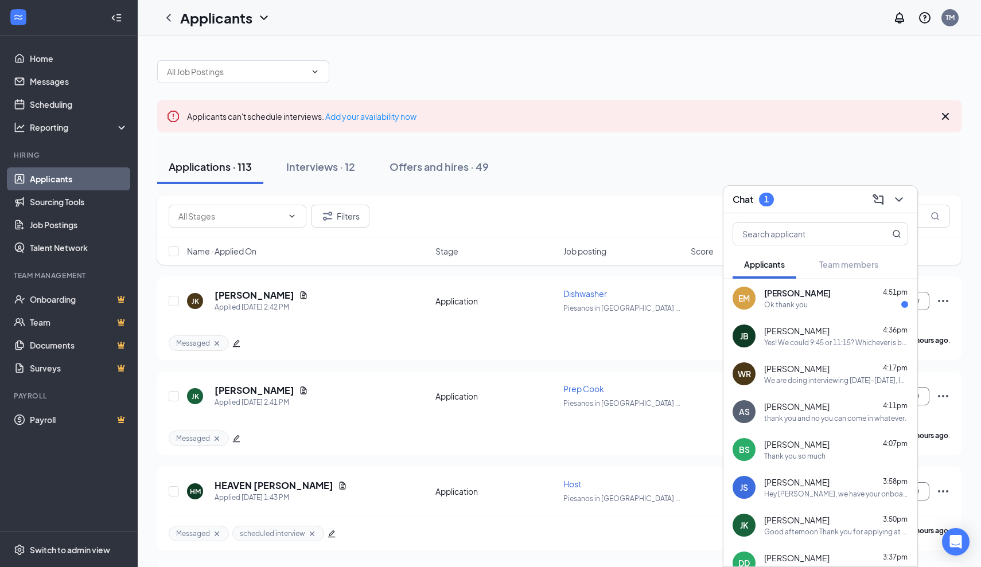
click at [789, 300] on div "Ok thank you" at bounding box center [786, 305] width 44 height 10
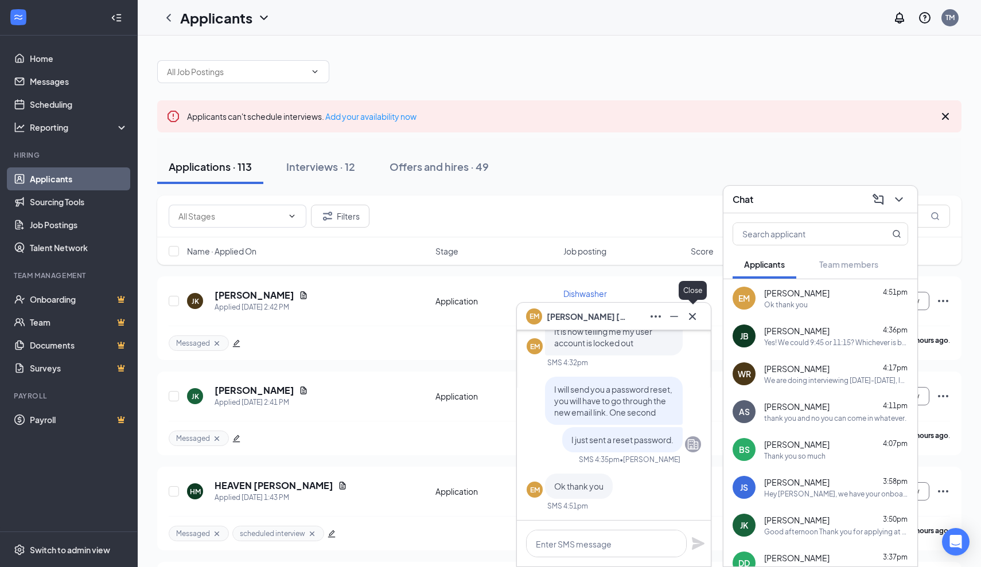
click at [694, 315] on icon "Cross" at bounding box center [692, 316] width 7 height 7
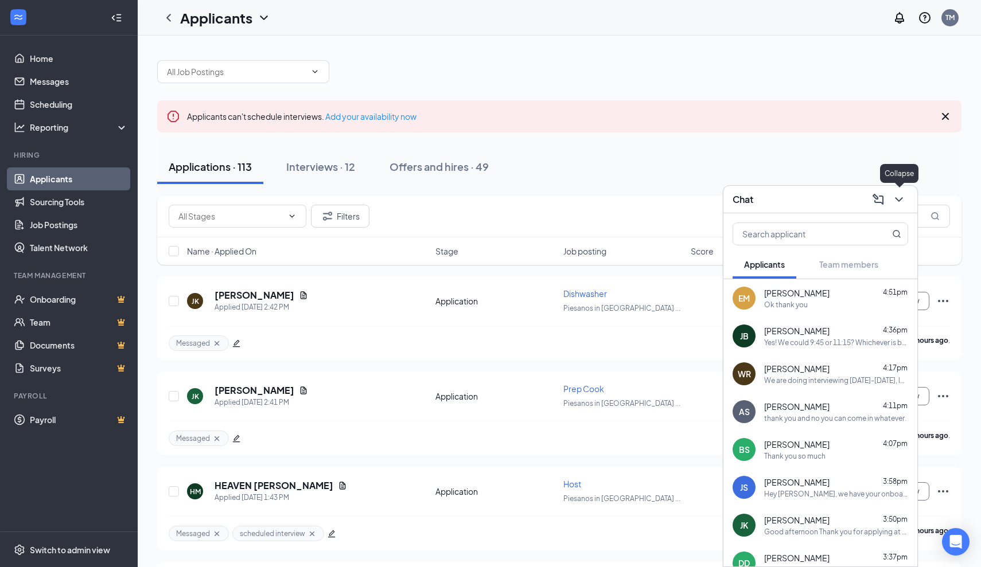
click at [904, 198] on icon "ChevronDown" at bounding box center [899, 200] width 14 height 14
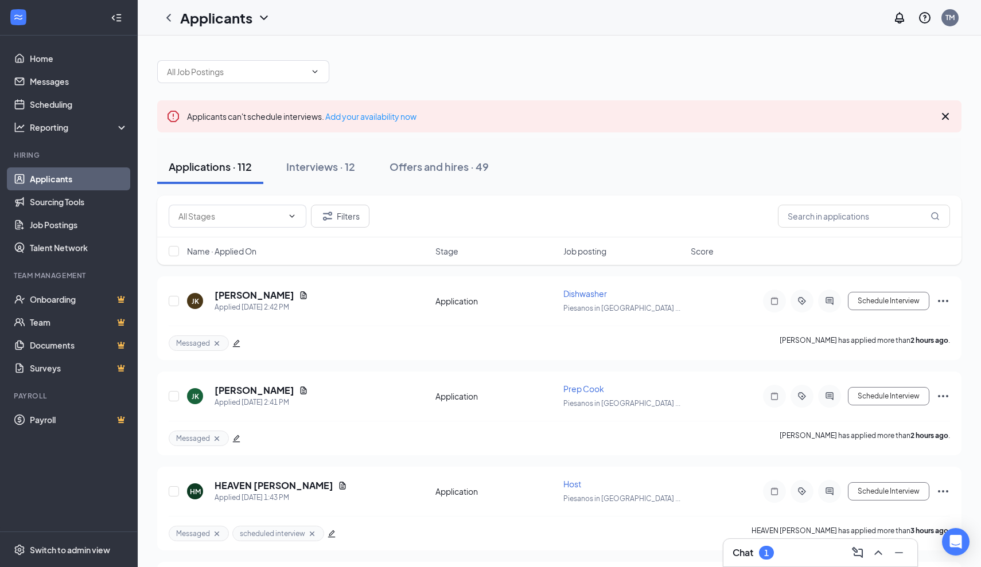
click at [803, 557] on div "Chat 1" at bounding box center [819, 553] width 175 height 18
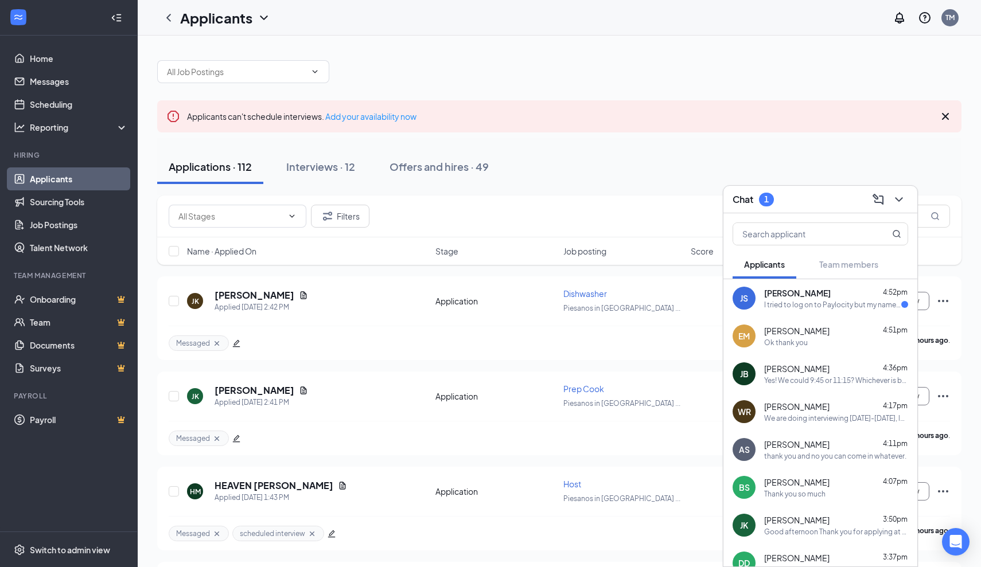
click at [783, 300] on div "I tried to log on to Paylocity but my name was spelled wrong. Correct is [PERSO…" at bounding box center [832, 305] width 137 height 10
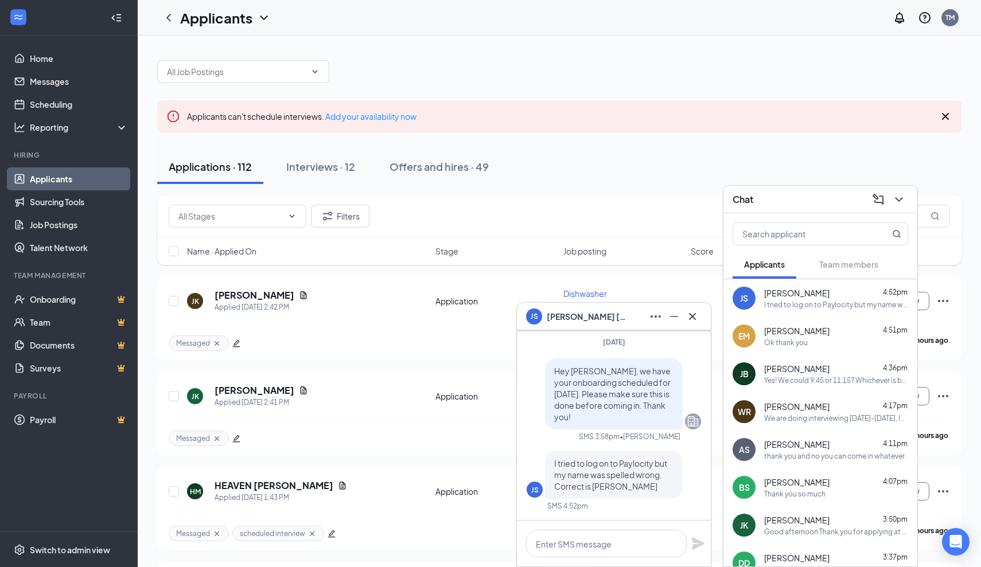
click at [803, 300] on div "I tried to log on to Paylocity but my name was spelled wrong. Correct is [PERSO…" at bounding box center [836, 305] width 144 height 10
click at [630, 550] on textarea at bounding box center [606, 544] width 161 height 28
type textarea "resending it"
click at [697, 544] on icon "Plane" at bounding box center [698, 544] width 14 height 14
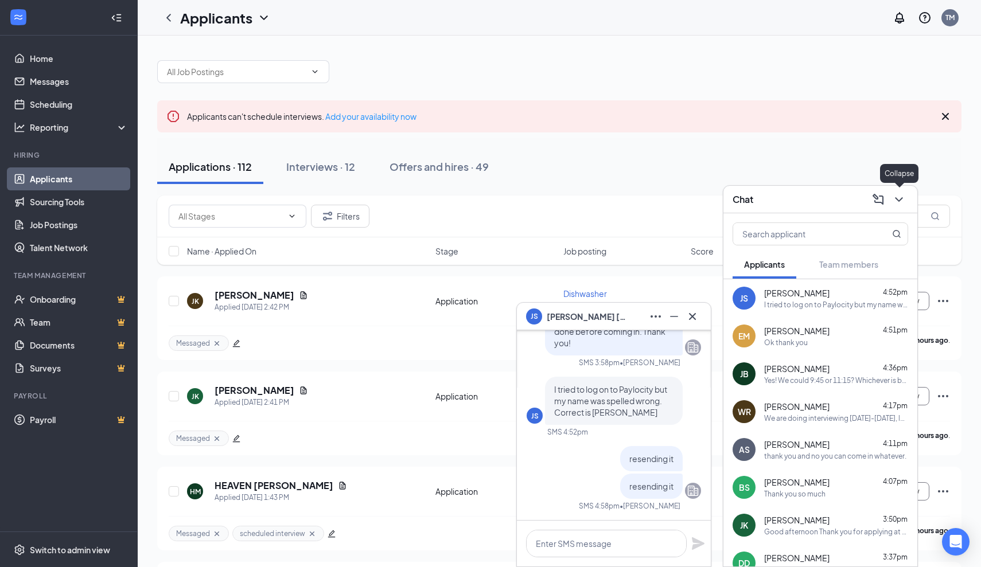
click at [898, 202] on icon "ChevronDown" at bounding box center [899, 200] width 14 height 14
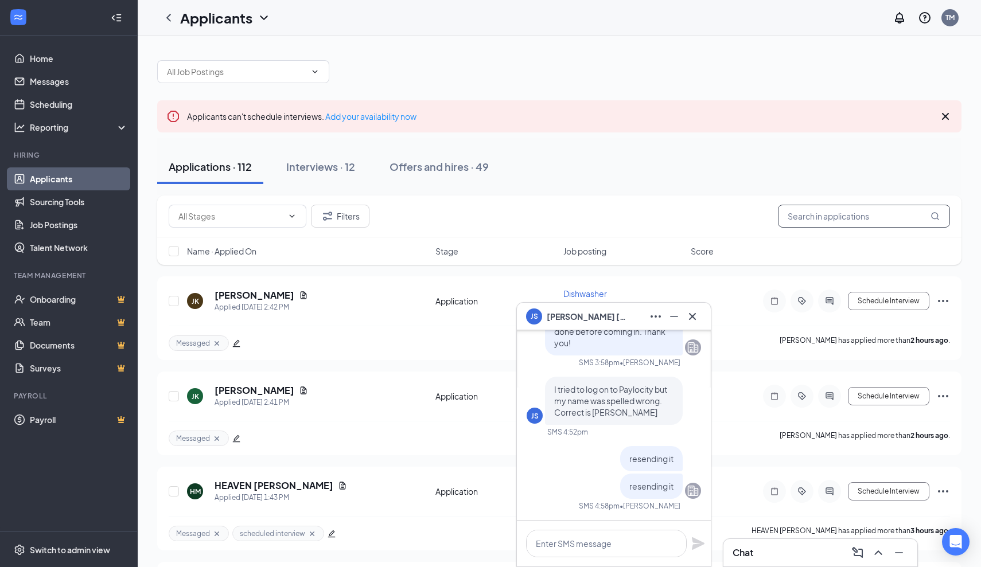
click at [862, 217] on input "text" at bounding box center [864, 216] width 172 height 23
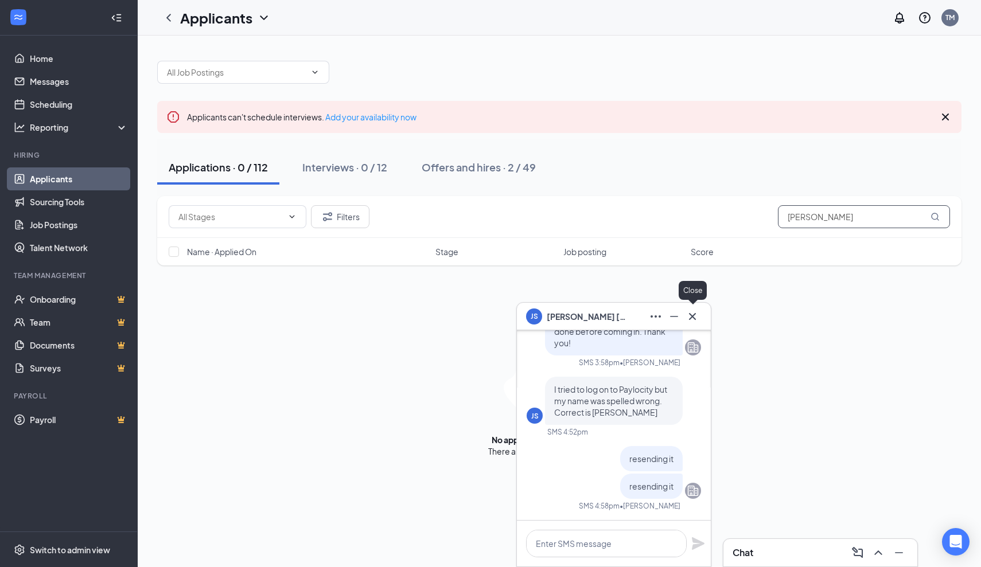
type input "Joshua"
click at [695, 317] on icon "Cross" at bounding box center [692, 317] width 14 height 14
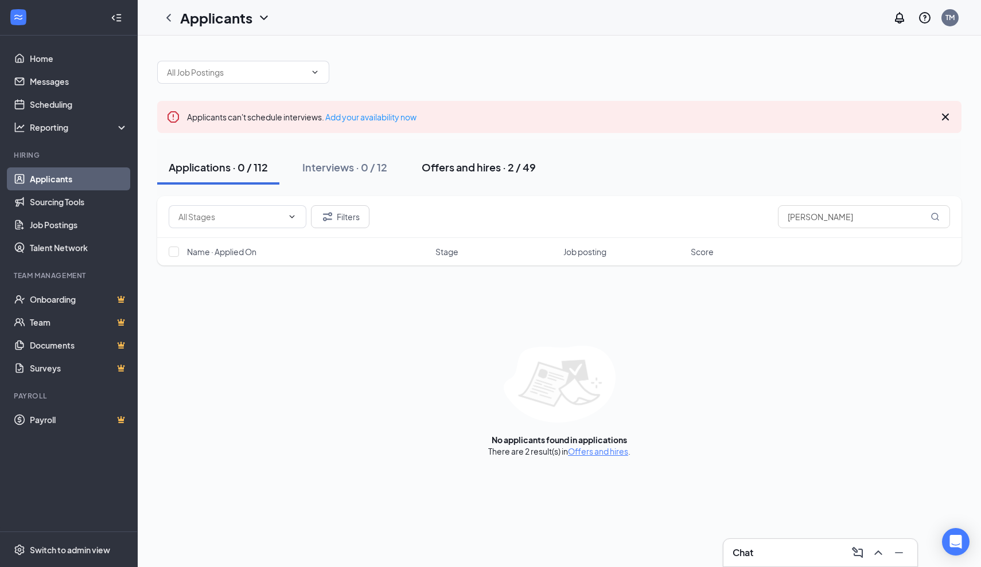
click at [488, 166] on div "Offers and hires · 2 / 49" at bounding box center [479, 167] width 114 height 14
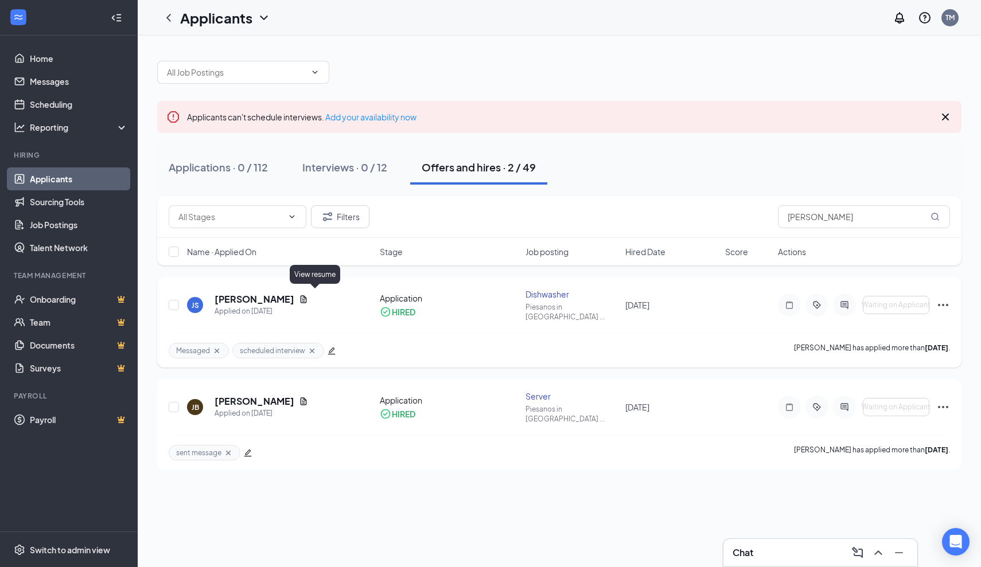
click at [307, 295] on icon "Document" at bounding box center [304, 298] width 6 height 7
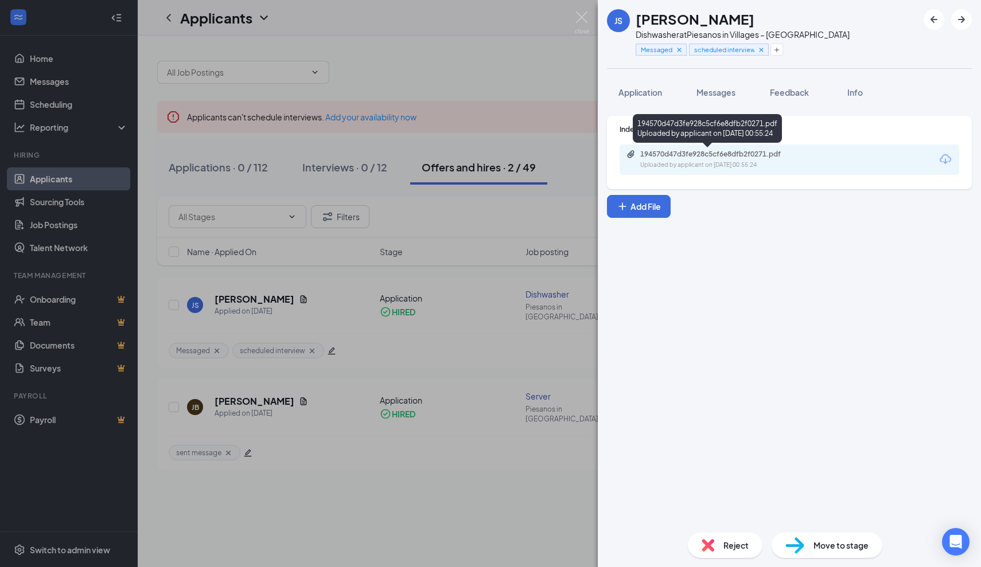
click at [733, 149] on div "194570d47d3fe928c5cf6e8dfb2f0271.pdf Uploaded by applicant on Sep 12, 2025 at 0…" at bounding box center [789, 160] width 340 height 30
click at [731, 156] on div "194570d47d3fe928c5cf6e8dfb2f0271.pdf" at bounding box center [720, 154] width 161 height 9
click at [586, 29] on img at bounding box center [582, 22] width 14 height 22
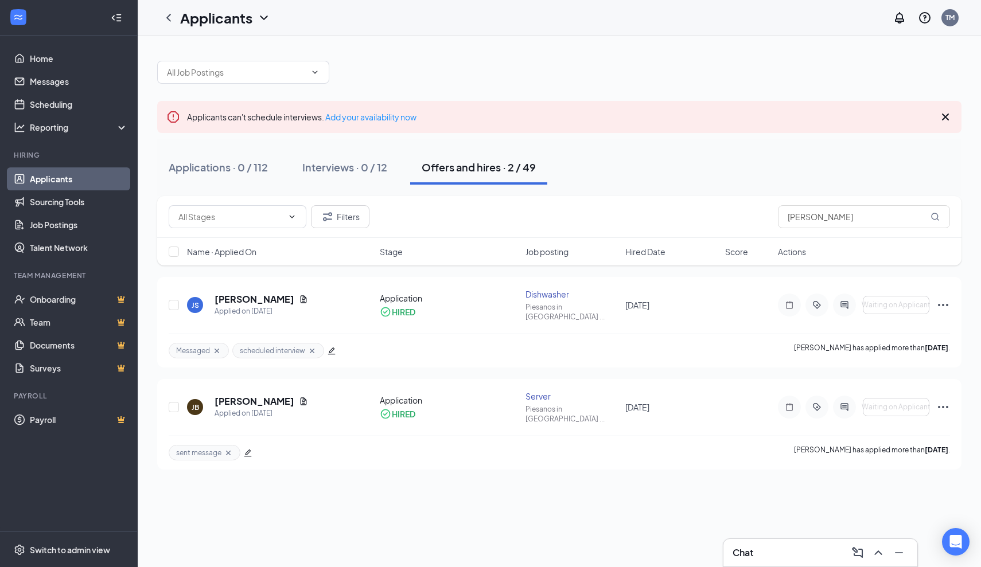
click at [781, 564] on div "Chat" at bounding box center [820, 553] width 194 height 28
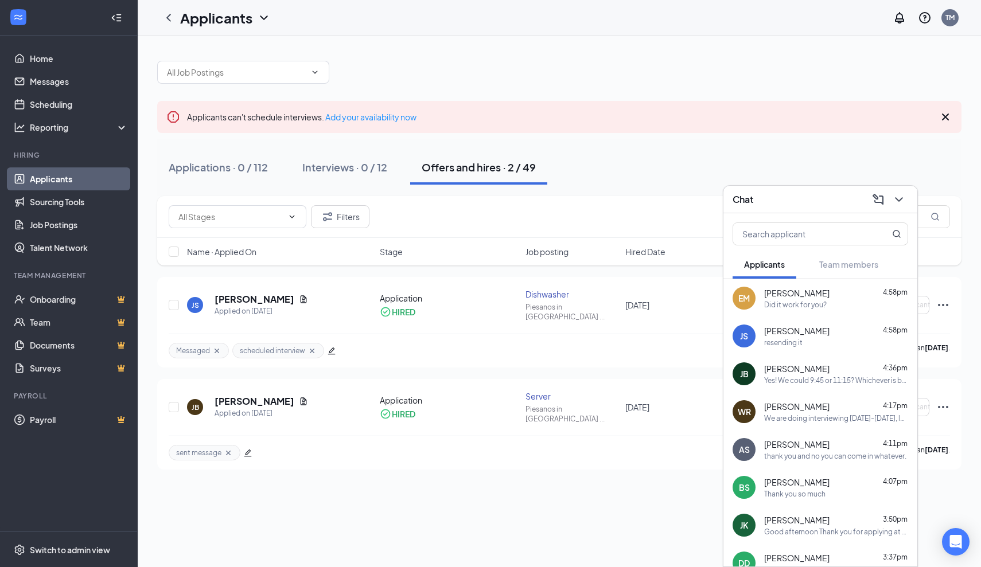
click at [806, 345] on div "resending it" at bounding box center [836, 343] width 144 height 10
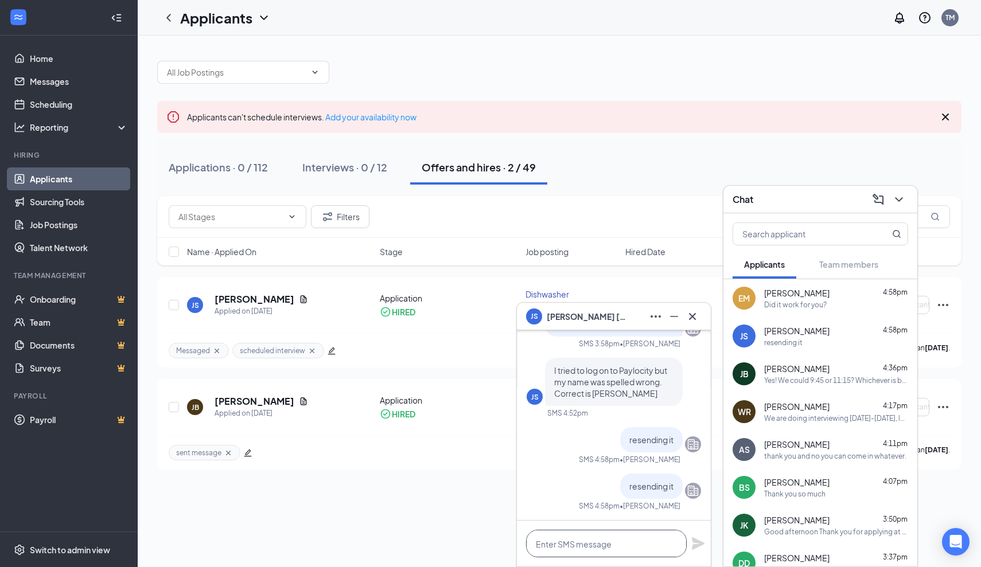
click at [619, 539] on textarea at bounding box center [606, 544] width 161 height 28
type textarea "its been resent"
click at [700, 544] on icon "Plane" at bounding box center [698, 543] width 13 height 13
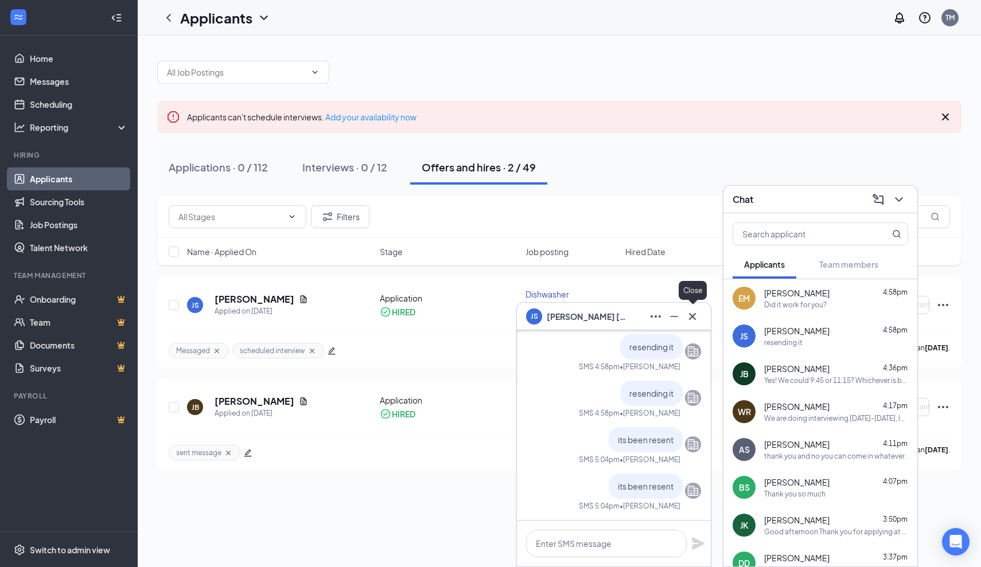
click at [697, 317] on icon "Cross" at bounding box center [692, 317] width 14 height 14
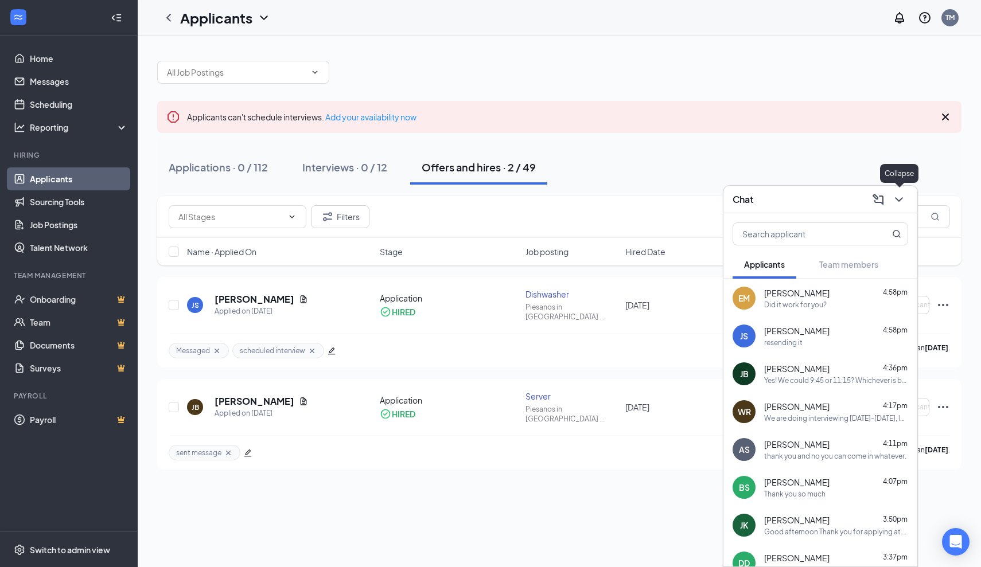
click at [899, 200] on icon "ChevronDown" at bounding box center [898, 199] width 7 height 5
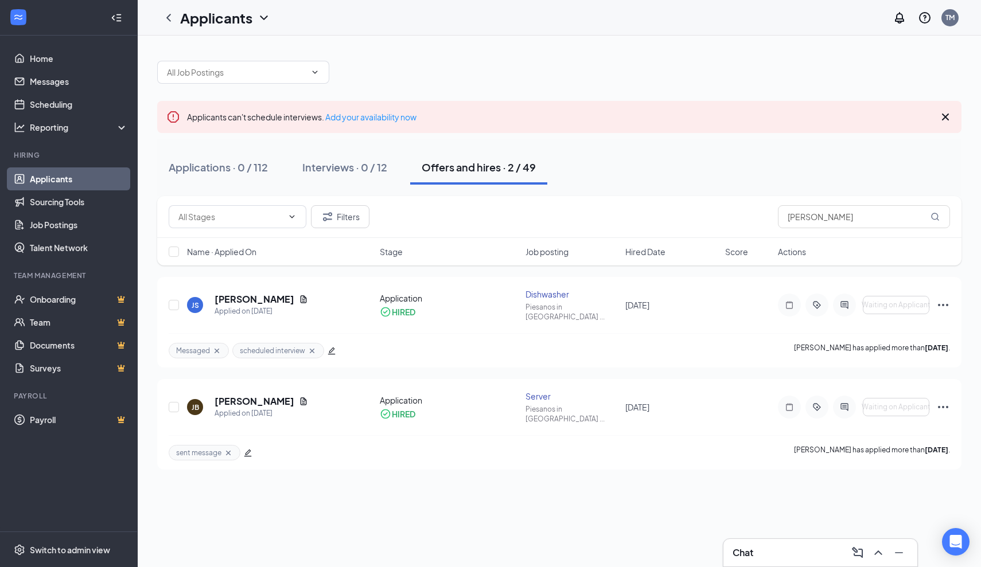
click at [267, 14] on icon "ChevronDown" at bounding box center [264, 18] width 14 height 14
click at [223, 54] on link "Applicants" at bounding box center [249, 49] width 124 height 11
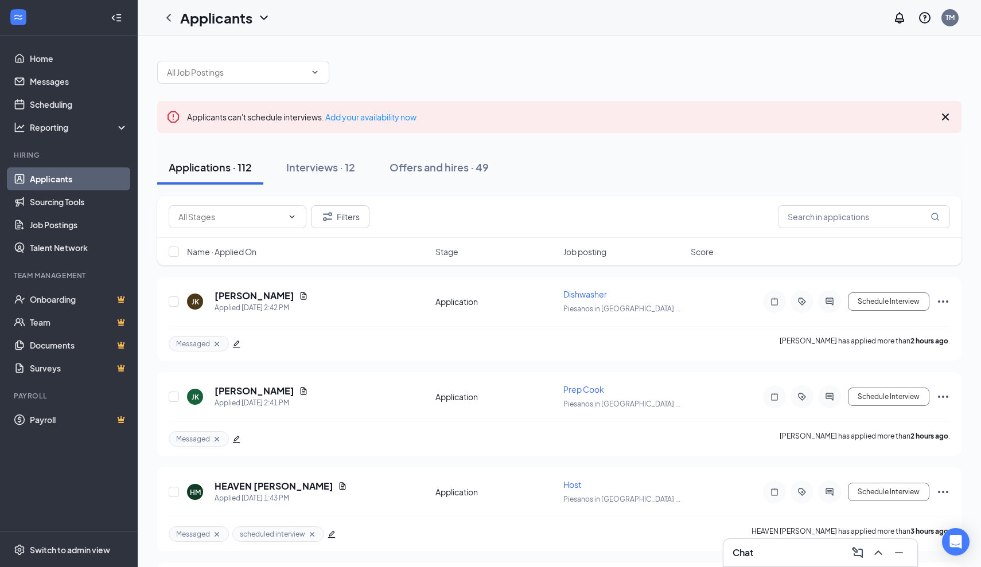
click at [801, 557] on div "Chat" at bounding box center [819, 553] width 175 height 18
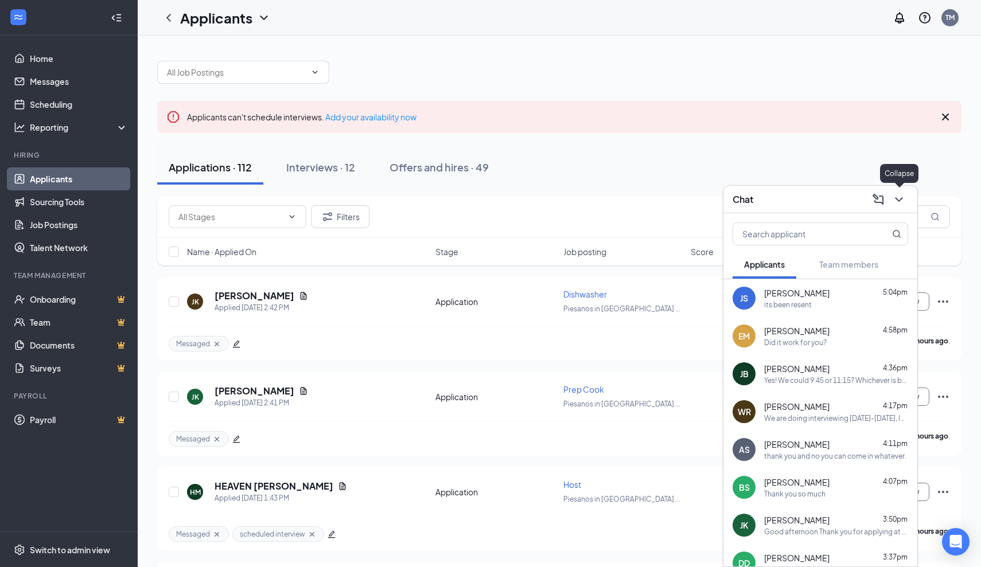
click at [898, 194] on icon "ChevronDown" at bounding box center [899, 200] width 14 height 14
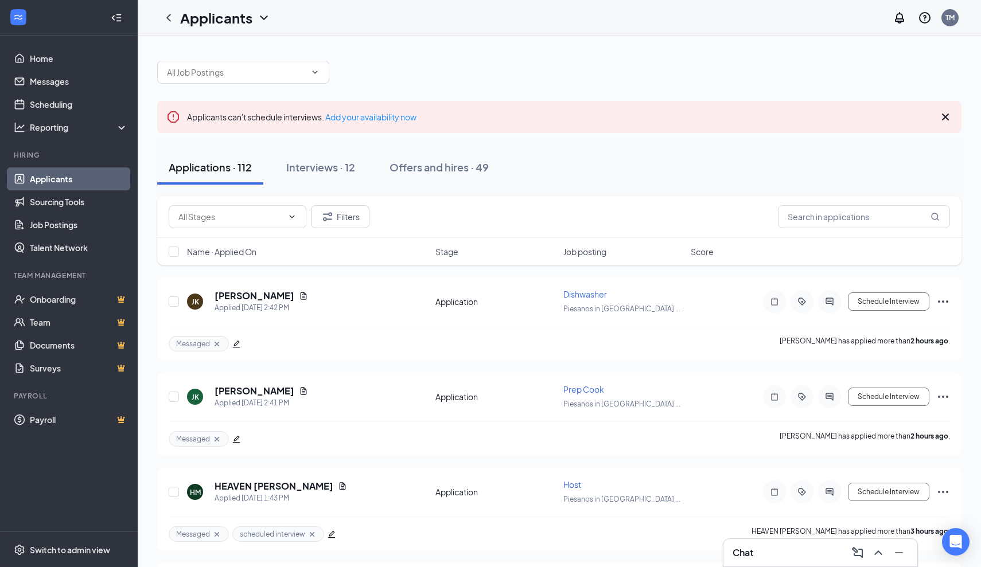
click at [782, 557] on div "Chat" at bounding box center [819, 553] width 175 height 18
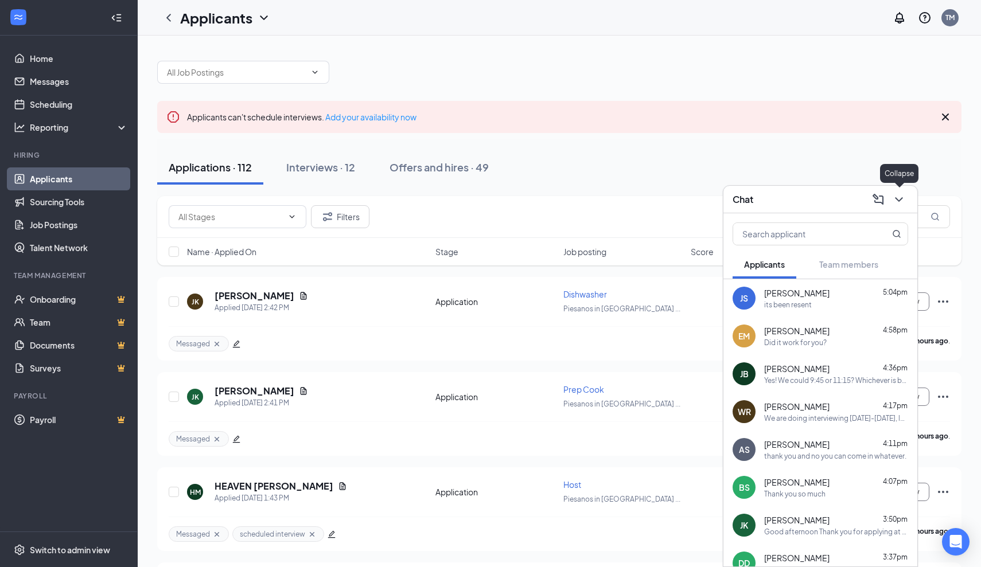
click at [903, 200] on icon "ChevronDown" at bounding box center [899, 200] width 14 height 14
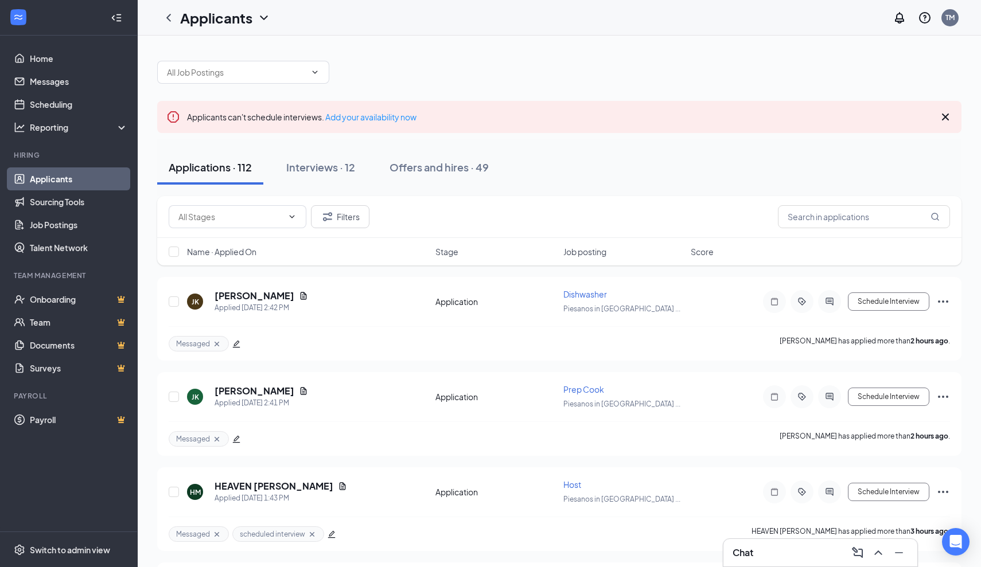
click at [779, 556] on div "Chat" at bounding box center [819, 553] width 175 height 18
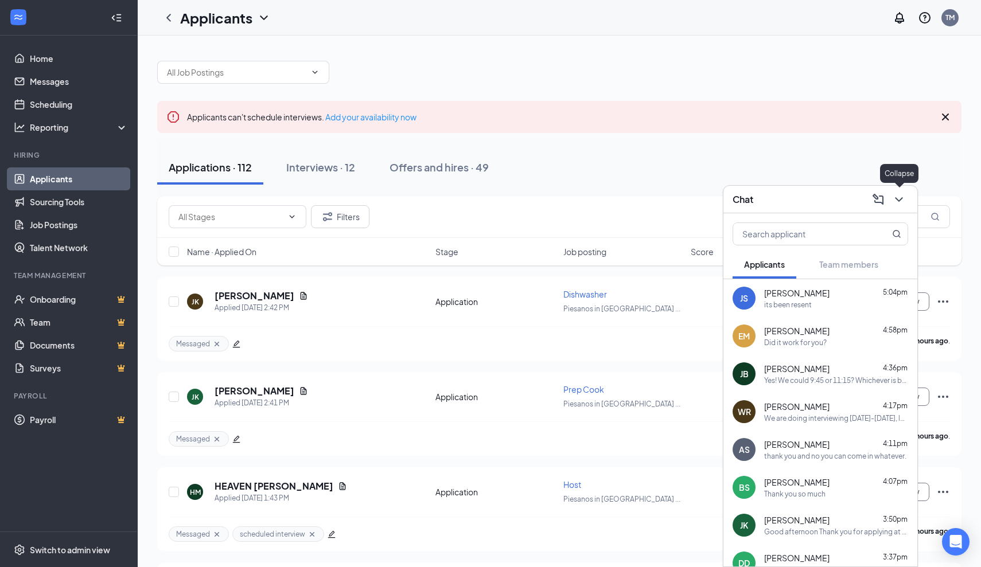
click at [900, 200] on icon "ChevronDown" at bounding box center [899, 200] width 14 height 14
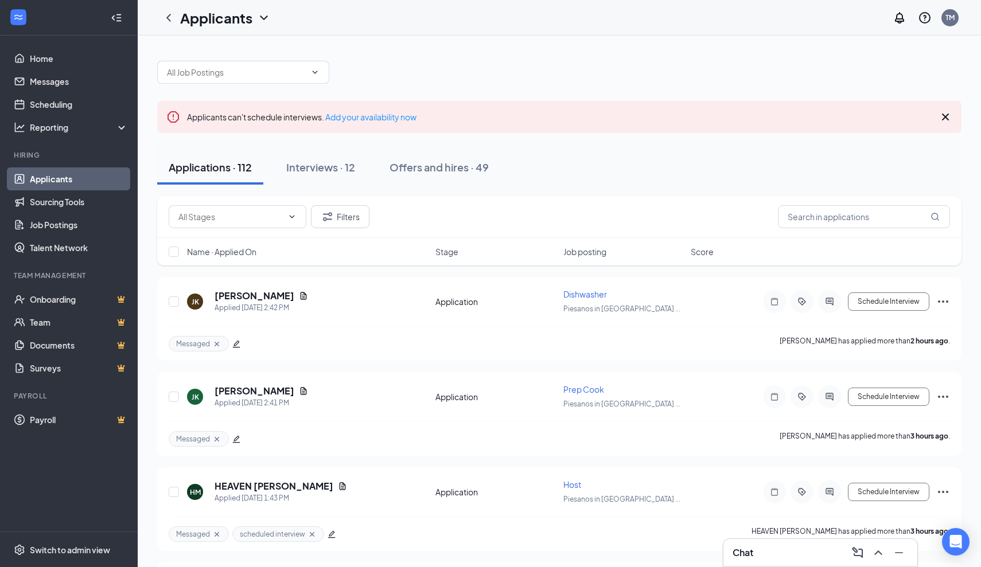
click at [797, 554] on div "Chat" at bounding box center [819, 553] width 175 height 18
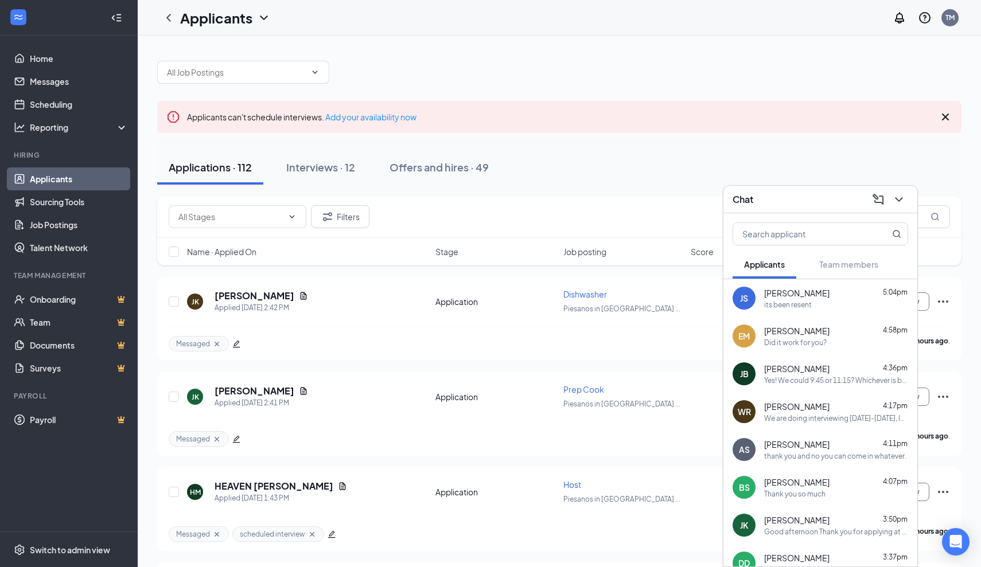
click at [786, 341] on div "Did it work for you?" at bounding box center [795, 343] width 63 height 10
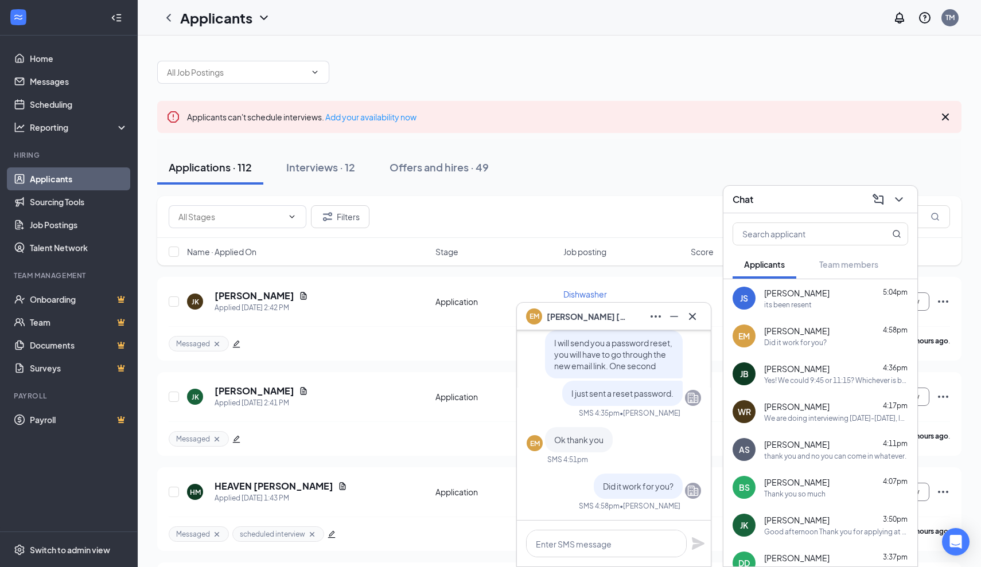
click at [691, 319] on icon "Cross" at bounding box center [692, 317] width 14 height 14
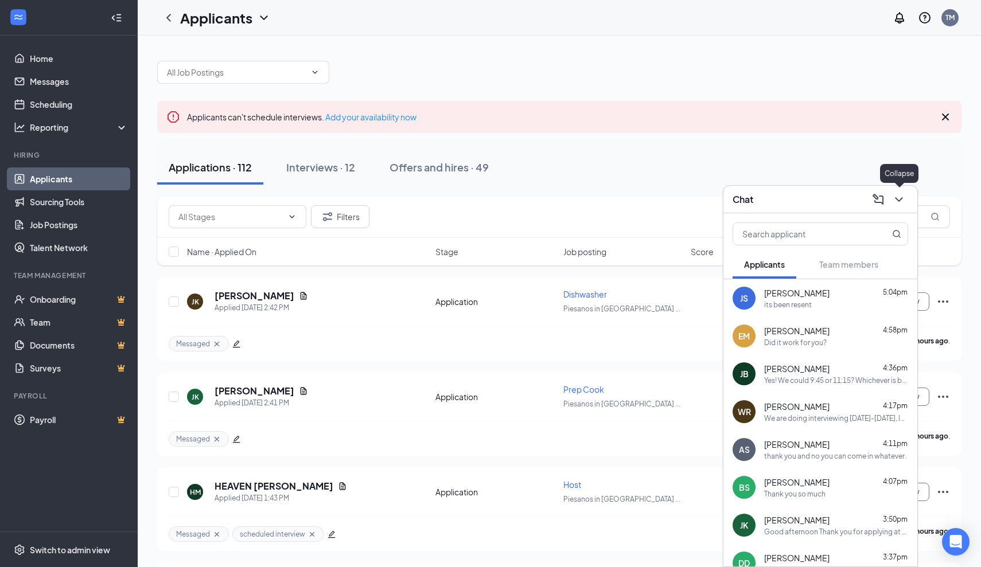
click at [899, 202] on icon "ChevronDown" at bounding box center [899, 200] width 14 height 14
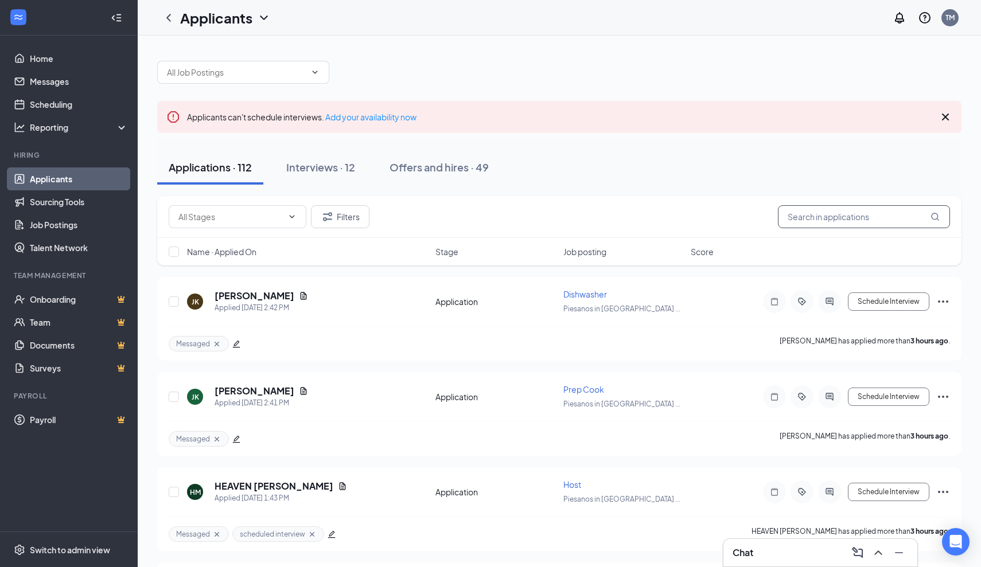
click at [792, 215] on input "text" at bounding box center [864, 216] width 172 height 23
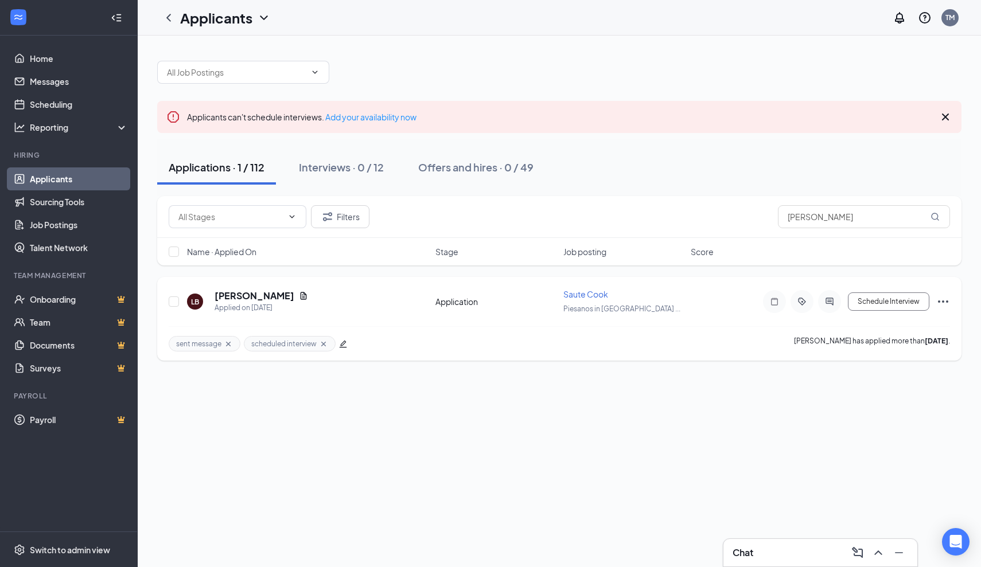
drag, startPoint x: 791, startPoint y: 236, endPoint x: 298, endPoint y: 295, distance: 497.4
click at [299, 295] on icon "Document" at bounding box center [303, 295] width 9 height 9
click at [301, 295] on icon "Document" at bounding box center [304, 295] width 6 height 7
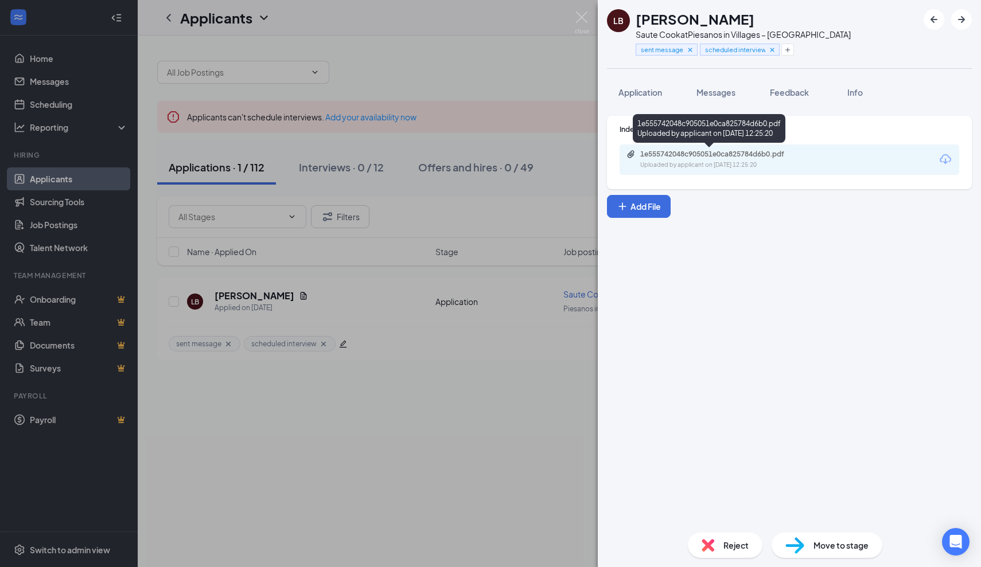
click at [682, 157] on div "1e555742048c905051e0ca825784d6b0.pdf" at bounding box center [720, 154] width 161 height 9
click at [585, 17] on img at bounding box center [582, 22] width 14 height 22
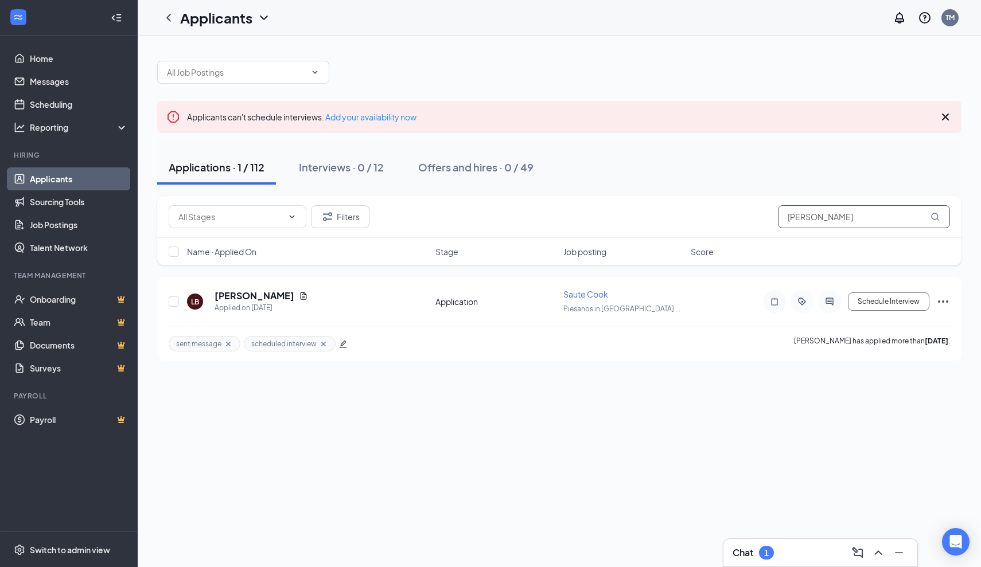
click at [839, 210] on input "Larry" at bounding box center [864, 216] width 172 height 23
click at [816, 216] on input "Larry" at bounding box center [864, 216] width 172 height 23
type input "L"
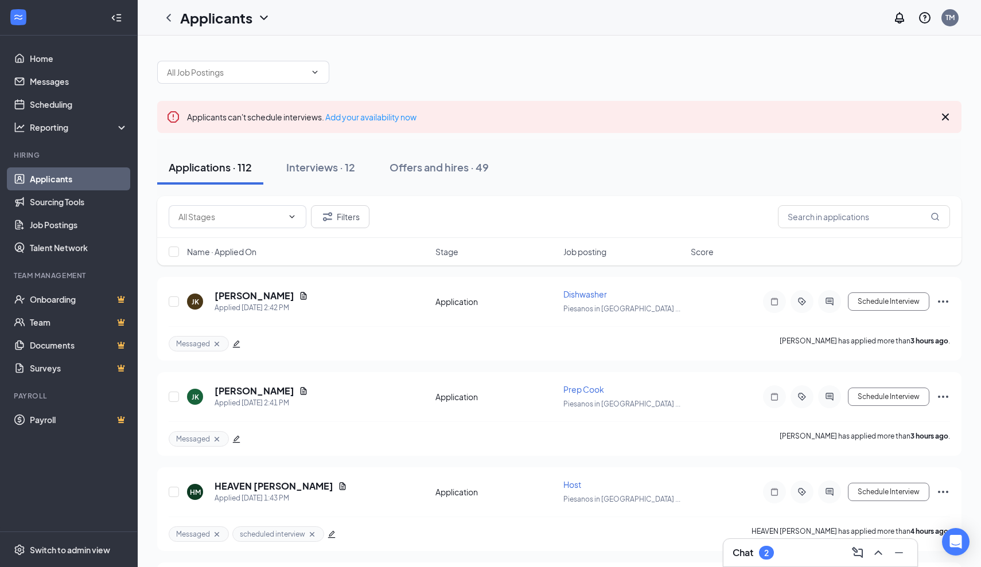
click at [785, 551] on div "Chat 2" at bounding box center [819, 553] width 175 height 18
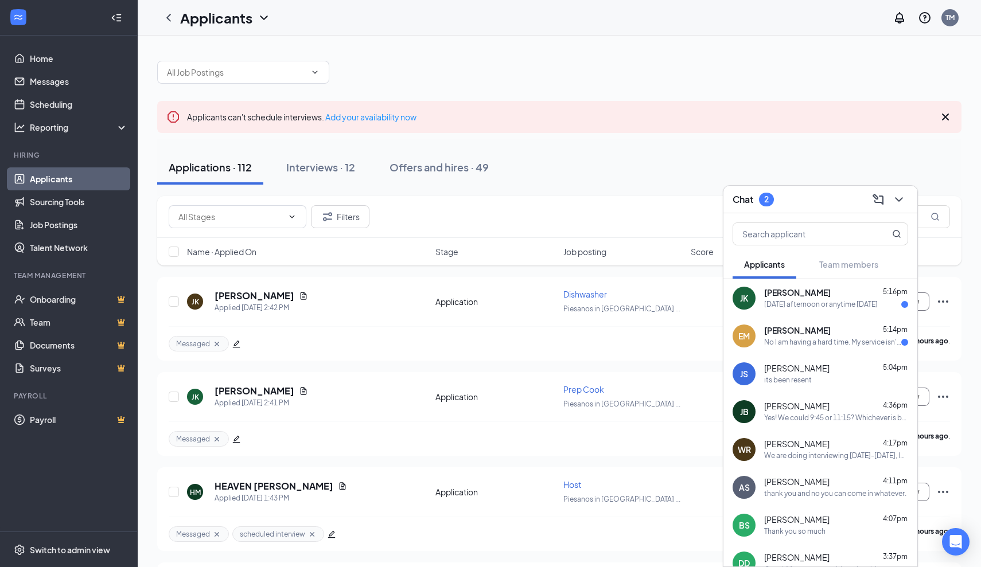
click at [812, 342] on div "No I am having a hard time. My service isn't very good where I am. Can you plea…" at bounding box center [832, 343] width 137 height 10
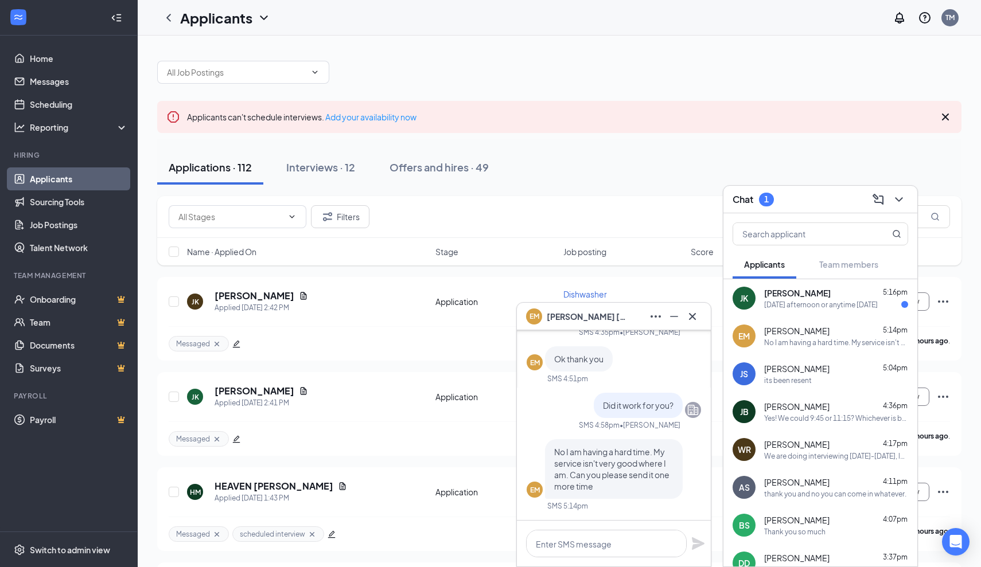
click at [815, 296] on div "Jeff Kipf 5:16pm" at bounding box center [836, 292] width 144 height 11
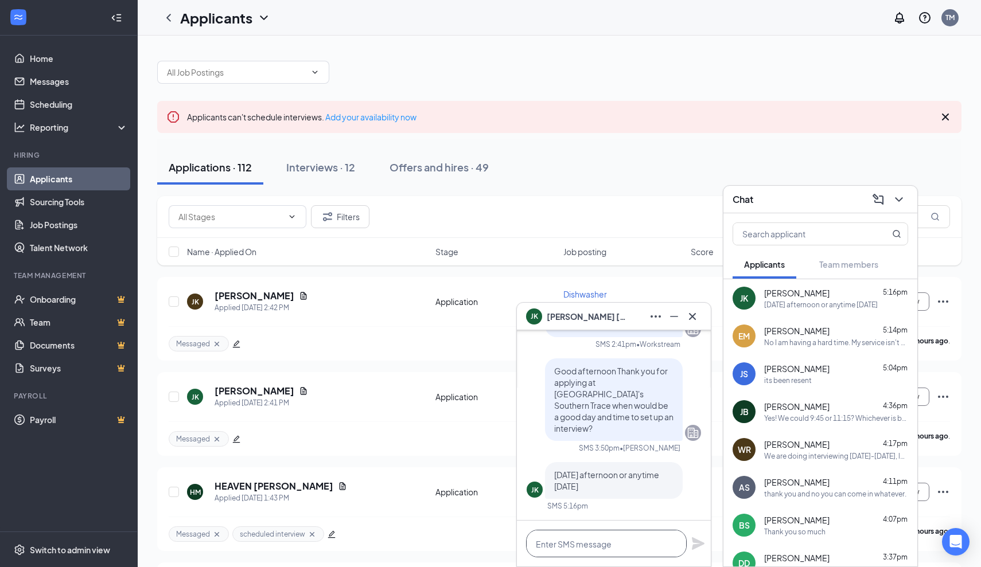
click at [629, 549] on textarea at bounding box center [606, 544] width 161 height 28
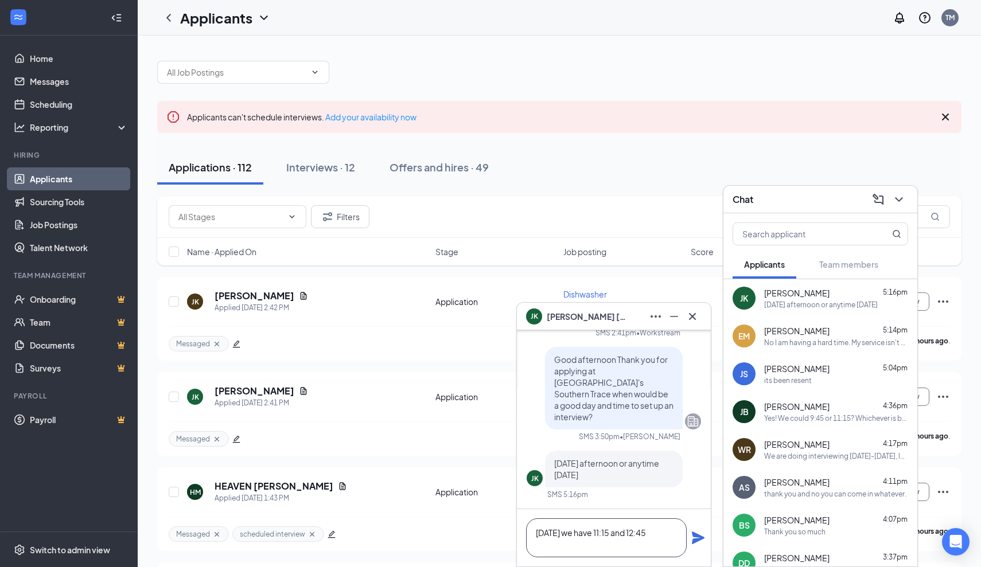
type textarea "On Wednesday we have 11:15 and 12:45"
click at [697, 543] on icon "Plane" at bounding box center [698, 538] width 14 height 14
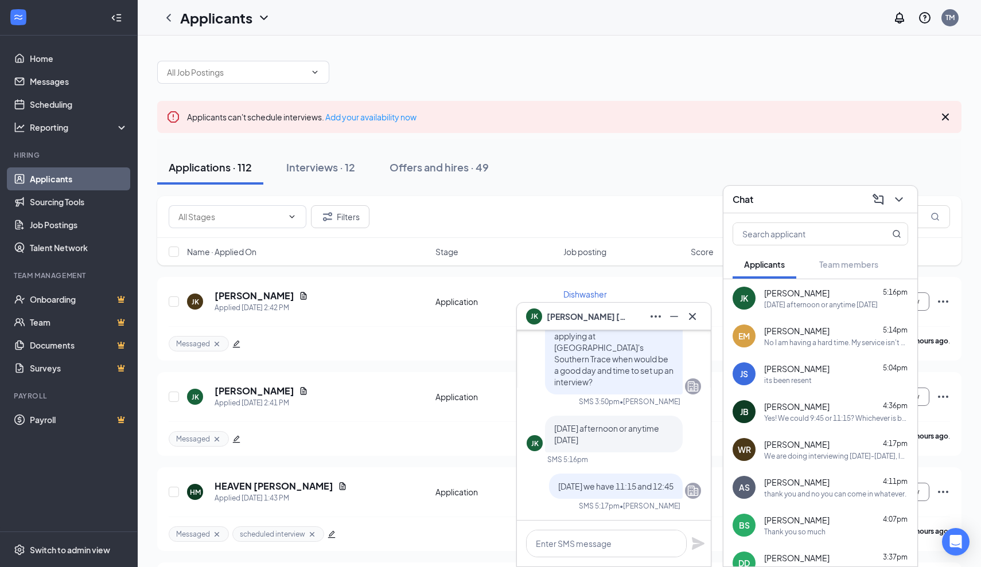
scroll to position [0, 0]
click at [786, 338] on div "No I am having a hard time. My service isn't very good where I am. Can you plea…" at bounding box center [836, 343] width 144 height 10
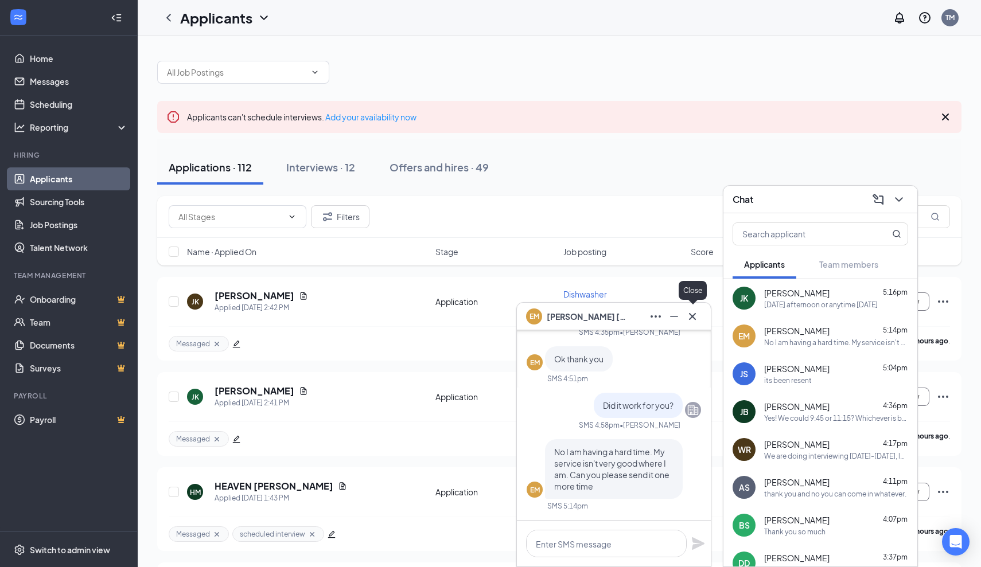
click at [693, 324] on button at bounding box center [692, 316] width 18 height 18
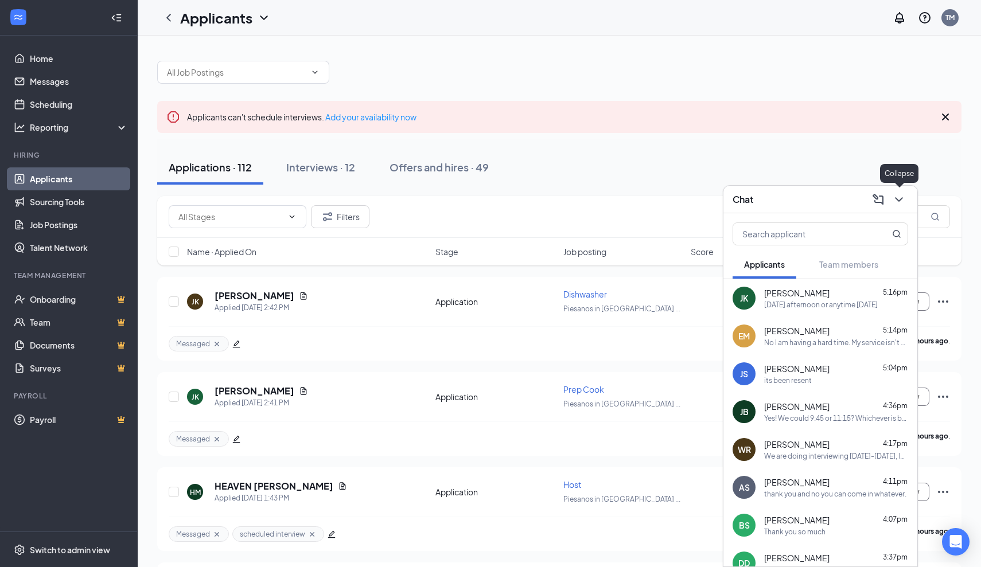
click at [903, 200] on icon "ChevronDown" at bounding box center [899, 200] width 14 height 14
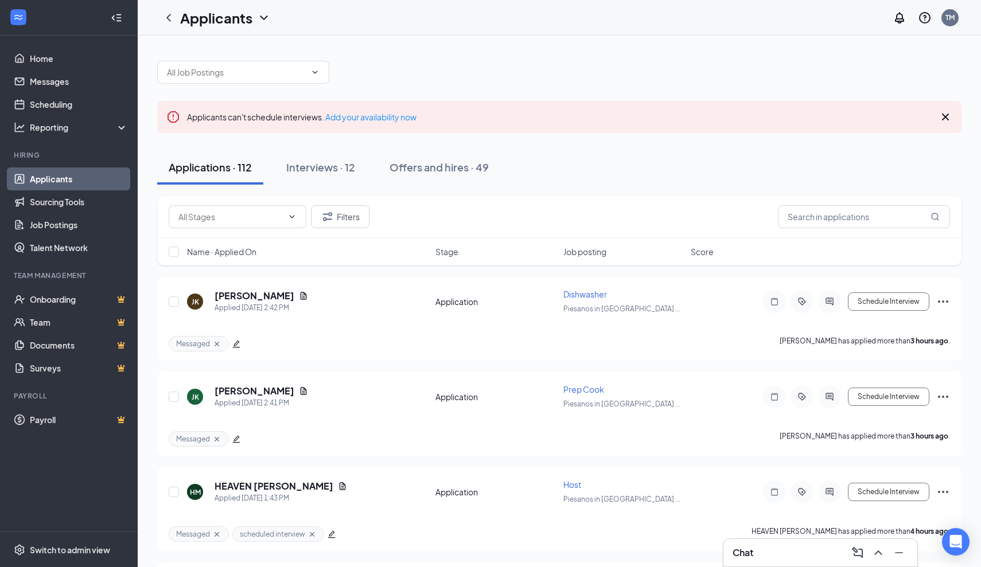
click at [836, 553] on div "Chat" at bounding box center [819, 553] width 175 height 18
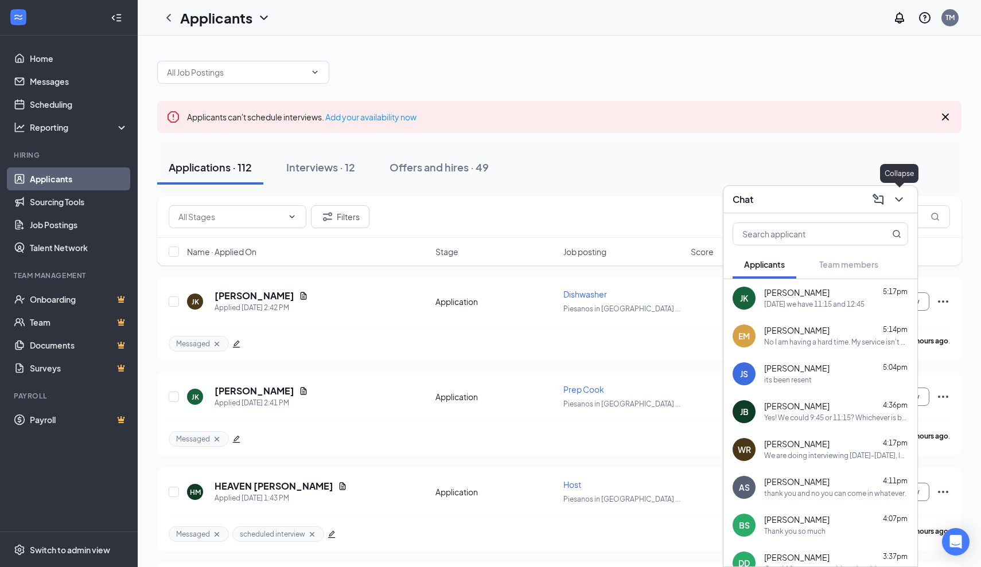
click at [903, 201] on icon "ChevronDown" at bounding box center [899, 200] width 14 height 14
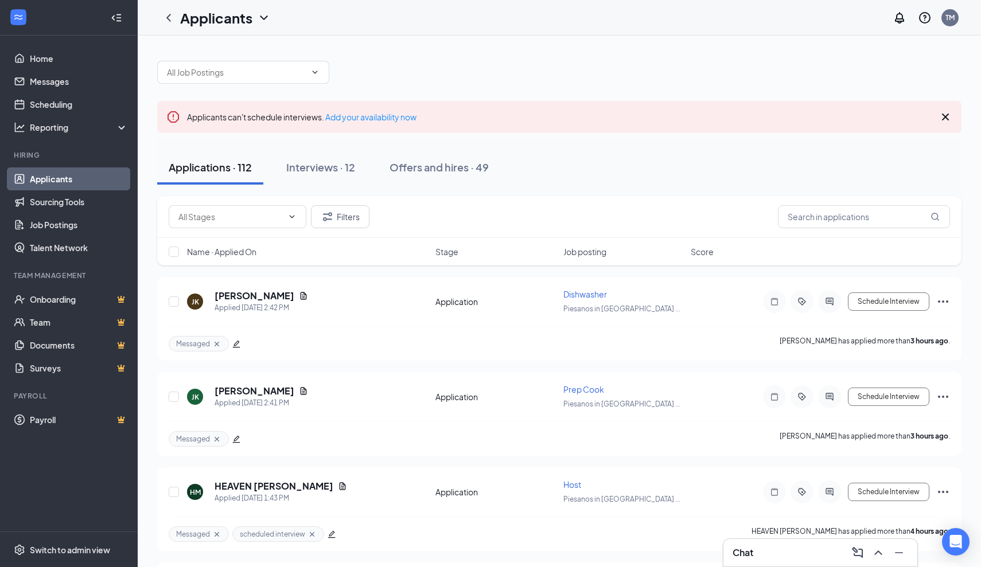
click at [776, 559] on div "Chat" at bounding box center [819, 553] width 175 height 18
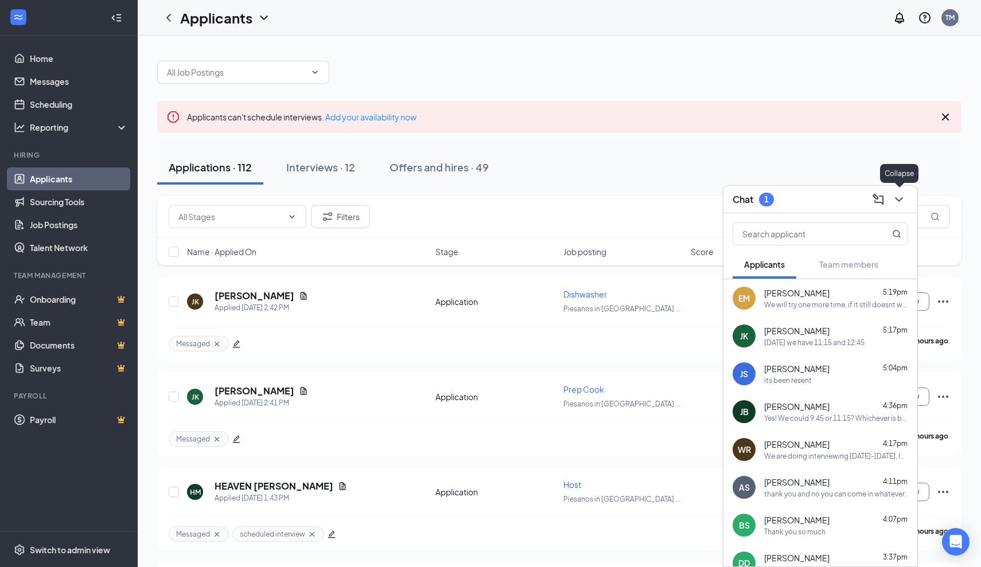
click at [899, 201] on icon "ChevronDown" at bounding box center [898, 199] width 7 height 5
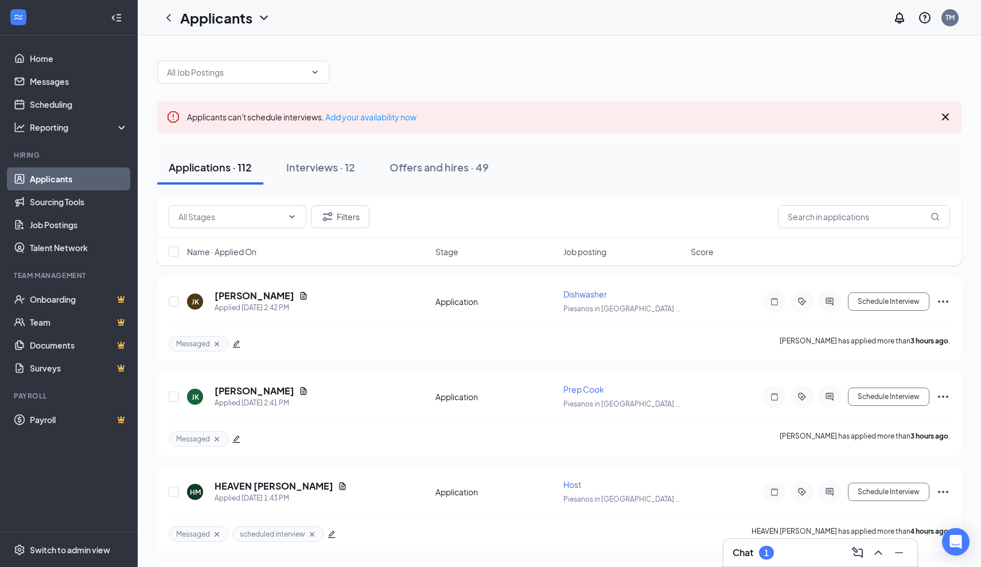
click at [819, 552] on div "Chat 1" at bounding box center [819, 553] width 175 height 18
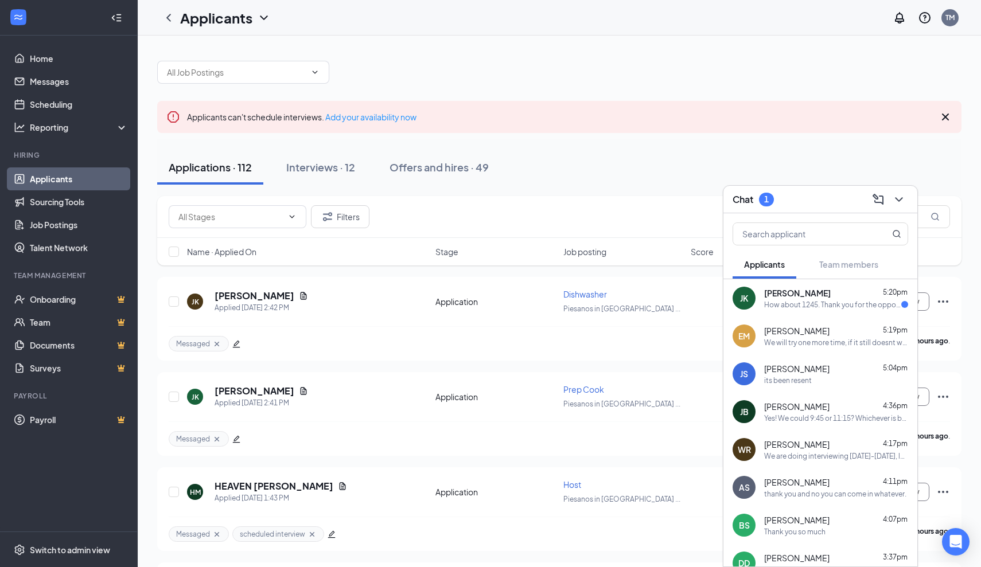
click at [783, 302] on div "How about 1245. Thank you for the opportunity" at bounding box center [832, 305] width 137 height 10
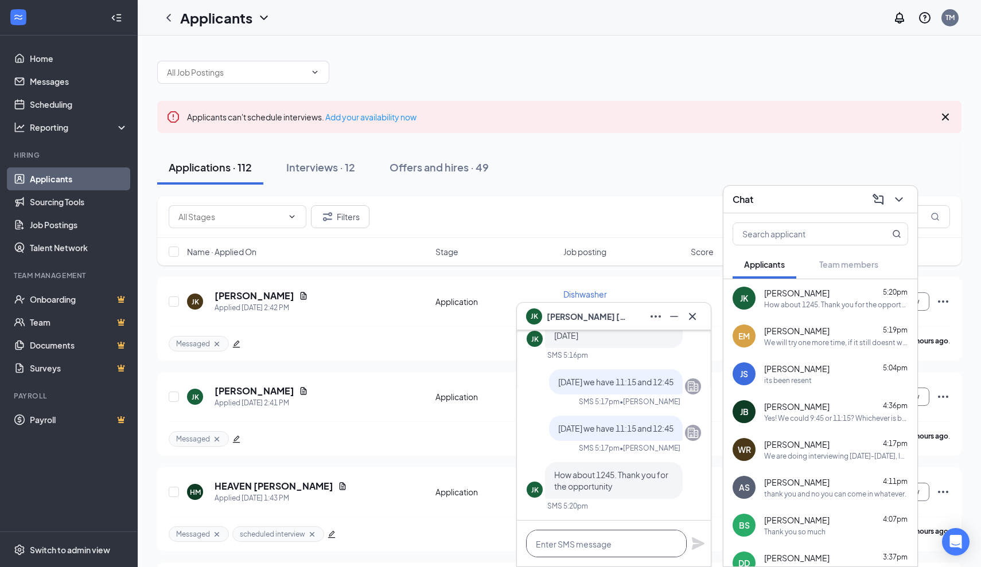
click at [645, 545] on textarea at bounding box center [606, 544] width 161 height 28
type textarea "okay see you at 12:45"
click at [695, 541] on icon "Plane" at bounding box center [698, 543] width 13 height 13
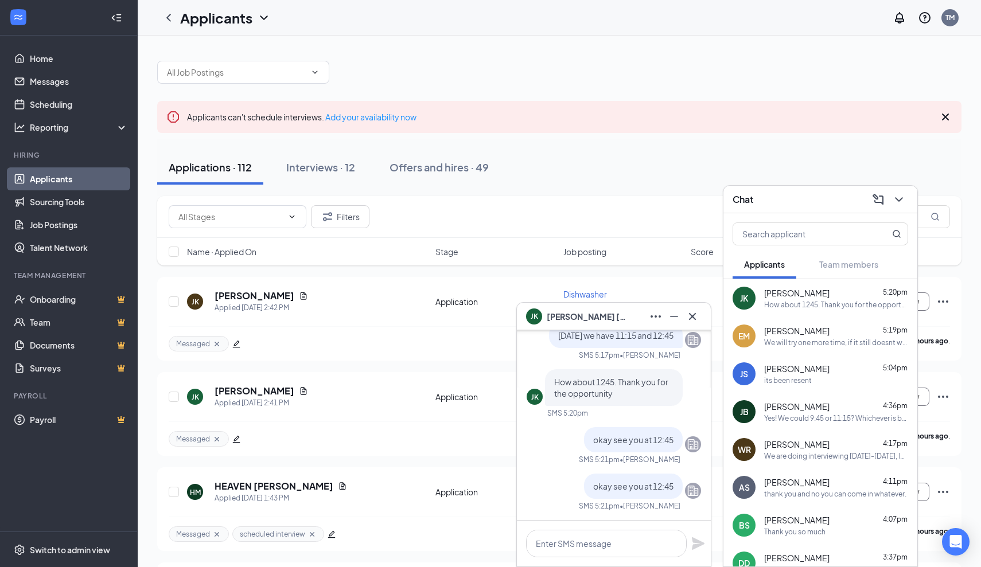
click at [353, 1] on div "Applicants TM" at bounding box center [559, 18] width 843 height 36
click at [693, 312] on icon "Cross" at bounding box center [692, 317] width 14 height 14
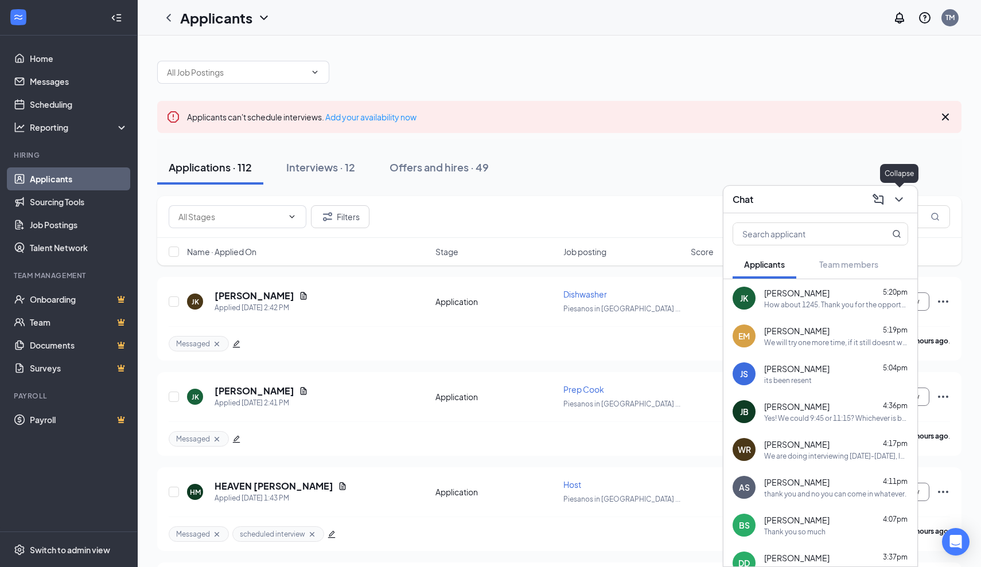
click at [897, 201] on icon "ChevronDown" at bounding box center [899, 200] width 14 height 14
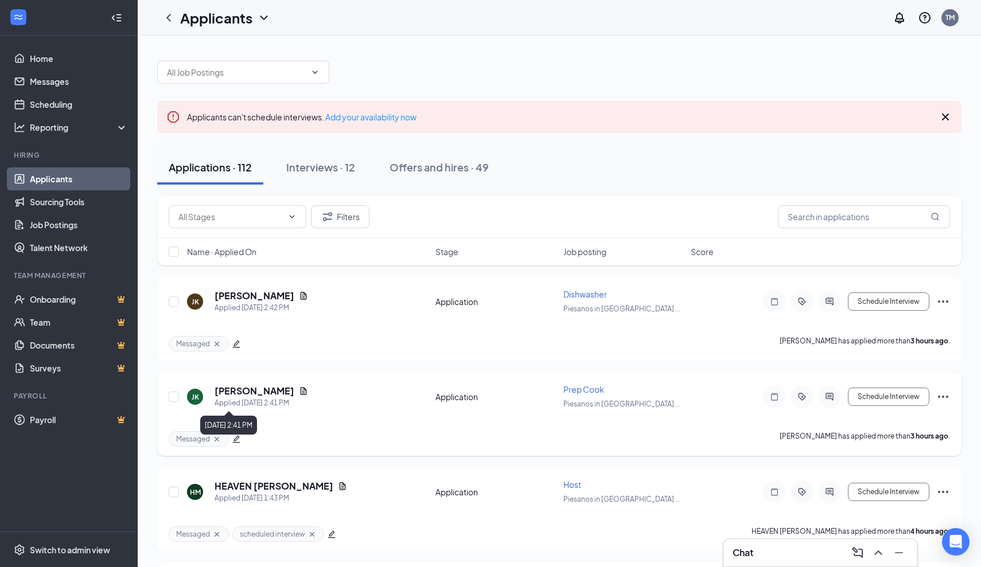
click at [262, 396] on div "[PERSON_NAME]" at bounding box center [260, 391] width 93 height 13
click at [301, 393] on icon "Document" at bounding box center [304, 390] width 6 height 7
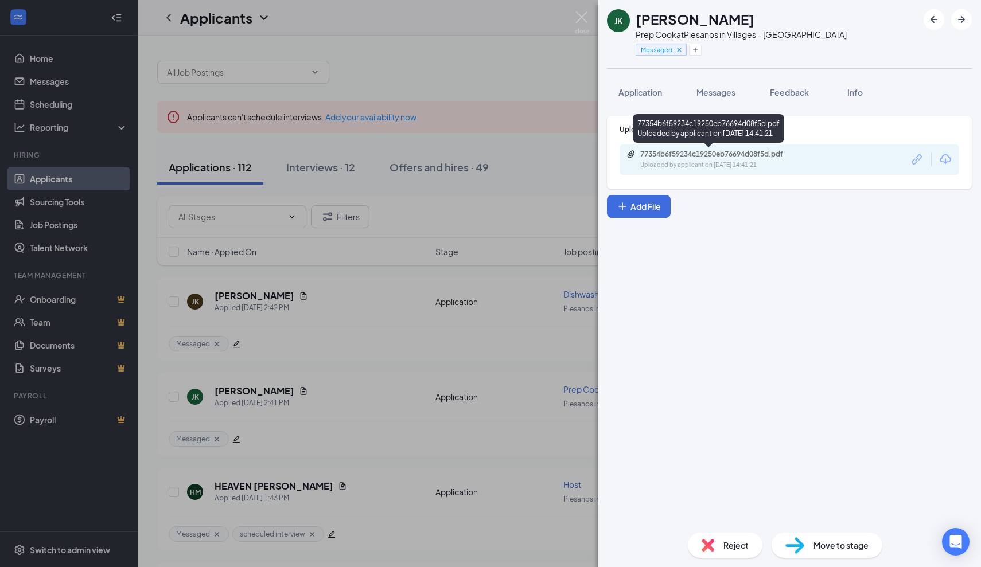
click at [741, 155] on div "77354b6f59234c19250eb76694d08f5d.pdf" at bounding box center [720, 154] width 161 height 9
click at [587, 19] on img at bounding box center [582, 22] width 14 height 22
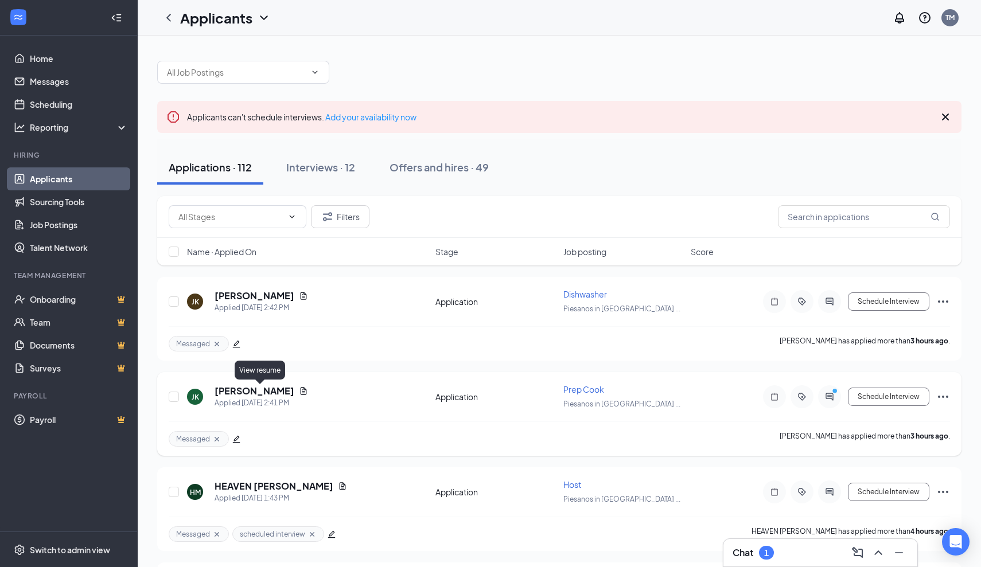
click at [299, 391] on icon "Document" at bounding box center [303, 391] width 9 height 9
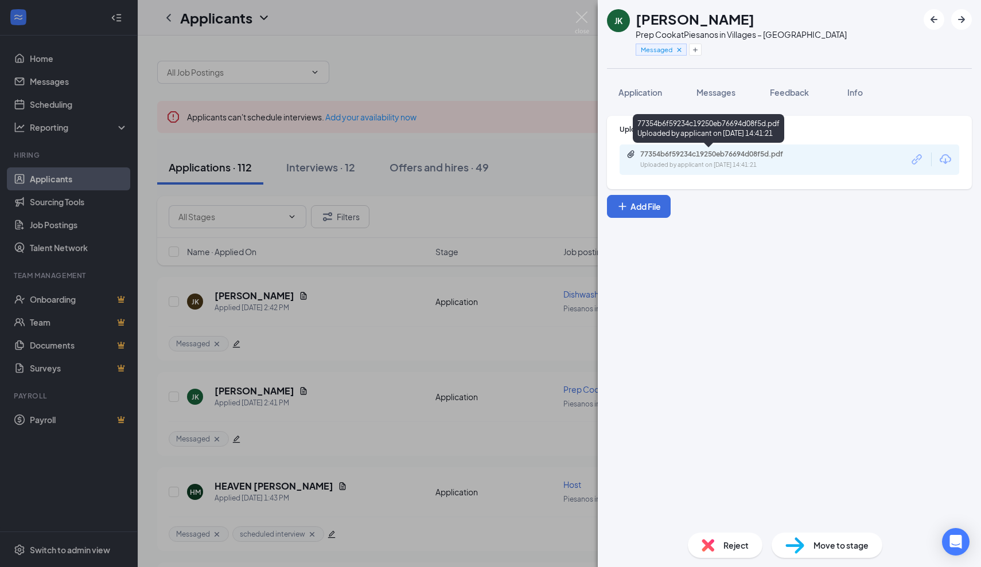
click at [752, 159] on div "77354b6f59234c19250eb76694d08f5d.pdf Uploaded by applicant on [DATE] 14:41:21" at bounding box center [719, 160] width 186 height 20
click at [582, 18] on img at bounding box center [582, 22] width 14 height 22
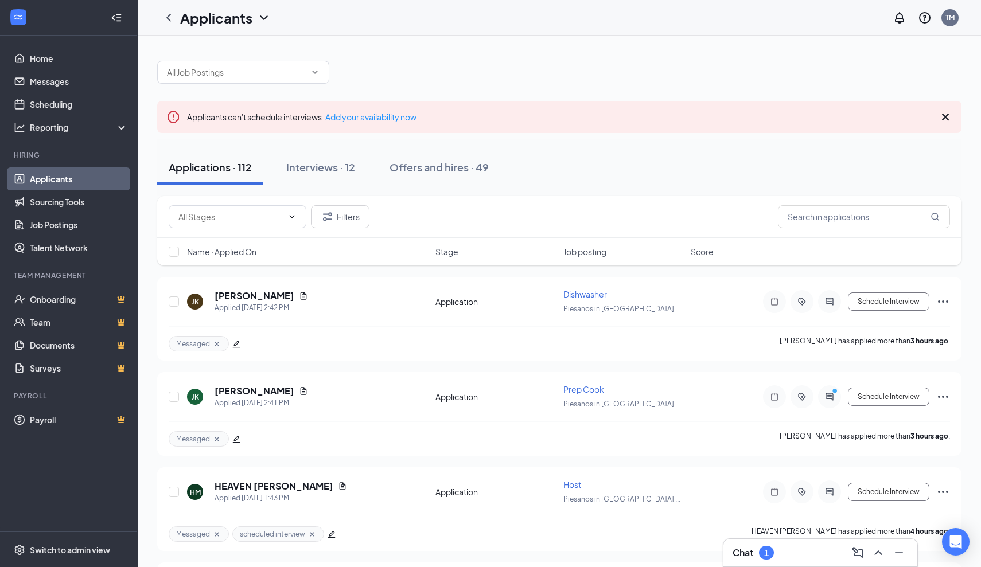
click at [804, 560] on div "Chat 1" at bounding box center [819, 553] width 175 height 18
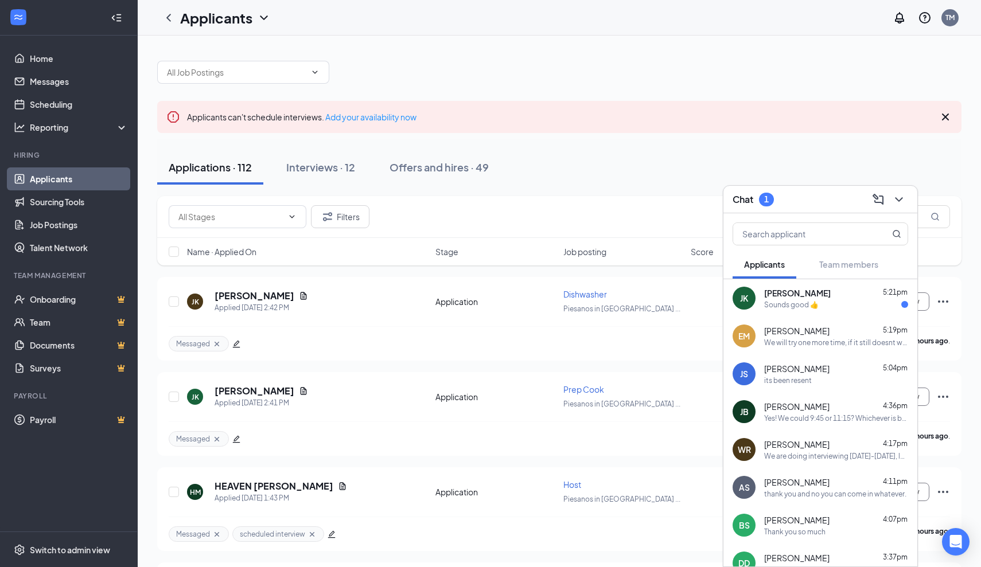
click at [783, 307] on div "Sounds good 👍" at bounding box center [791, 305] width 54 height 10
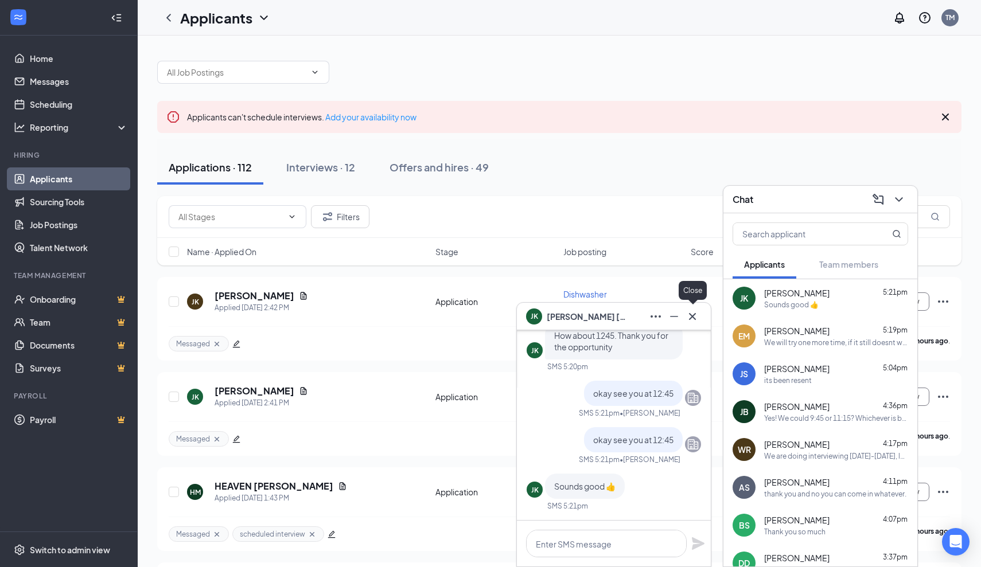
click at [692, 317] on icon "Cross" at bounding box center [692, 317] width 14 height 14
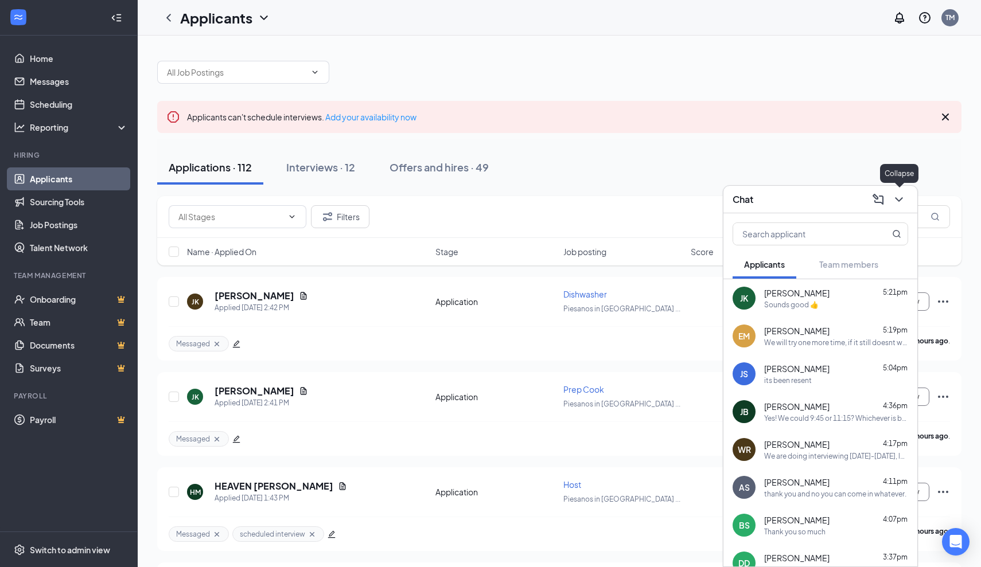
click at [902, 202] on icon "ChevronDown" at bounding box center [899, 200] width 14 height 14
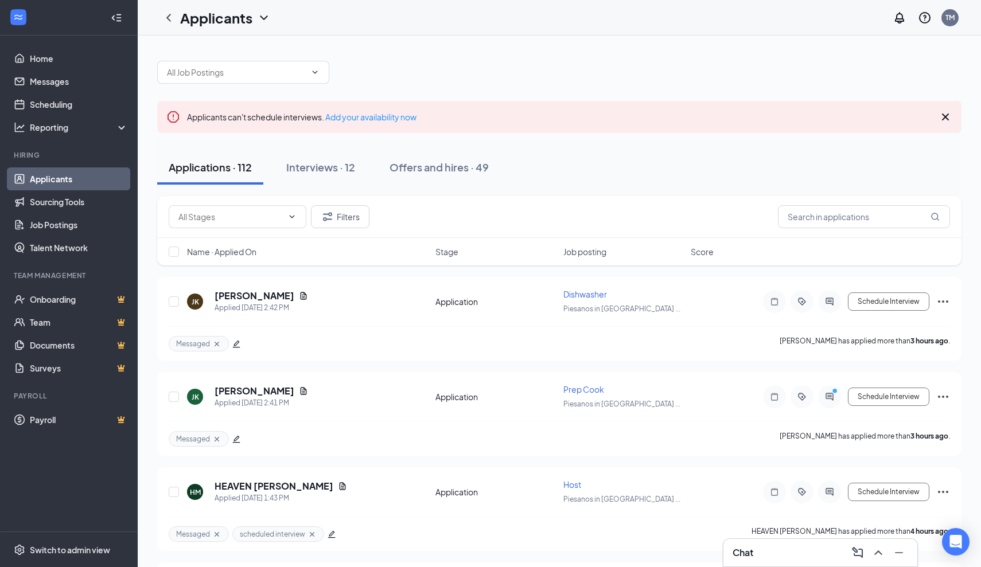
click at [796, 558] on div "Chat" at bounding box center [819, 553] width 175 height 18
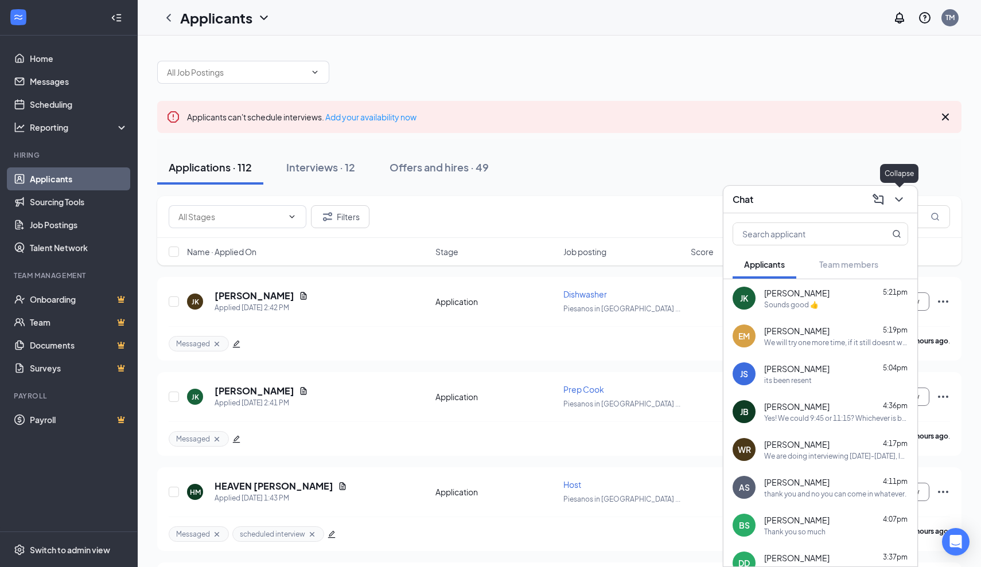
click at [899, 201] on icon "ChevronDown" at bounding box center [898, 199] width 7 height 5
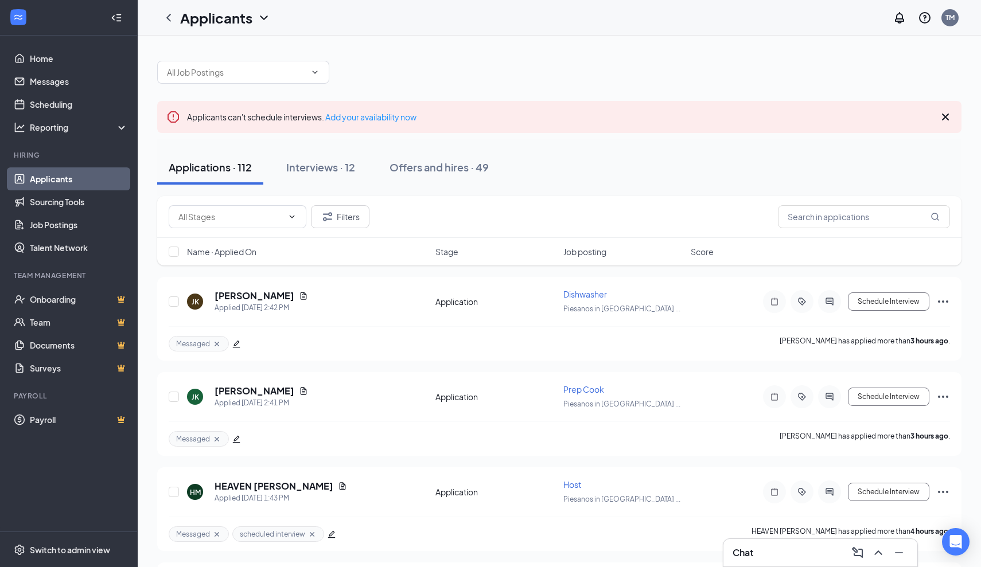
click at [941, 114] on icon "Cross" at bounding box center [945, 117] width 14 height 14
click at [946, 112] on icon "Cross" at bounding box center [945, 117] width 14 height 14
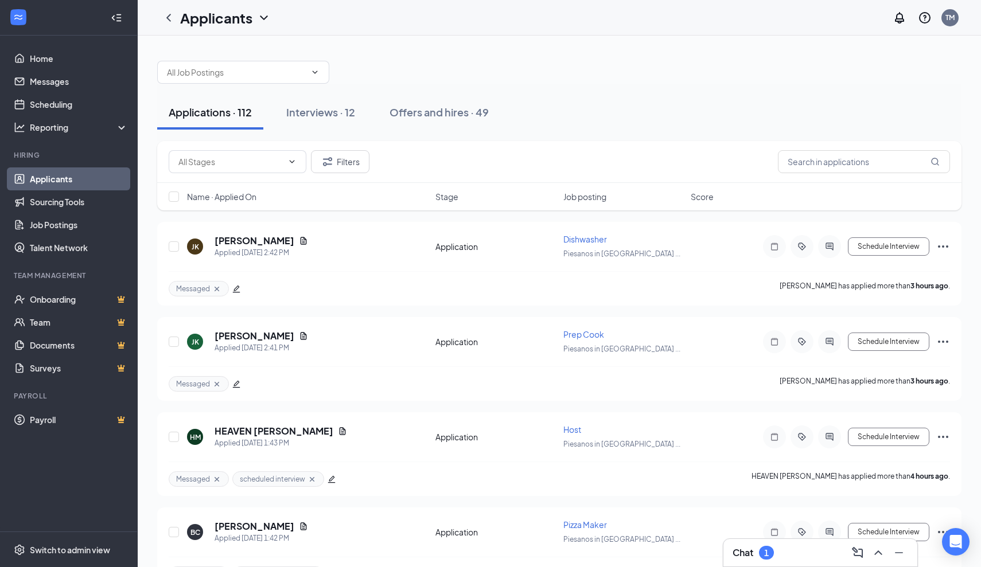
click at [798, 562] on div "Chat 1" at bounding box center [820, 553] width 194 height 28
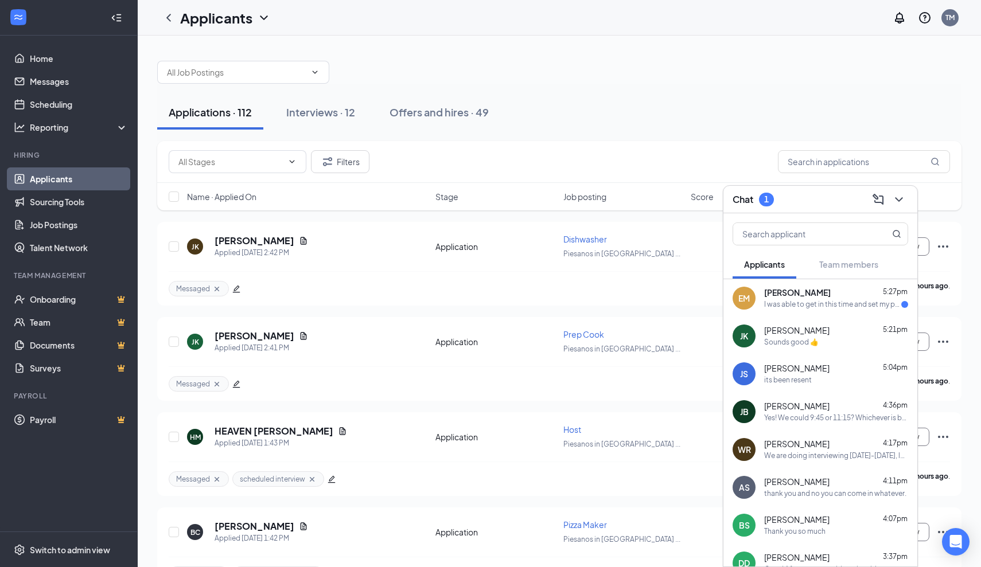
click at [780, 293] on span "Eileen Morris" at bounding box center [797, 292] width 67 height 11
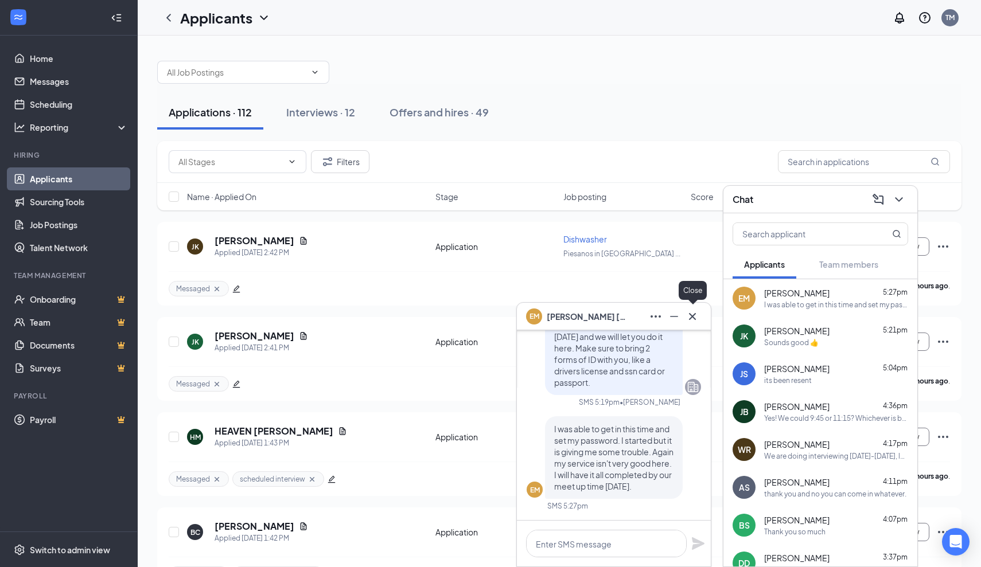
click at [694, 316] on icon "Cross" at bounding box center [692, 317] width 14 height 14
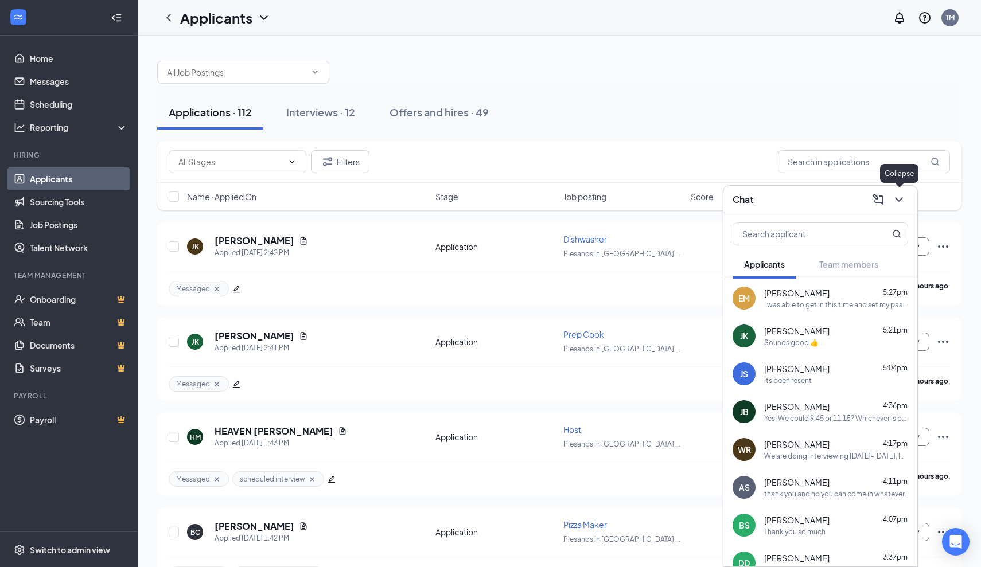
click at [904, 200] on icon "ChevronDown" at bounding box center [899, 200] width 14 height 14
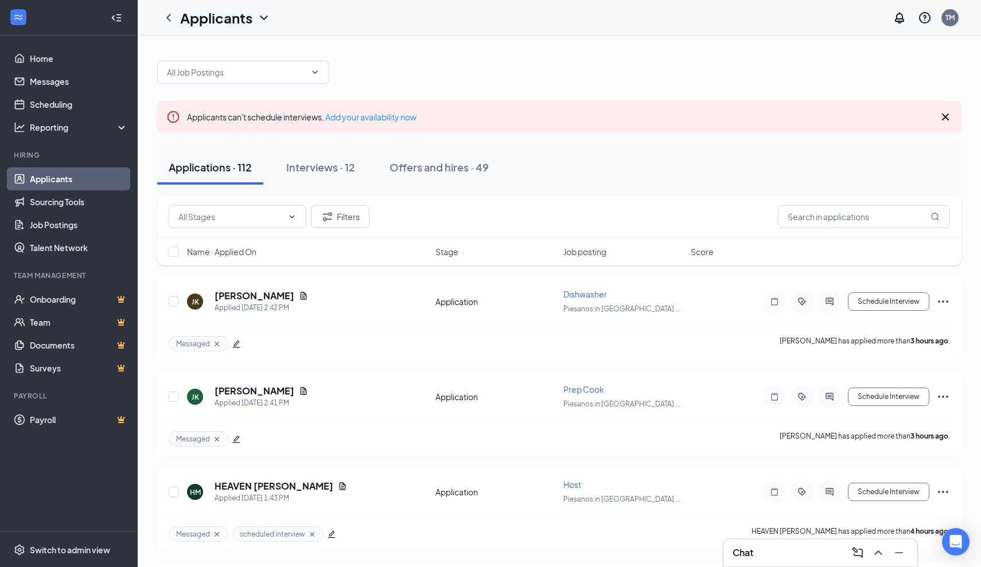
click at [948, 113] on icon "Cross" at bounding box center [945, 117] width 14 height 14
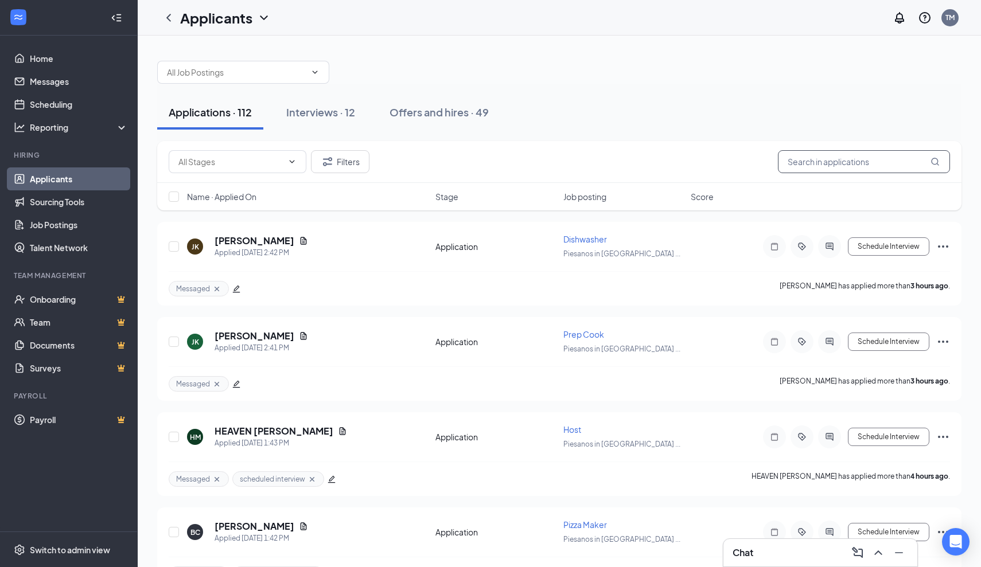
click at [820, 161] on input "text" at bounding box center [864, 161] width 172 height 23
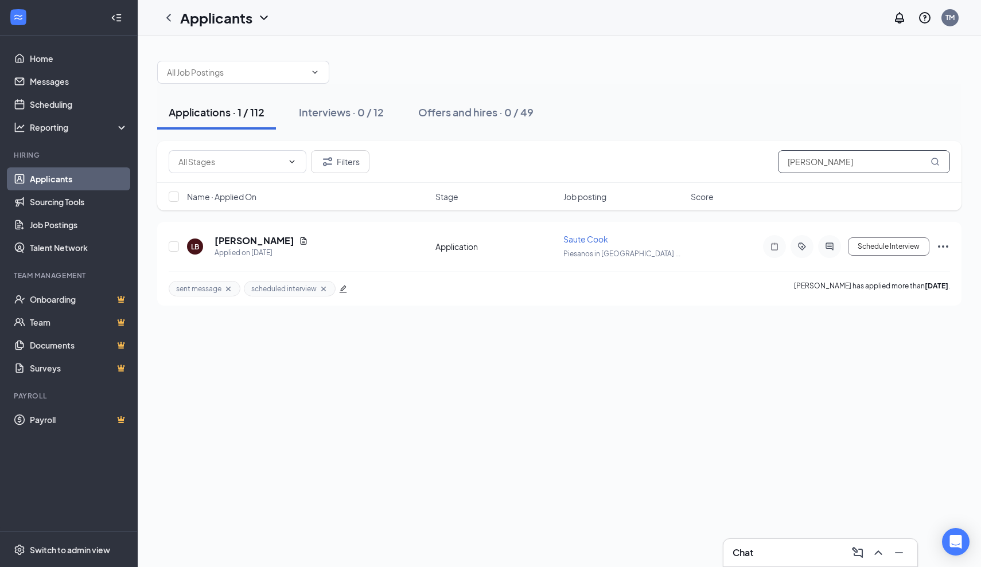
type input "[PERSON_NAME]"
drag, startPoint x: 777, startPoint y: 174, endPoint x: 295, endPoint y: 242, distance: 485.9
click at [301, 242] on icon "Document" at bounding box center [304, 240] width 6 height 7
click at [301, 239] on icon "Document" at bounding box center [304, 240] width 6 height 7
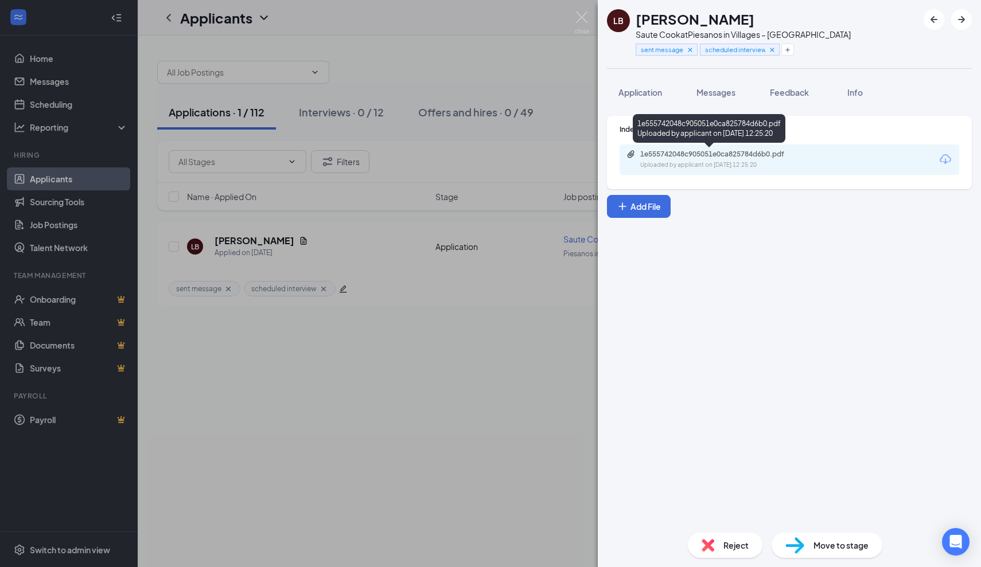
click at [698, 159] on div "1e555742048c905051e0ca825784d6b0.pdf Uploaded by applicant on [DATE] 12:25:20" at bounding box center [719, 160] width 186 height 20
click at [685, 151] on div "1e555742048c905051e0ca825784d6b0.pdf" at bounding box center [720, 154] width 161 height 9
click at [584, 19] on img at bounding box center [582, 22] width 14 height 22
